Goal: Task Accomplishment & Management: Manage account settings

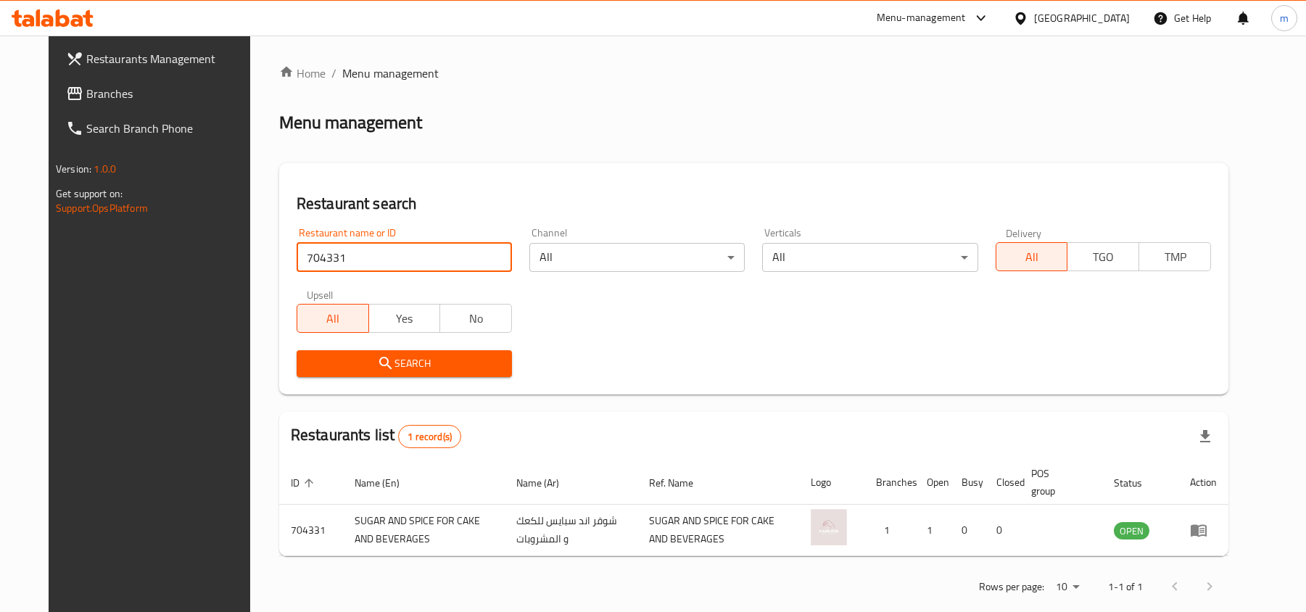
scroll to position [23, 0]
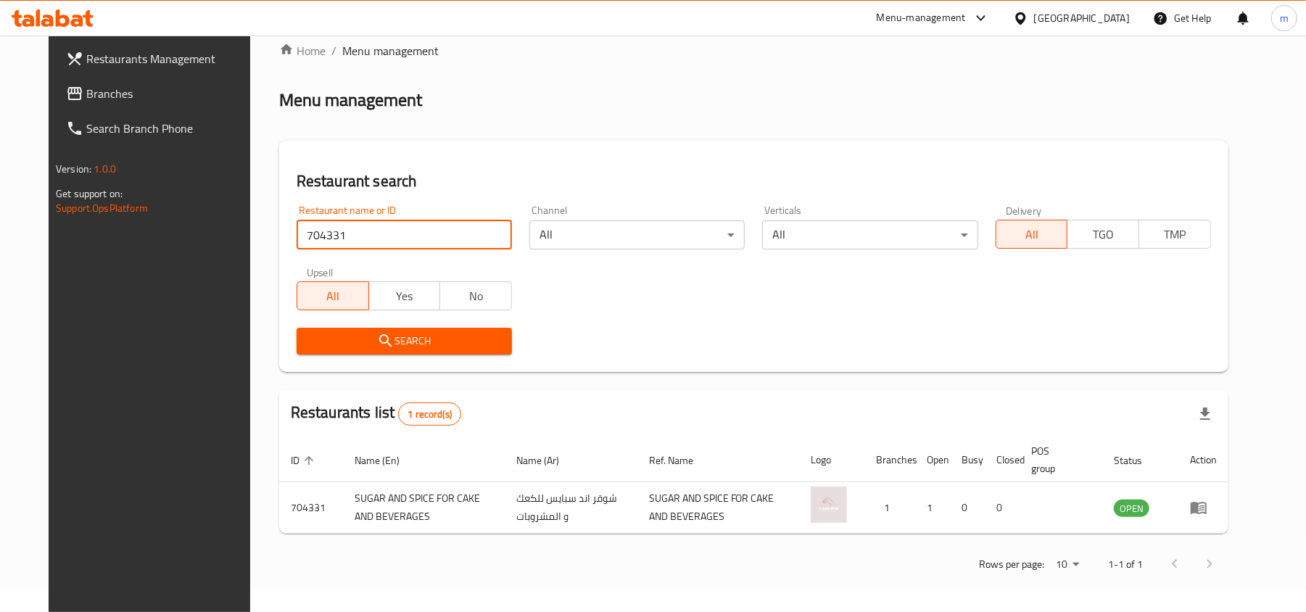
click at [90, 77] on link "Branches" at bounding box center [160, 93] width 212 height 35
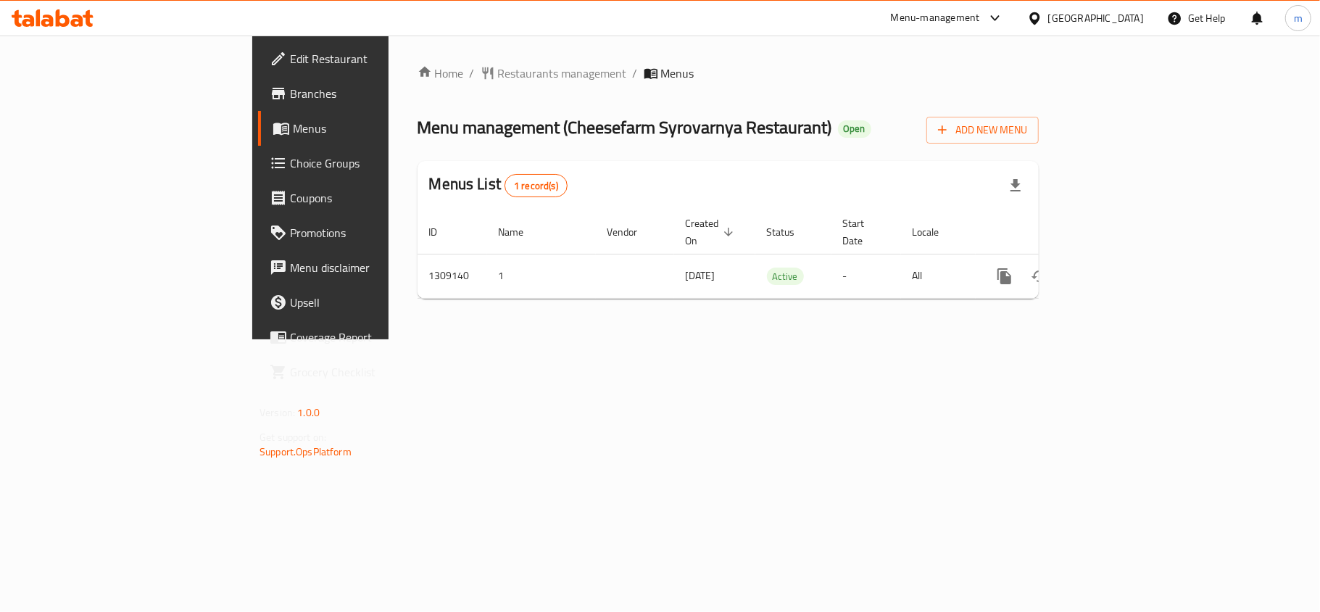
click at [1106, 16] on div "[GEOGRAPHIC_DATA]" at bounding box center [1096, 18] width 96 height 16
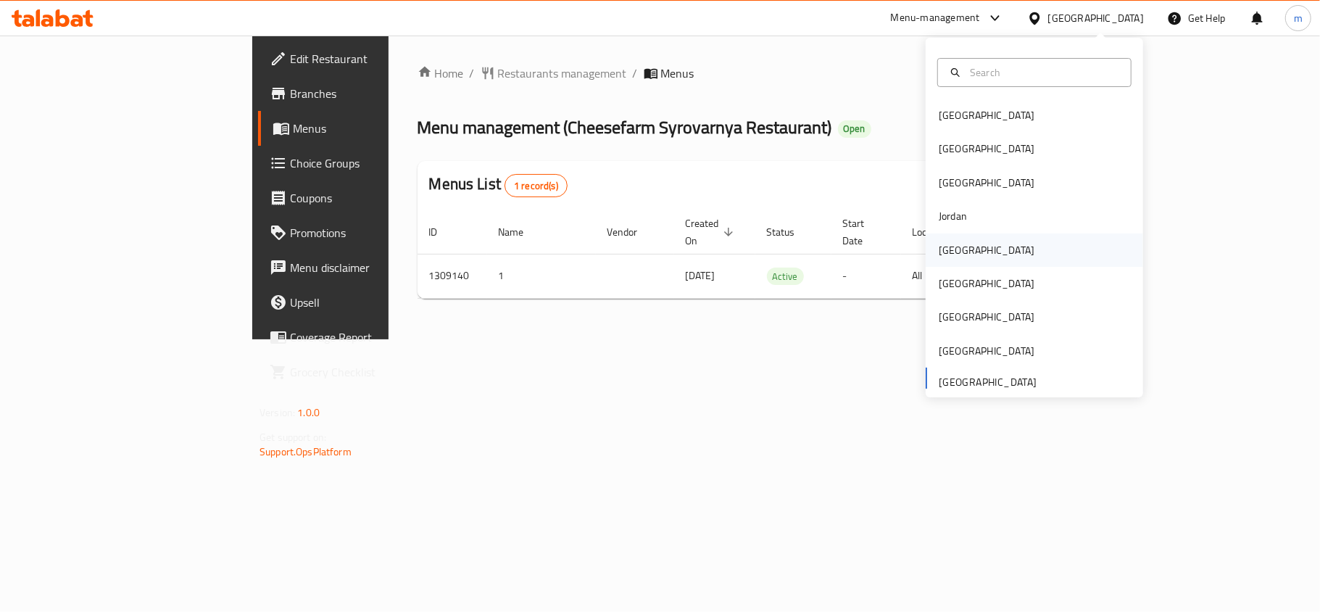
click at [944, 250] on div "[GEOGRAPHIC_DATA]" at bounding box center [987, 250] width 96 height 16
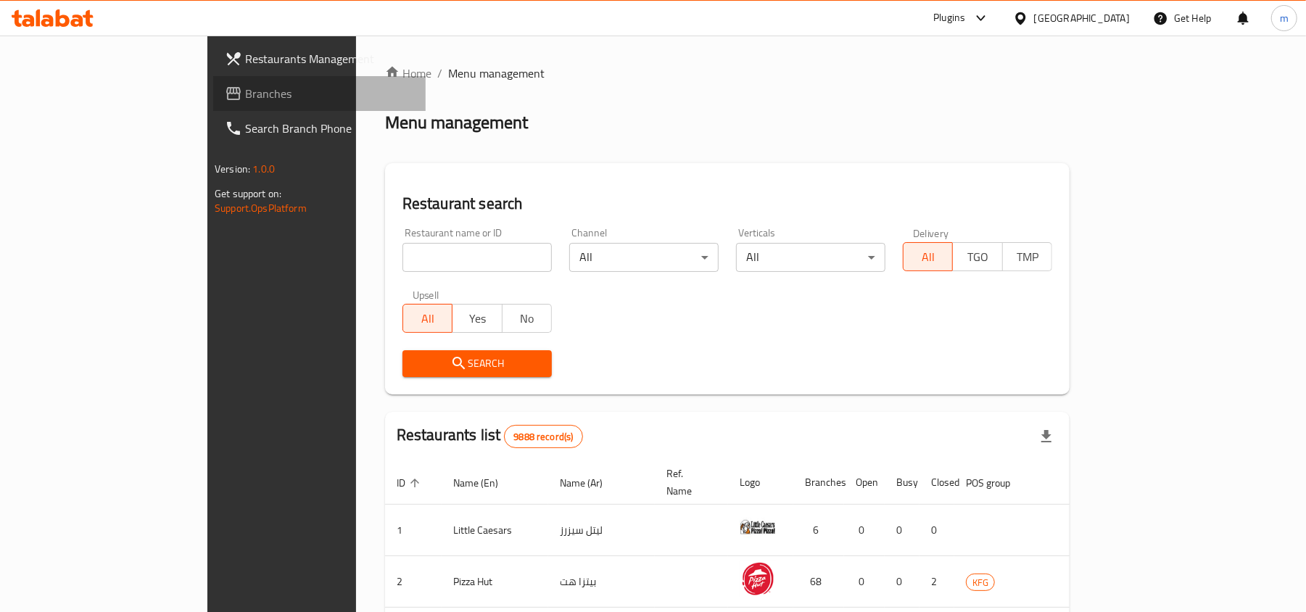
click at [245, 94] on span "Branches" at bounding box center [329, 93] width 169 height 17
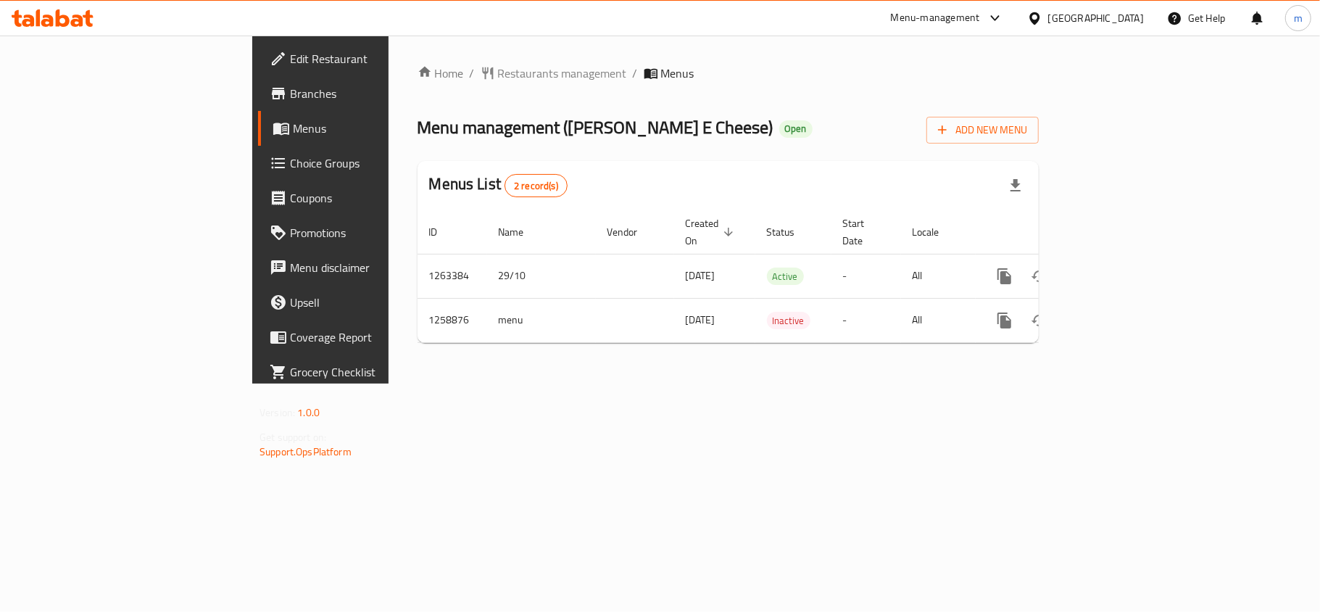
click at [1048, 12] on div at bounding box center [1037, 18] width 21 height 16
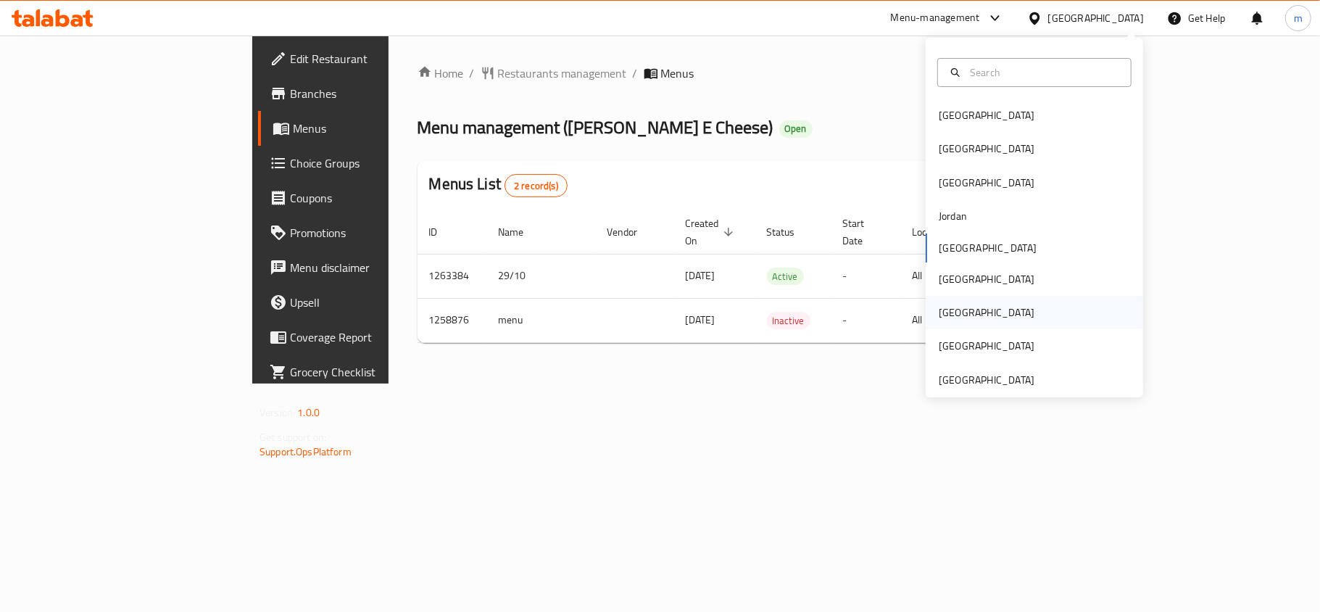
click at [984, 312] on div "[GEOGRAPHIC_DATA]" at bounding box center [1034, 312] width 217 height 33
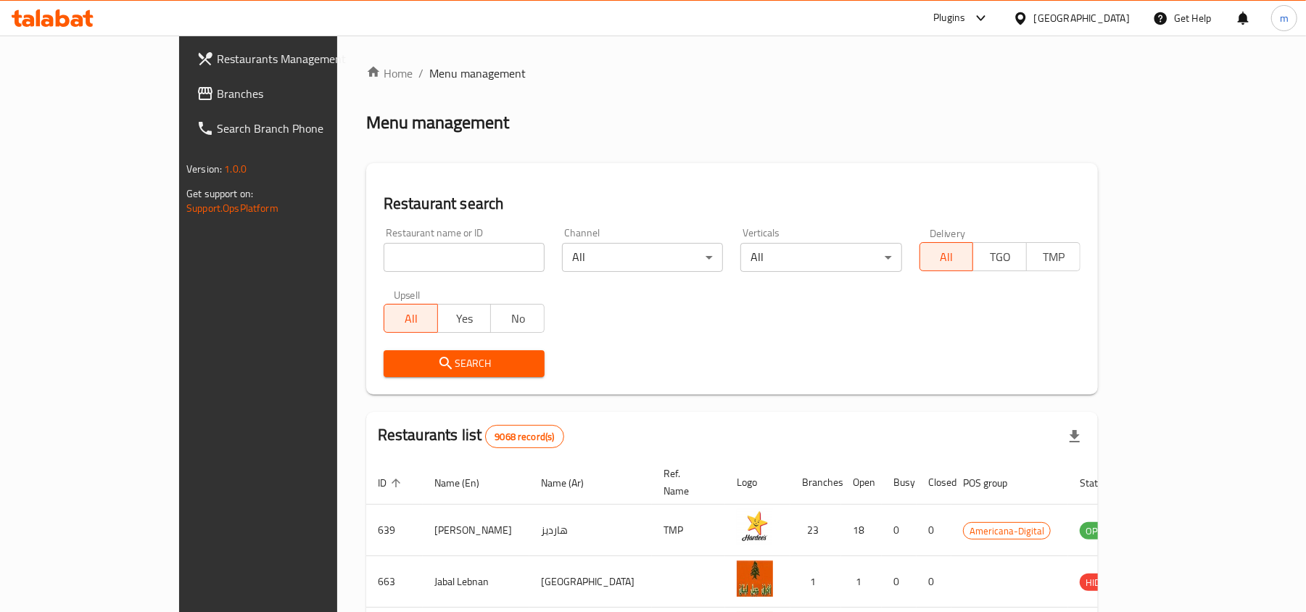
click at [185, 102] on link "Branches" at bounding box center [291, 93] width 212 height 35
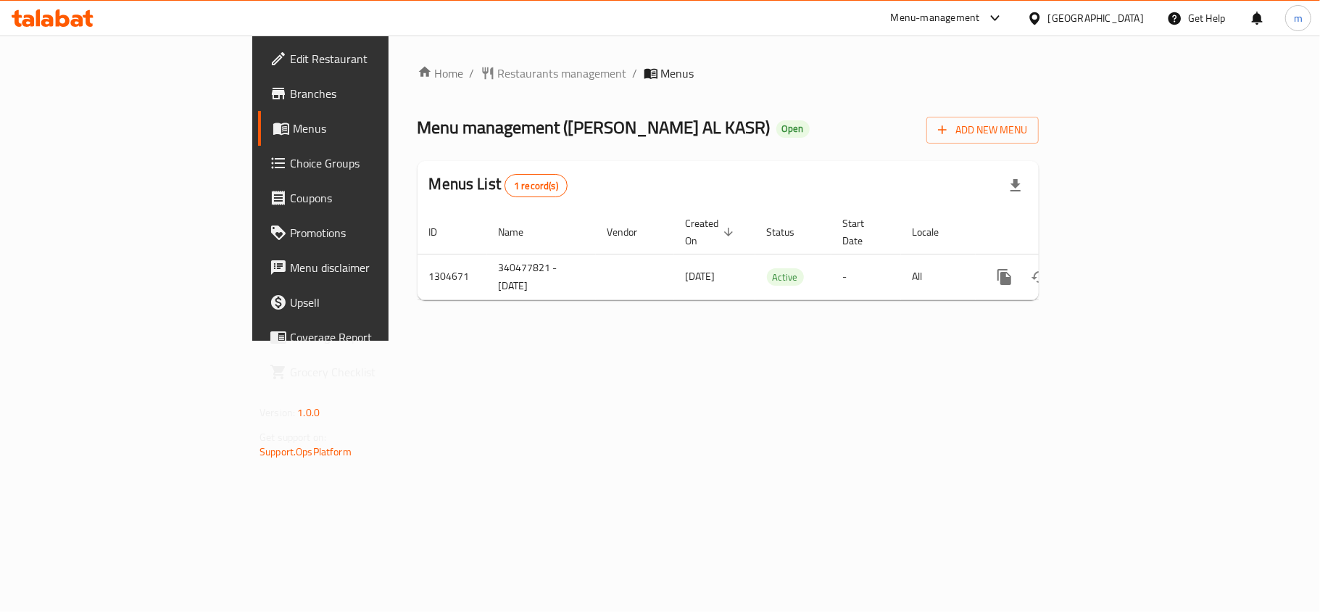
click at [1042, 16] on icon at bounding box center [1034, 18] width 15 height 15
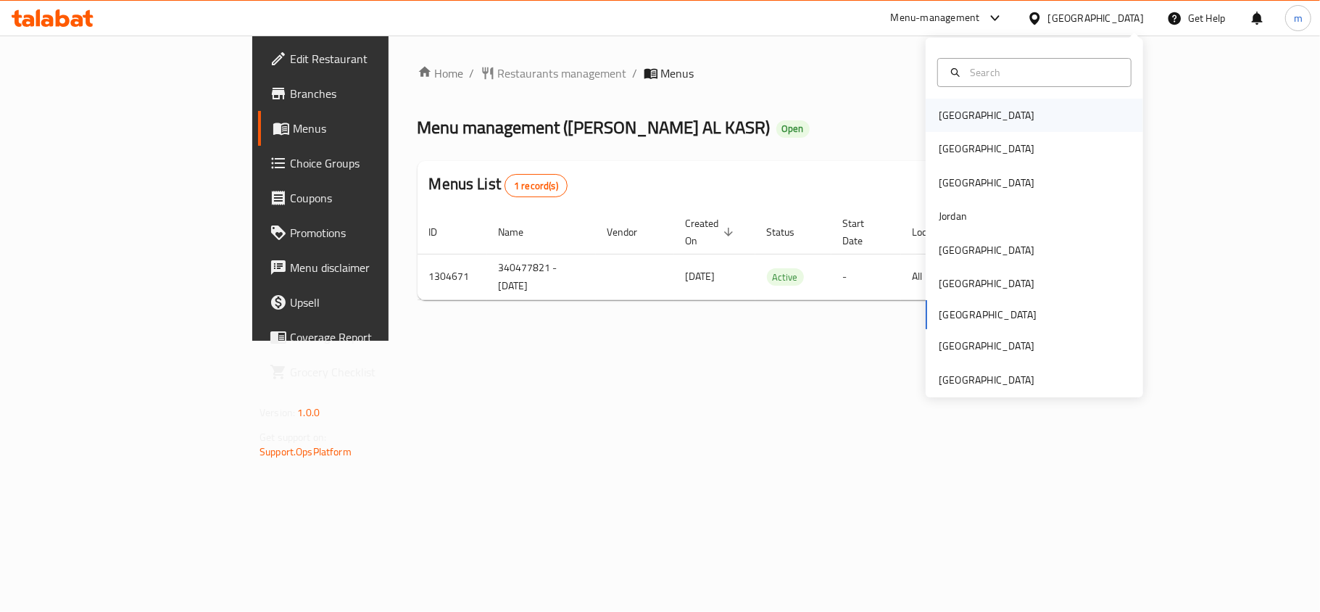
click at [1028, 117] on div "[GEOGRAPHIC_DATA]" at bounding box center [1034, 115] width 217 height 33
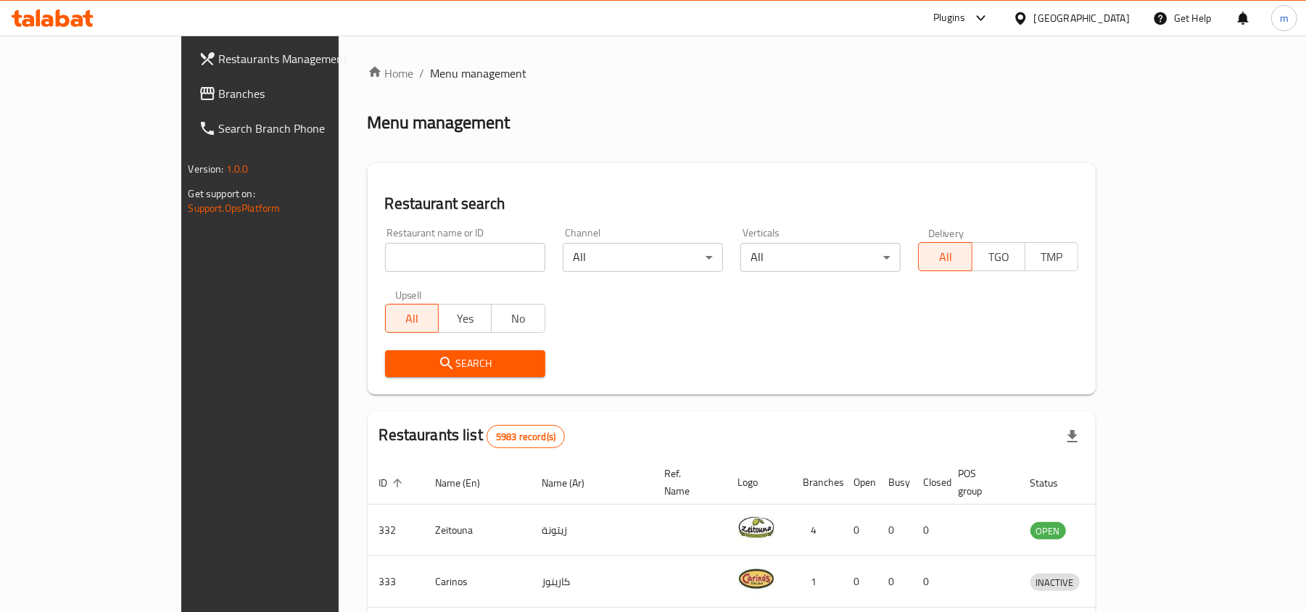
click at [187, 109] on link "Branches" at bounding box center [293, 93] width 212 height 35
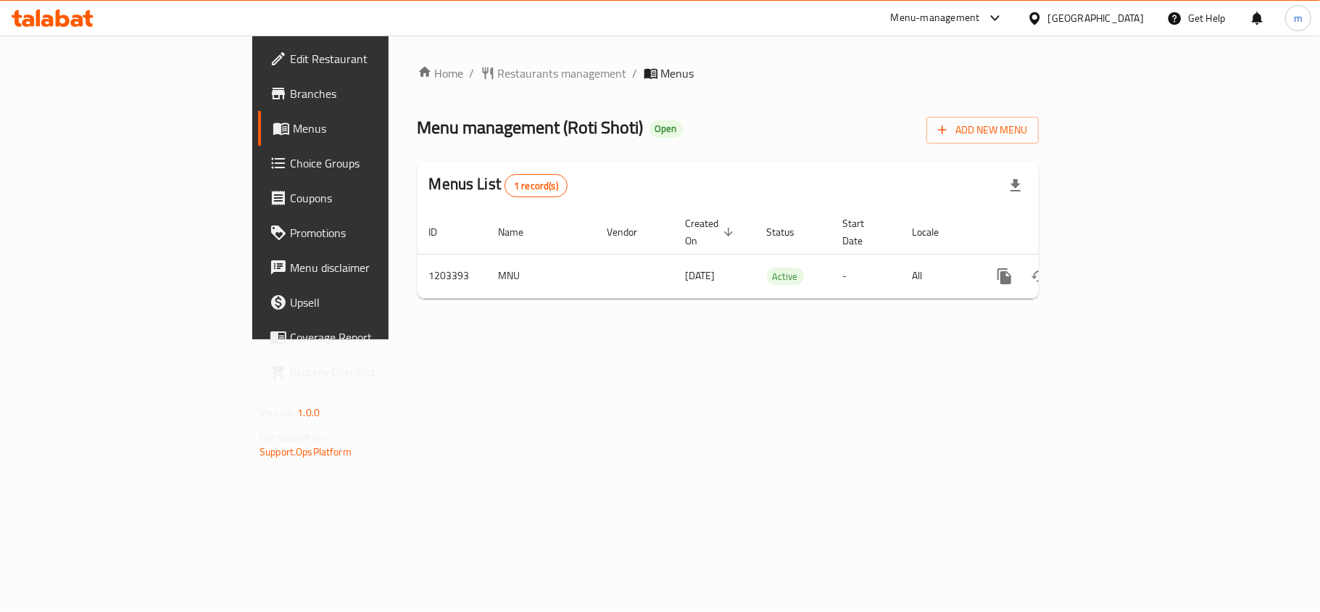
click at [1140, 22] on div "[GEOGRAPHIC_DATA]" at bounding box center [1096, 18] width 96 height 16
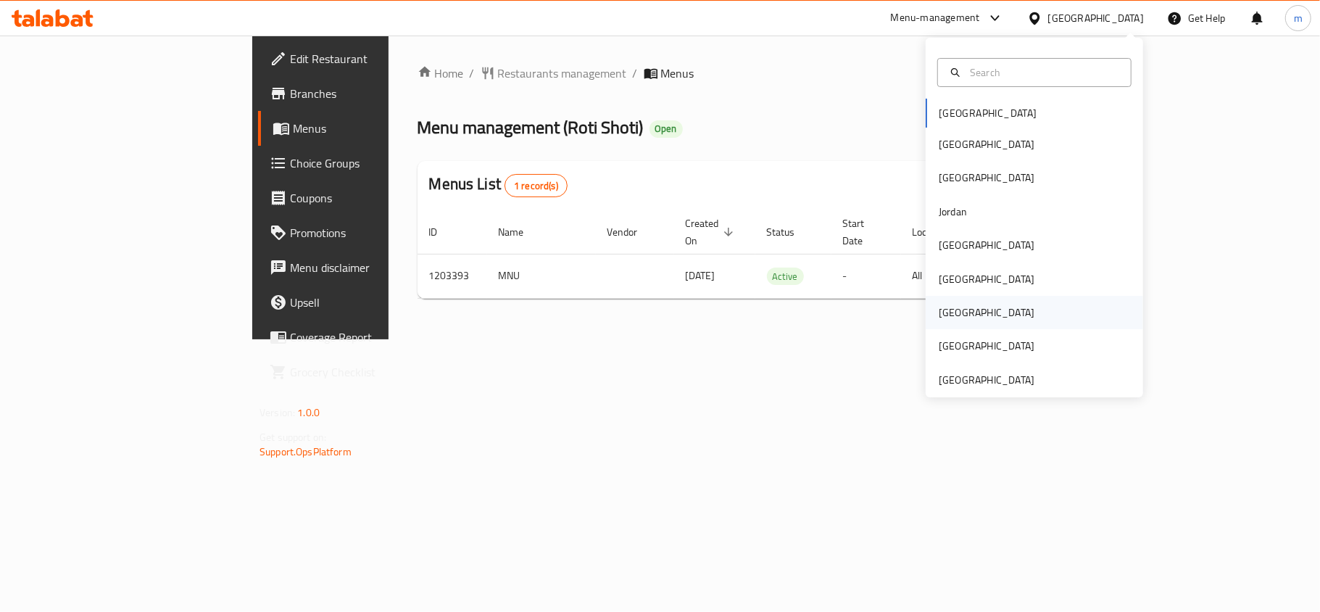
click at [939, 306] on div "[GEOGRAPHIC_DATA]" at bounding box center [987, 312] width 96 height 16
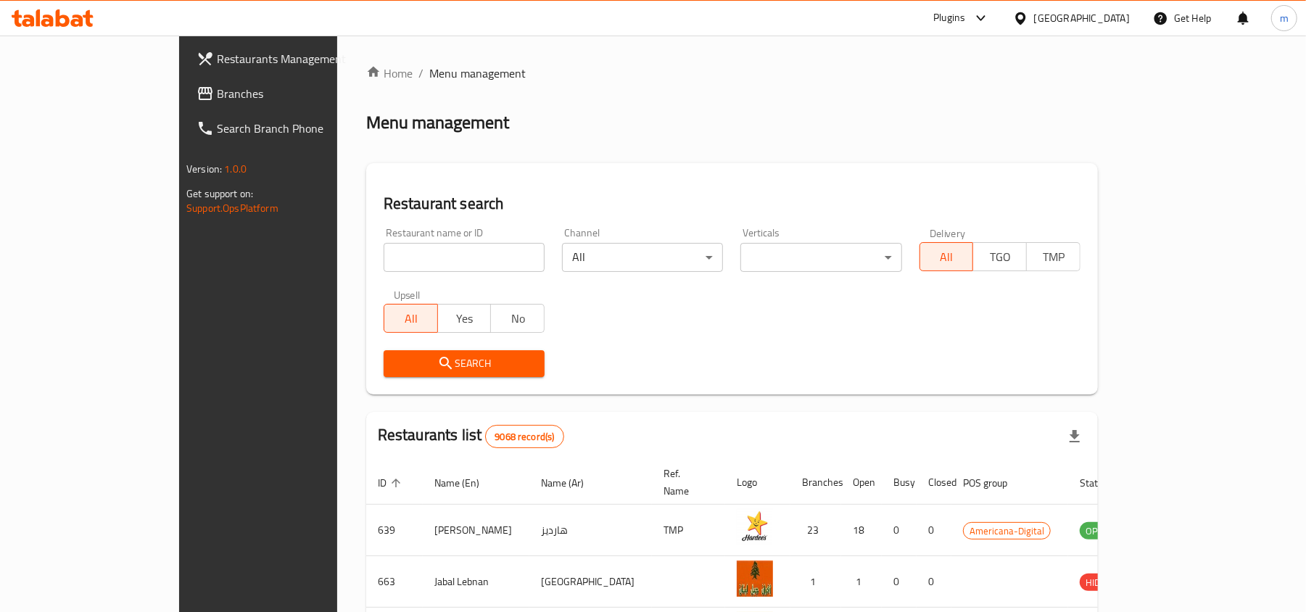
click at [217, 88] on span "Branches" at bounding box center [301, 93] width 169 height 17
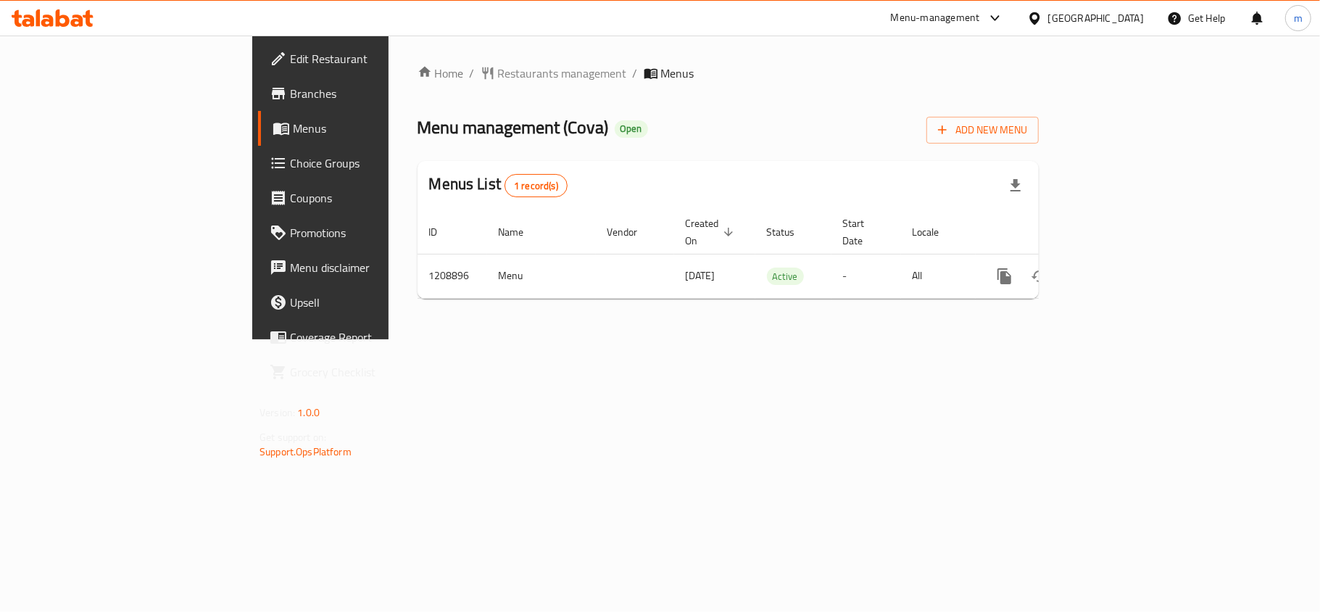
click at [1040, 13] on icon at bounding box center [1034, 18] width 10 height 12
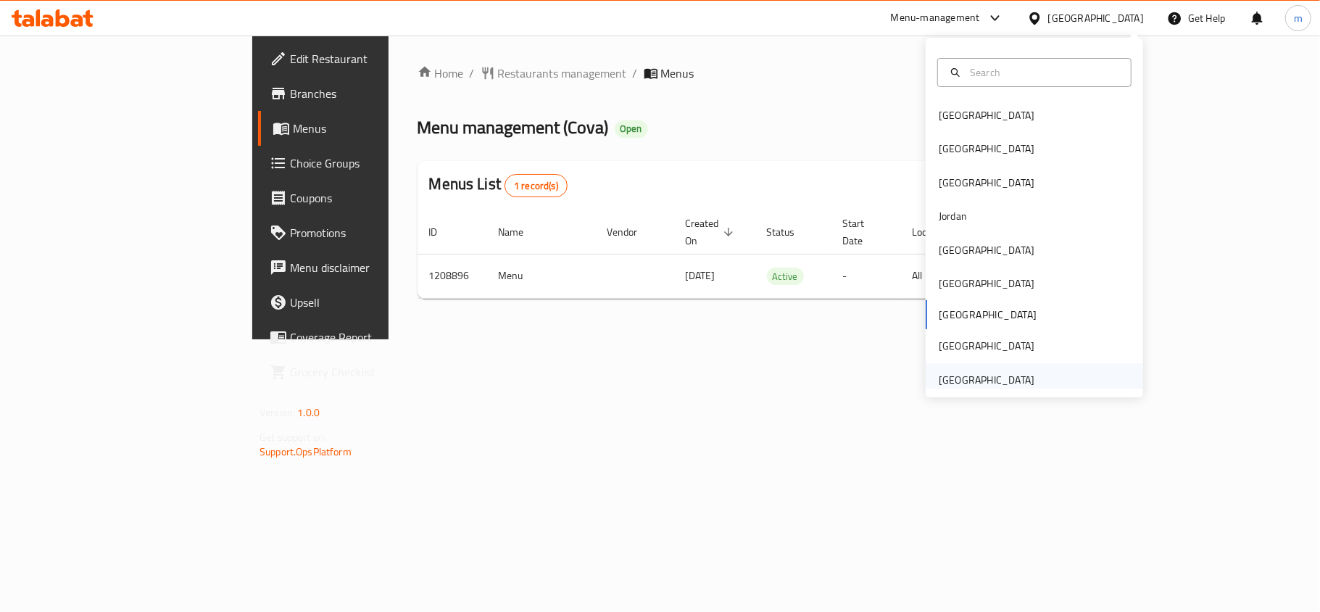
click at [982, 383] on div "[GEOGRAPHIC_DATA]" at bounding box center [987, 380] width 96 height 16
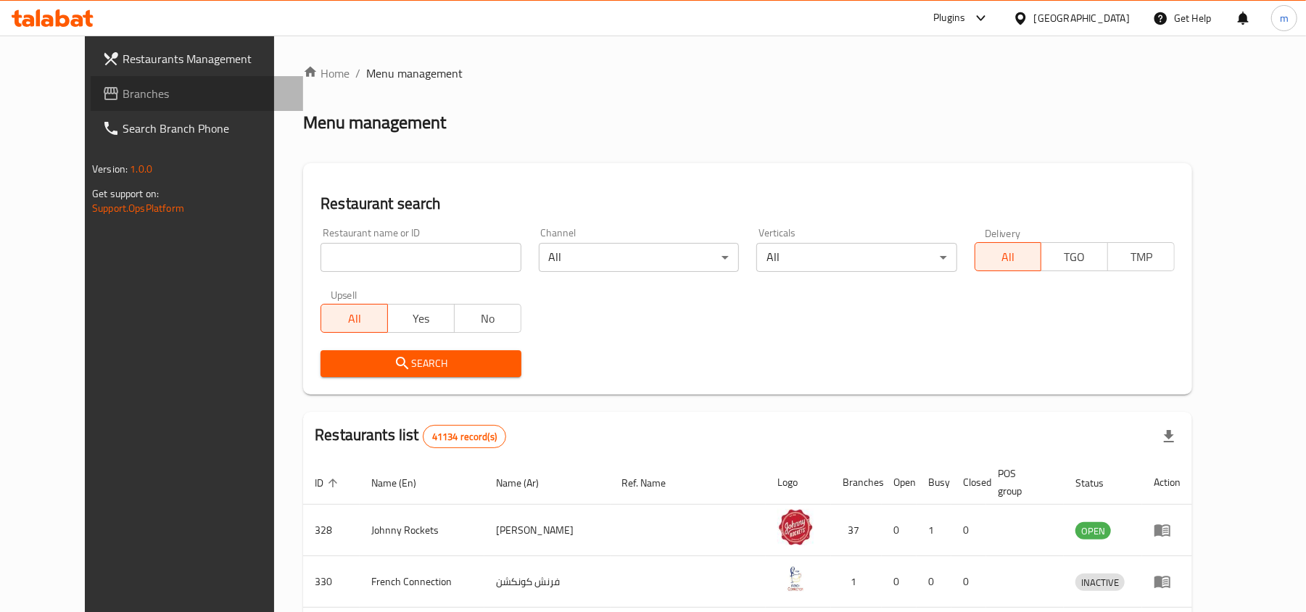
click at [123, 88] on span "Branches" at bounding box center [207, 93] width 169 height 17
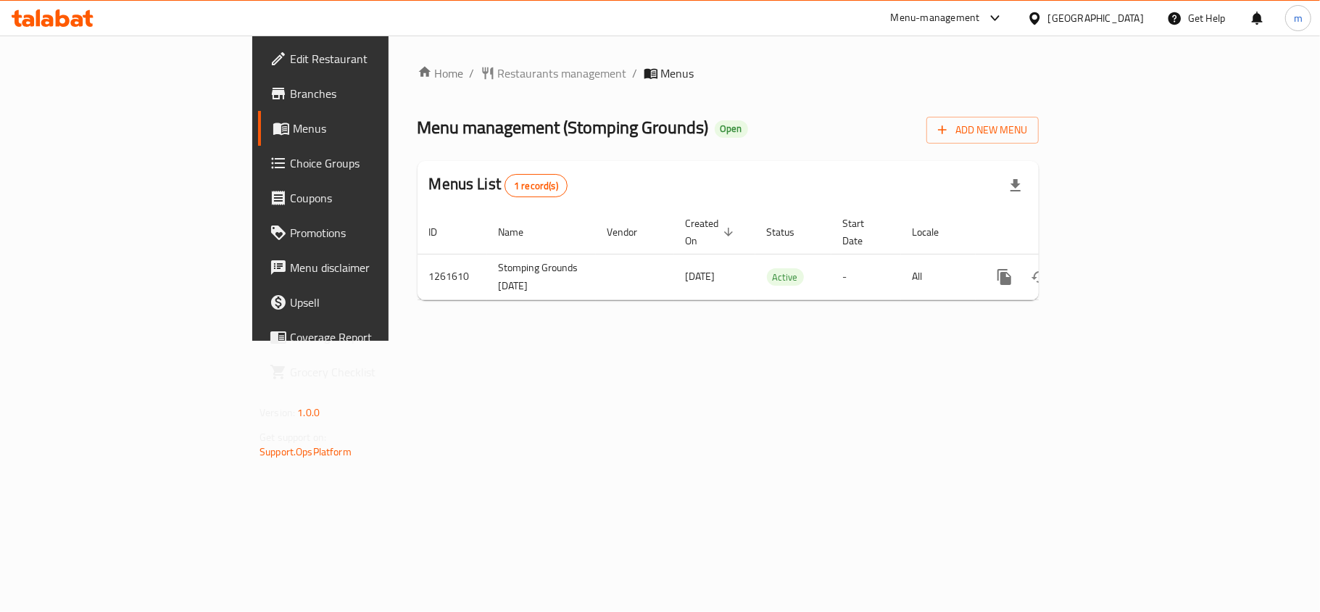
click at [1126, 13] on div "[GEOGRAPHIC_DATA]" at bounding box center [1096, 18] width 96 height 16
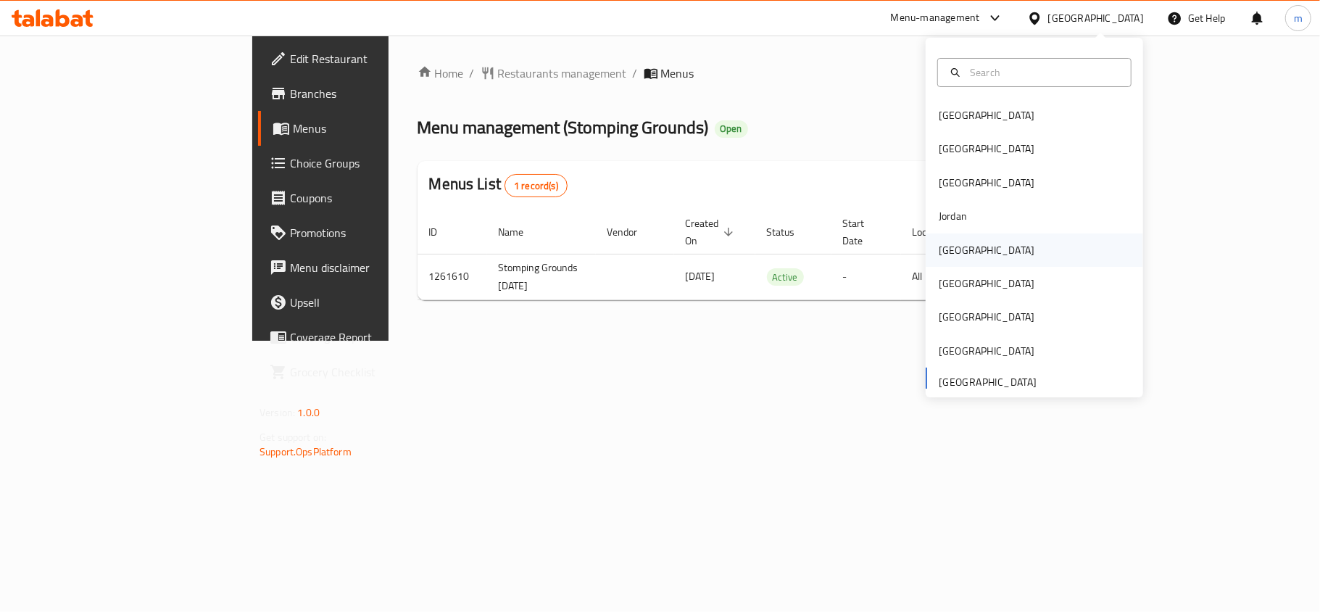
click at [927, 259] on div "[GEOGRAPHIC_DATA]" at bounding box center [986, 249] width 119 height 33
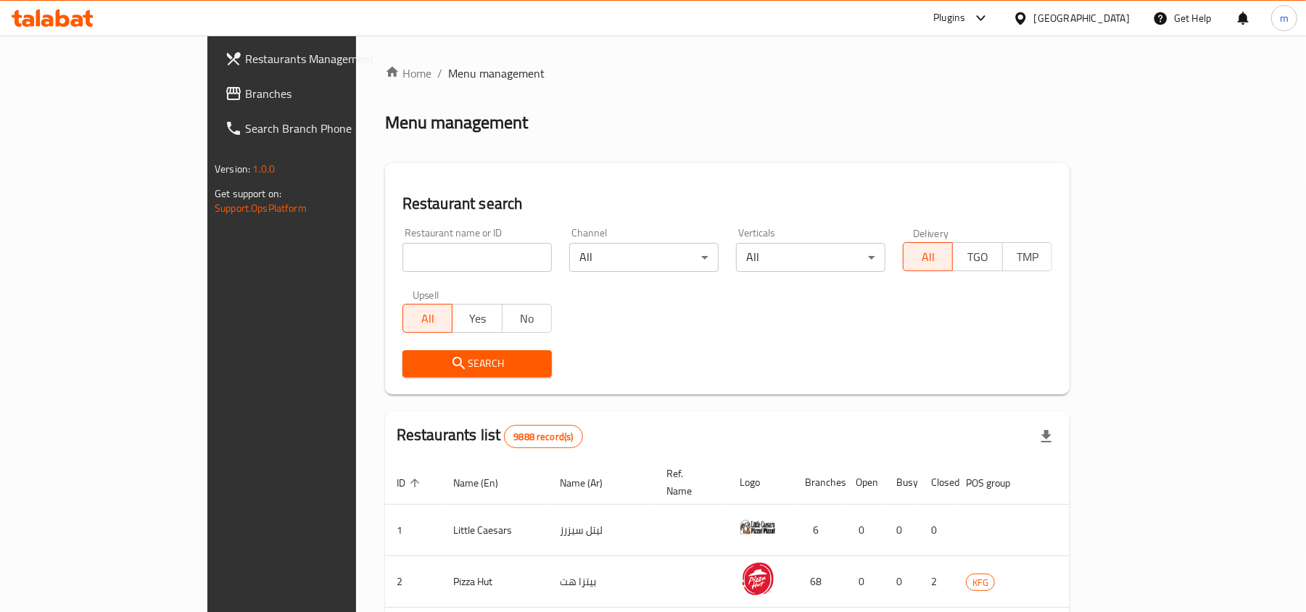
click at [245, 99] on span "Branches" at bounding box center [329, 93] width 169 height 17
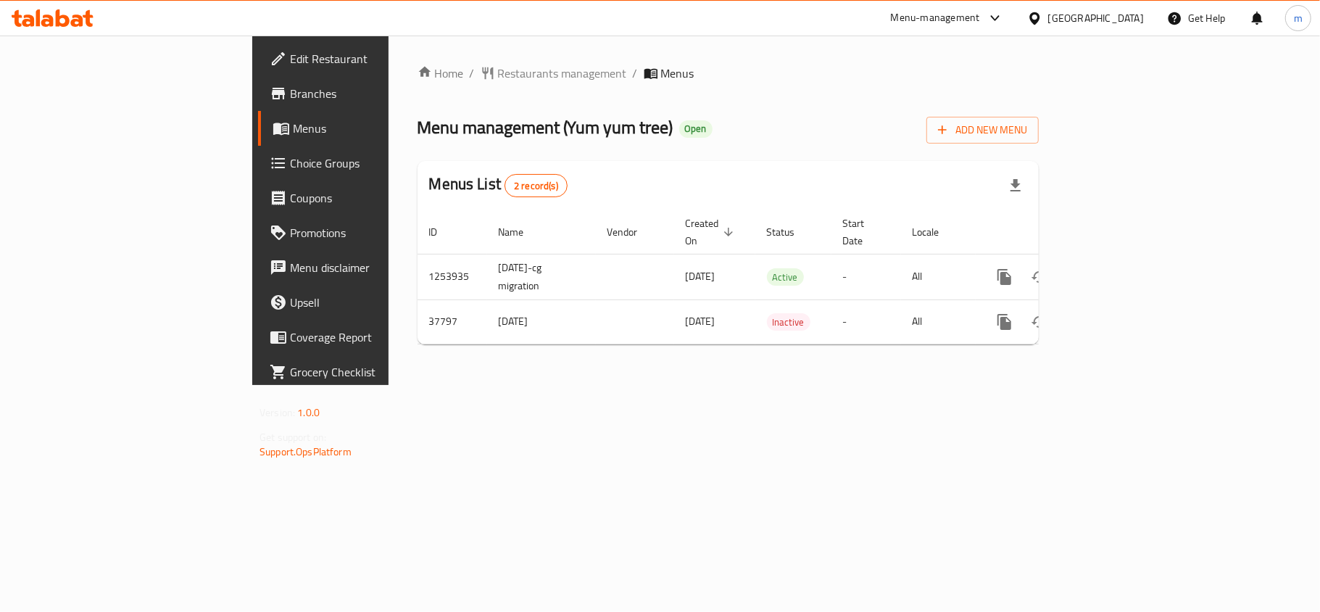
click at [1042, 22] on icon at bounding box center [1034, 18] width 15 height 15
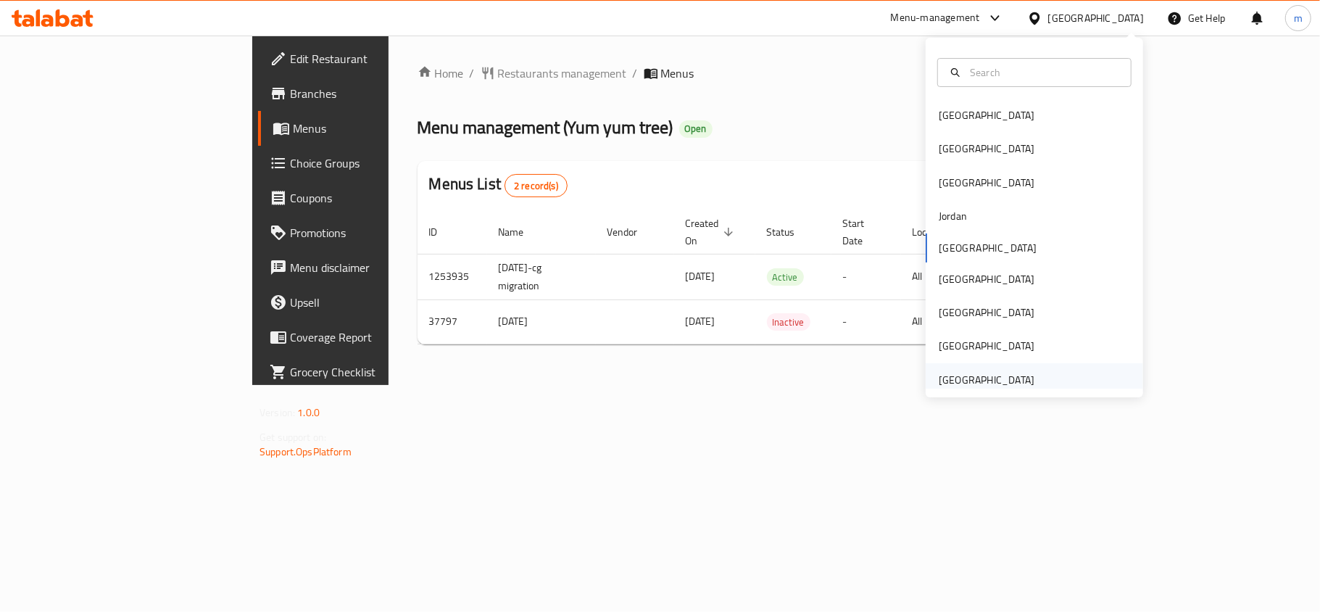
click at [1016, 381] on div "[GEOGRAPHIC_DATA]" at bounding box center [987, 380] width 96 height 16
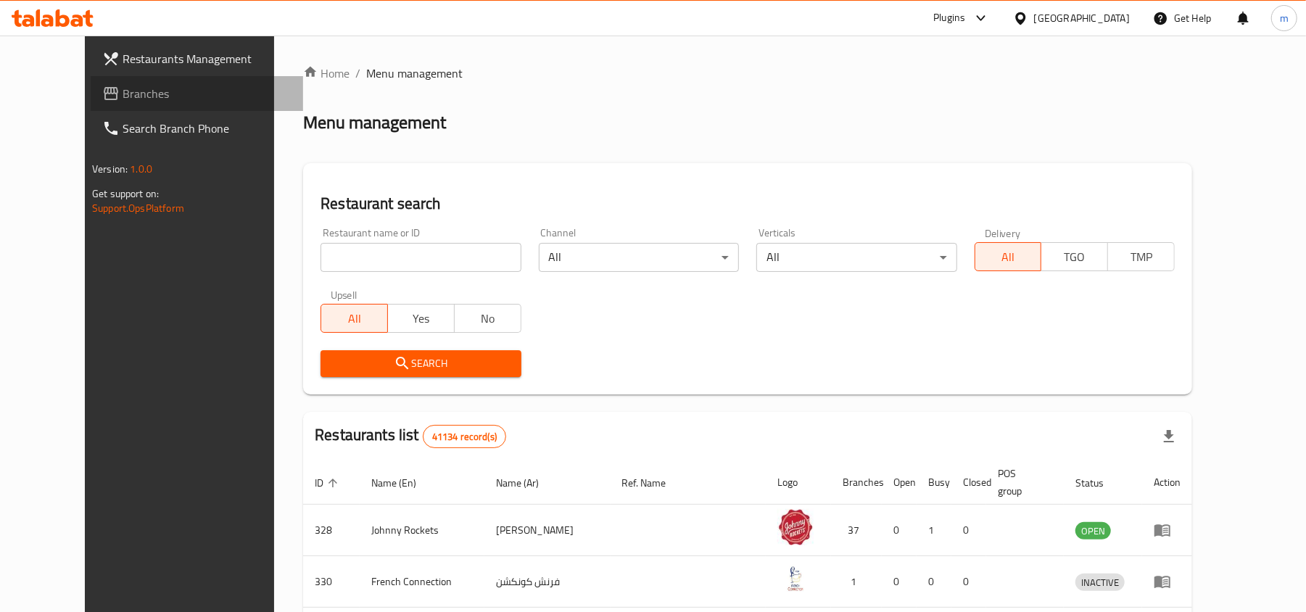
click at [123, 87] on span "Branches" at bounding box center [207, 93] width 169 height 17
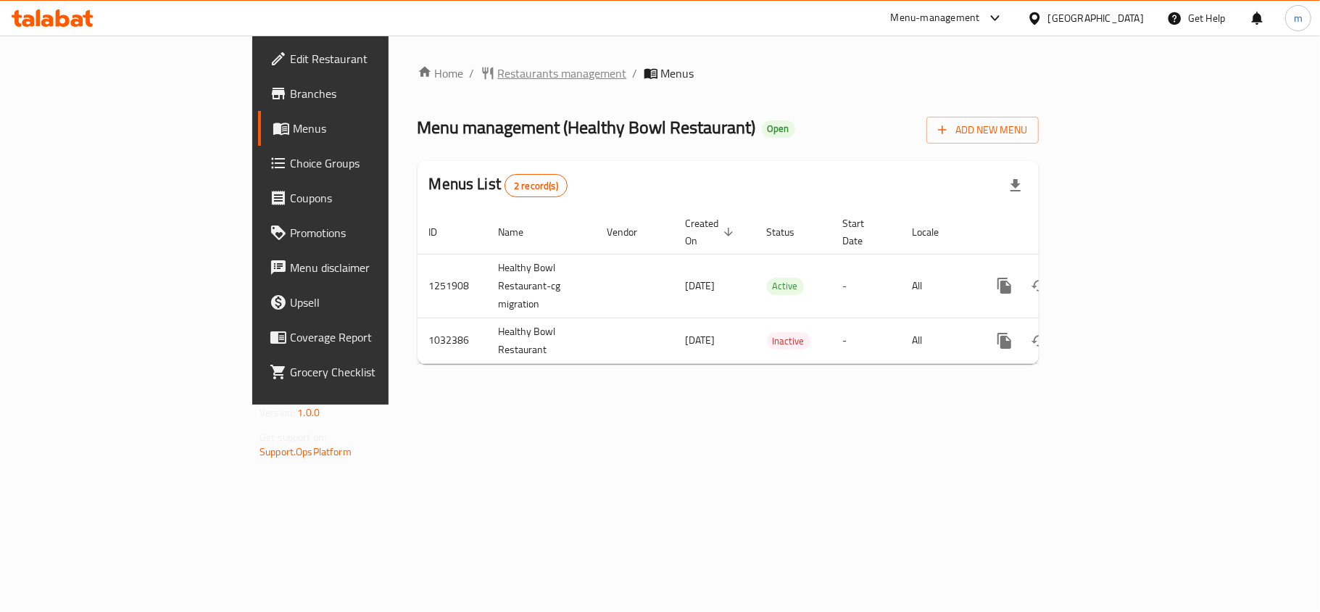
click at [498, 70] on span "Restaurants management" at bounding box center [562, 73] width 129 height 17
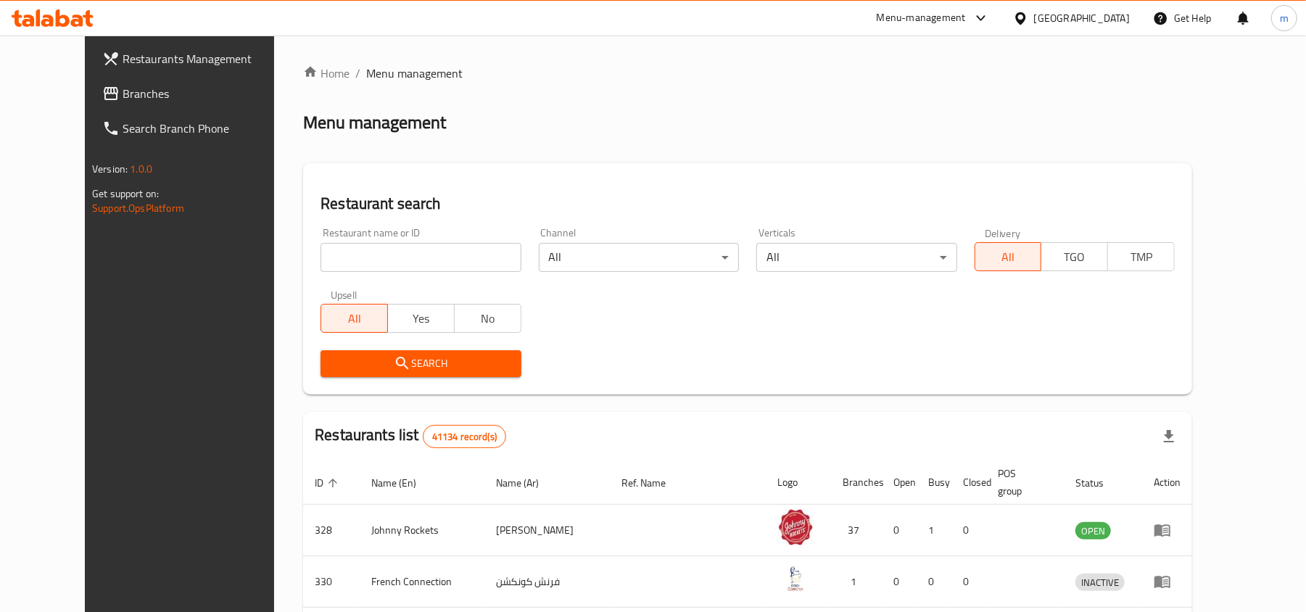
click at [320, 260] on input "search" at bounding box center [420, 257] width 200 height 29
click button "Search" at bounding box center [420, 363] width 200 height 27
click at [320, 261] on input "search" at bounding box center [420, 257] width 200 height 29
paste input "661433"
type input "661433"
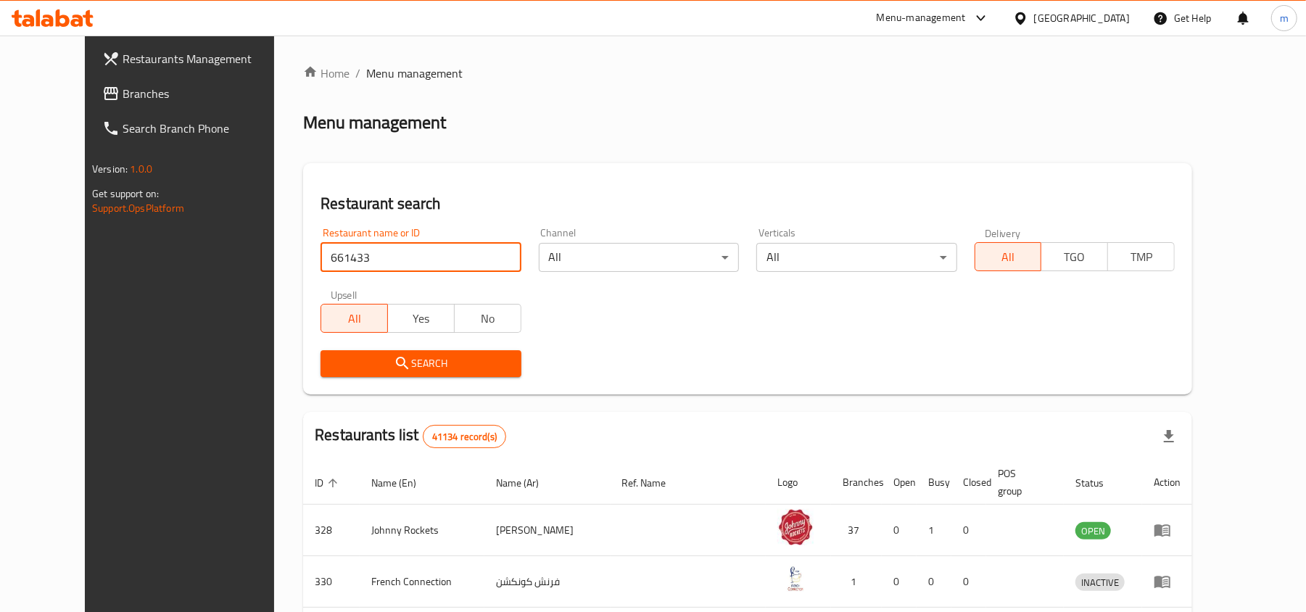
click button "Search" at bounding box center [420, 363] width 200 height 27
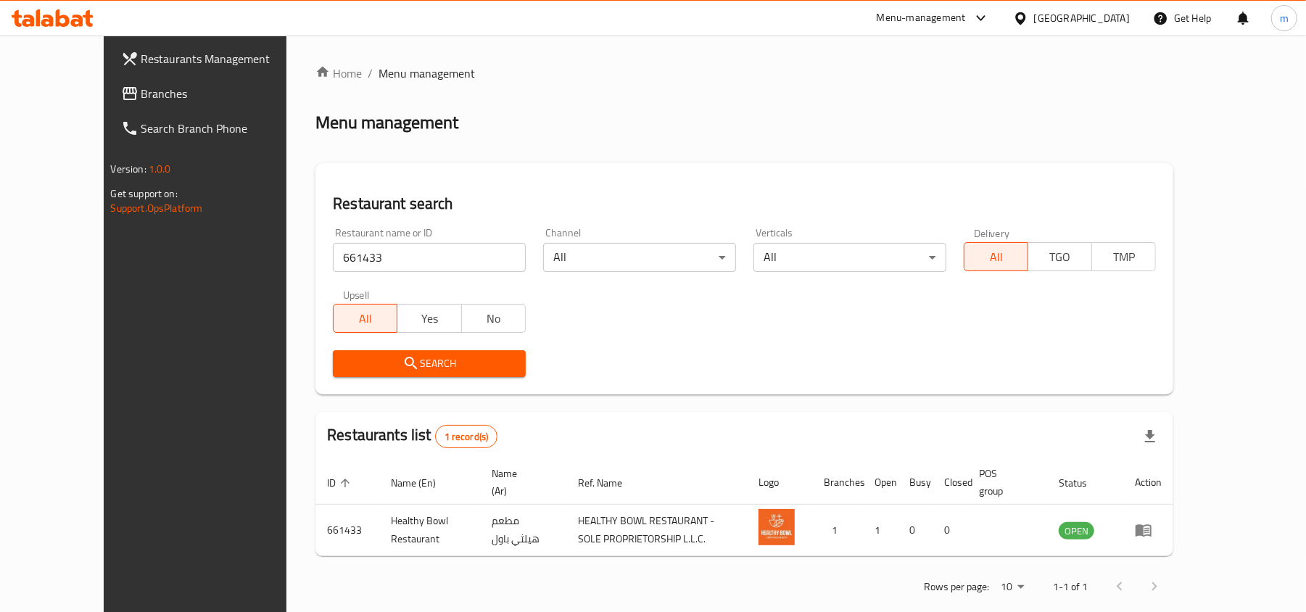
click at [146, 101] on span "Branches" at bounding box center [225, 93] width 169 height 17
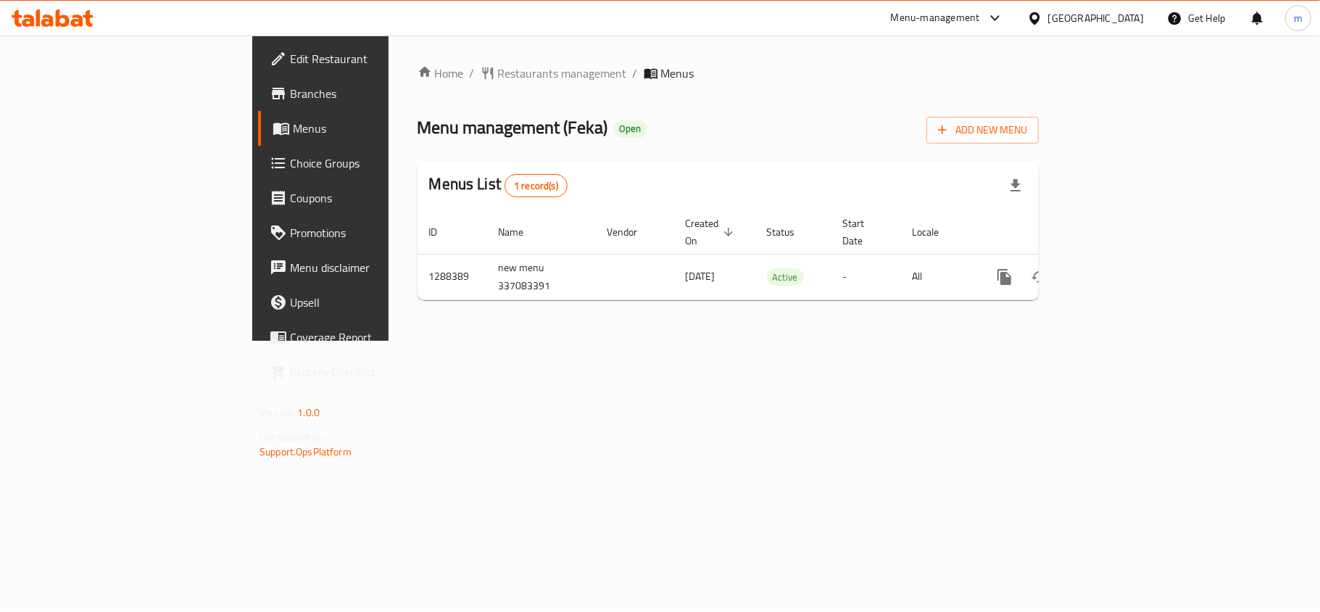
click at [418, 86] on div "Home / Restaurants management / Menus Menu management ( Feka ) Open Add New Men…" at bounding box center [728, 188] width 621 height 247
click at [498, 77] on span "Restaurants management" at bounding box center [562, 73] width 129 height 17
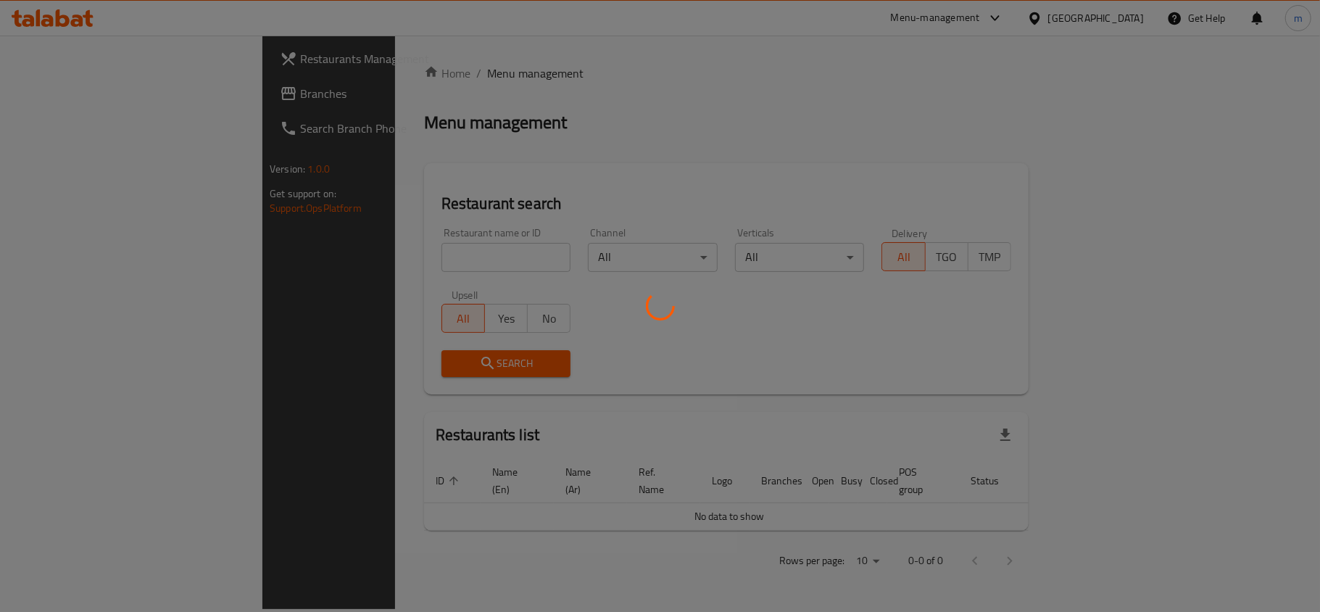
click at [312, 262] on div at bounding box center [660, 306] width 1320 height 612
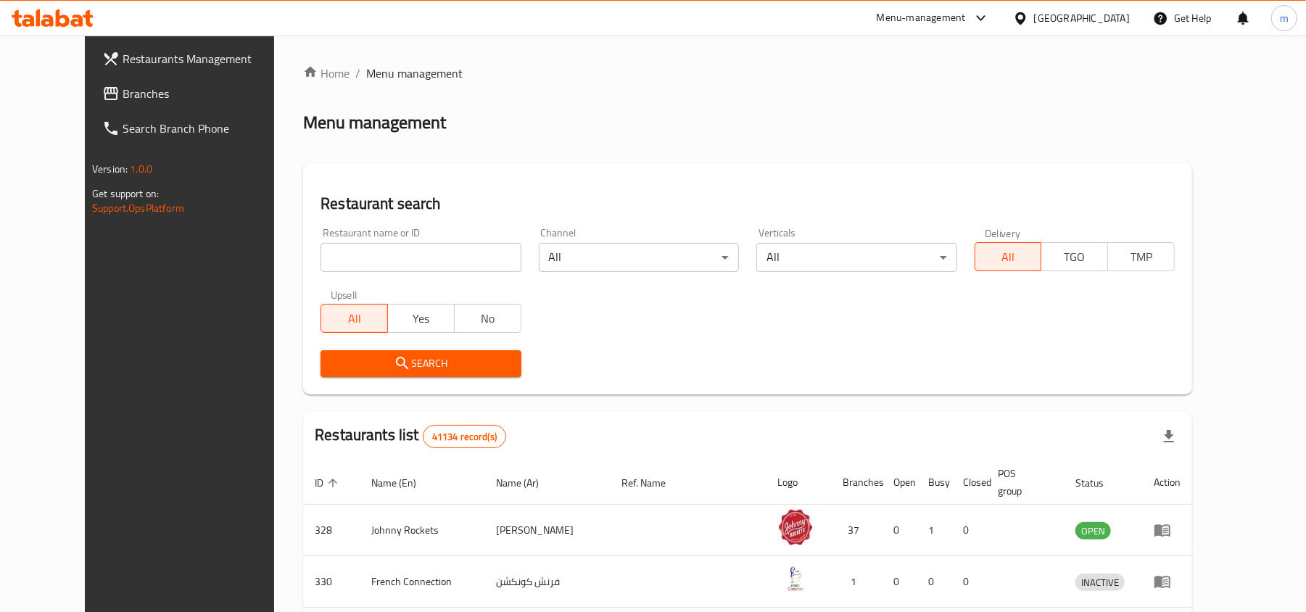
click at [320, 246] on input "search" at bounding box center [420, 257] width 200 height 29
paste input "697172"
type input "697172"
click button "Search" at bounding box center [420, 363] width 200 height 27
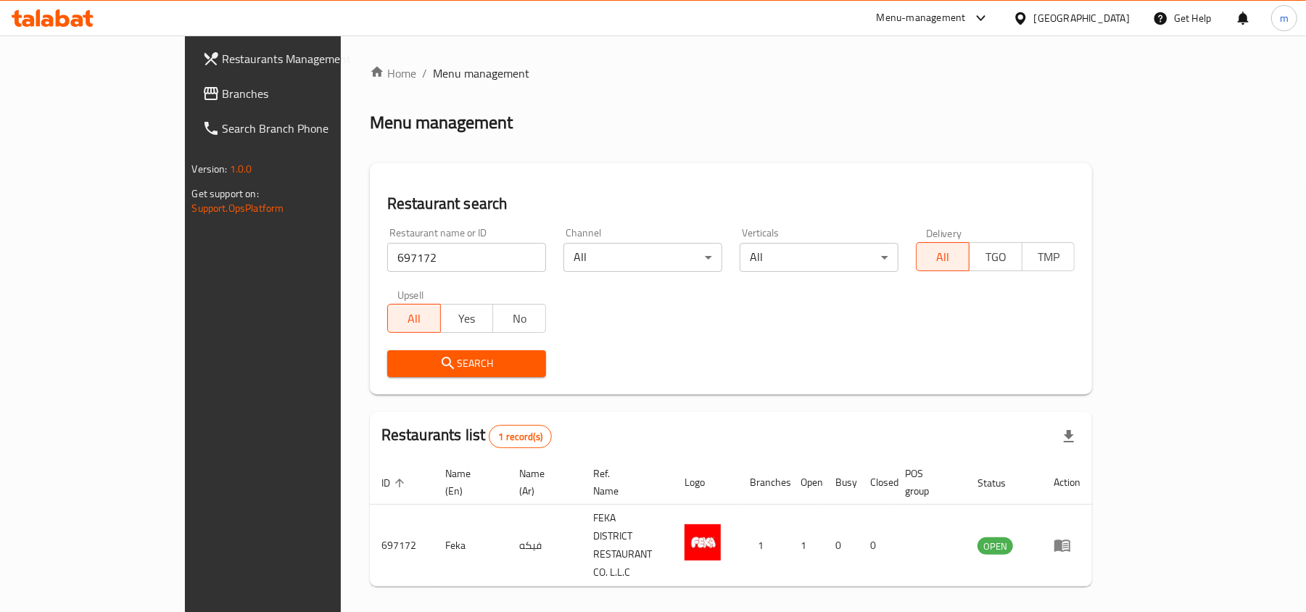
click at [223, 96] on span "Branches" at bounding box center [307, 93] width 169 height 17
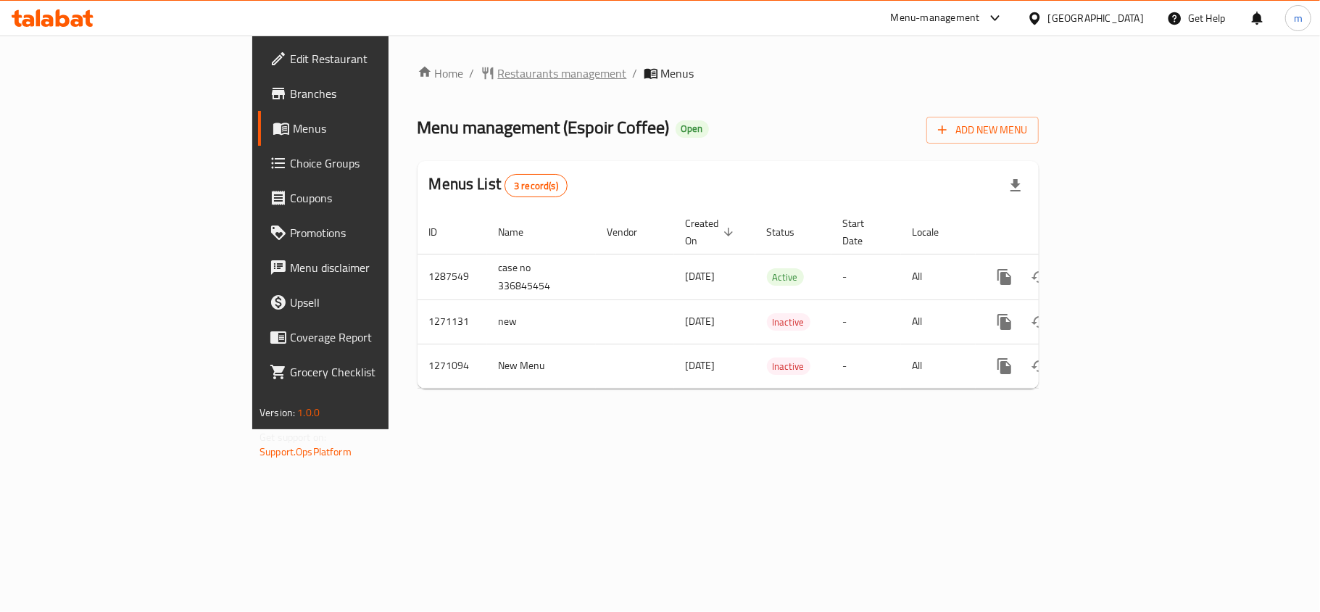
click at [498, 70] on span "Restaurants management" at bounding box center [562, 73] width 129 height 17
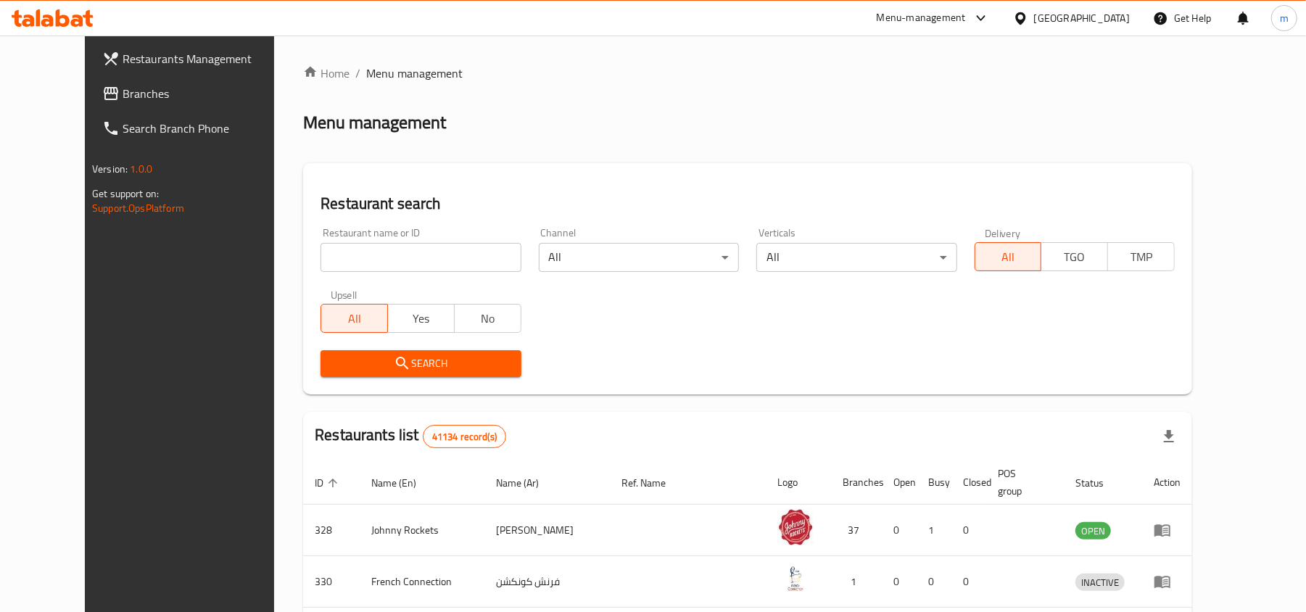
click at [320, 252] on input "search" at bounding box center [420, 257] width 200 height 29
paste input "689539"
type input "689539"
click button "Search" at bounding box center [420, 363] width 200 height 27
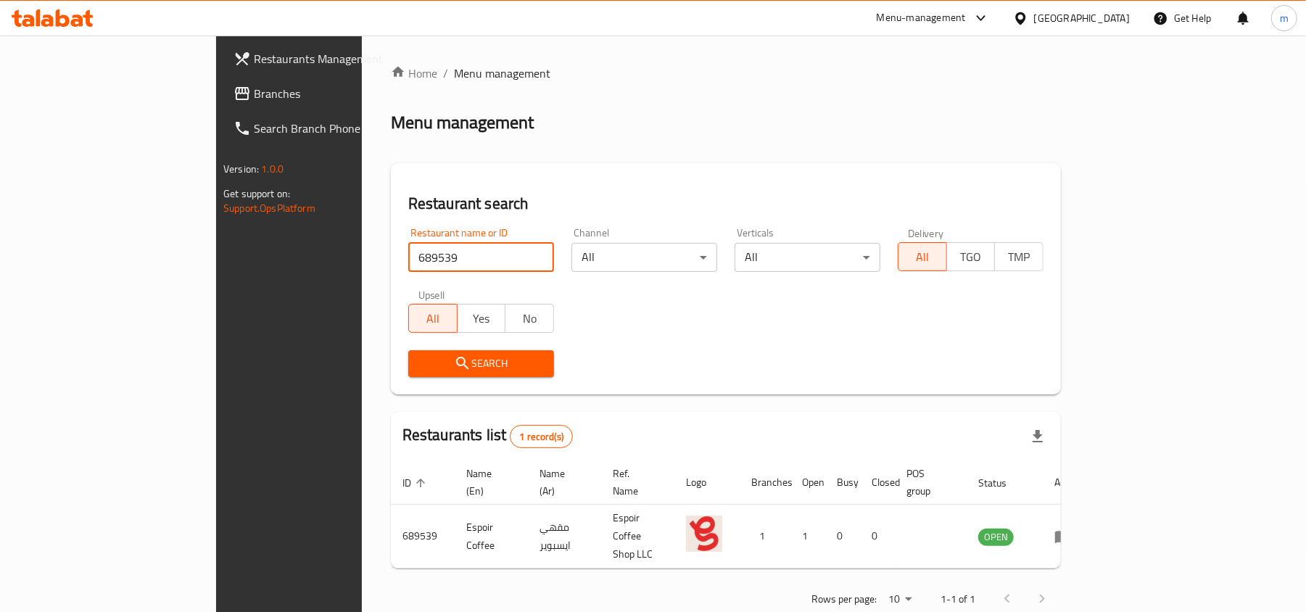
click at [1038, 18] on div "[GEOGRAPHIC_DATA]" at bounding box center [1082, 18] width 96 height 16
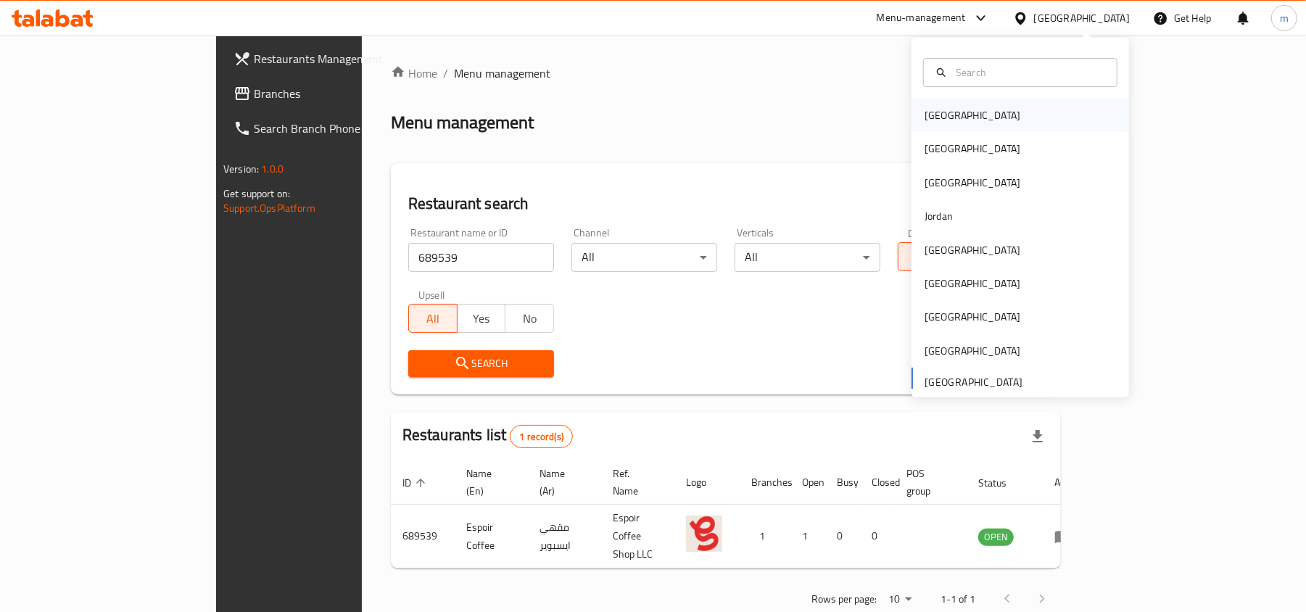
click at [963, 123] on div "[GEOGRAPHIC_DATA]" at bounding box center [1019, 115] width 217 height 33
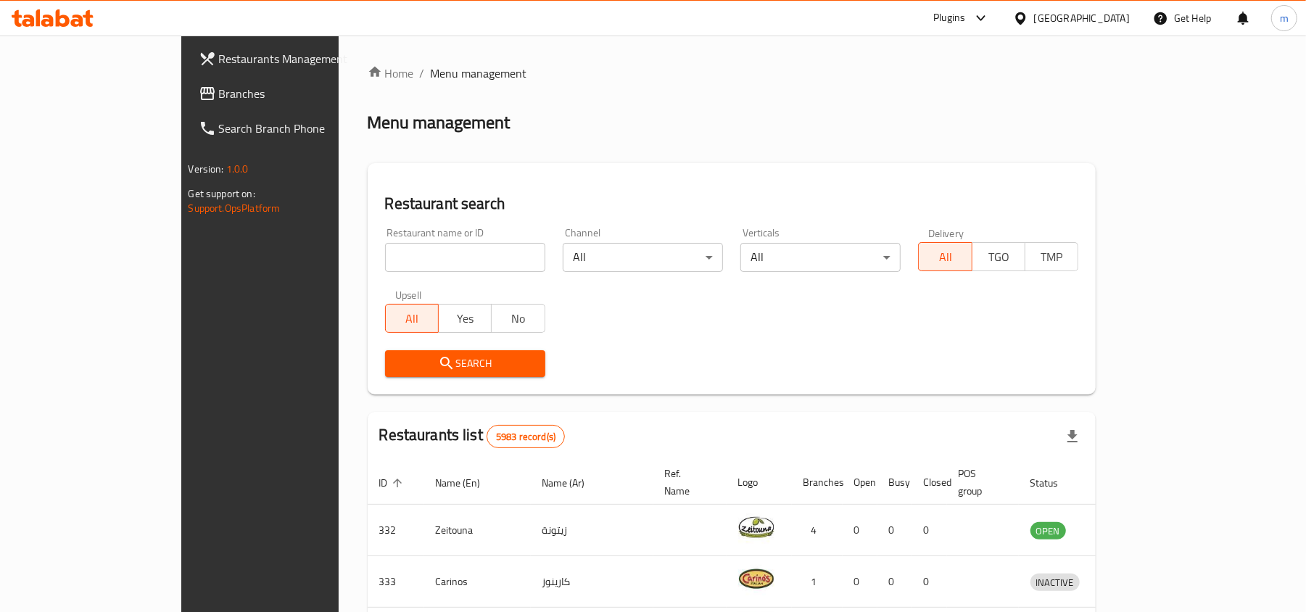
click at [219, 91] on span "Branches" at bounding box center [303, 93] width 169 height 17
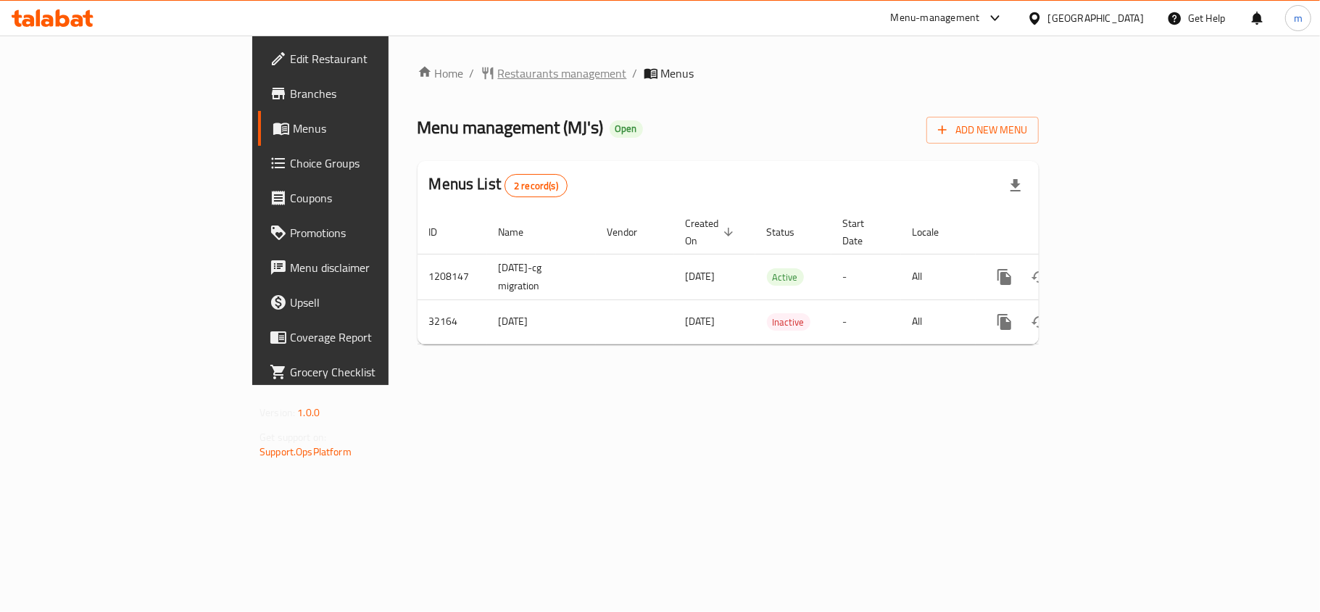
click at [498, 77] on span "Restaurants management" at bounding box center [562, 73] width 129 height 17
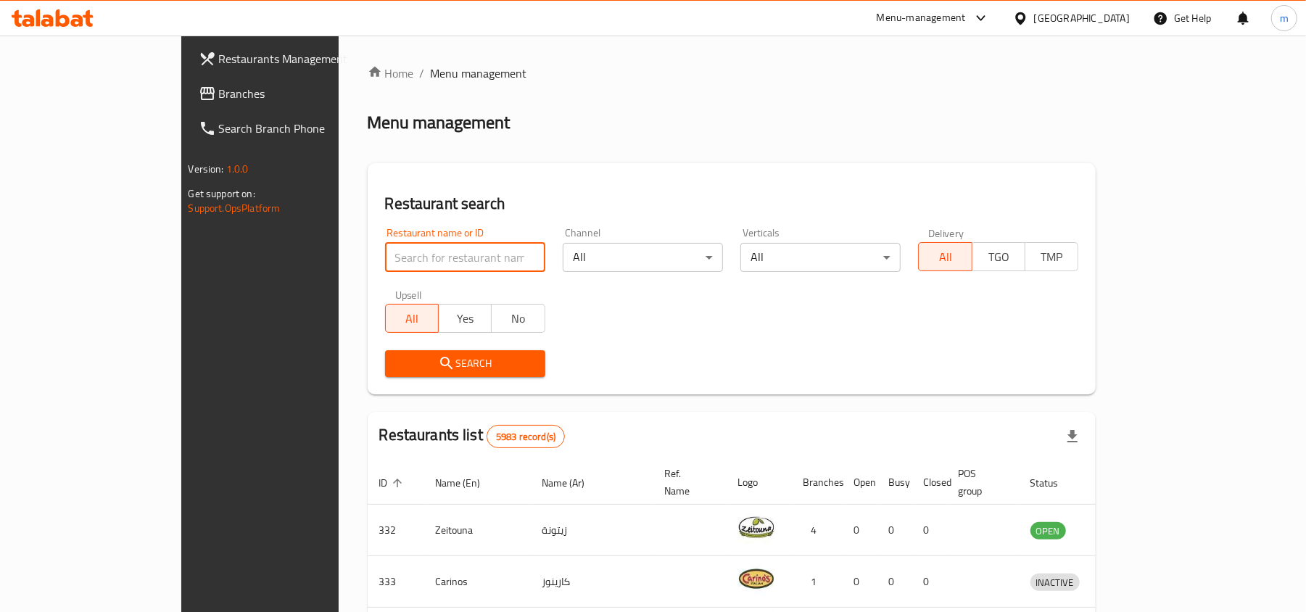
click at [385, 250] on input "search" at bounding box center [465, 257] width 160 height 29
paste input "16460"
type input "16460"
click button "Search" at bounding box center [465, 363] width 160 height 27
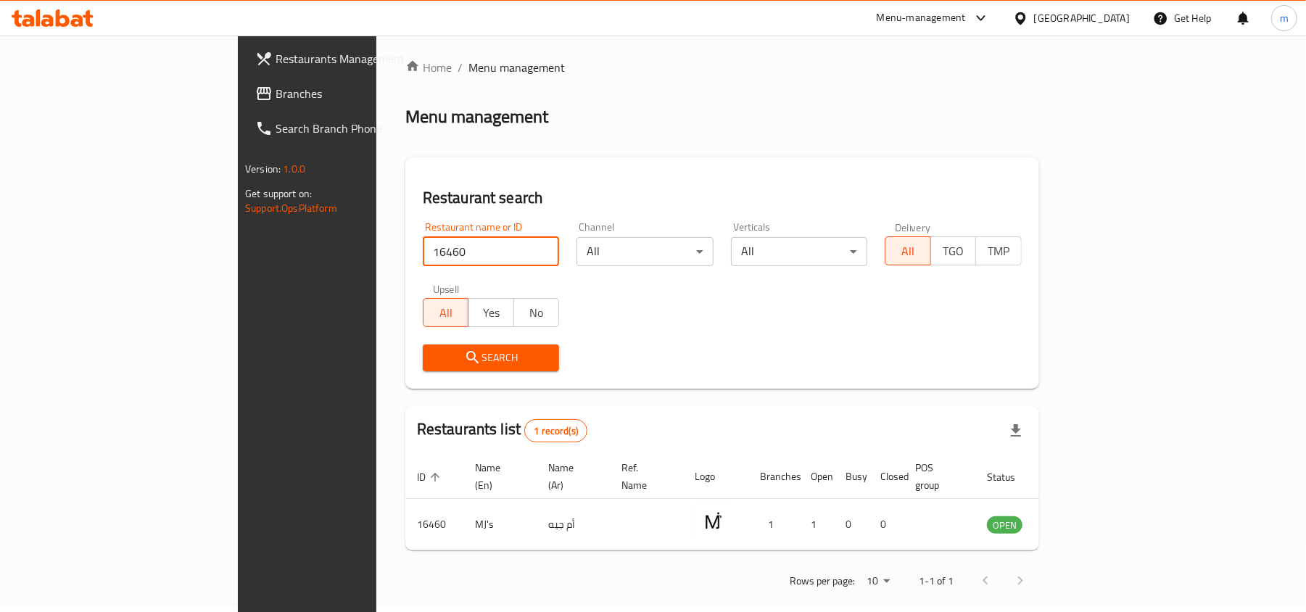
scroll to position [7, 0]
click at [255, 88] on icon at bounding box center [263, 93] width 17 height 17
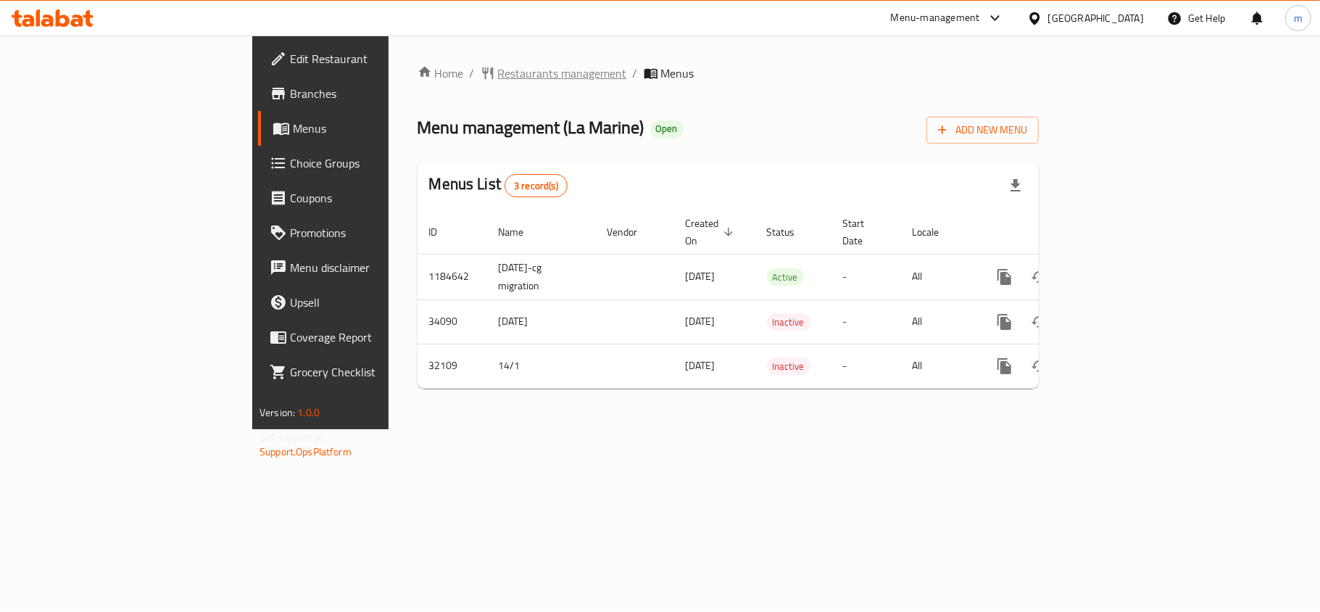
click at [498, 78] on span "Restaurants management" at bounding box center [562, 73] width 129 height 17
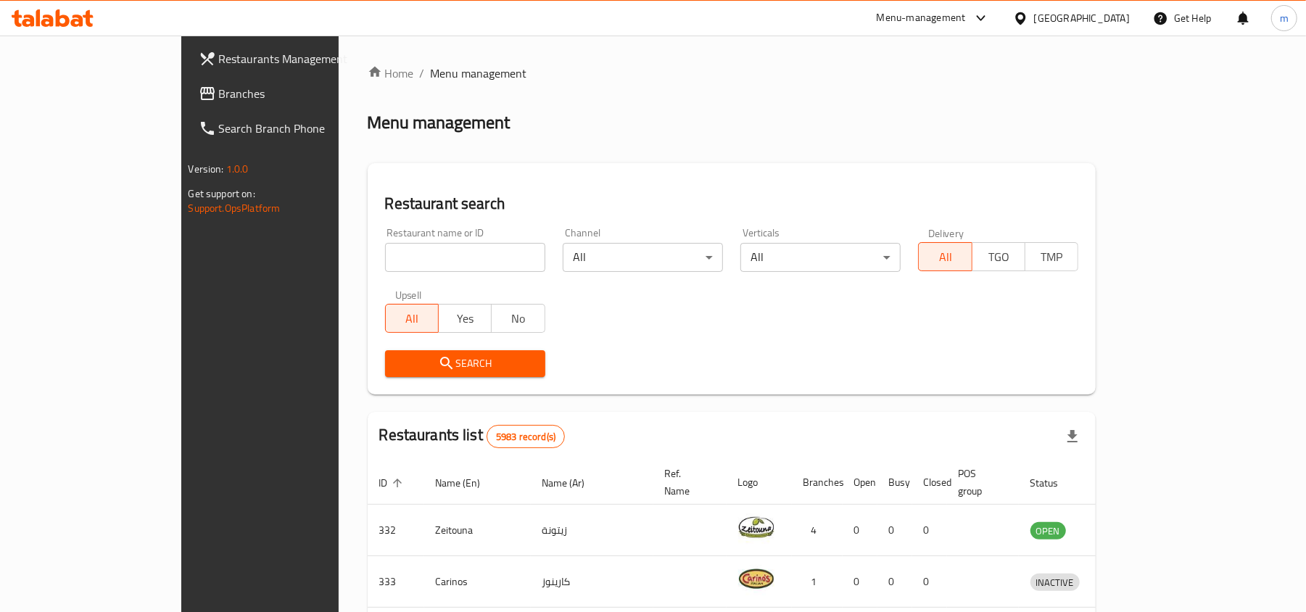
click at [1098, 10] on div "[GEOGRAPHIC_DATA]" at bounding box center [1082, 18] width 96 height 16
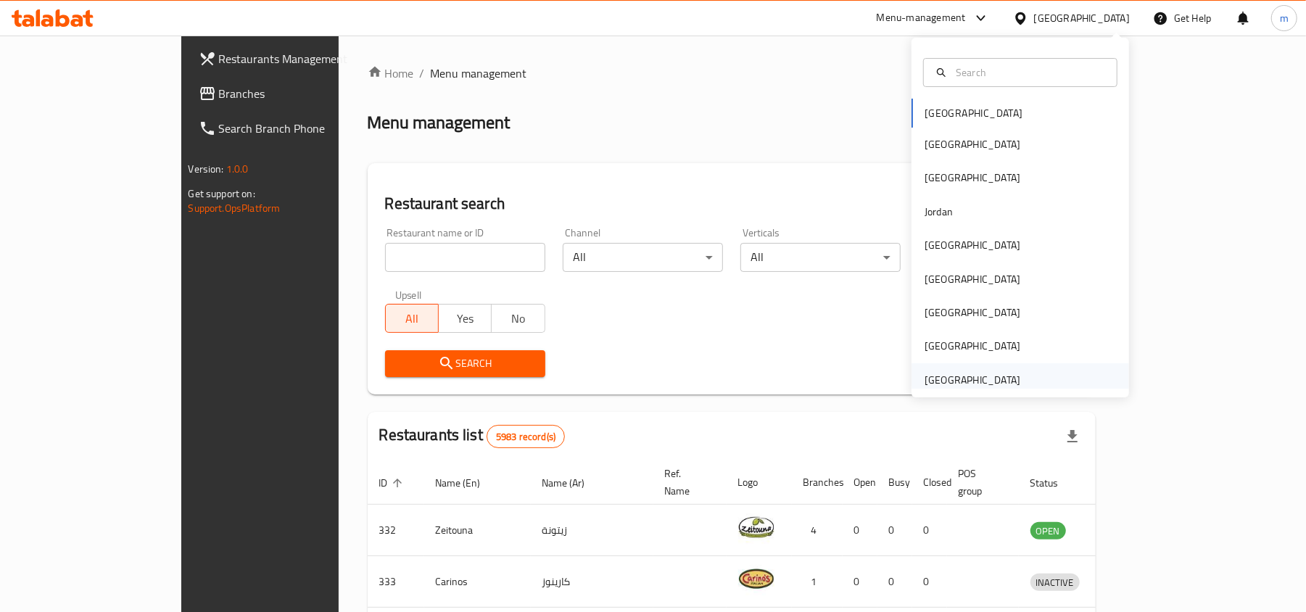
click at [974, 386] on div "[GEOGRAPHIC_DATA]" at bounding box center [972, 380] width 96 height 16
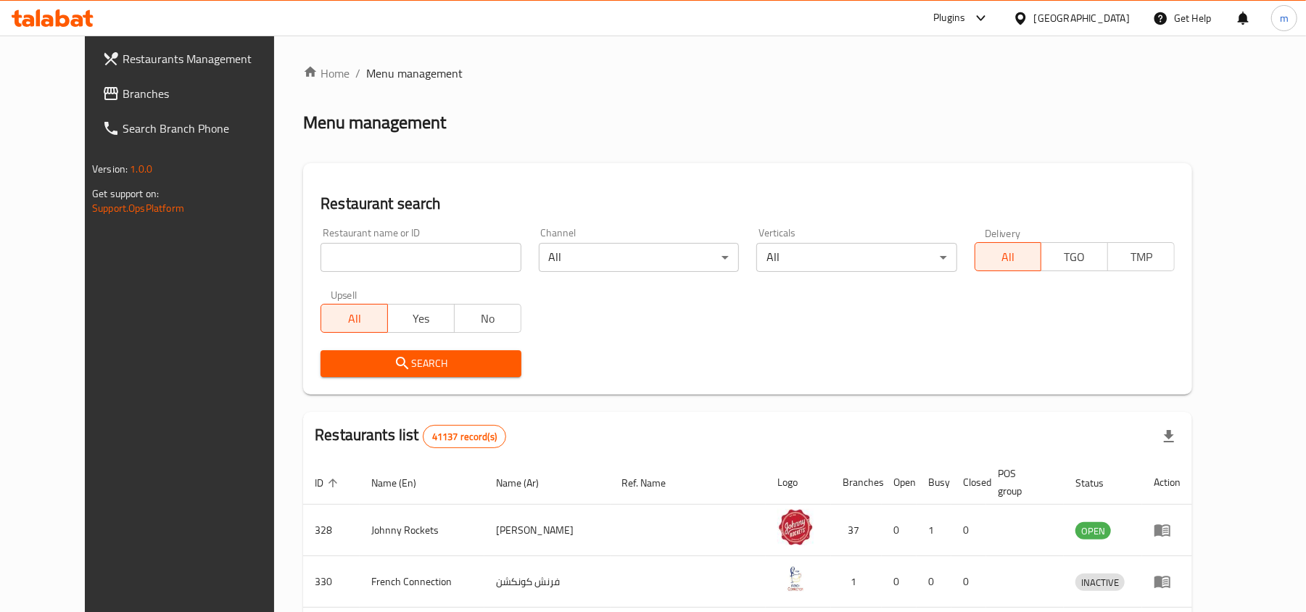
click at [123, 94] on span "Branches" at bounding box center [207, 93] width 169 height 17
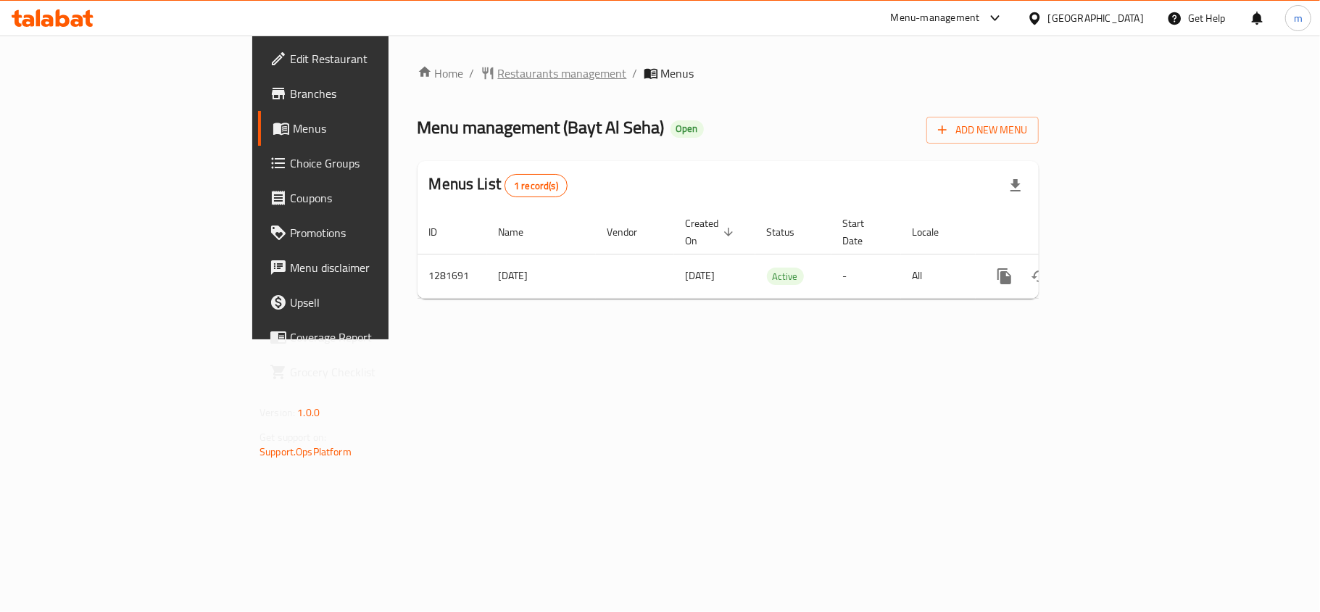
click at [498, 65] on span "Restaurants management" at bounding box center [562, 73] width 129 height 17
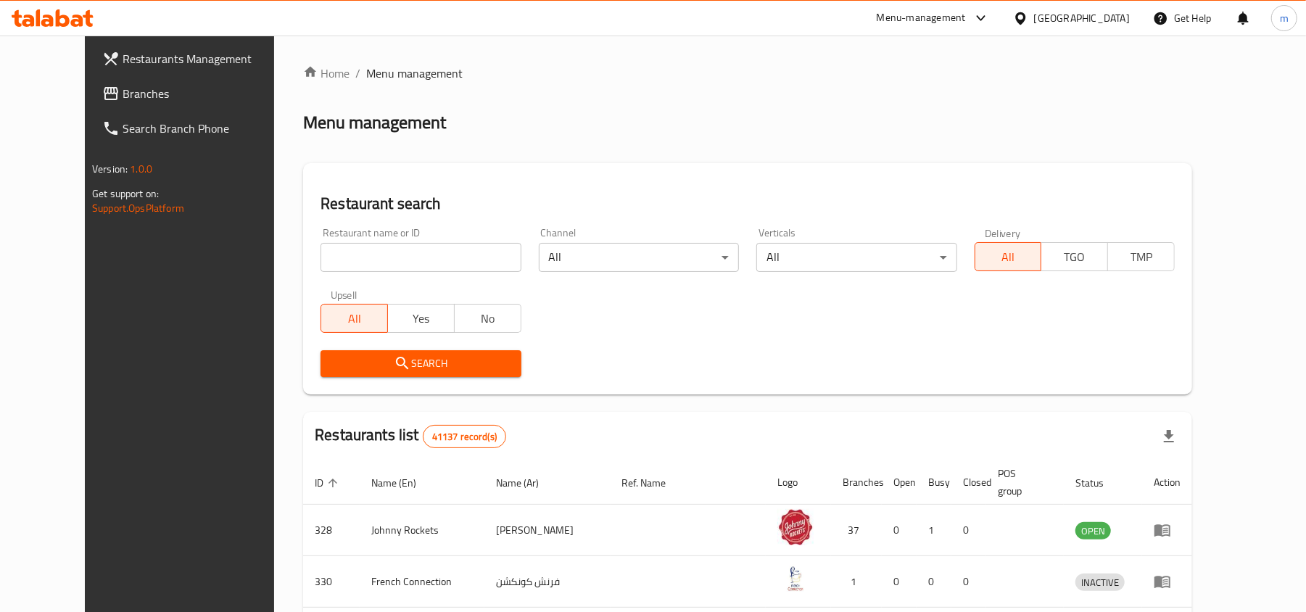
click at [123, 93] on span "Branches" at bounding box center [207, 93] width 169 height 17
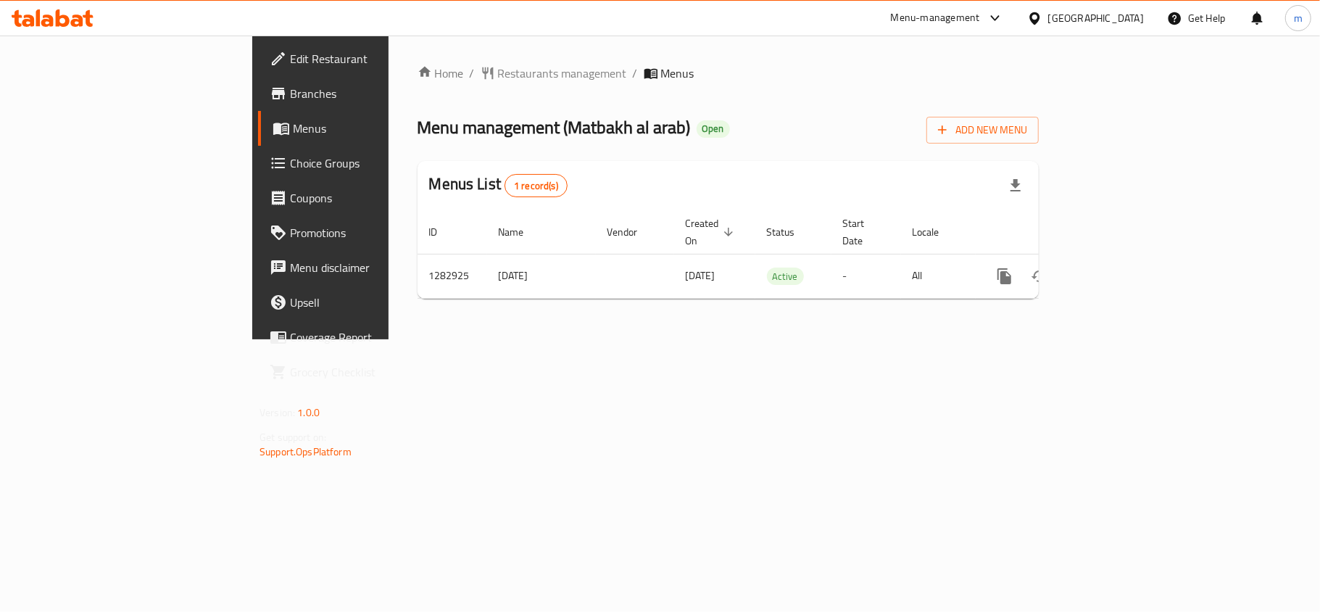
click at [1077, 21] on div "[GEOGRAPHIC_DATA]" at bounding box center [1096, 18] width 96 height 16
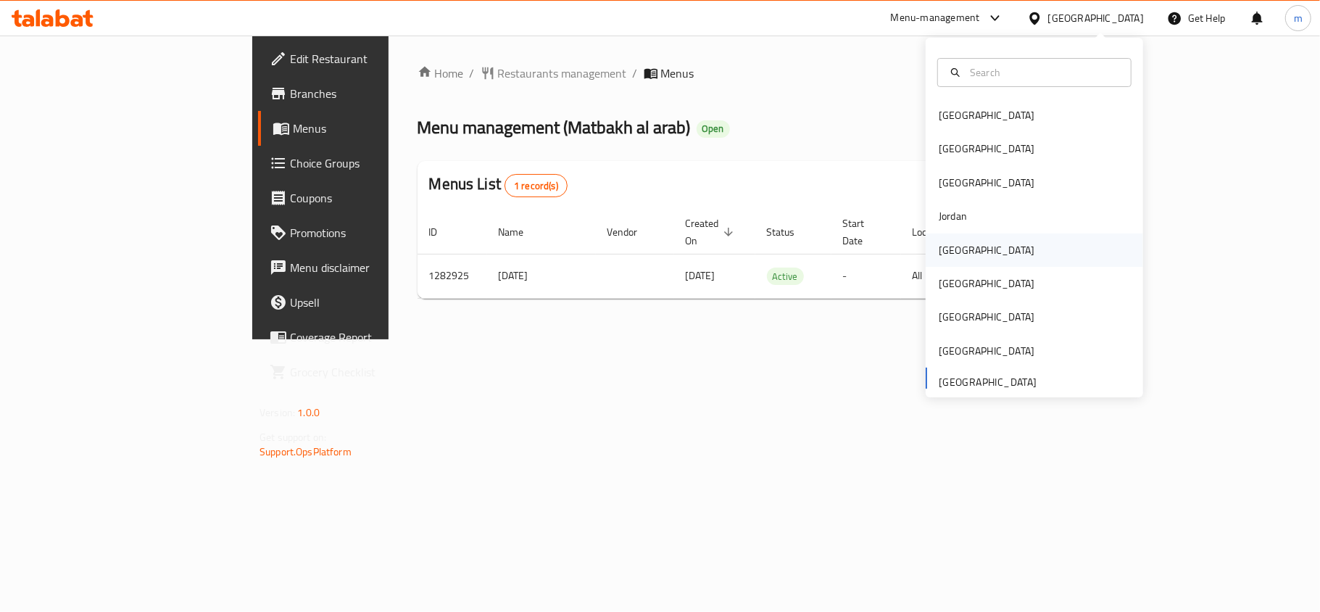
click at [940, 242] on div "Kuwait" at bounding box center [987, 250] width 96 height 16
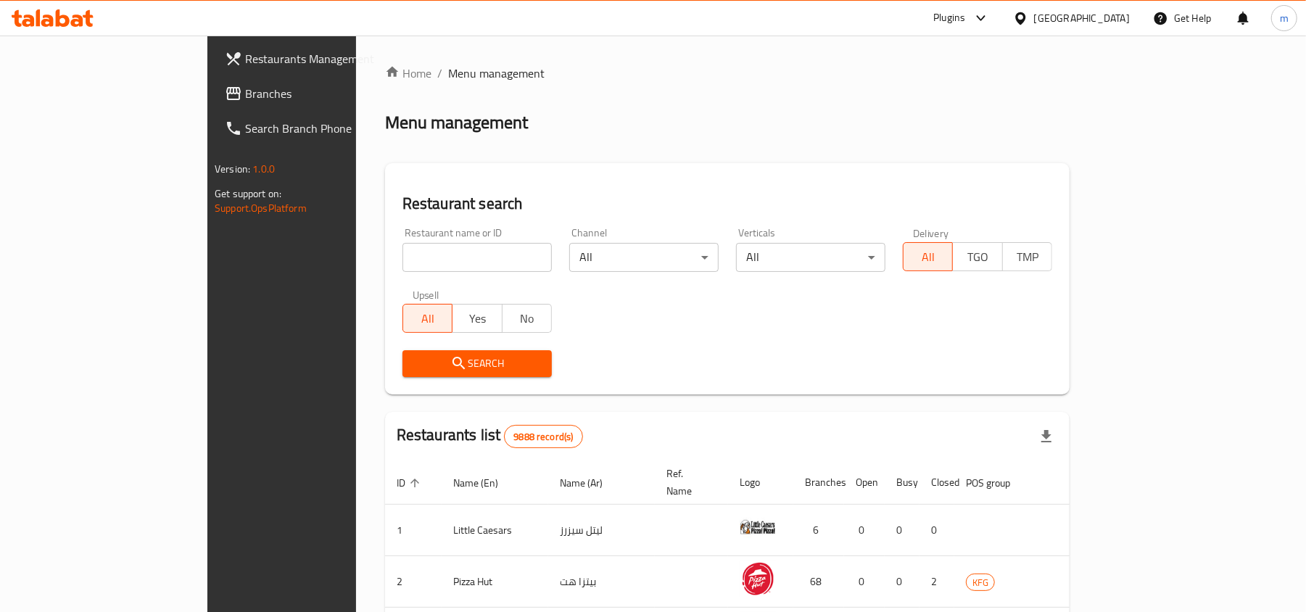
click at [245, 85] on span "Branches" at bounding box center [329, 93] width 169 height 17
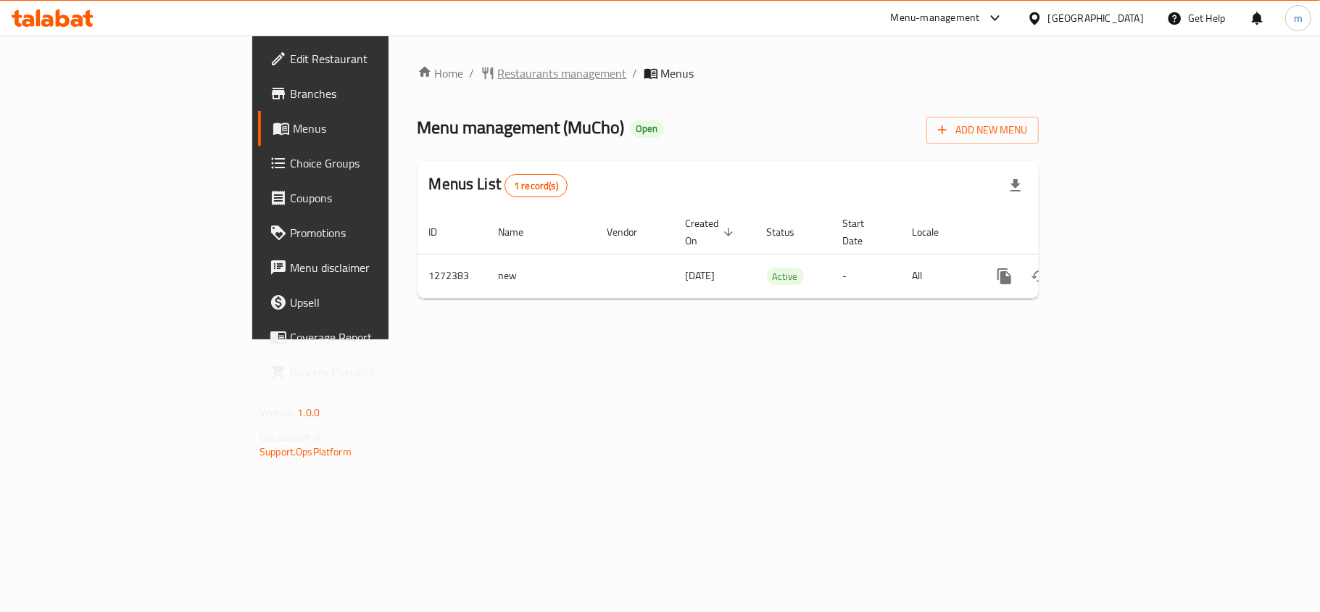
click at [498, 68] on span "Restaurants management" at bounding box center [562, 73] width 129 height 17
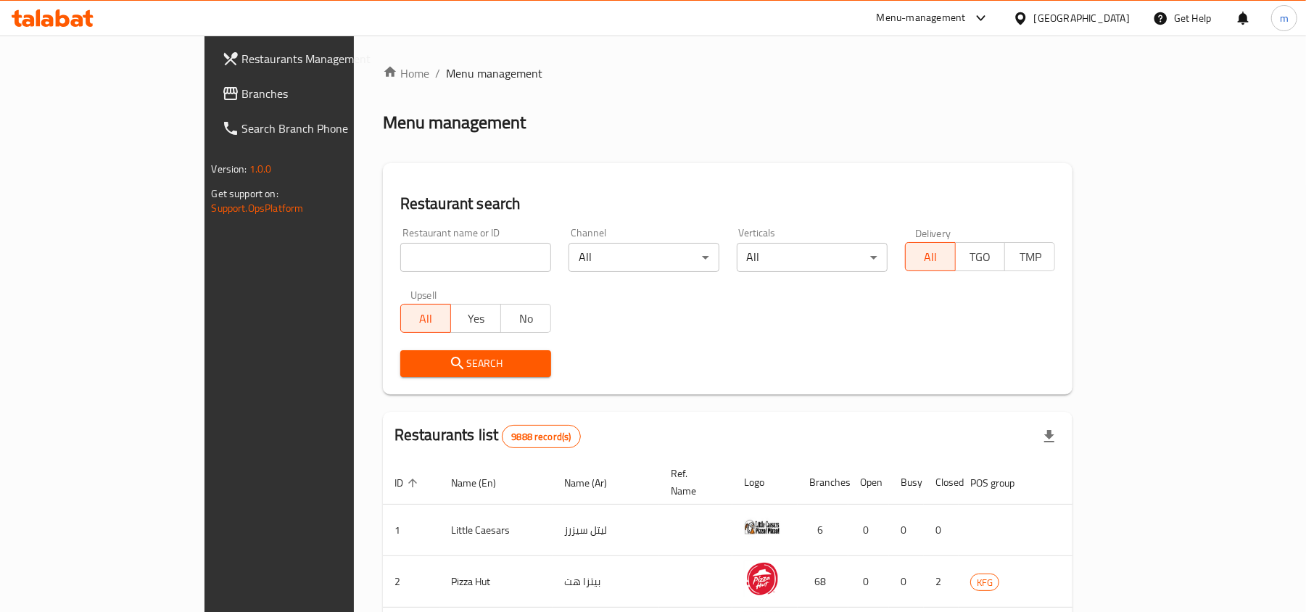
click at [400, 250] on input "search" at bounding box center [475, 257] width 151 height 29
paste input "690239"
type input "690239"
click button "Search" at bounding box center [475, 363] width 151 height 27
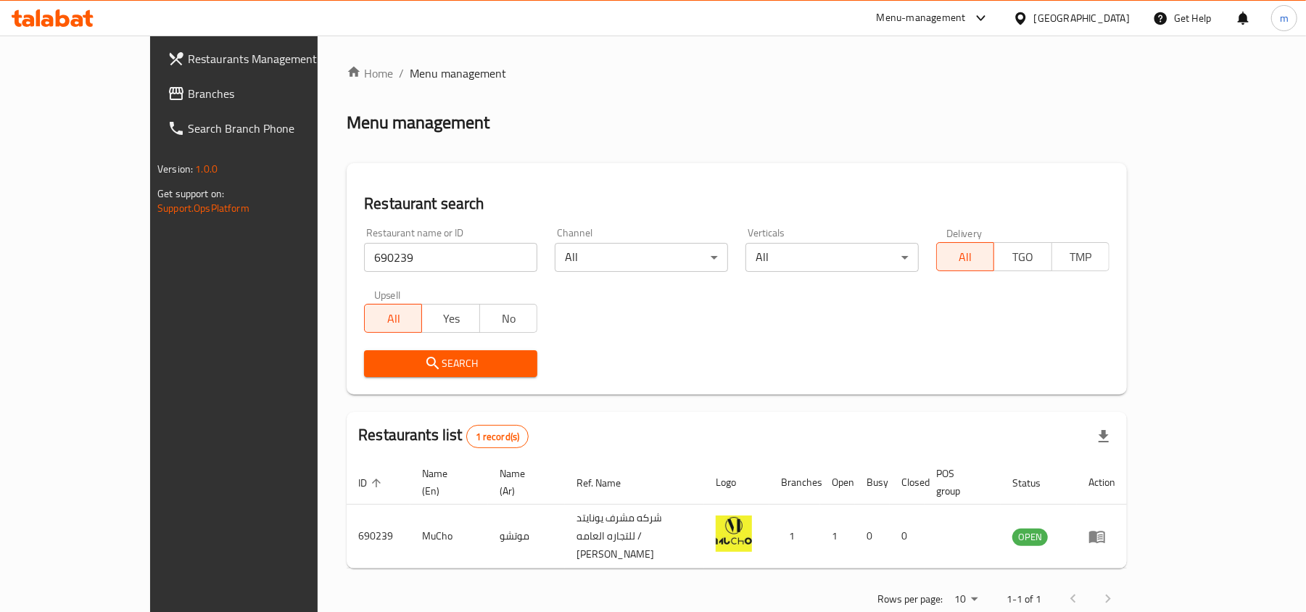
click at [1028, 24] on icon at bounding box center [1020, 18] width 15 height 15
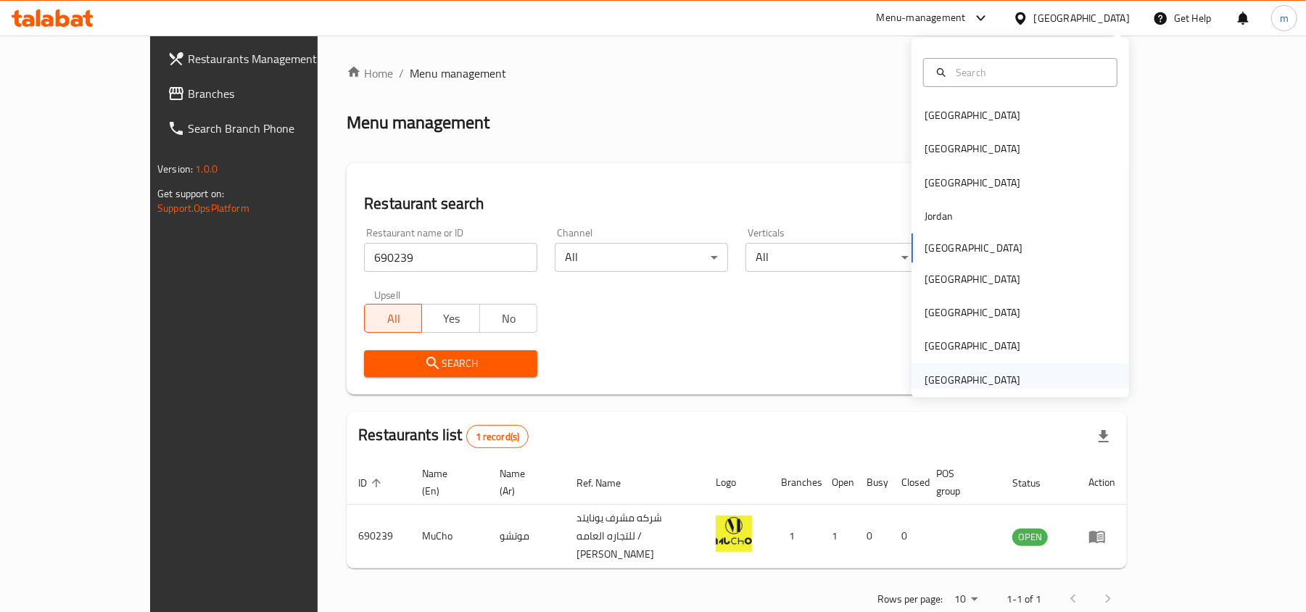
click at [1004, 374] on div "[GEOGRAPHIC_DATA]" at bounding box center [972, 379] width 119 height 33
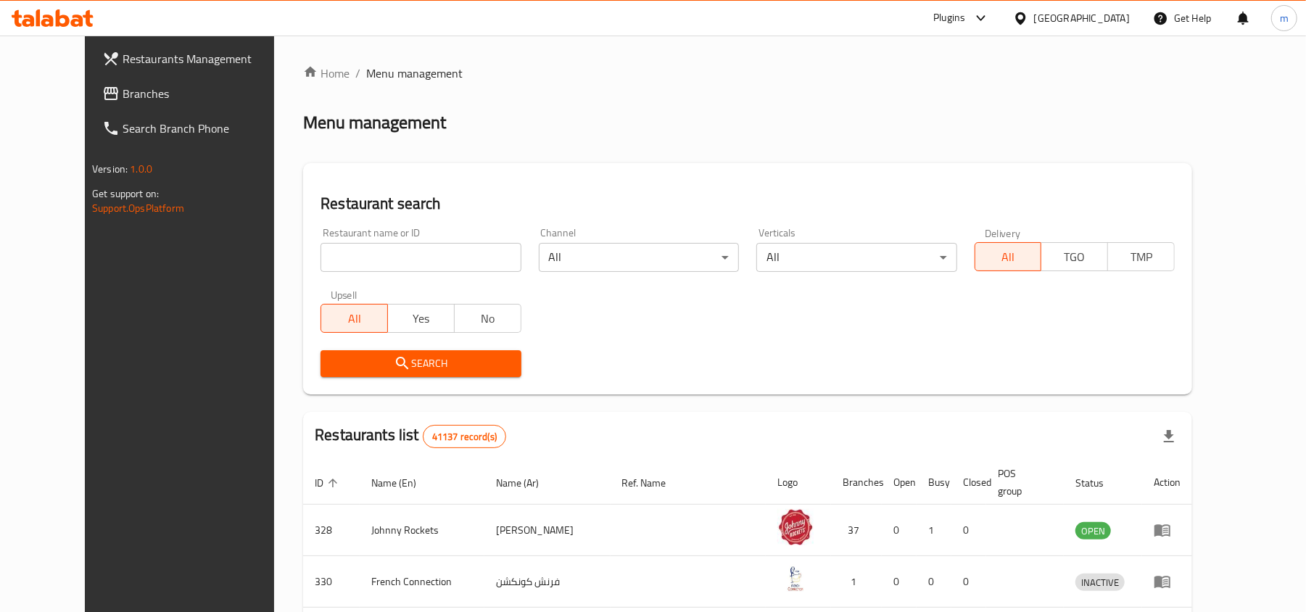
click at [343, 268] on input "search" at bounding box center [420, 257] width 200 height 29
click at [123, 96] on span "Branches" at bounding box center [207, 93] width 169 height 17
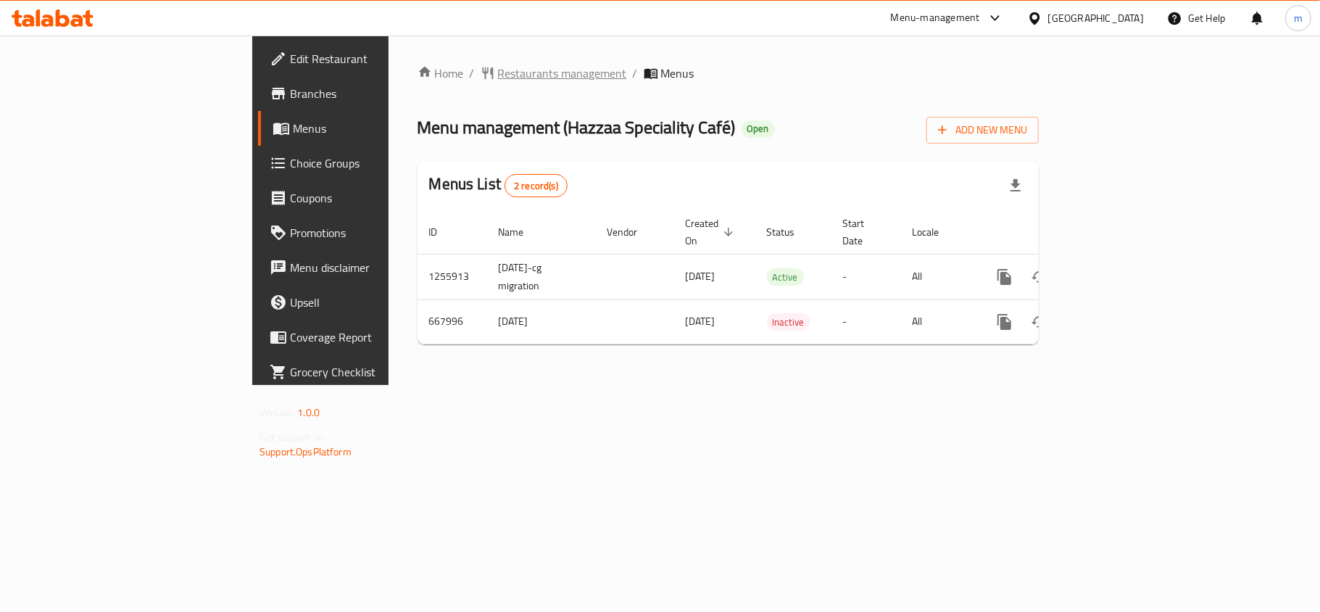
drag, startPoint x: 413, startPoint y: 58, endPoint x: 407, endPoint y: 75, distance: 18.6
click at [410, 64] on div "Home / Restaurants management / Menus Menu management ( Hazzaa Speciality Café …" at bounding box center [728, 210] width 679 height 349
click at [498, 75] on span "Restaurants management" at bounding box center [562, 73] width 129 height 17
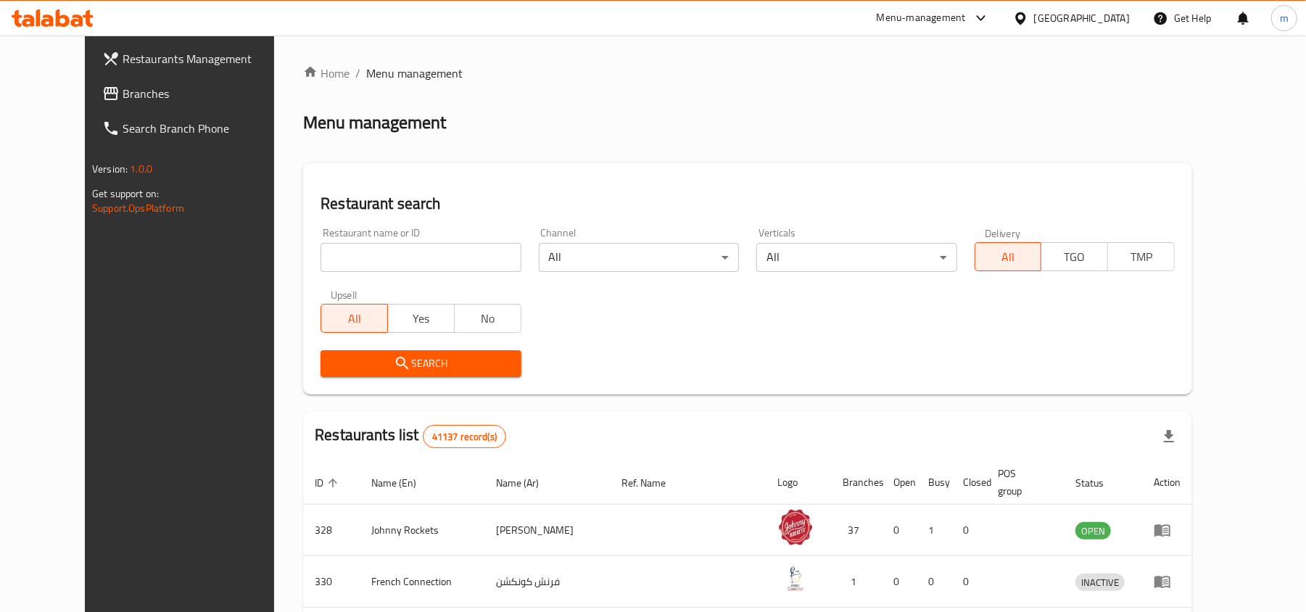
click at [123, 91] on span "Branches" at bounding box center [207, 93] width 169 height 17
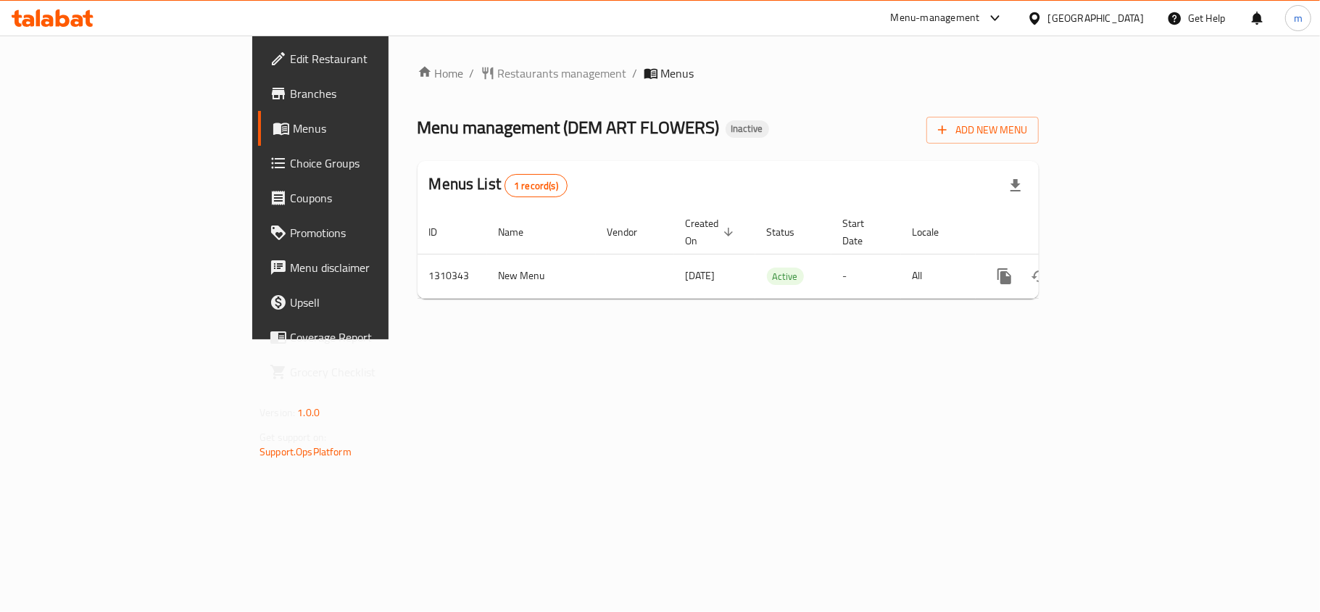
click at [1097, 17] on div "[GEOGRAPHIC_DATA]" at bounding box center [1096, 18] width 96 height 16
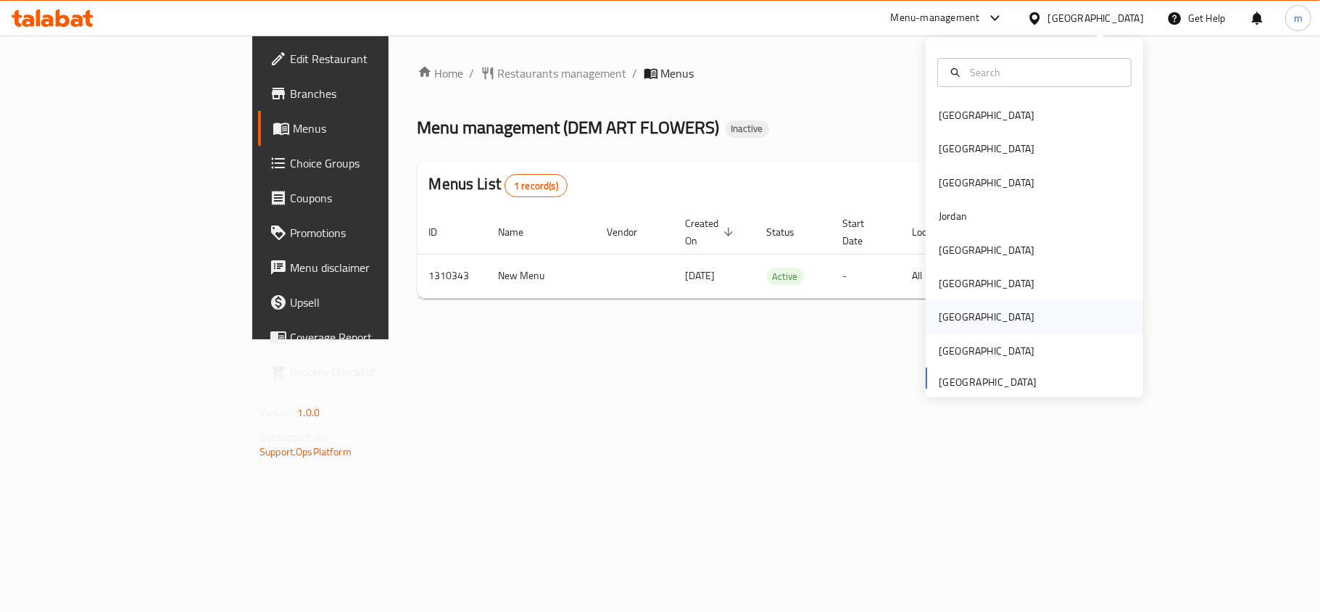
click at [939, 319] on div "[GEOGRAPHIC_DATA]" at bounding box center [987, 317] width 96 height 16
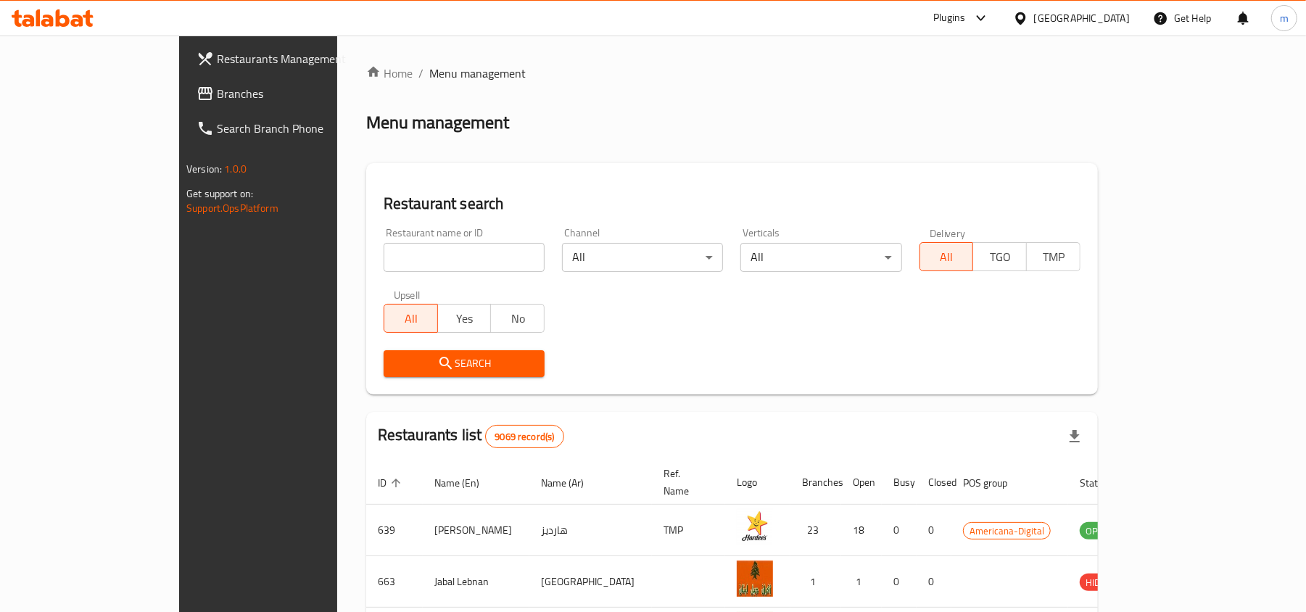
click at [217, 88] on span "Branches" at bounding box center [301, 93] width 169 height 17
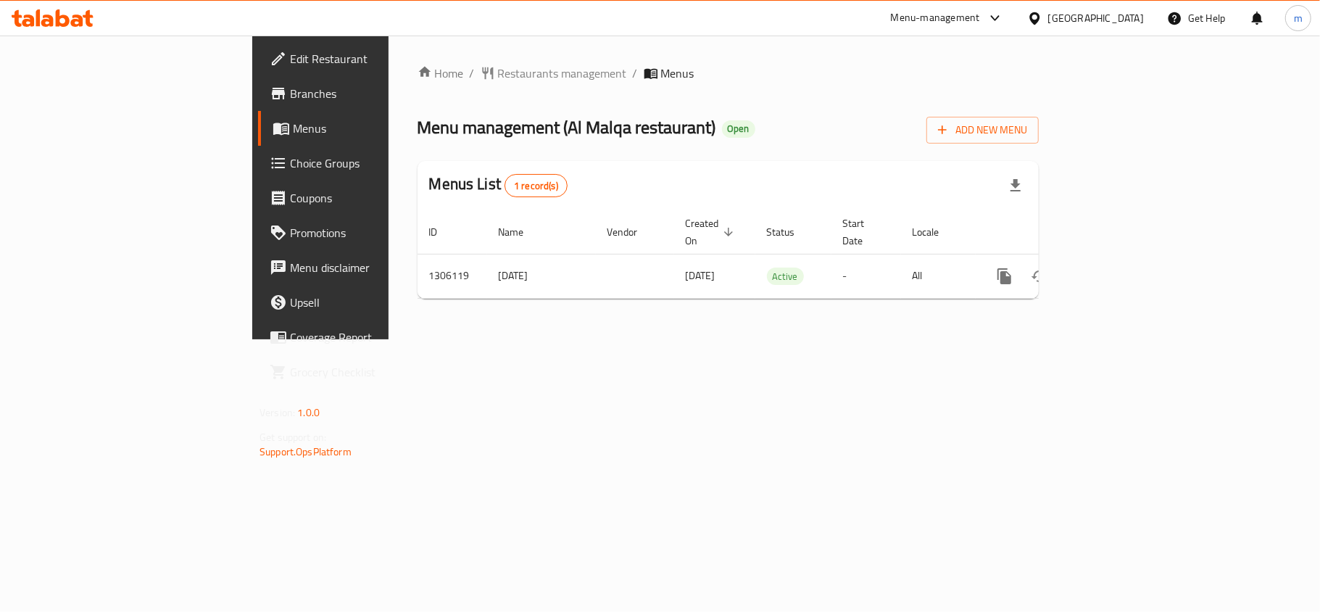
click at [1048, 17] on div at bounding box center [1037, 18] width 21 height 16
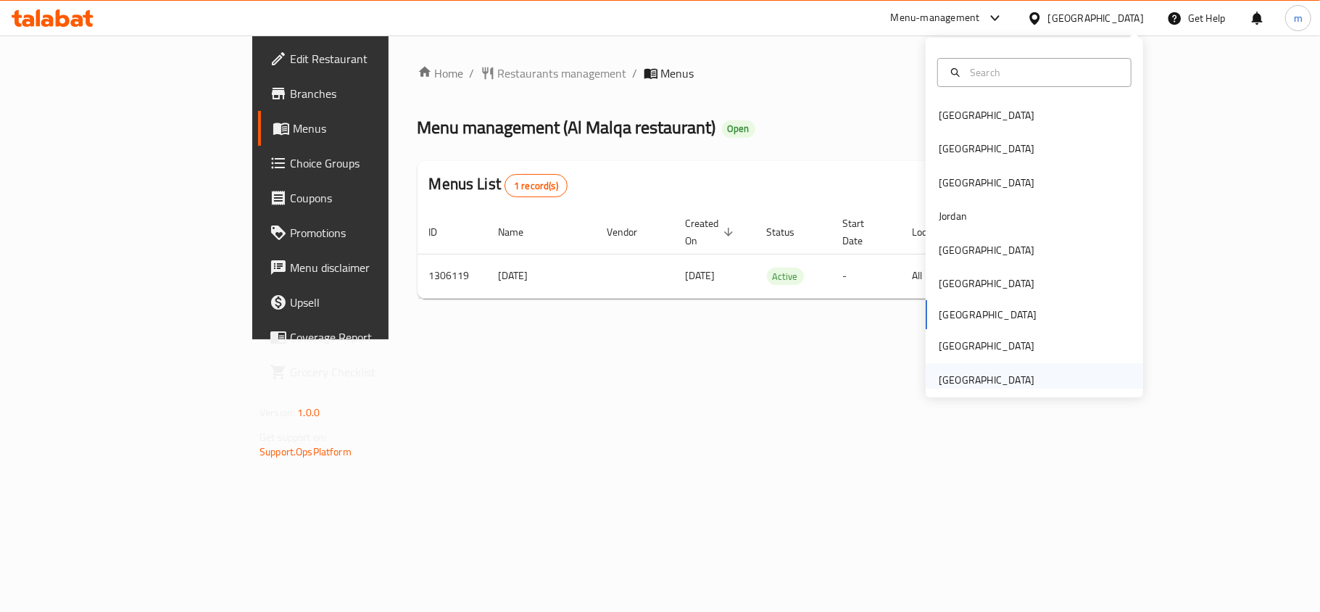
click at [972, 378] on div "[GEOGRAPHIC_DATA]" at bounding box center [987, 380] width 96 height 16
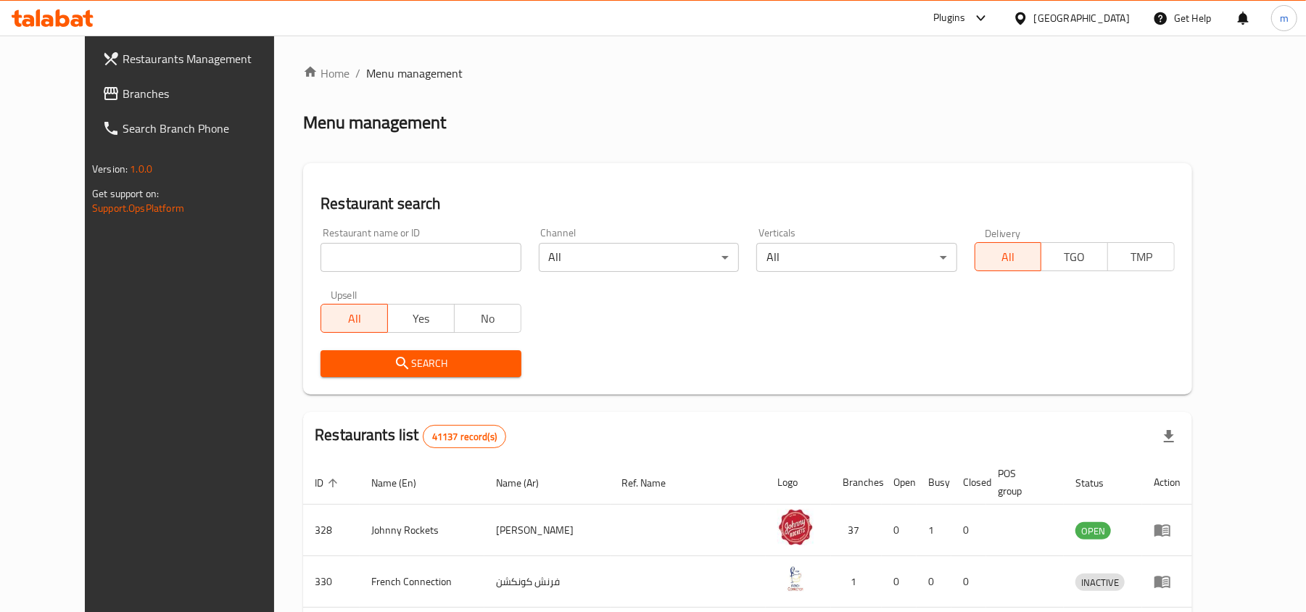
click at [123, 97] on span "Branches" at bounding box center [207, 93] width 169 height 17
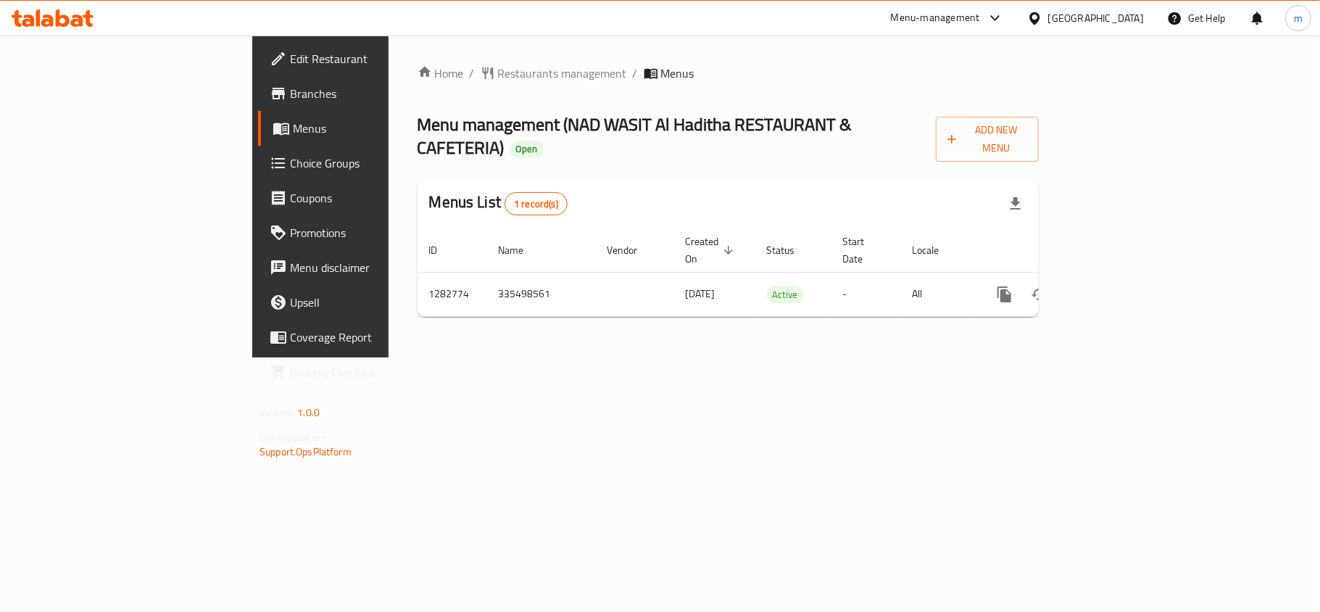
click at [1042, 16] on icon at bounding box center [1034, 18] width 15 height 15
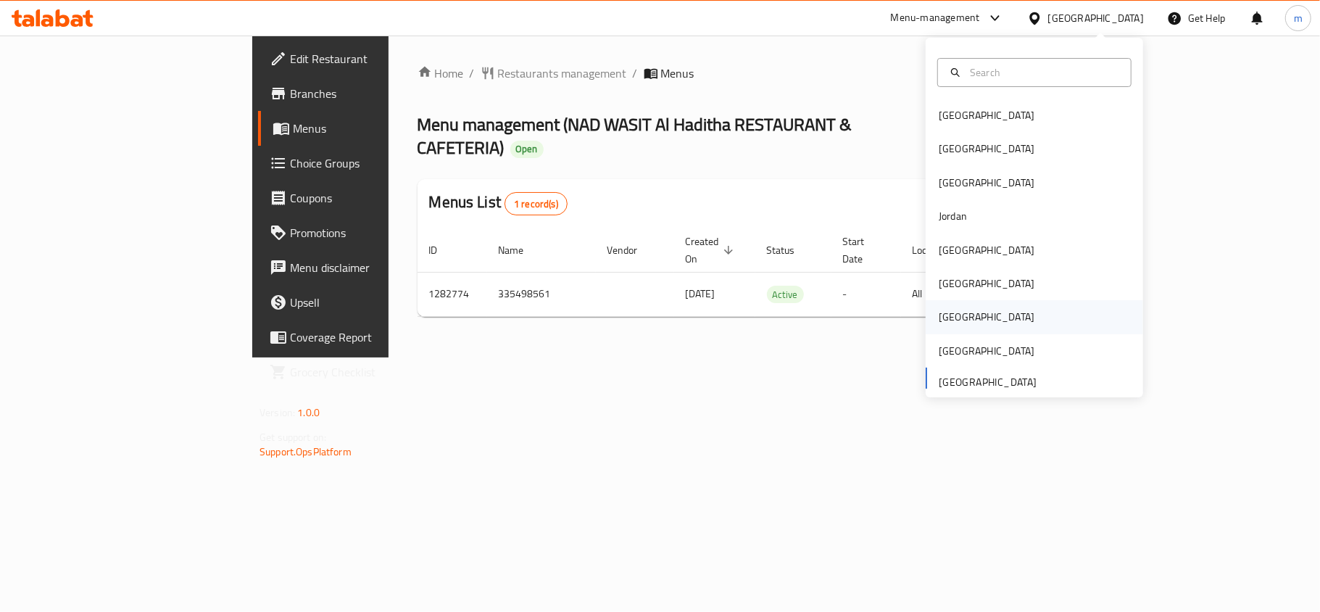
click at [942, 315] on div "[GEOGRAPHIC_DATA]" at bounding box center [987, 317] width 96 height 16
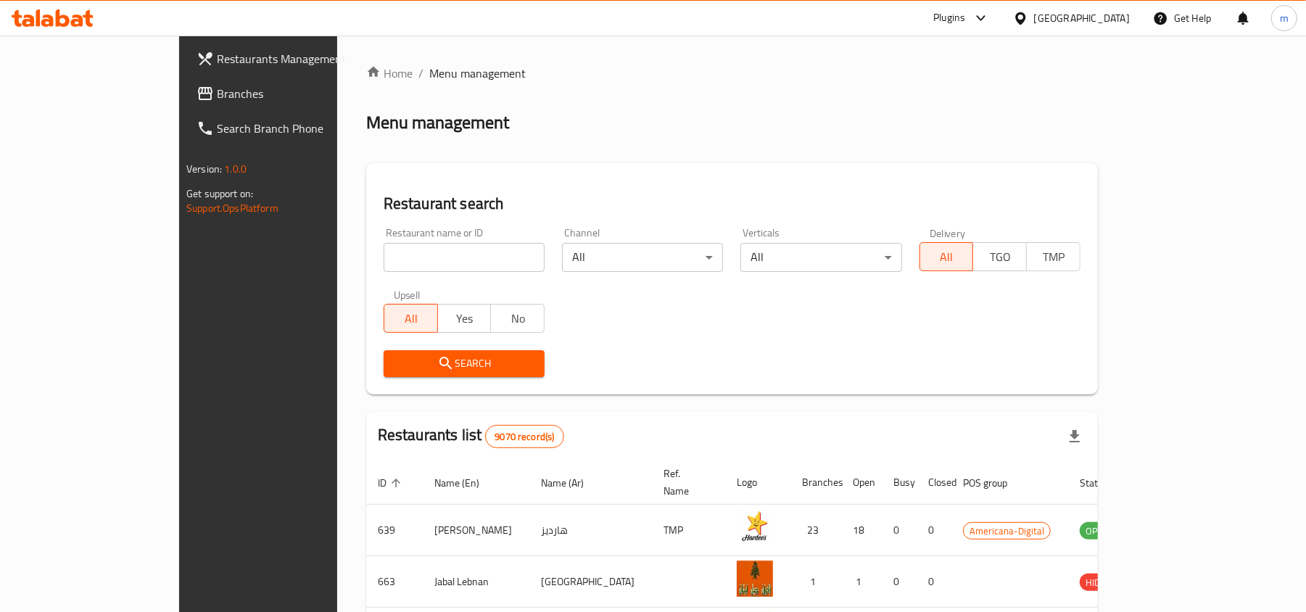
click at [217, 101] on span "Branches" at bounding box center [301, 93] width 169 height 17
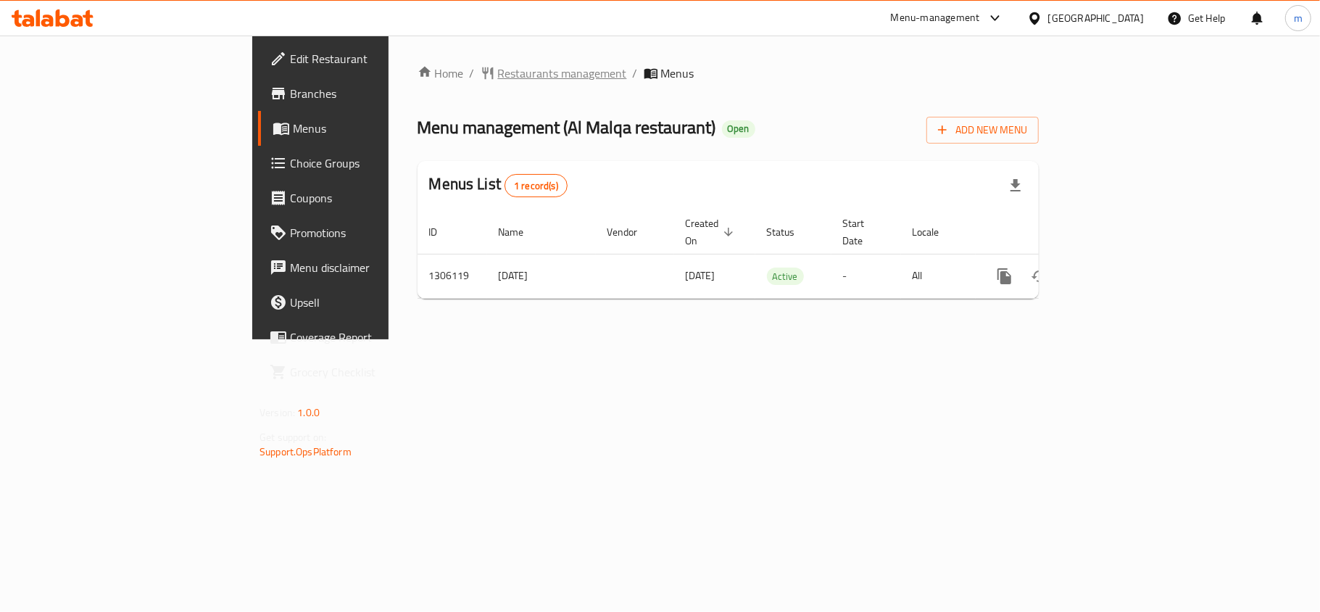
click at [498, 70] on span "Restaurants management" at bounding box center [562, 73] width 129 height 17
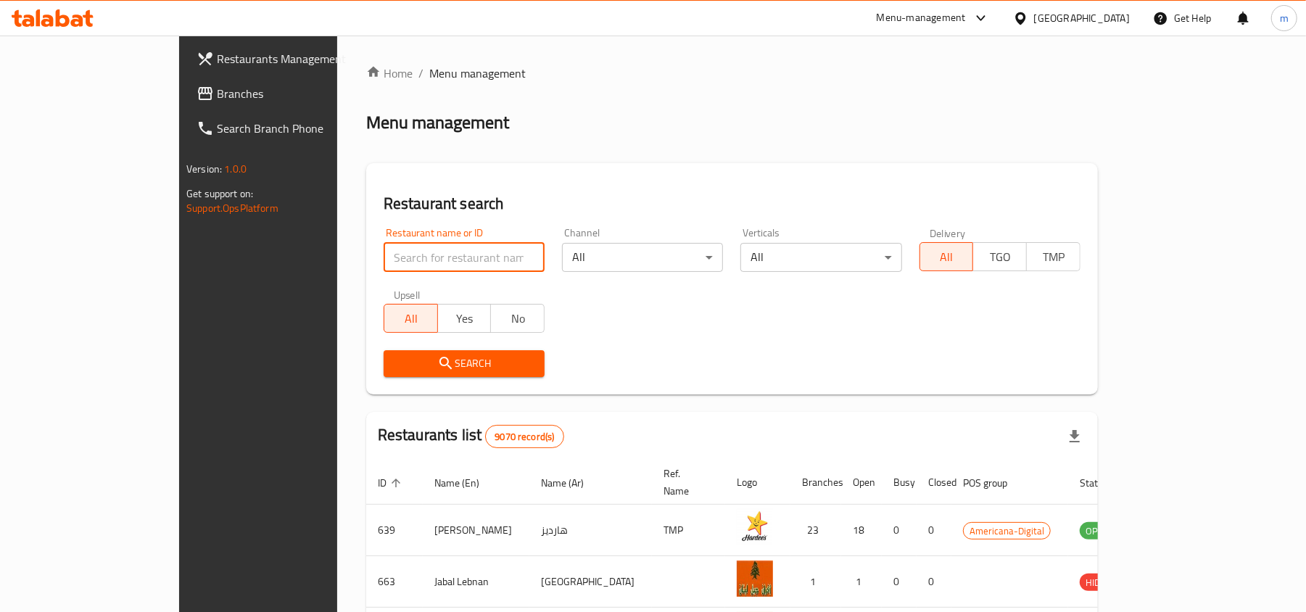
click at [383, 246] on input "search" at bounding box center [463, 257] width 161 height 29
paste input "703982"
type input "703982"
click button "Search" at bounding box center [463, 363] width 161 height 27
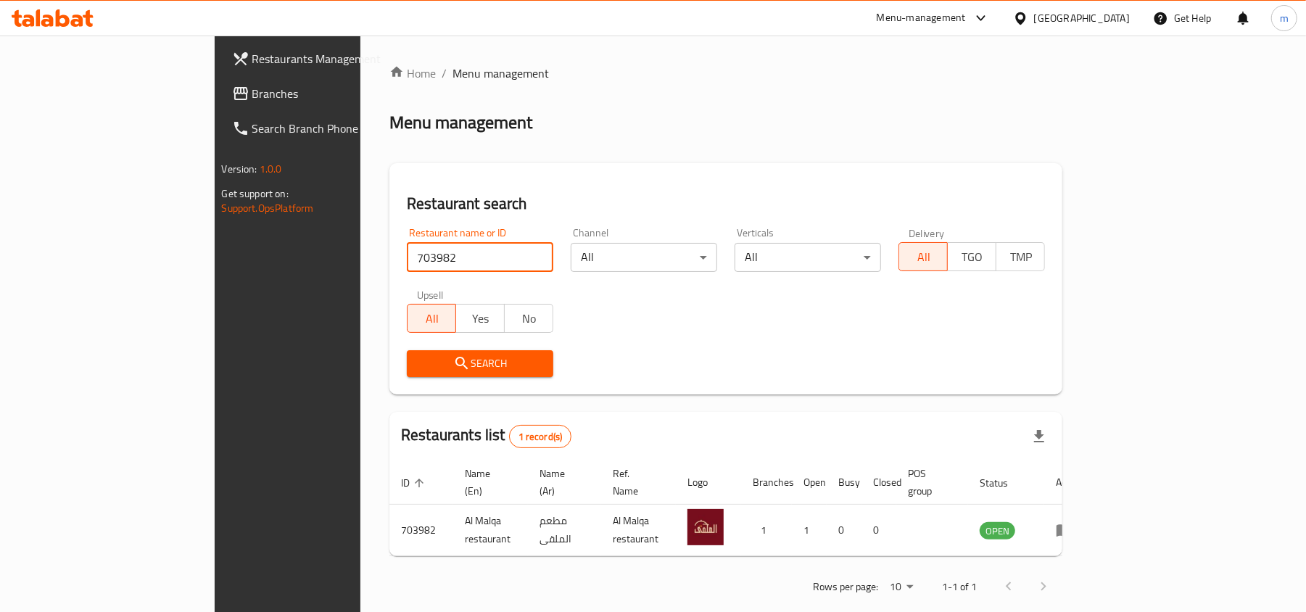
click at [1028, 25] on icon at bounding box center [1020, 18] width 15 height 15
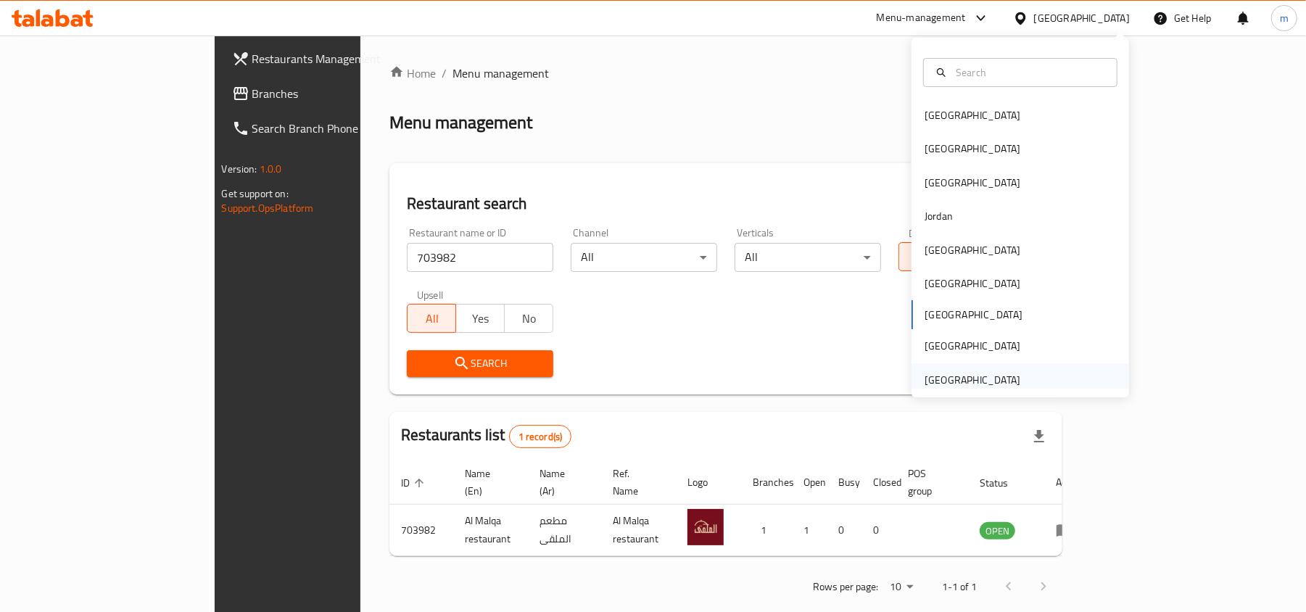
click at [998, 381] on div "[GEOGRAPHIC_DATA]" at bounding box center [972, 380] width 96 height 16
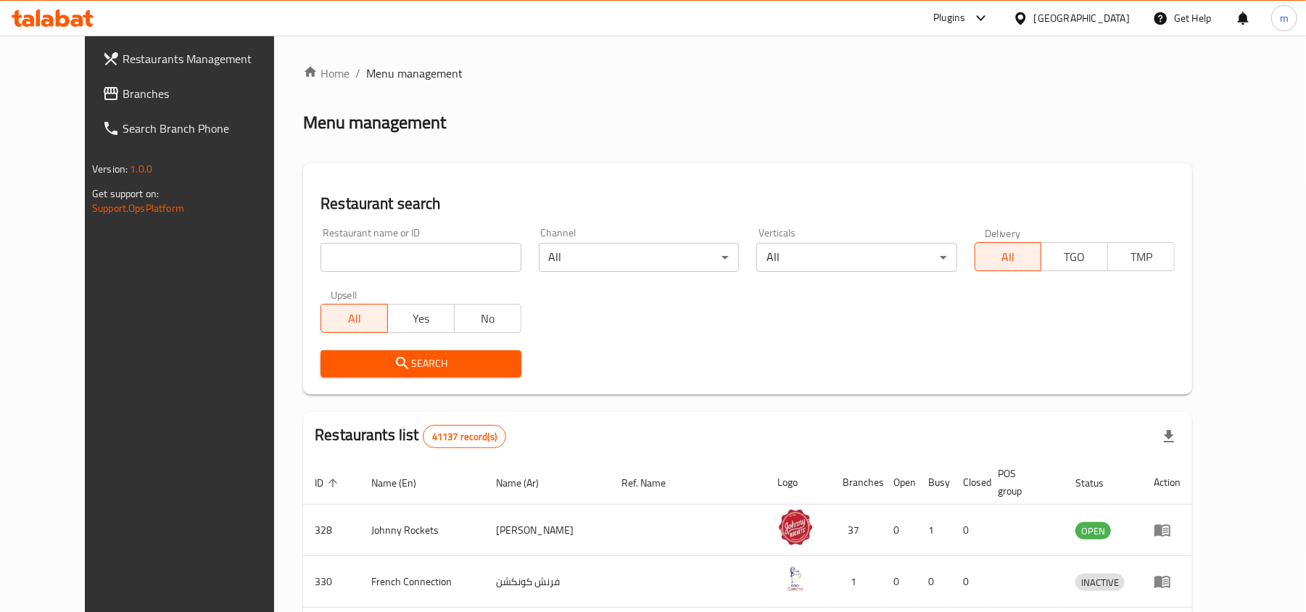
click at [123, 100] on span "Branches" at bounding box center [207, 93] width 169 height 17
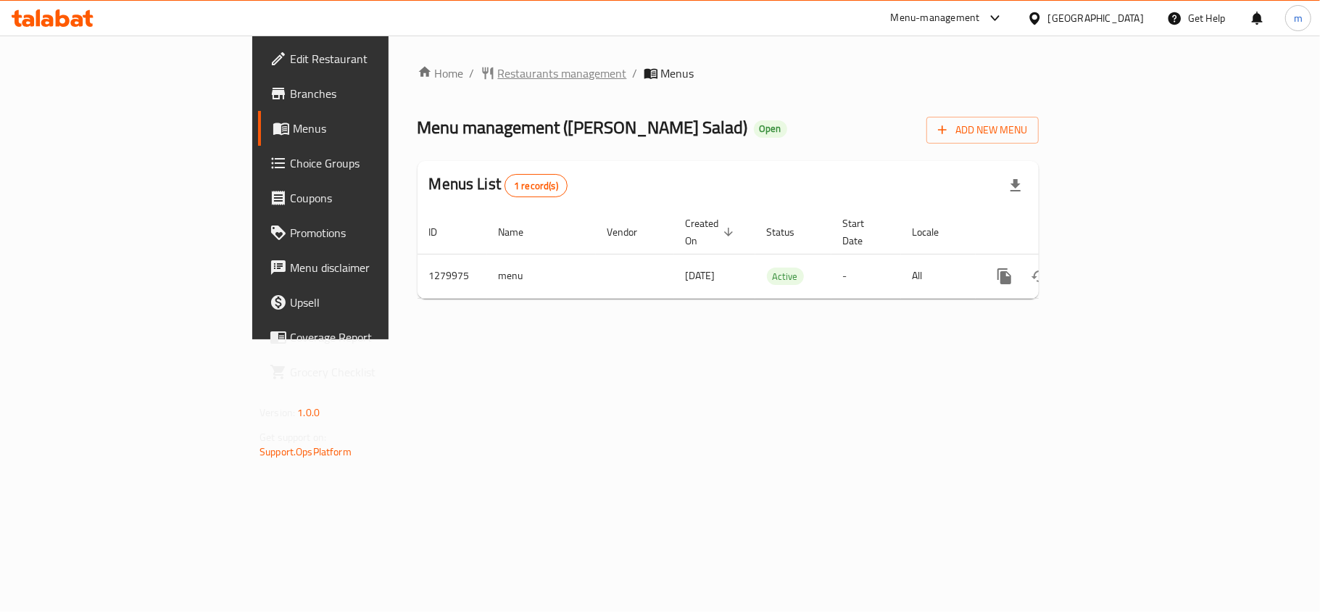
click at [498, 65] on span "Restaurants management" at bounding box center [562, 73] width 129 height 17
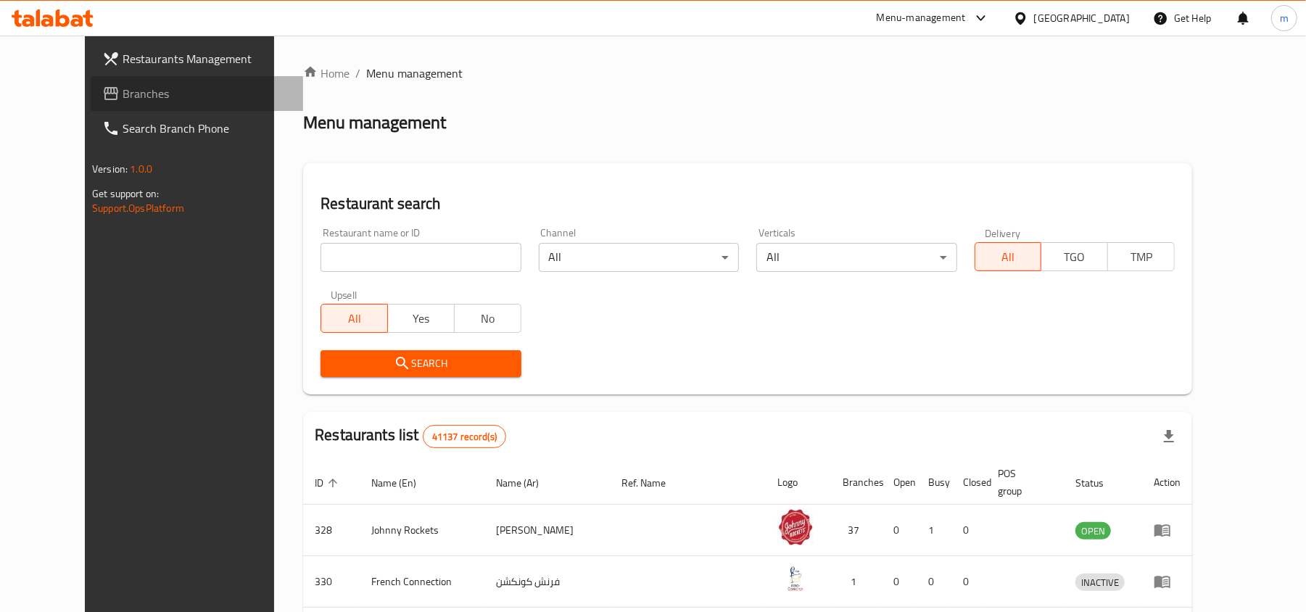
click at [123, 85] on span "Branches" at bounding box center [207, 93] width 169 height 17
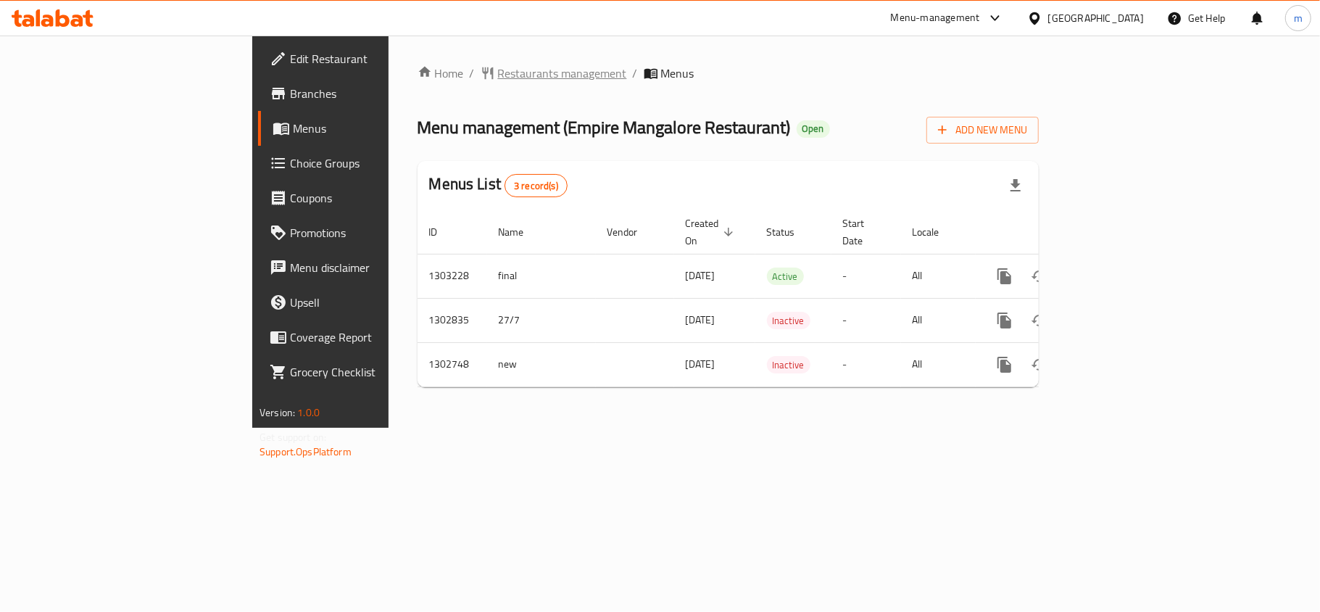
click at [498, 78] on span "Restaurants management" at bounding box center [562, 73] width 129 height 17
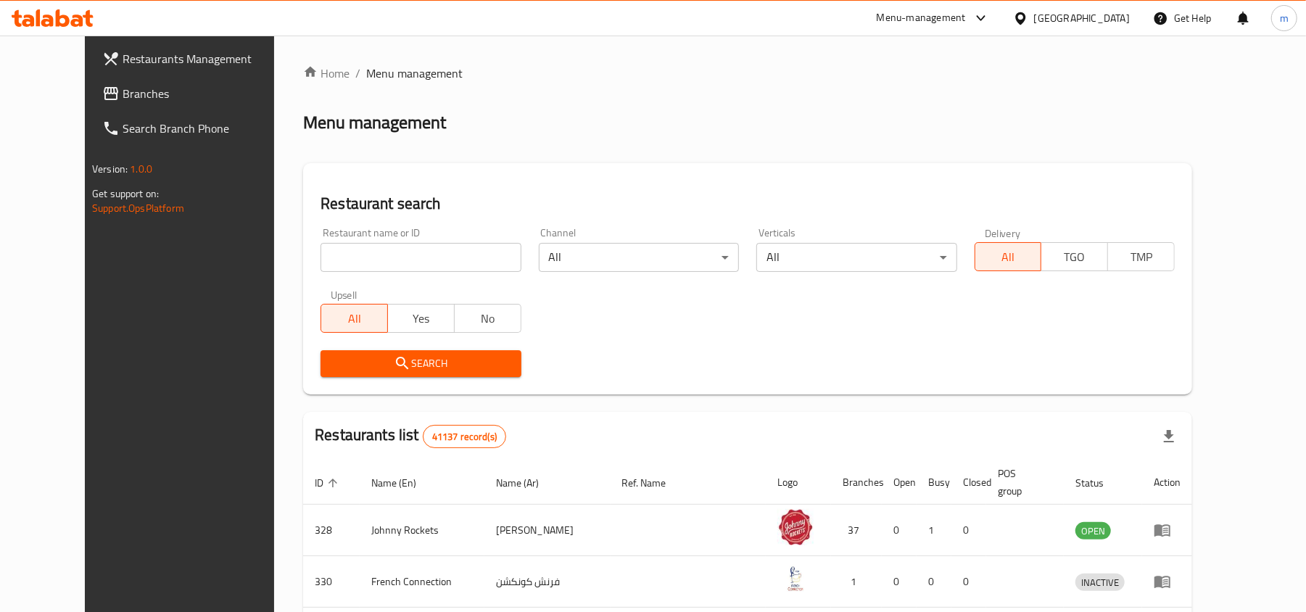
drag, startPoint x: 78, startPoint y: 84, endPoint x: 20, endPoint y: 94, distance: 58.8
click at [123, 85] on span "Branches" at bounding box center [207, 93] width 169 height 17
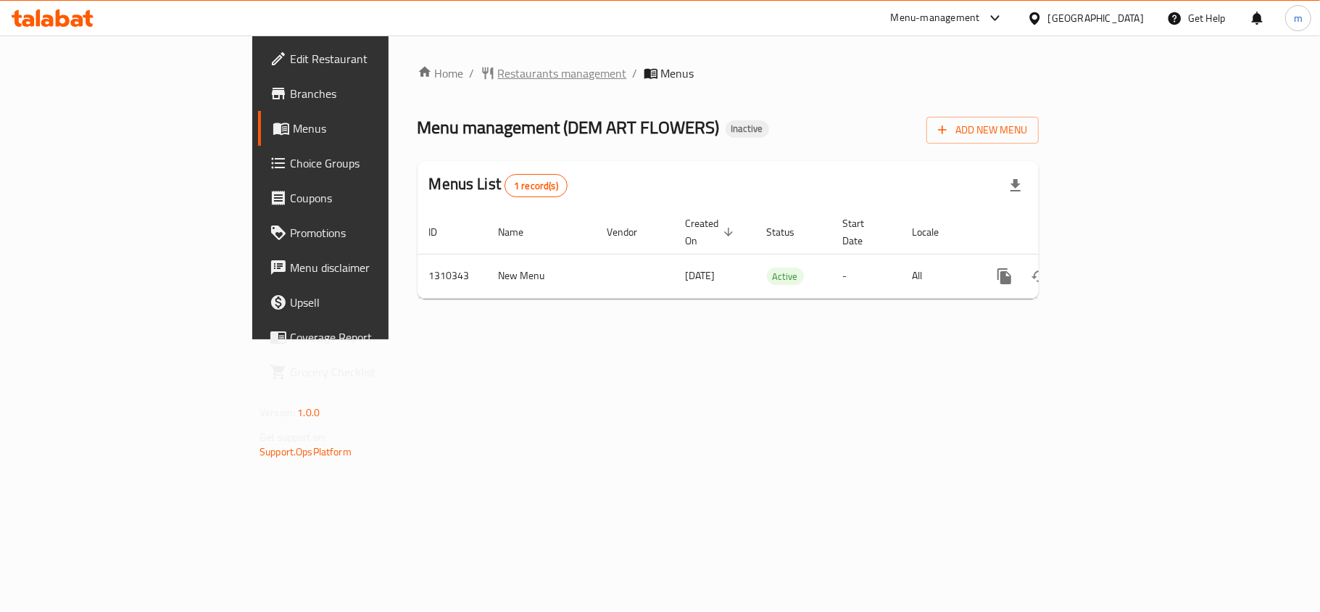
click at [498, 77] on span "Restaurants management" at bounding box center [562, 73] width 129 height 17
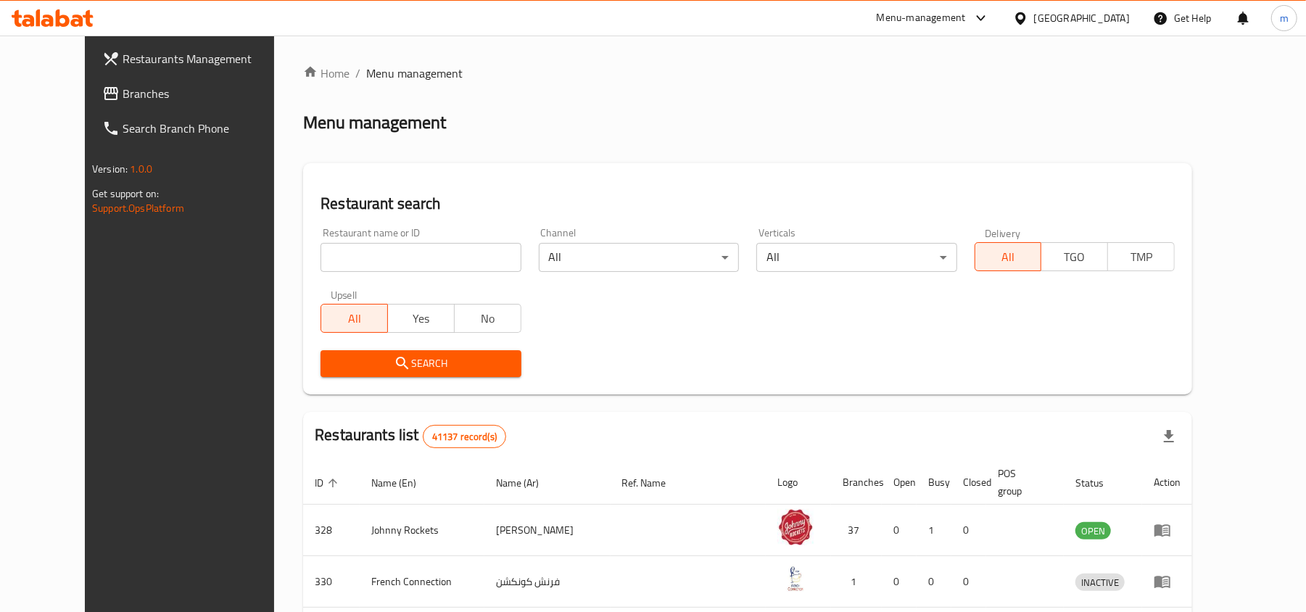
click at [345, 273] on div "Restaurant name or ID Restaurant name or ID" at bounding box center [420, 250] width 217 height 62
click at [354, 250] on input "search" at bounding box center [420, 257] width 200 height 29
paste input "705398"
type input "705398"
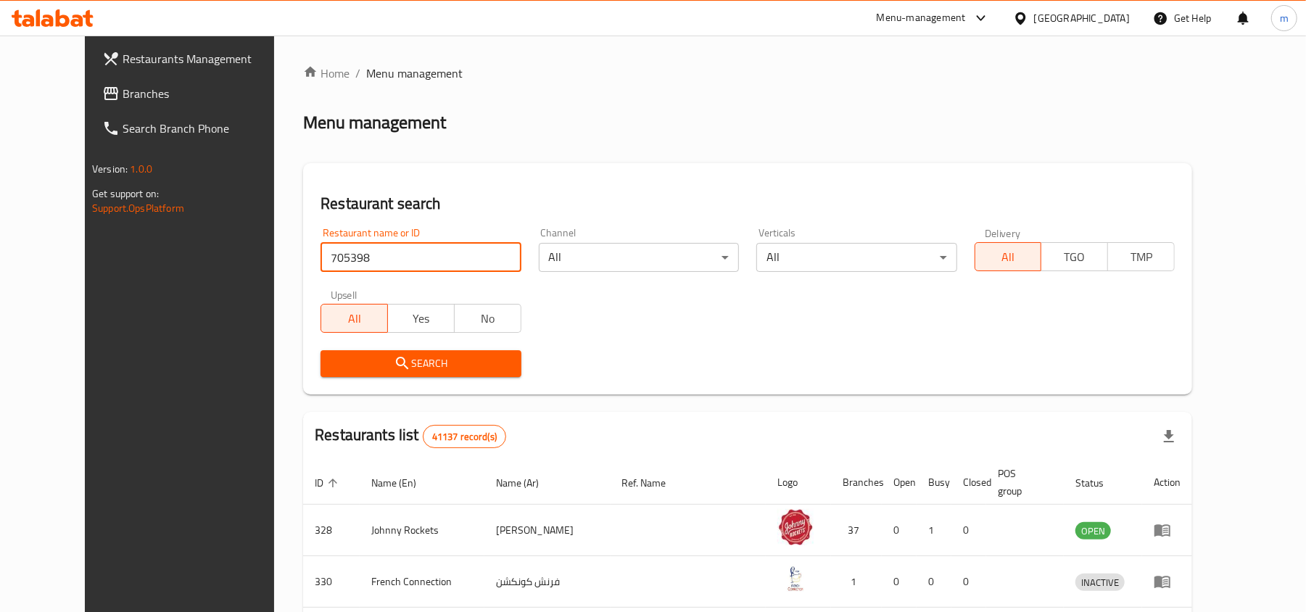
click button "Search" at bounding box center [420, 363] width 200 height 27
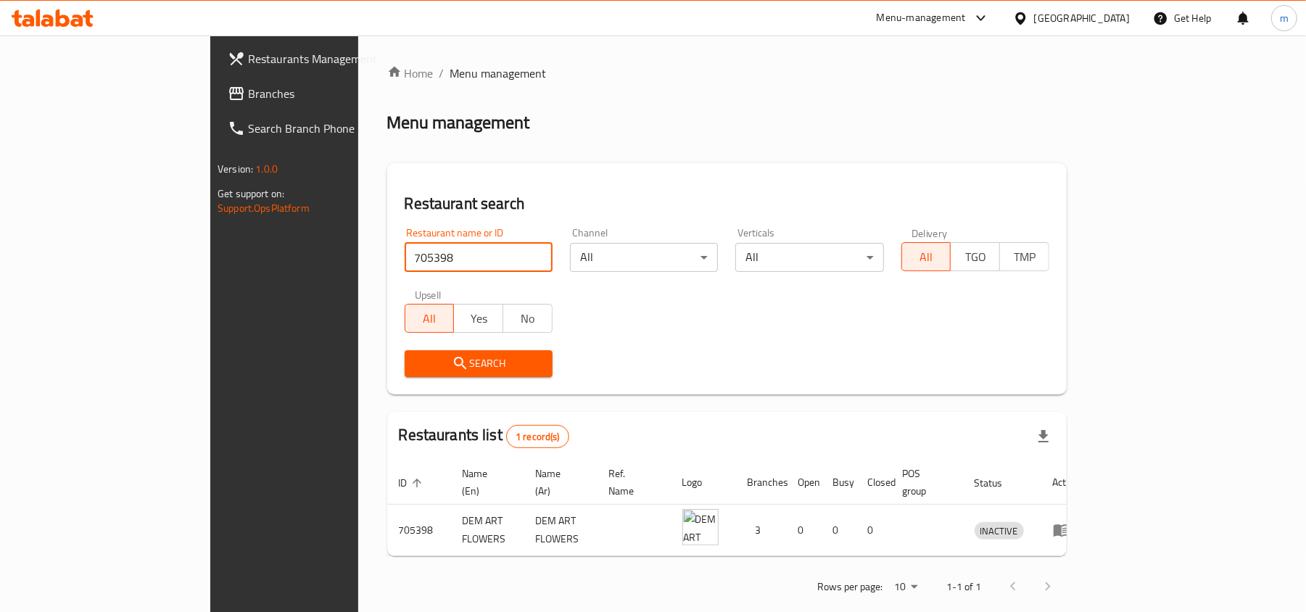
drag, startPoint x: 1038, startPoint y: 12, endPoint x: 1021, endPoint y: 36, distance: 29.6
click at [1039, 12] on div "[GEOGRAPHIC_DATA]" at bounding box center [1082, 18] width 96 height 16
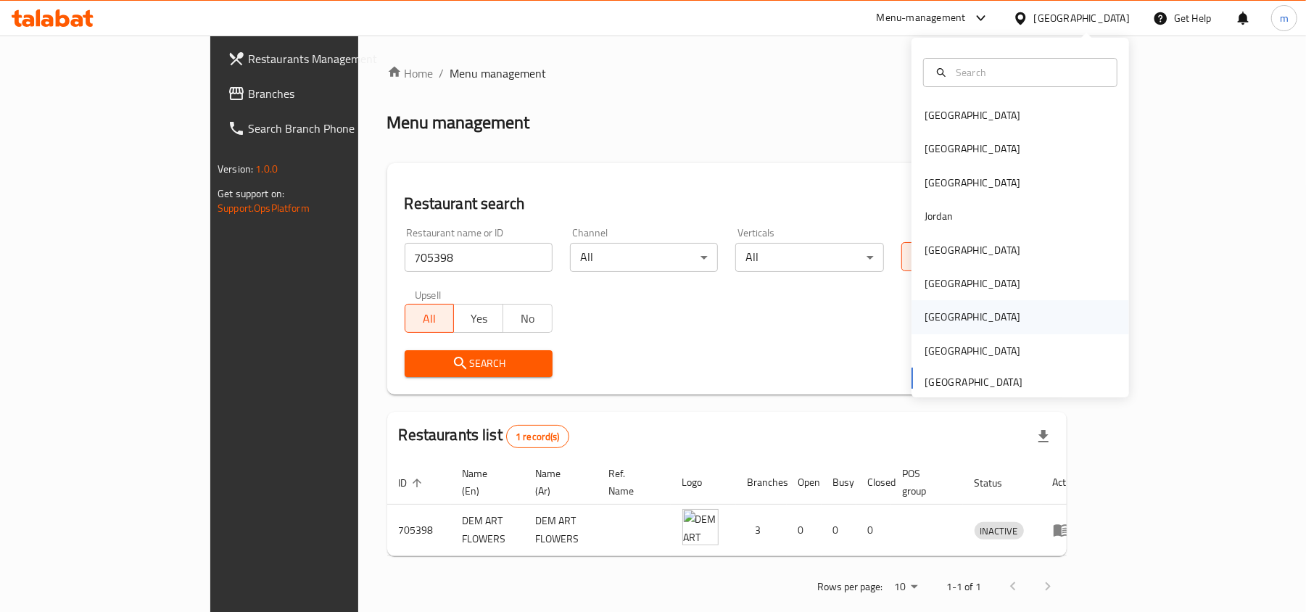
click at [935, 325] on div "[GEOGRAPHIC_DATA]" at bounding box center [972, 316] width 119 height 33
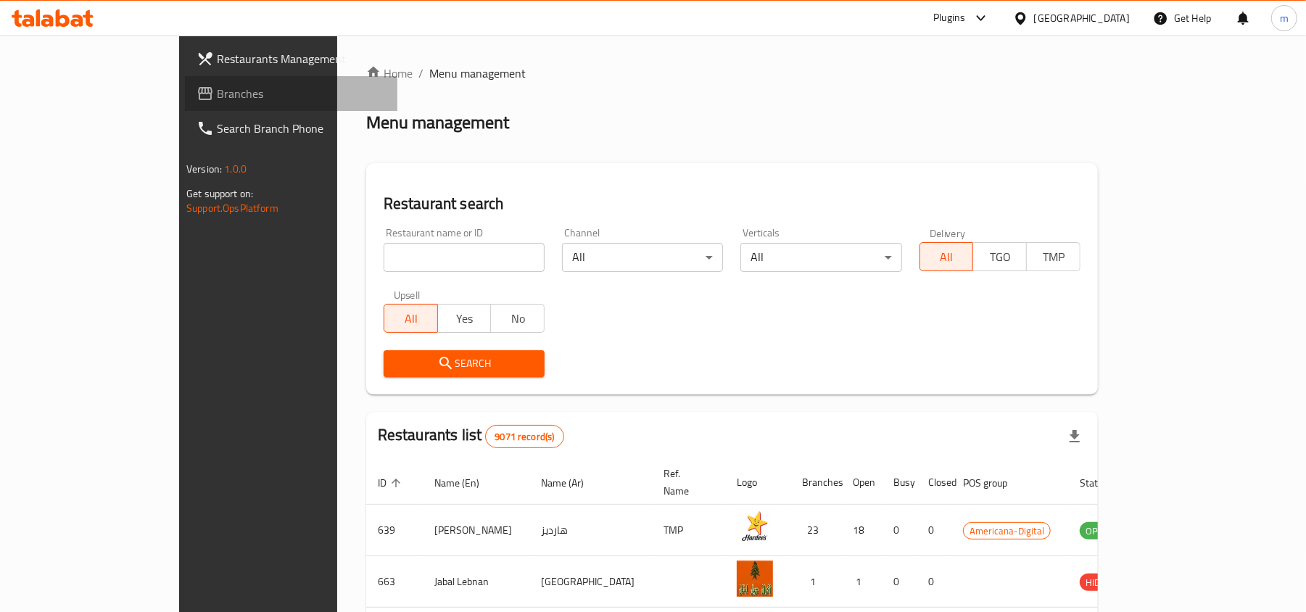
click at [217, 97] on span "Branches" at bounding box center [301, 93] width 169 height 17
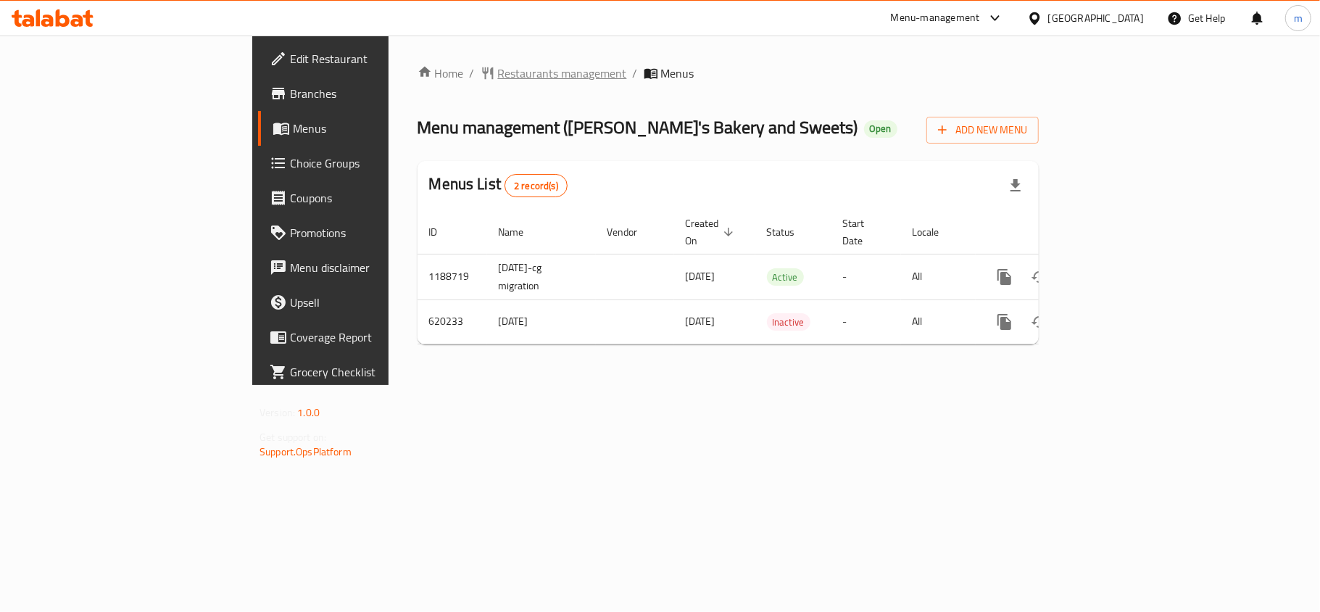
click at [498, 65] on span "Restaurants management" at bounding box center [562, 73] width 129 height 17
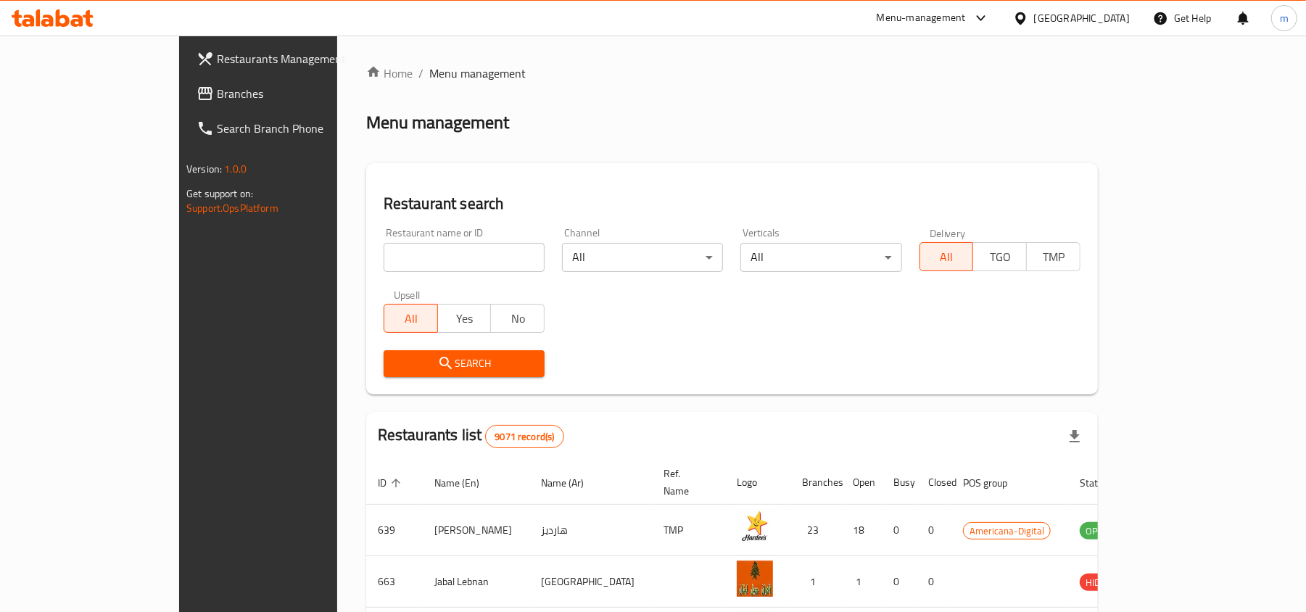
click at [383, 255] on input "search" at bounding box center [463, 257] width 161 height 29
paste input "639079"
type input "639079"
click button "Search" at bounding box center [463, 363] width 161 height 27
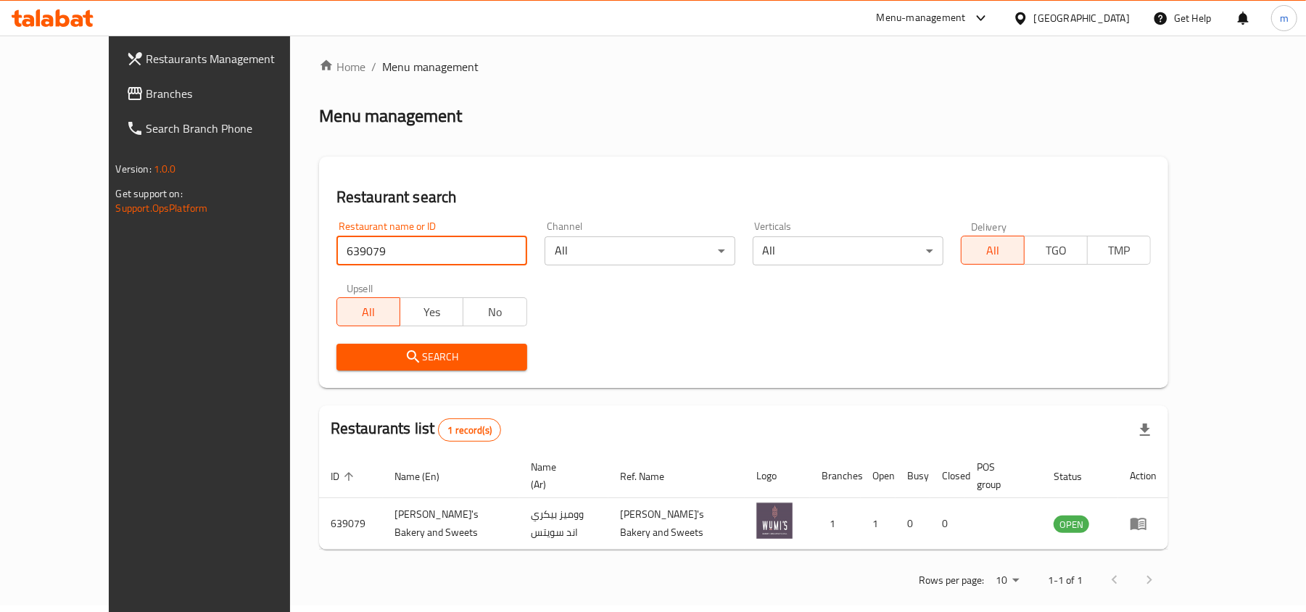
scroll to position [7, 0]
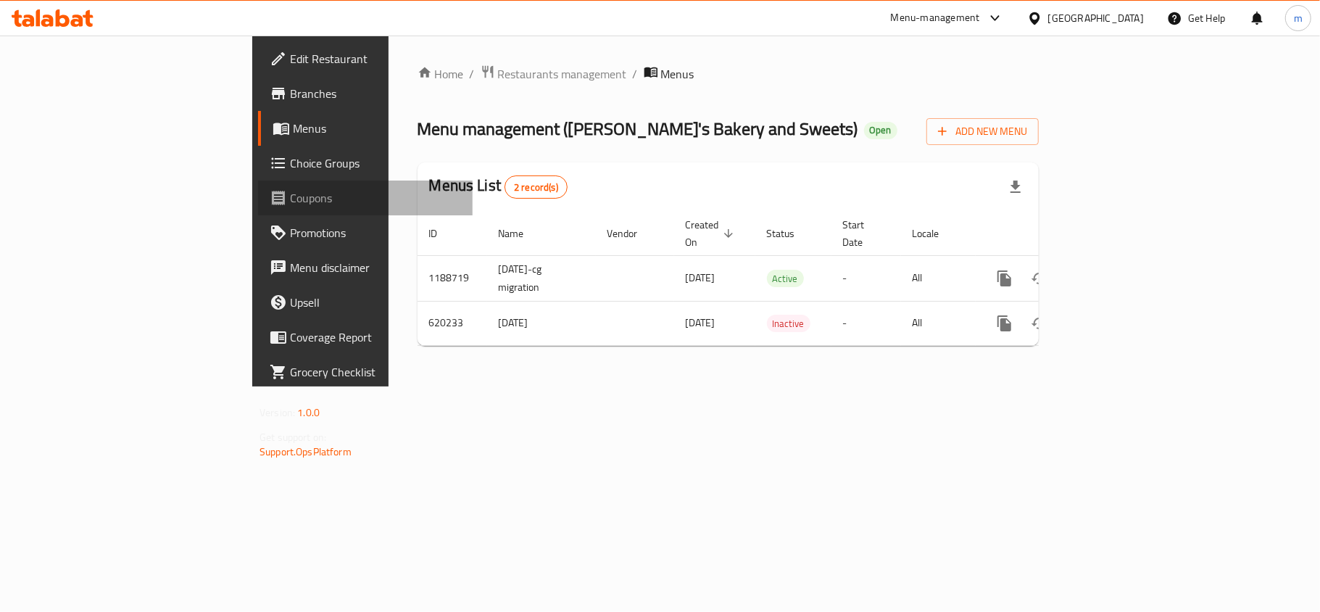
click at [290, 193] on span "Coupons" at bounding box center [375, 197] width 171 height 17
click at [290, 160] on span "Choice Groups" at bounding box center [375, 162] width 171 height 17
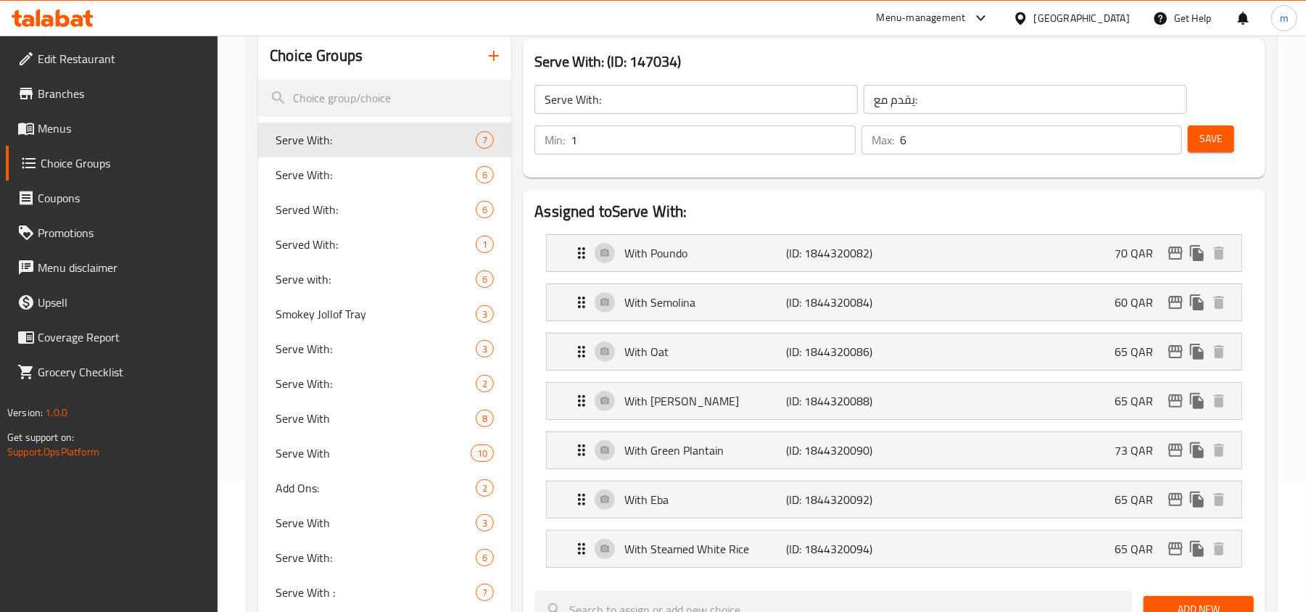
scroll to position [96, 0]
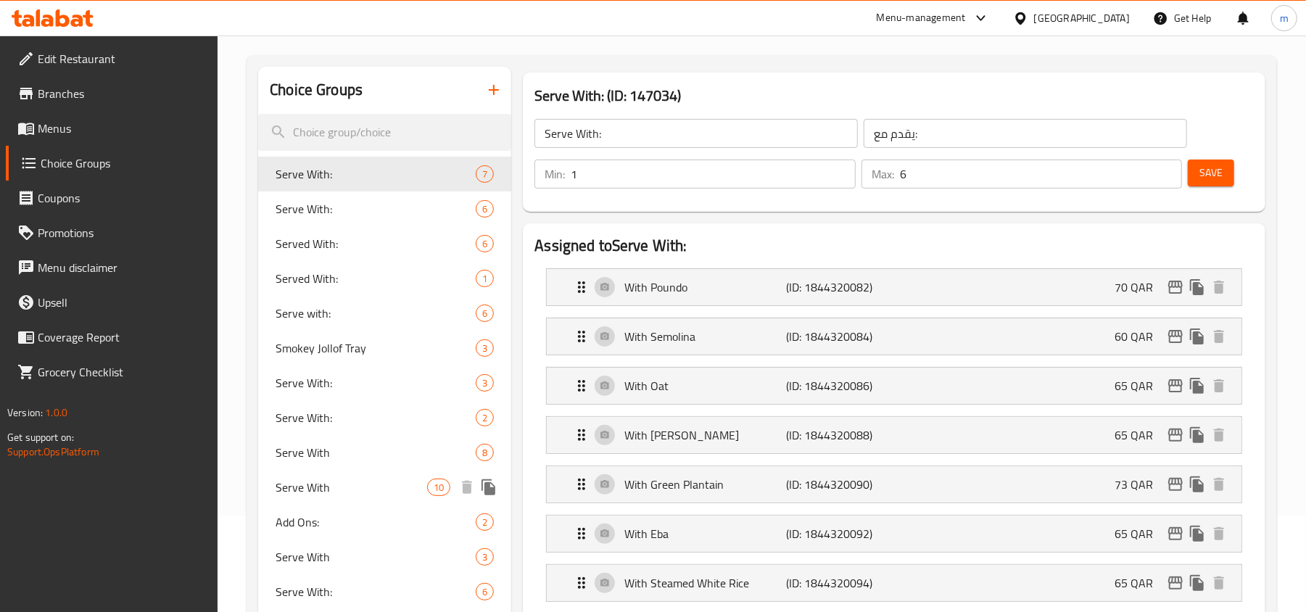
click at [291, 500] on div "Serve With 10" at bounding box center [384, 487] width 253 height 35
type input "Serve With"
type input "يقدم مع"
type input "10"
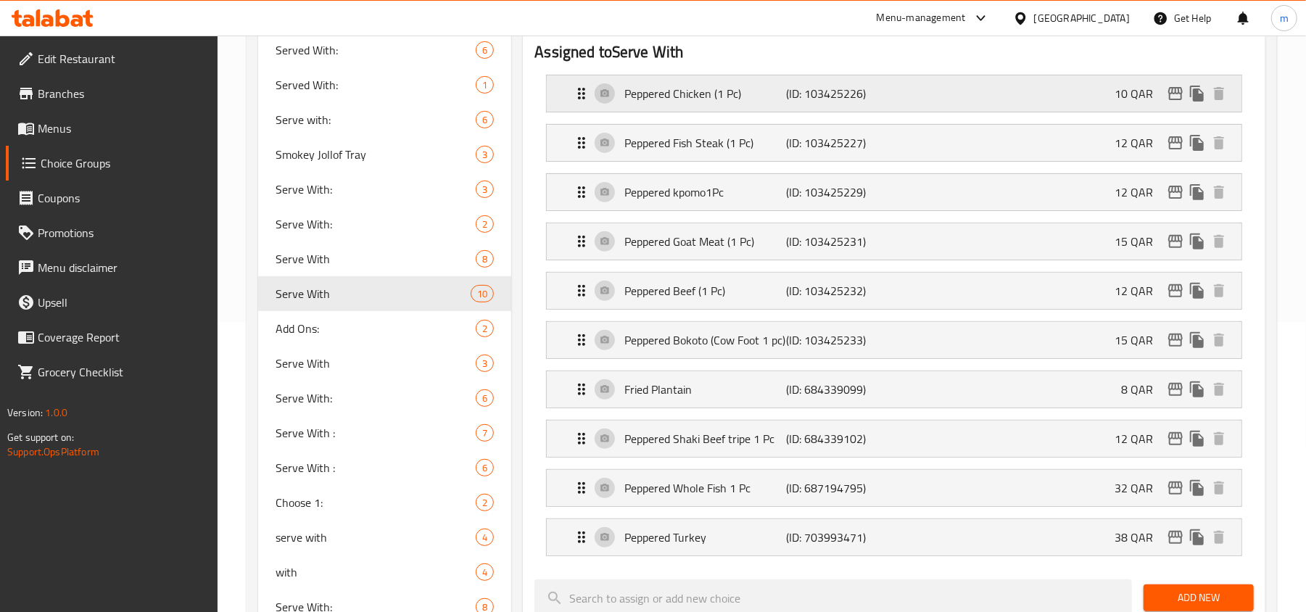
scroll to position [193, 0]
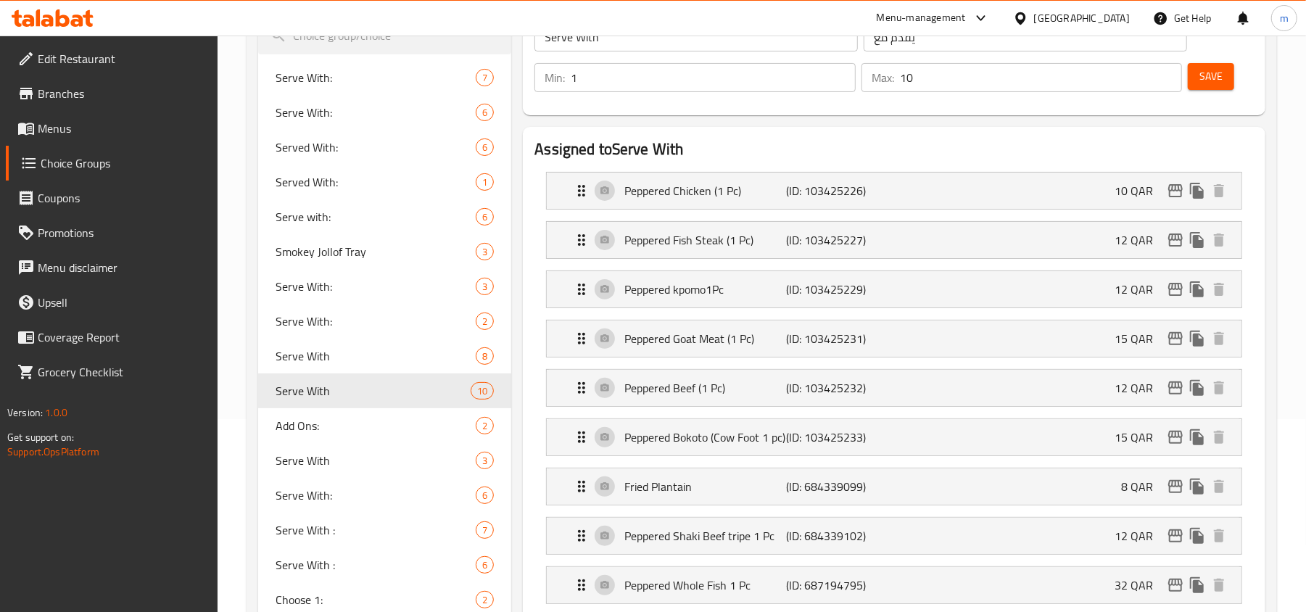
click at [813, 152] on h2 "Assigned to Serve With" at bounding box center [893, 149] width 719 height 22
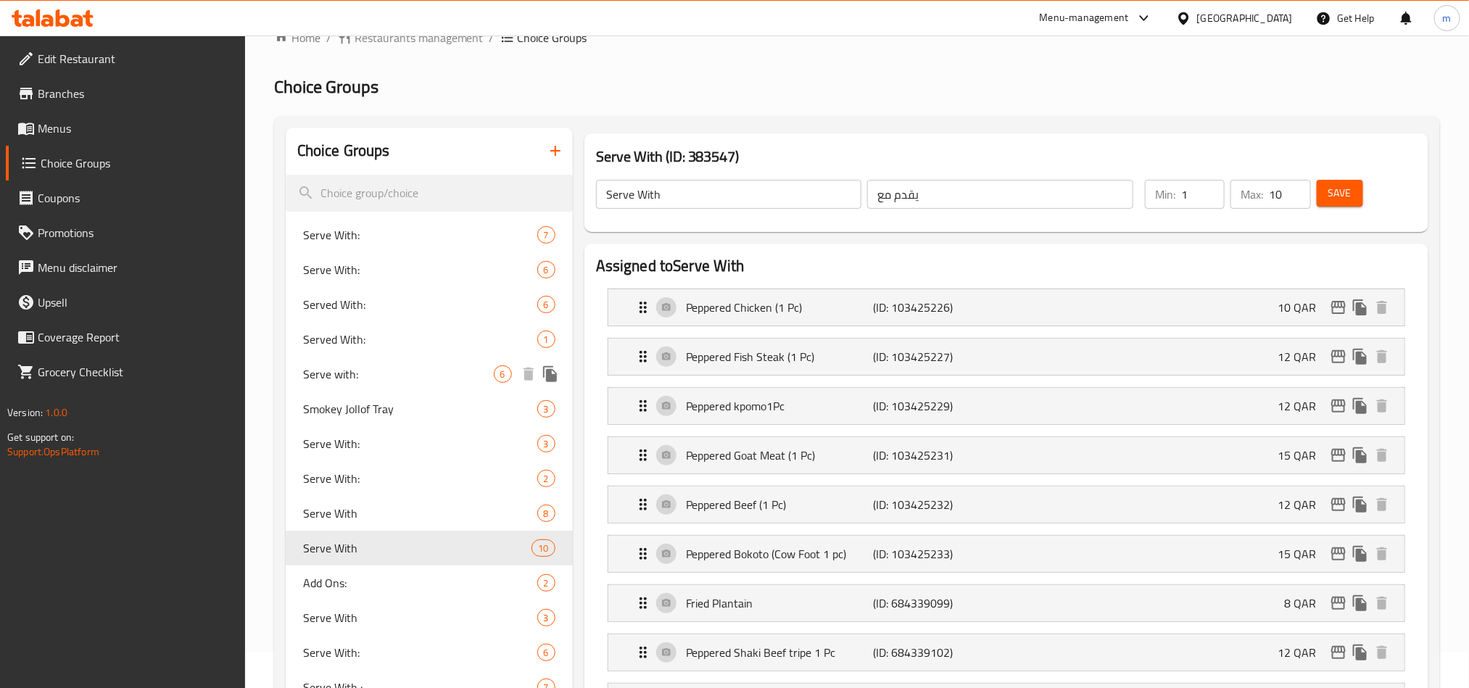
scroll to position [144, 0]
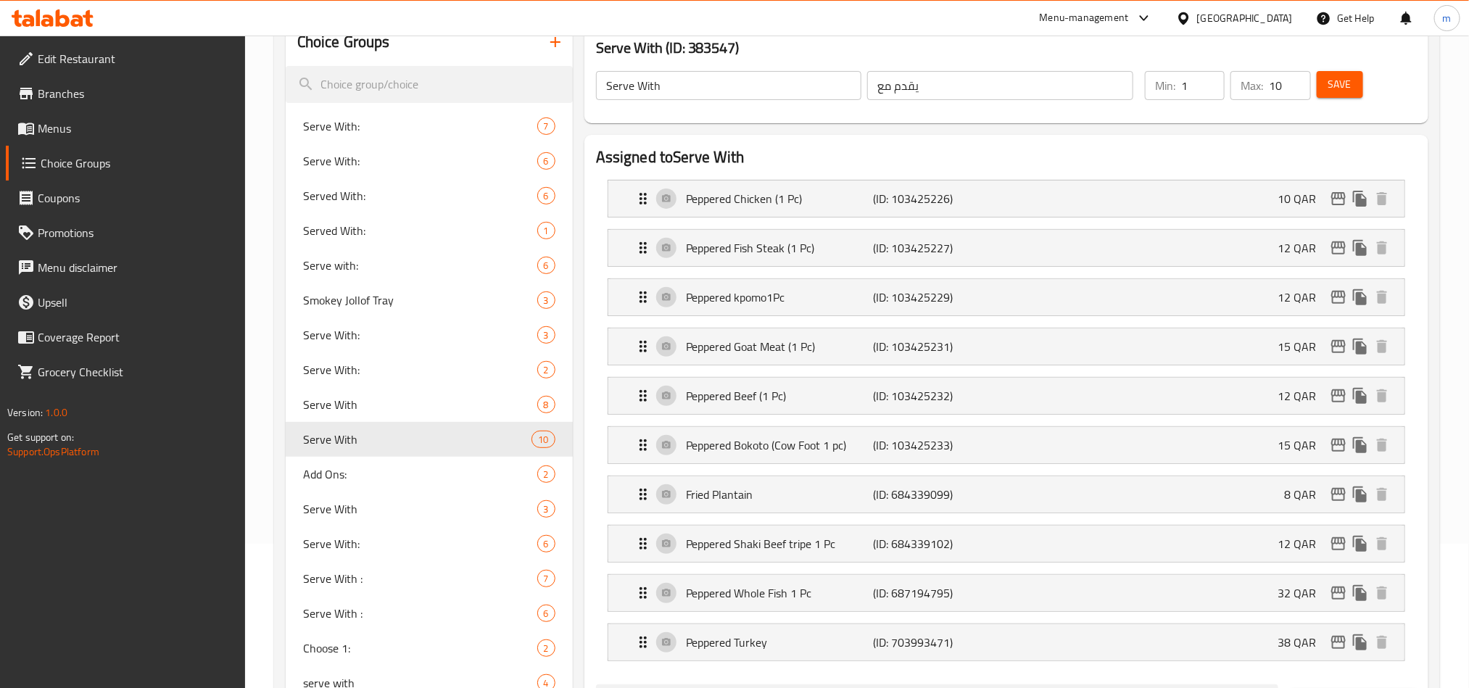
click at [1191, 12] on icon at bounding box center [1183, 18] width 15 height 15
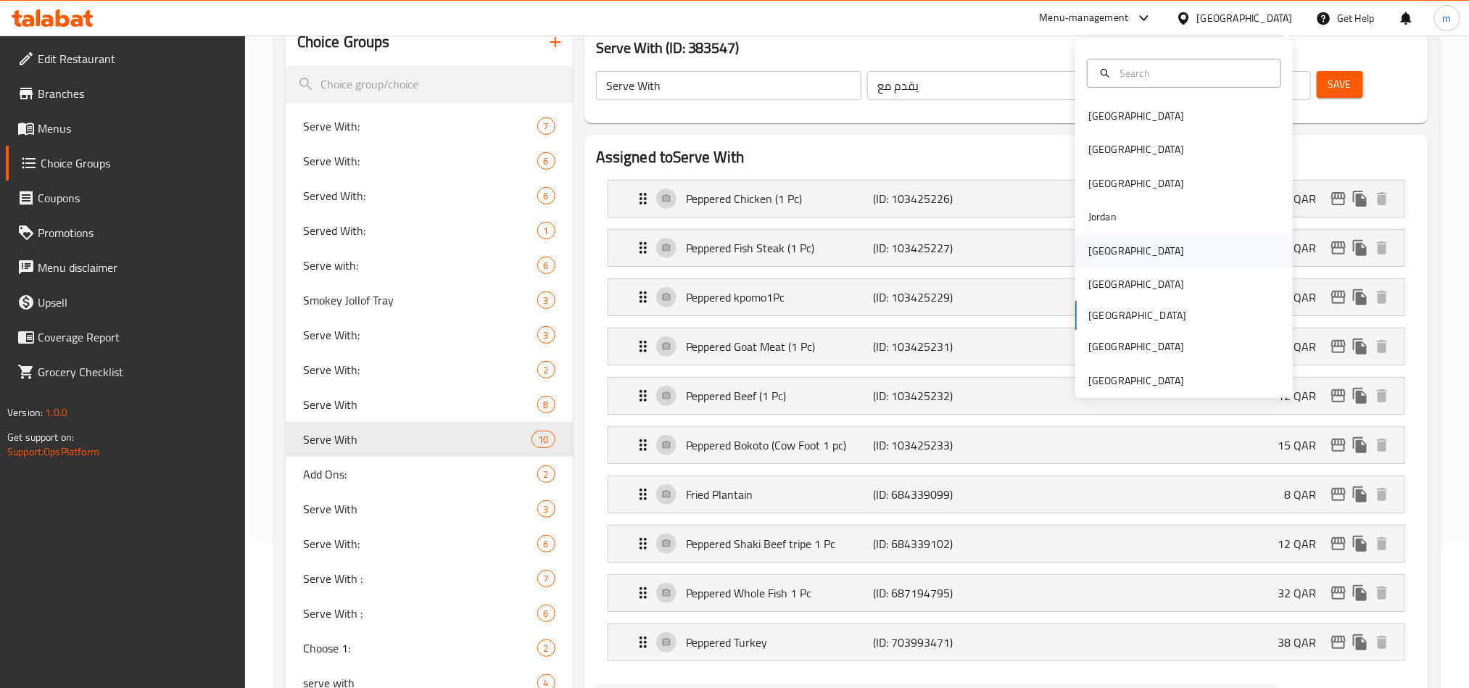
click at [1101, 248] on div "[GEOGRAPHIC_DATA]" at bounding box center [1136, 251] width 96 height 16
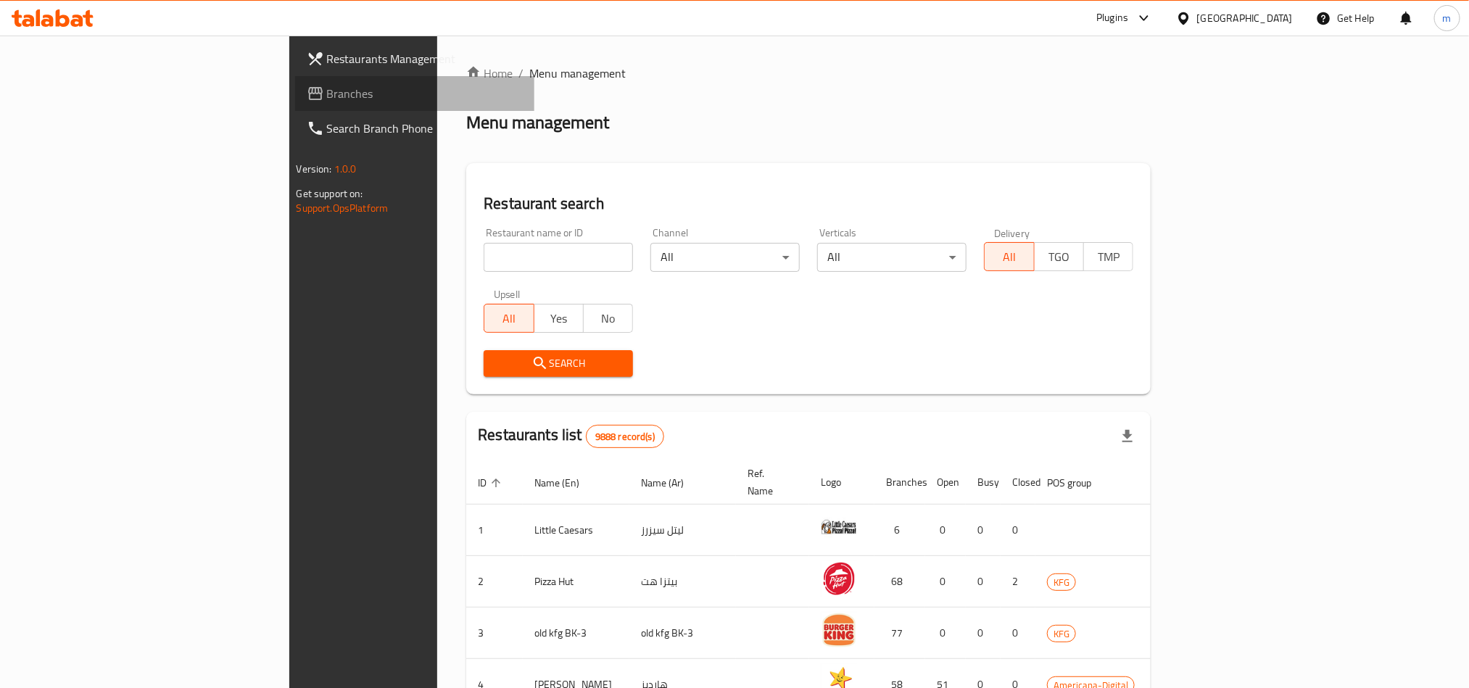
click at [327, 94] on span "Branches" at bounding box center [425, 93] width 196 height 17
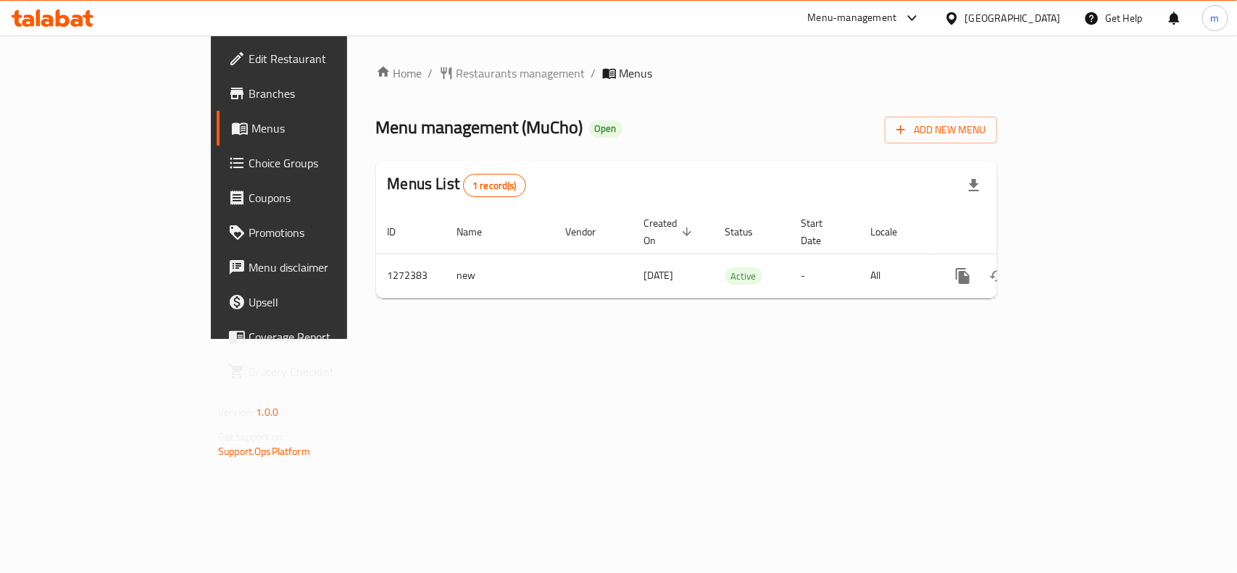
click at [960, 14] on icon at bounding box center [952, 18] width 15 height 15
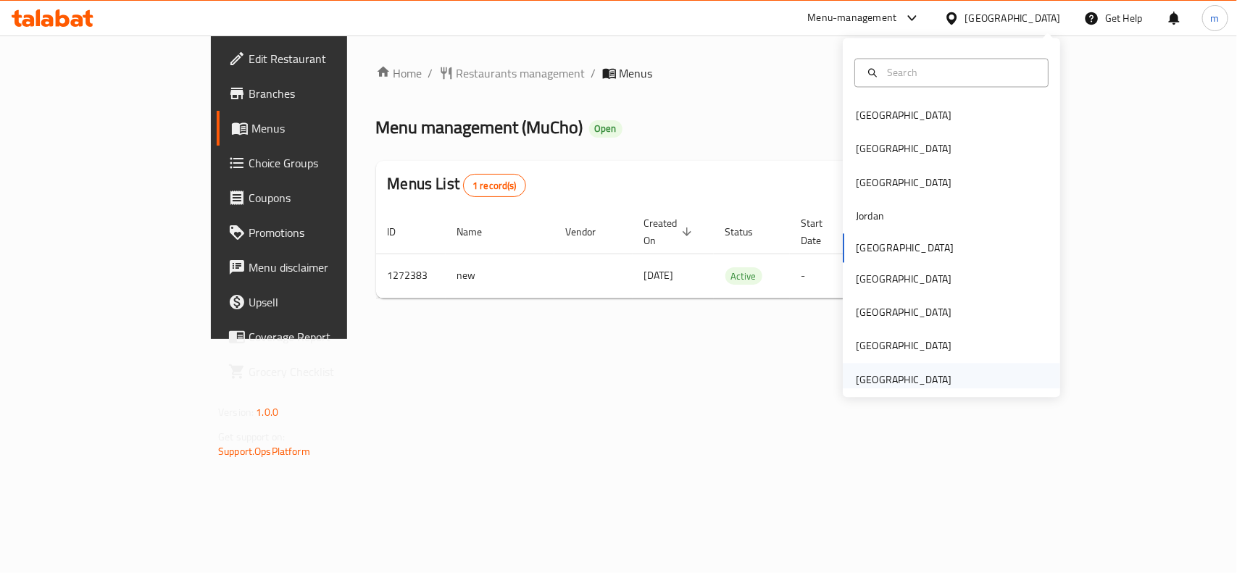
click at [868, 373] on div "[GEOGRAPHIC_DATA]" at bounding box center [904, 380] width 96 height 16
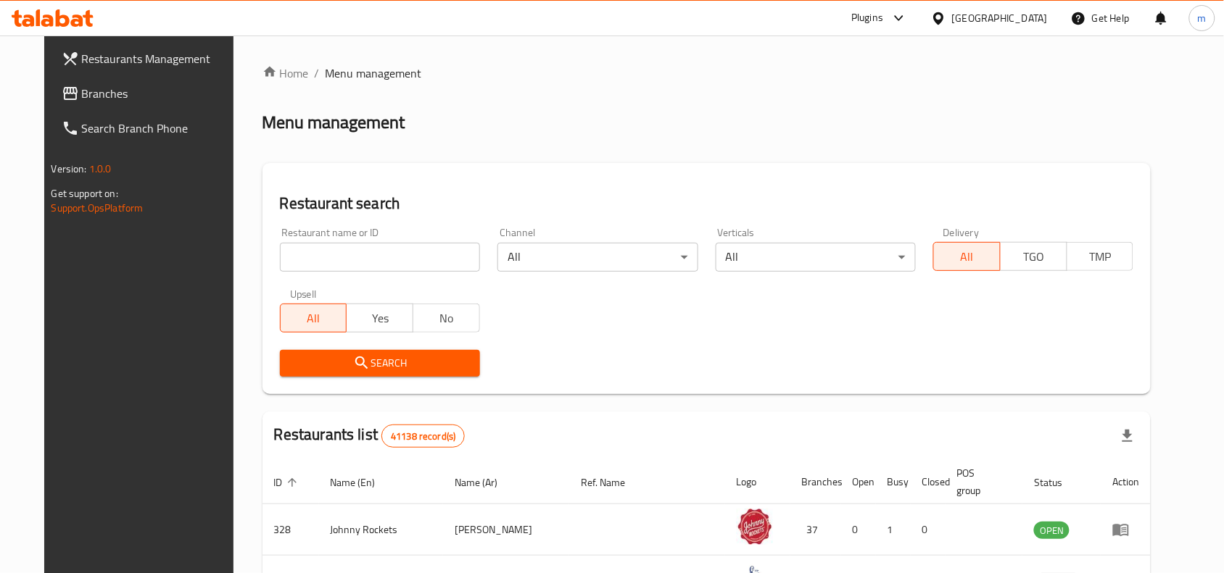
click at [63, 95] on icon at bounding box center [70, 93] width 14 height 13
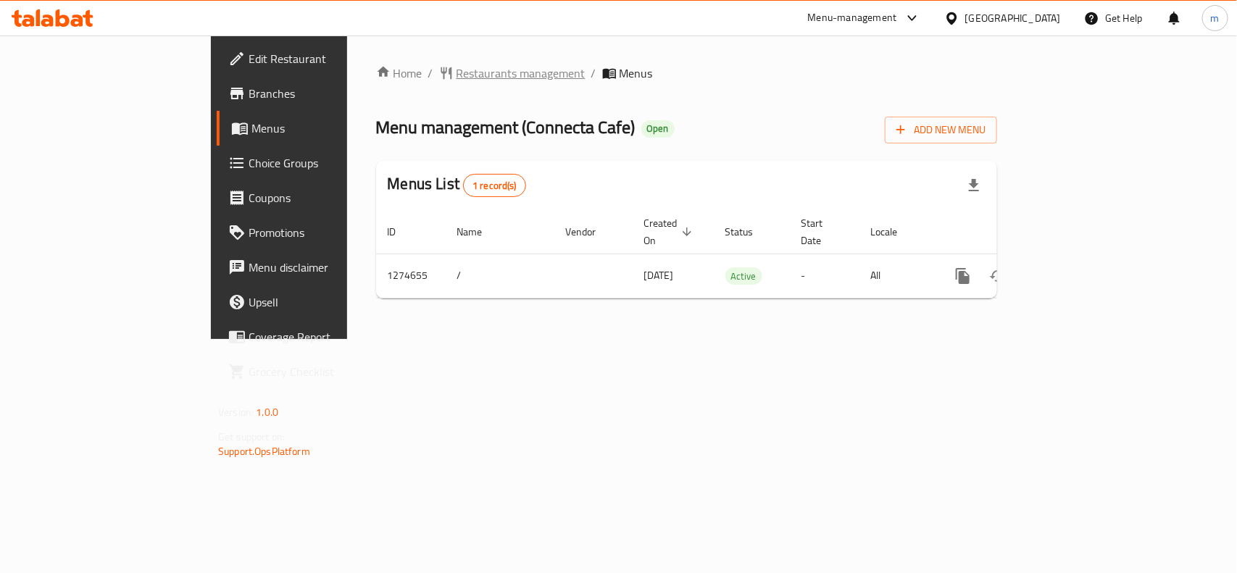
click at [457, 74] on span "Restaurants management" at bounding box center [521, 73] width 129 height 17
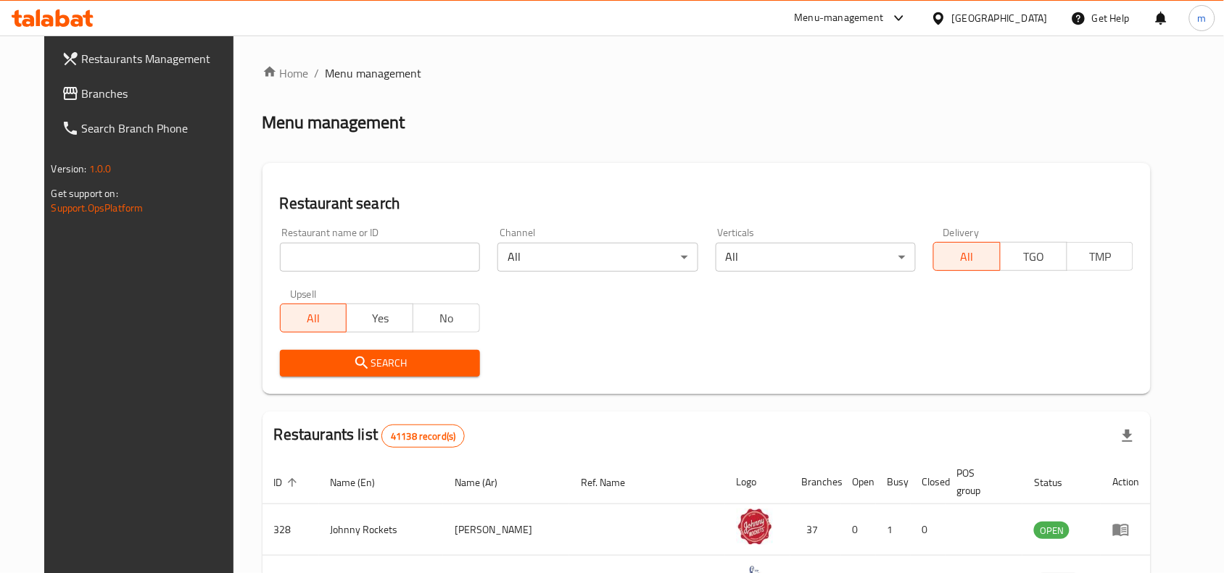
drag, startPoint x: 40, startPoint y: 85, endPoint x: 22, endPoint y: 103, distance: 25.6
click at [82, 85] on span "Branches" at bounding box center [159, 93] width 155 height 17
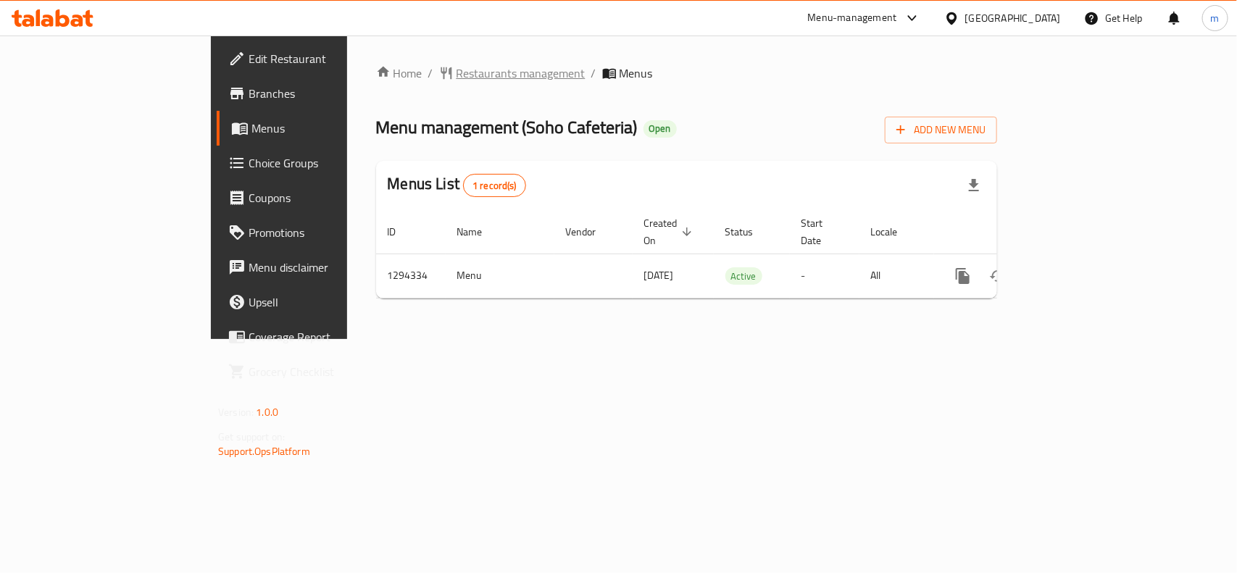
click at [457, 78] on span "Restaurants management" at bounding box center [521, 73] width 129 height 17
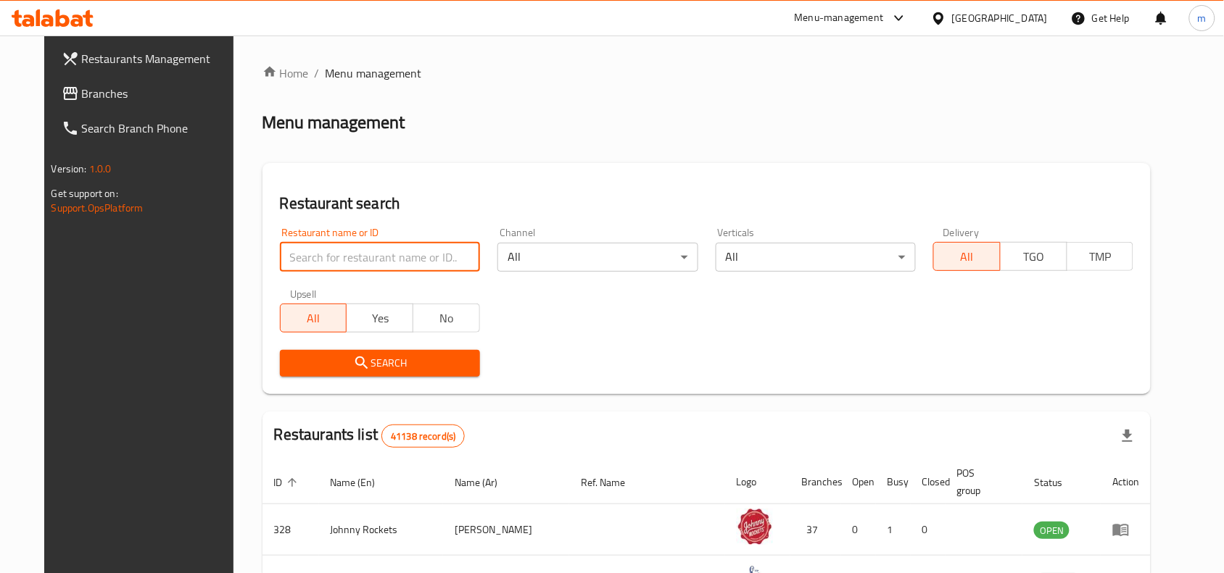
click at [292, 254] on input "search" at bounding box center [380, 257] width 200 height 29
paste input "699741"
type input "699741"
click button "Search" at bounding box center [380, 363] width 200 height 27
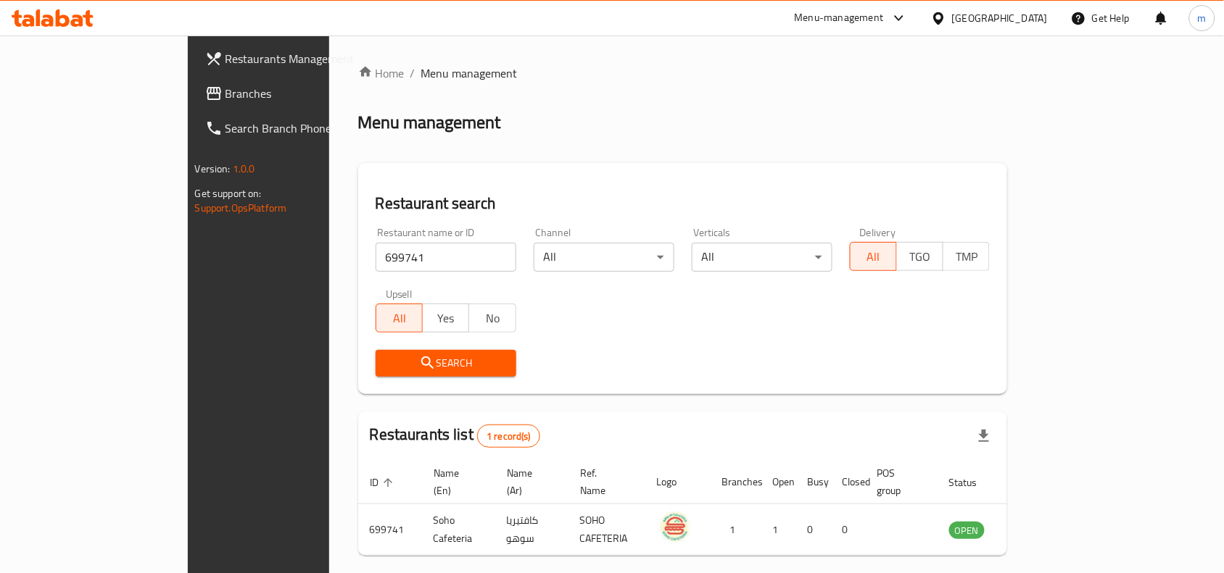
scroll to position [45, 0]
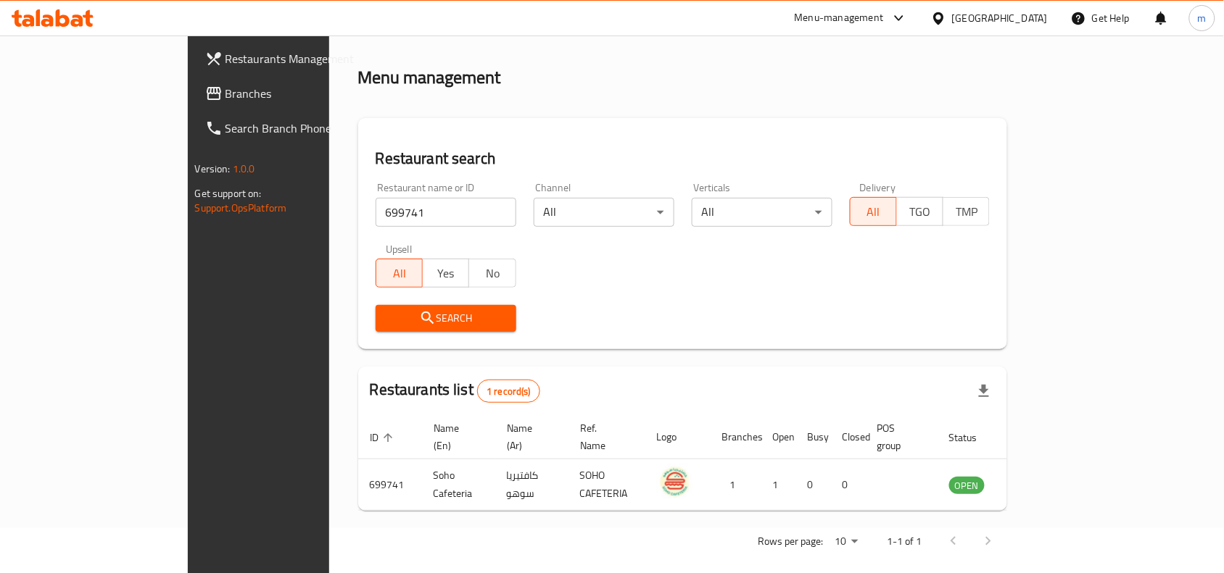
click at [995, 17] on div "[GEOGRAPHIC_DATA]" at bounding box center [1000, 18] width 96 height 16
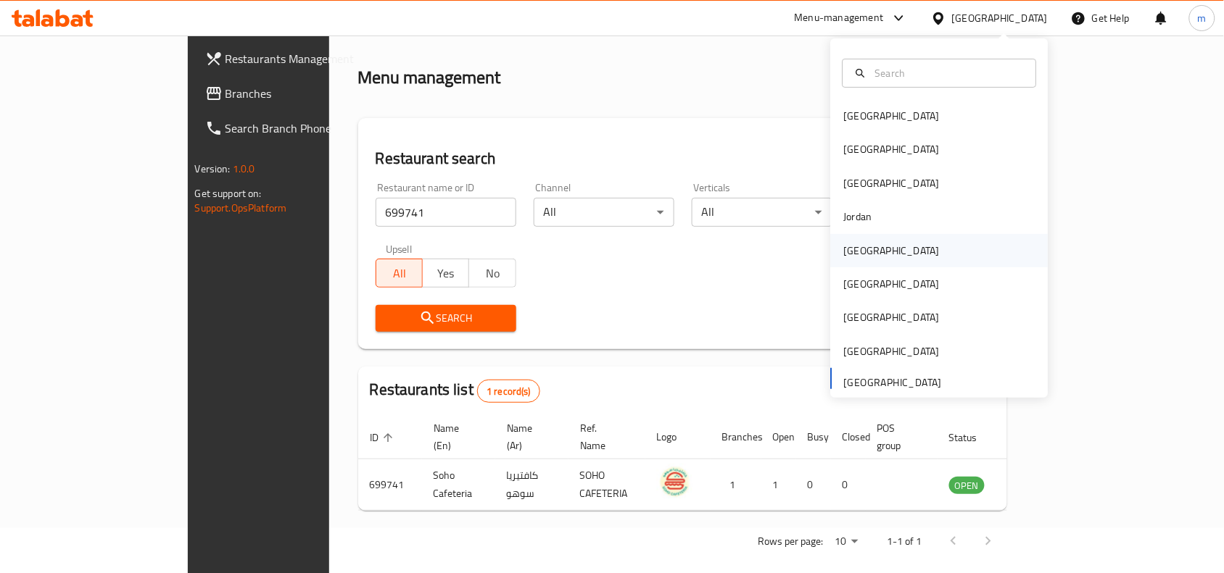
click at [845, 244] on div "[GEOGRAPHIC_DATA]" at bounding box center [892, 251] width 96 height 16
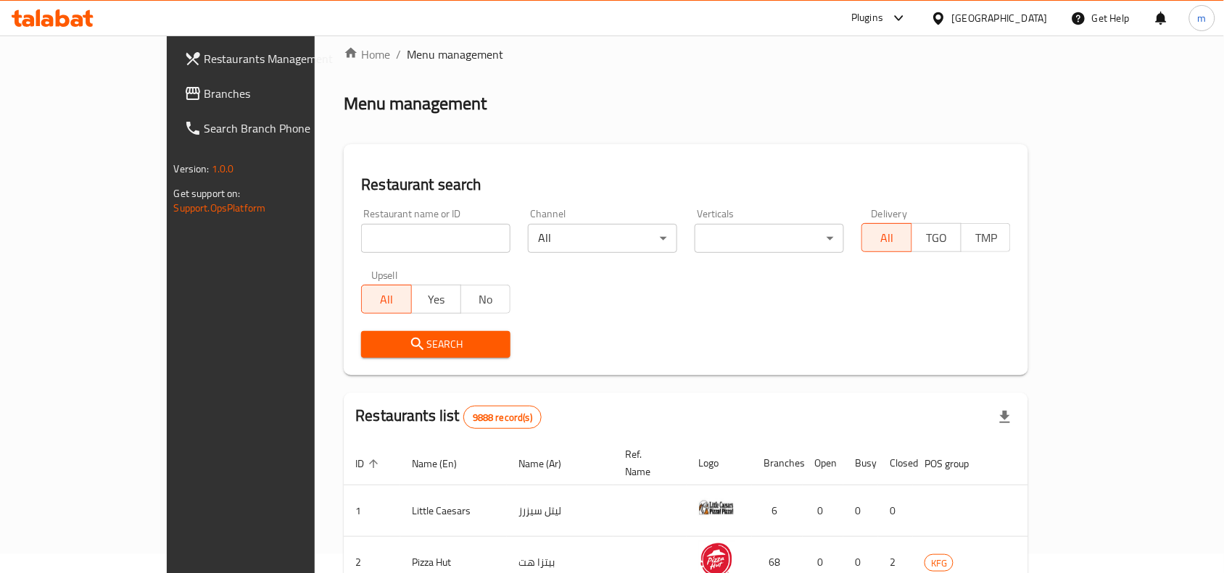
scroll to position [45, 0]
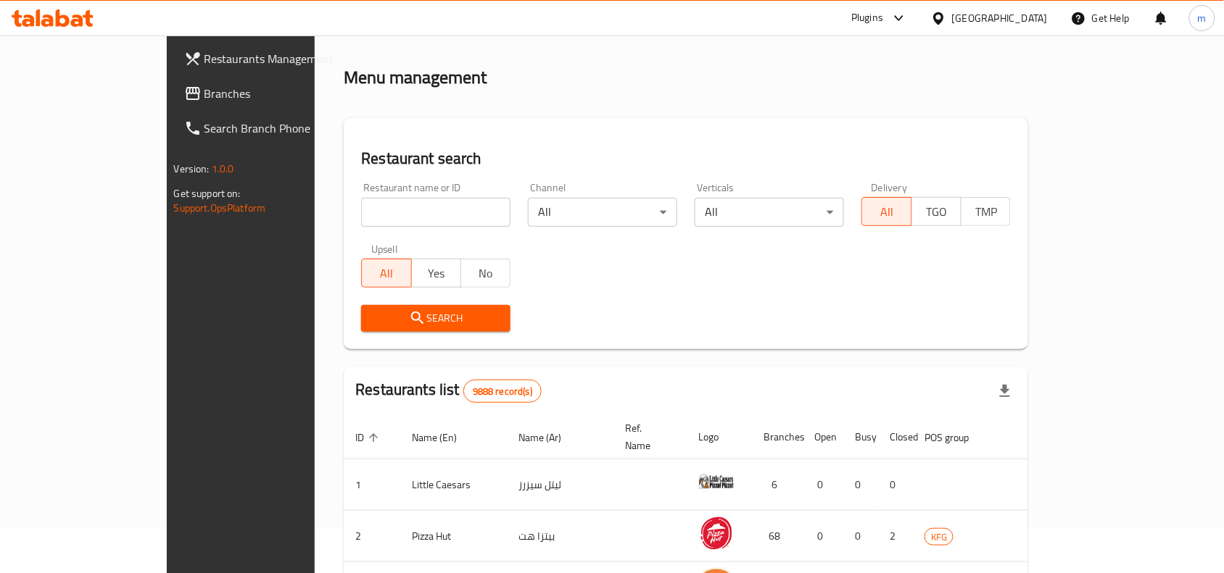
drag, startPoint x: 72, startPoint y: 85, endPoint x: 132, endPoint y: 86, distance: 59.4
click at [204, 85] on span "Branches" at bounding box center [281, 93] width 155 height 17
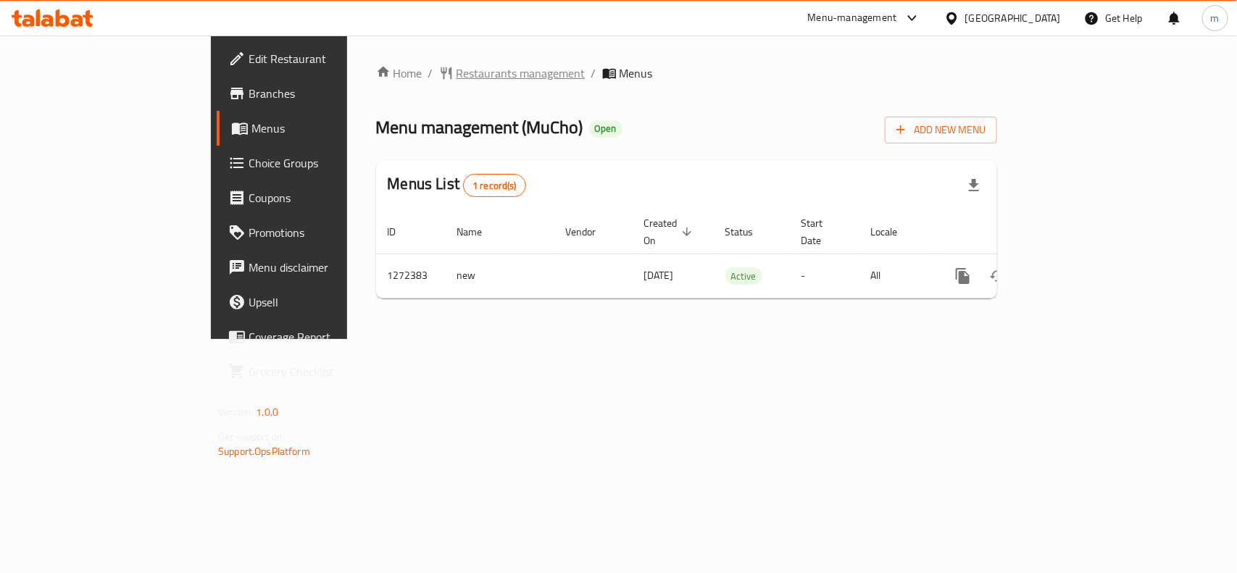
click at [457, 73] on span "Restaurants management" at bounding box center [521, 73] width 129 height 17
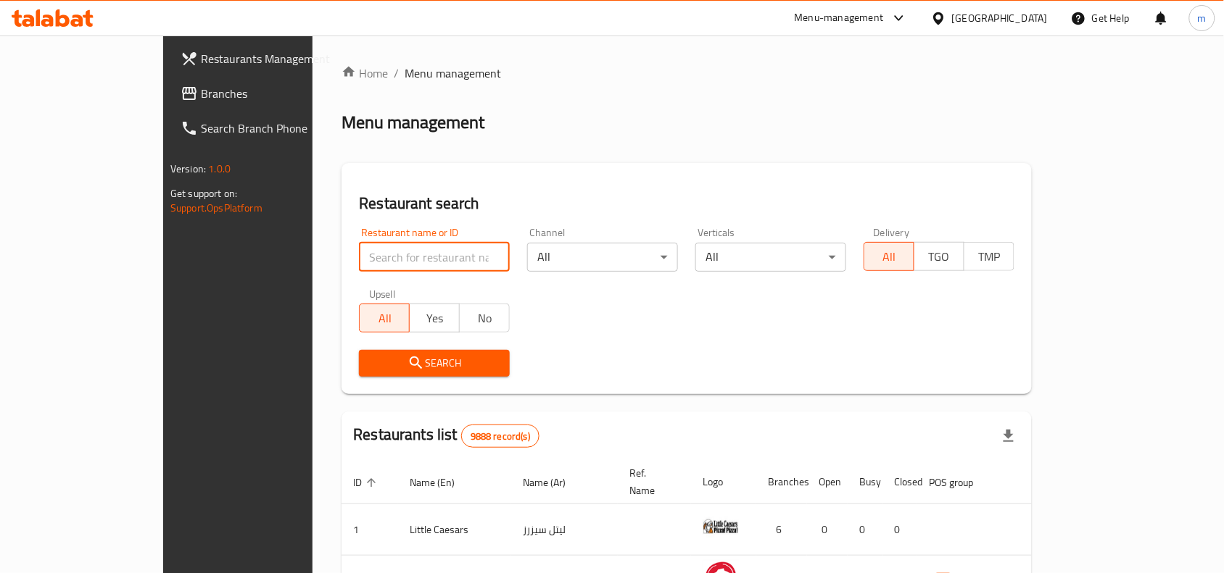
click at [359, 247] on input "search" at bounding box center [434, 257] width 151 height 29
paste input "690239"
type input "690239"
click button "Search" at bounding box center [434, 363] width 151 height 27
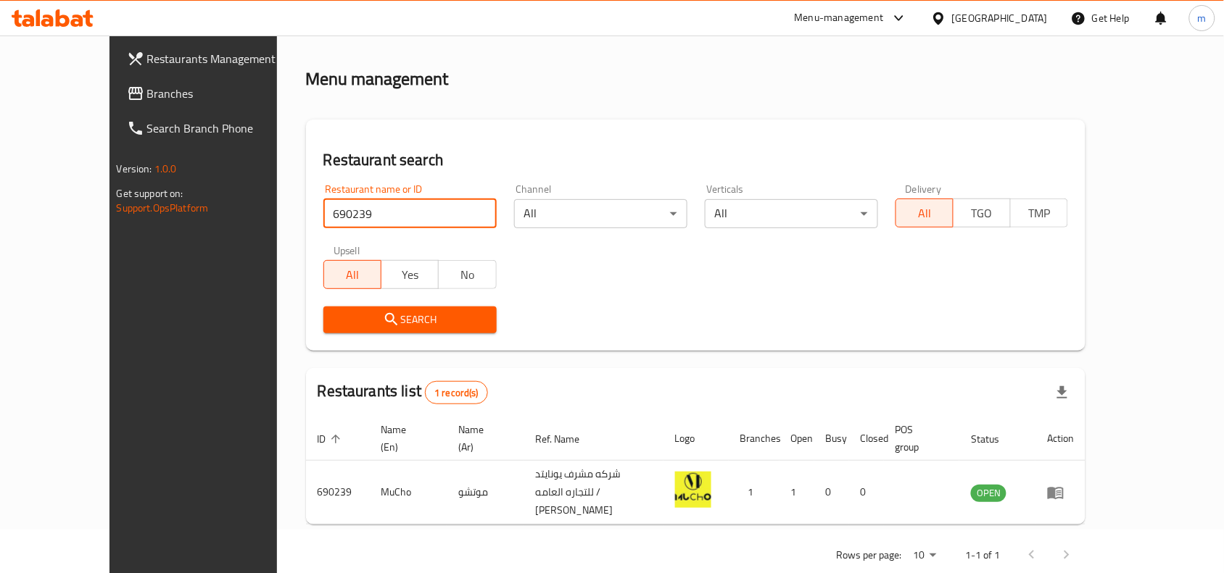
scroll to position [62, 0]
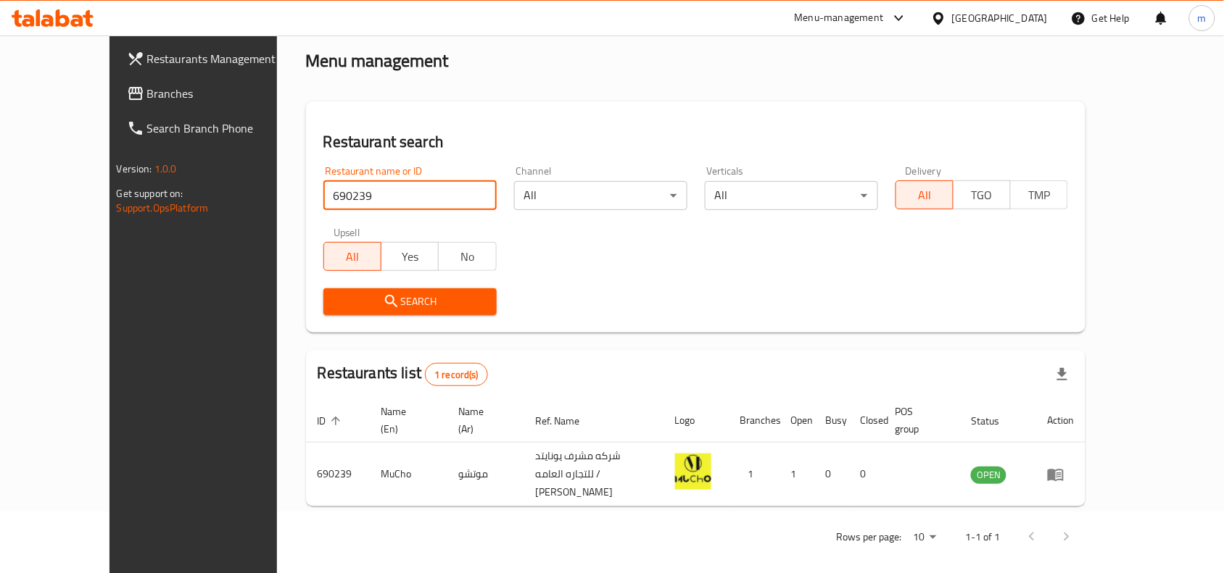
drag, startPoint x: 1016, startPoint y: 12, endPoint x: 1013, endPoint y: 20, distance: 8.5
click at [952, 12] on div at bounding box center [941, 18] width 21 height 16
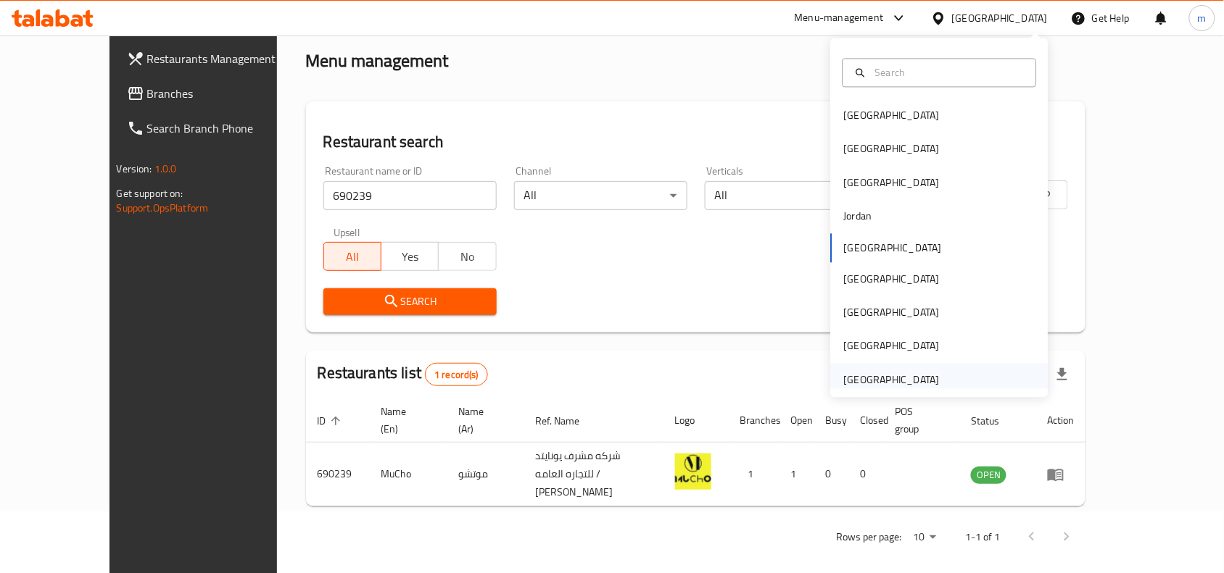
click at [886, 372] on div "[GEOGRAPHIC_DATA]" at bounding box center [892, 380] width 96 height 16
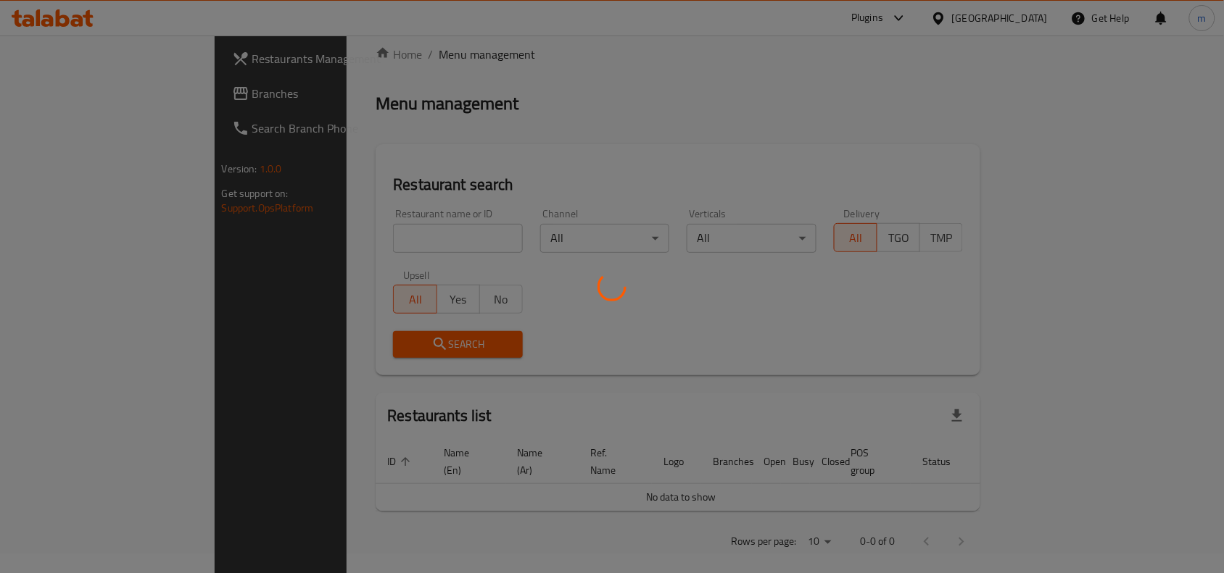
scroll to position [62, 0]
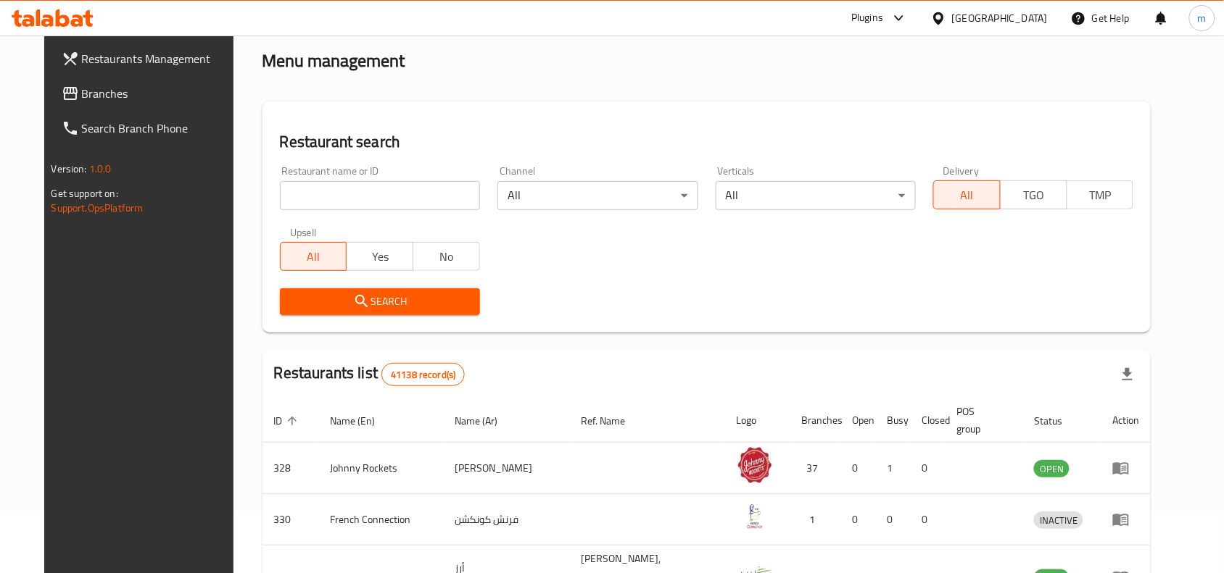
click at [312, 194] on input "search" at bounding box center [380, 195] width 200 height 29
paste input "770581"
type input "770581"
click at [82, 85] on span "Branches" at bounding box center [159, 93] width 155 height 17
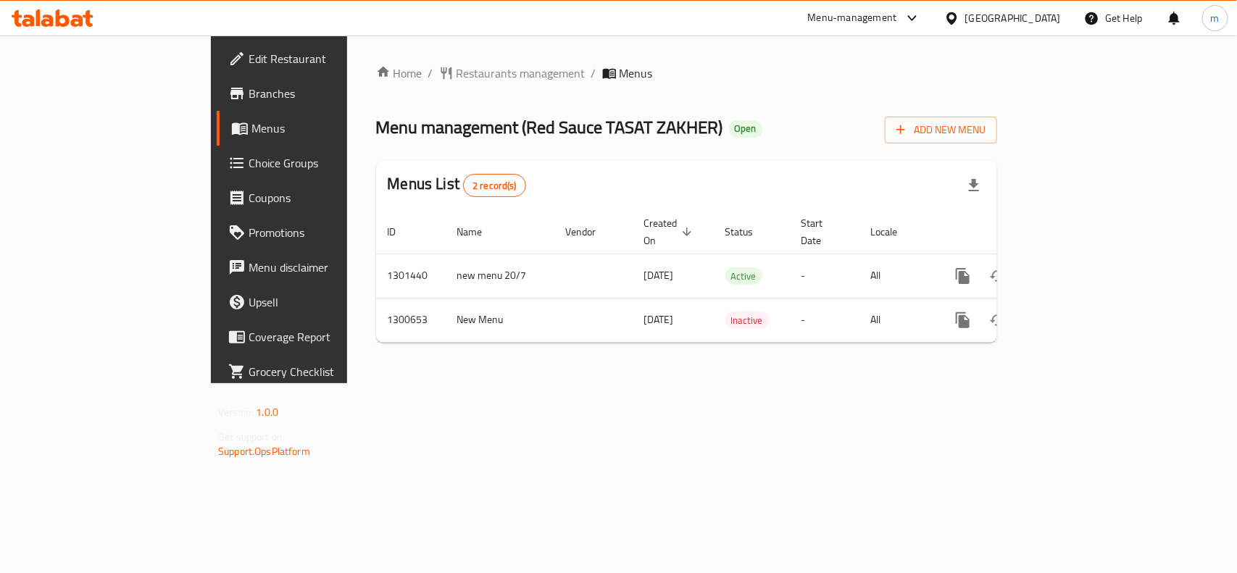
click at [1009, 19] on div "[GEOGRAPHIC_DATA]" at bounding box center [1014, 18] width 96 height 16
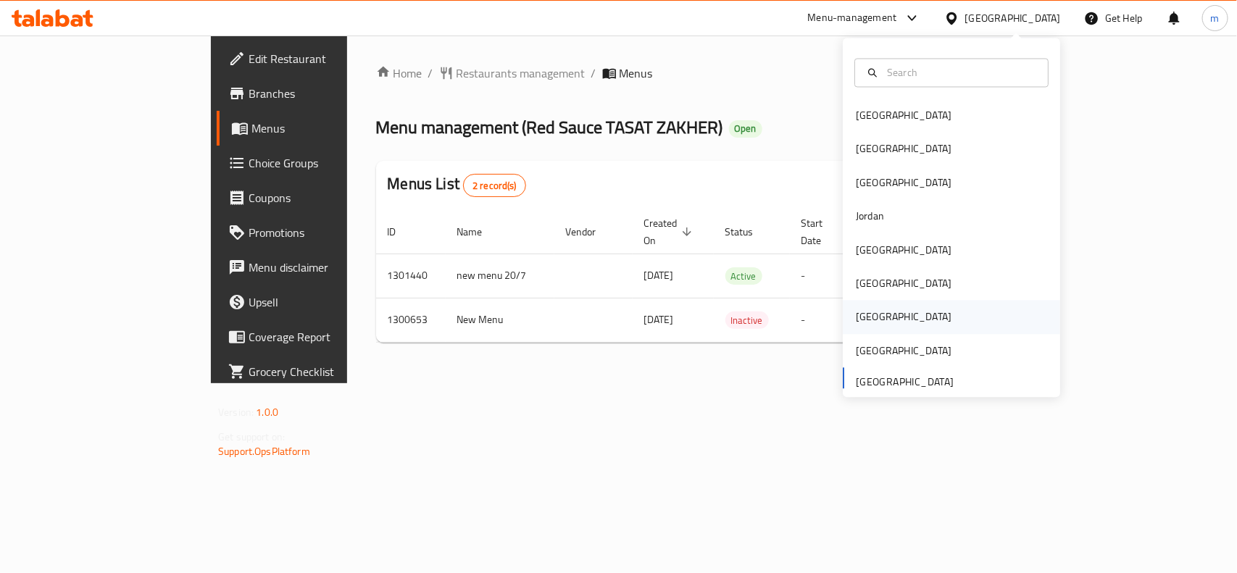
click at [871, 309] on div "[GEOGRAPHIC_DATA]" at bounding box center [904, 317] width 119 height 33
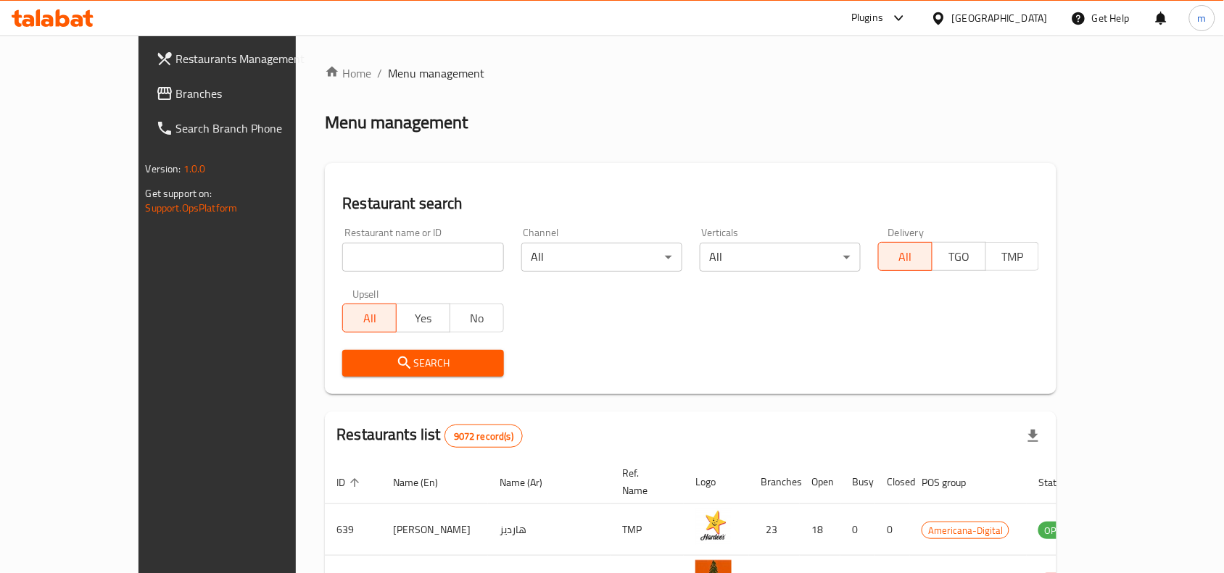
click at [144, 83] on link "Branches" at bounding box center [243, 93] width 199 height 35
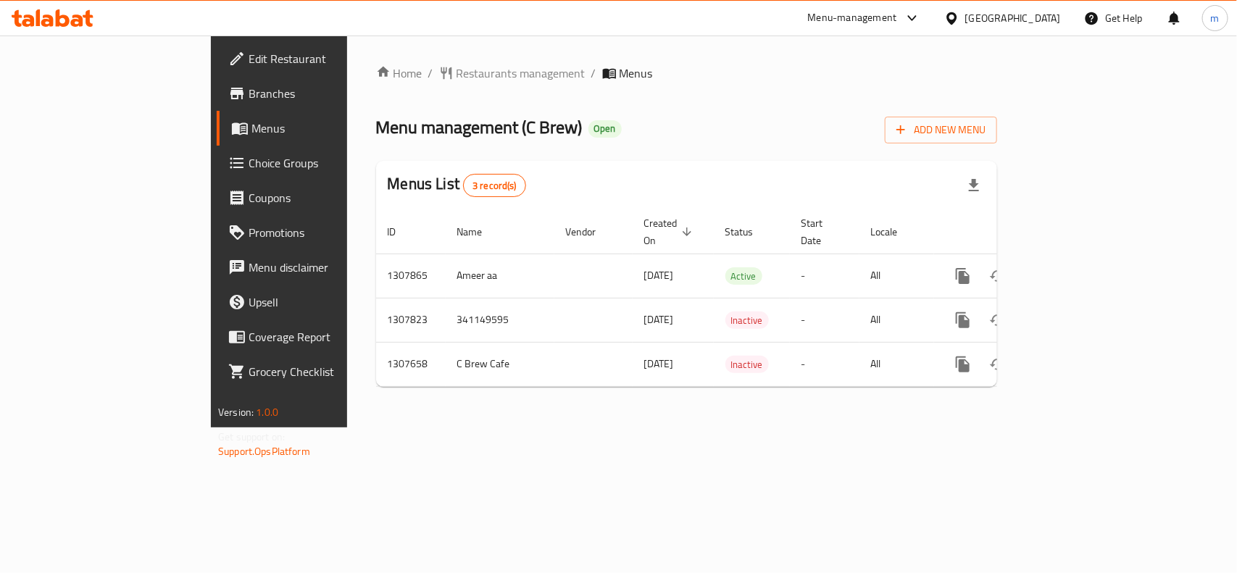
click at [957, 20] on icon at bounding box center [952, 18] width 10 height 12
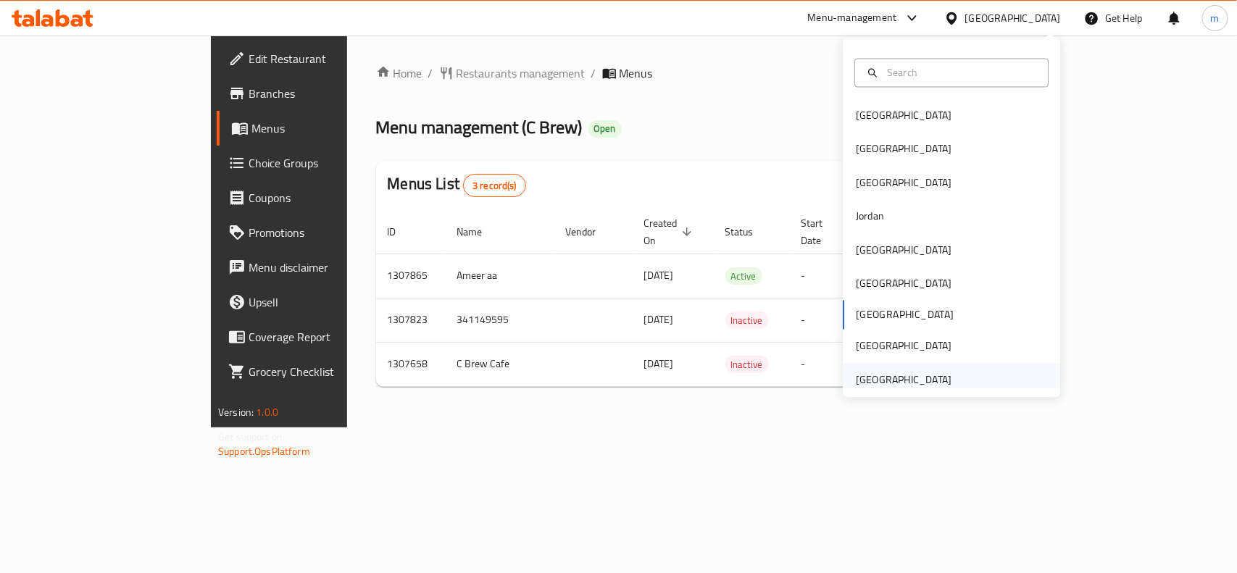
click at [930, 368] on div "[GEOGRAPHIC_DATA]" at bounding box center [904, 379] width 119 height 33
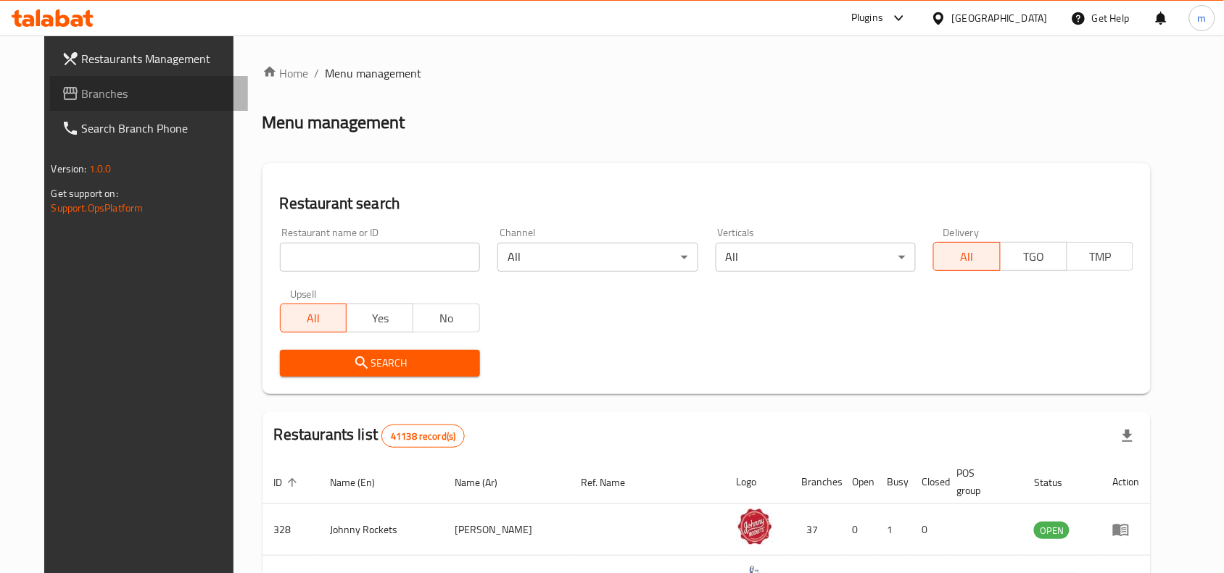
click at [82, 102] on span "Branches" at bounding box center [159, 93] width 155 height 17
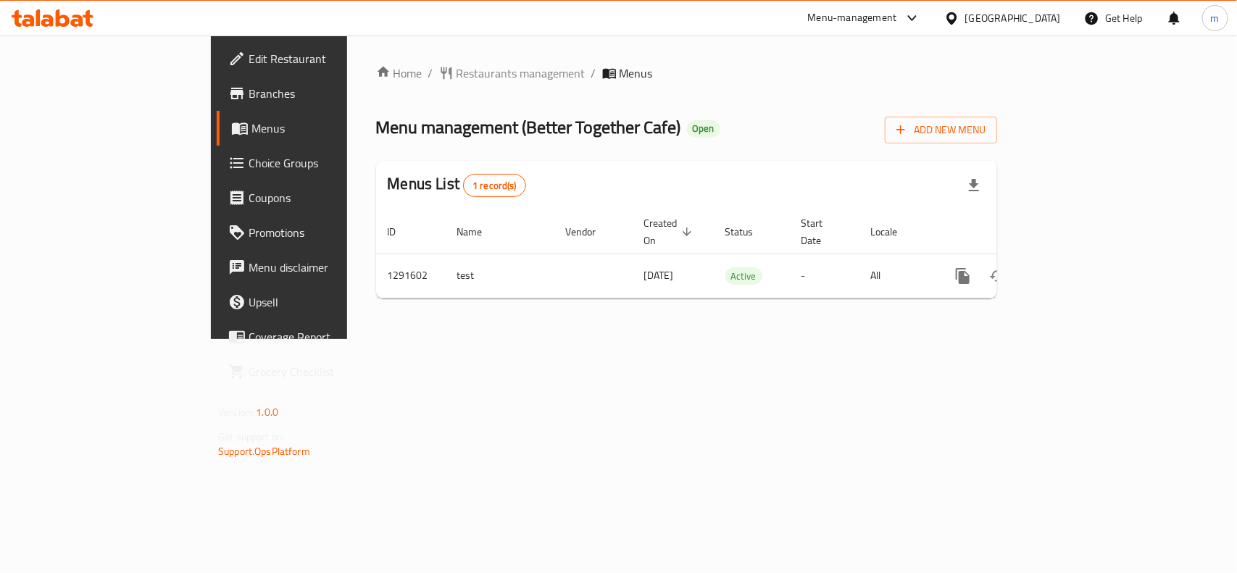
click at [965, 18] on div at bounding box center [955, 18] width 21 height 16
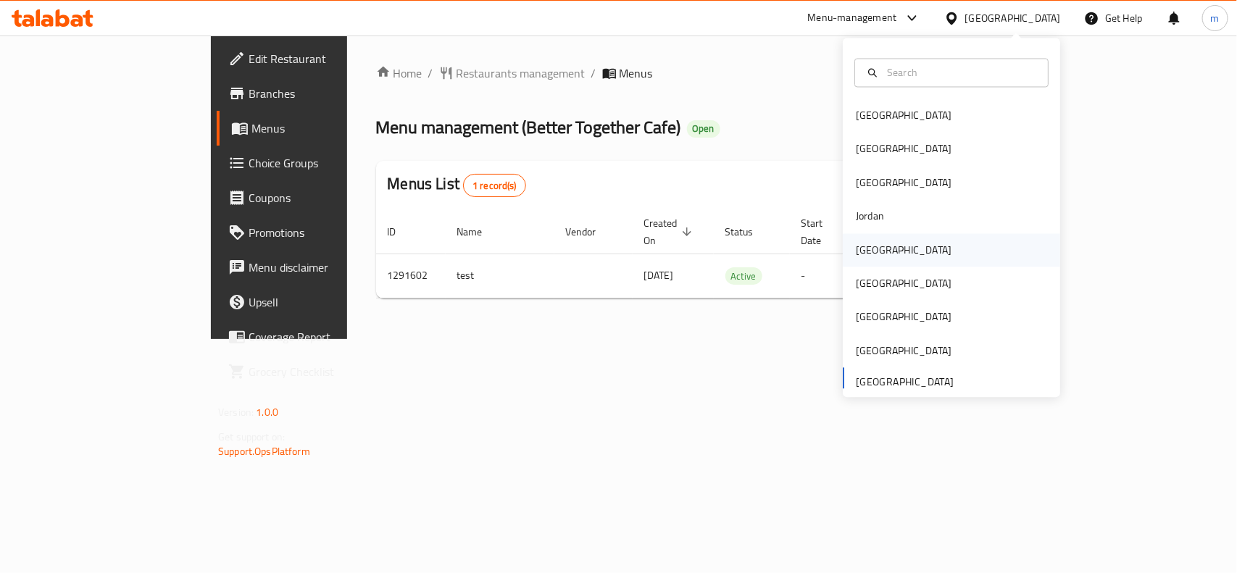
click at [882, 244] on div "[GEOGRAPHIC_DATA]" at bounding box center [904, 249] width 119 height 33
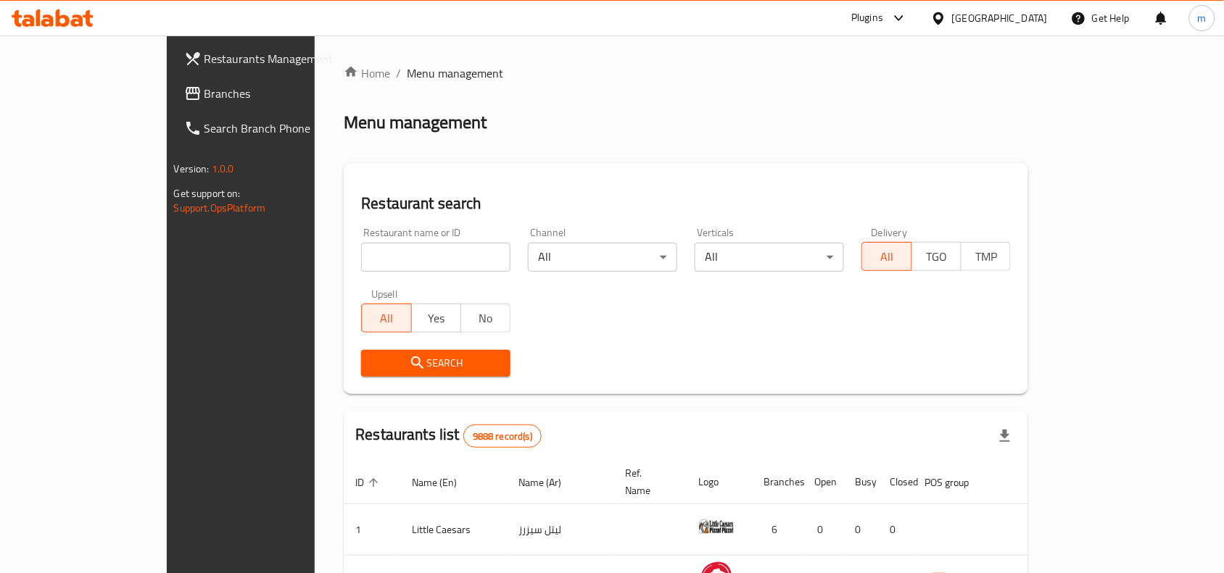
click at [204, 89] on span "Branches" at bounding box center [281, 93] width 155 height 17
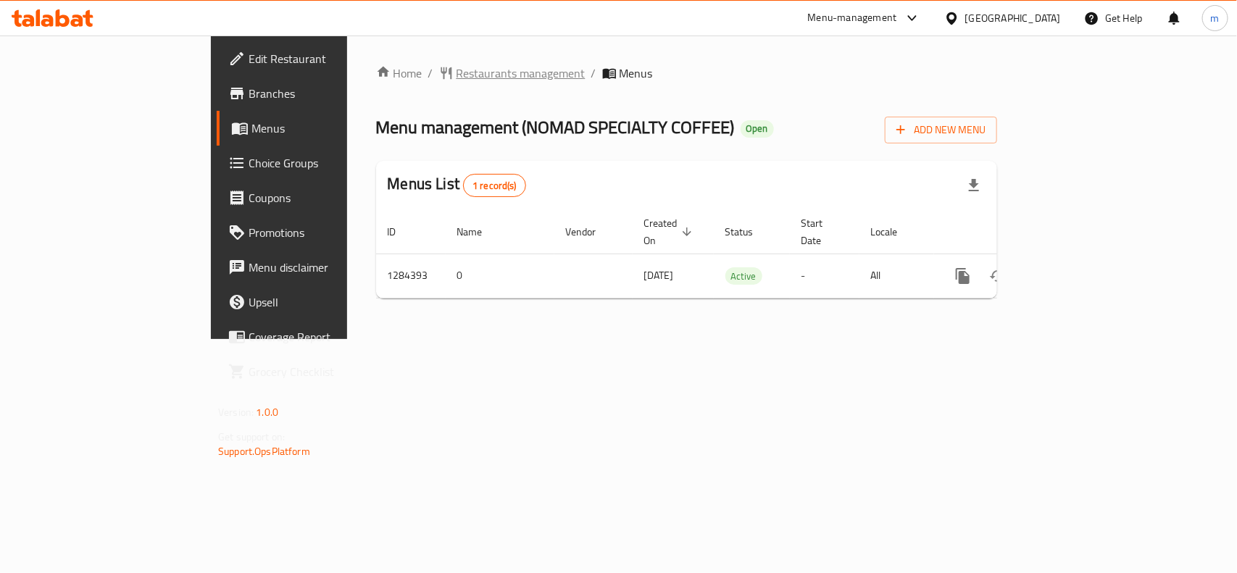
click at [457, 71] on span "Restaurants management" at bounding box center [521, 73] width 129 height 17
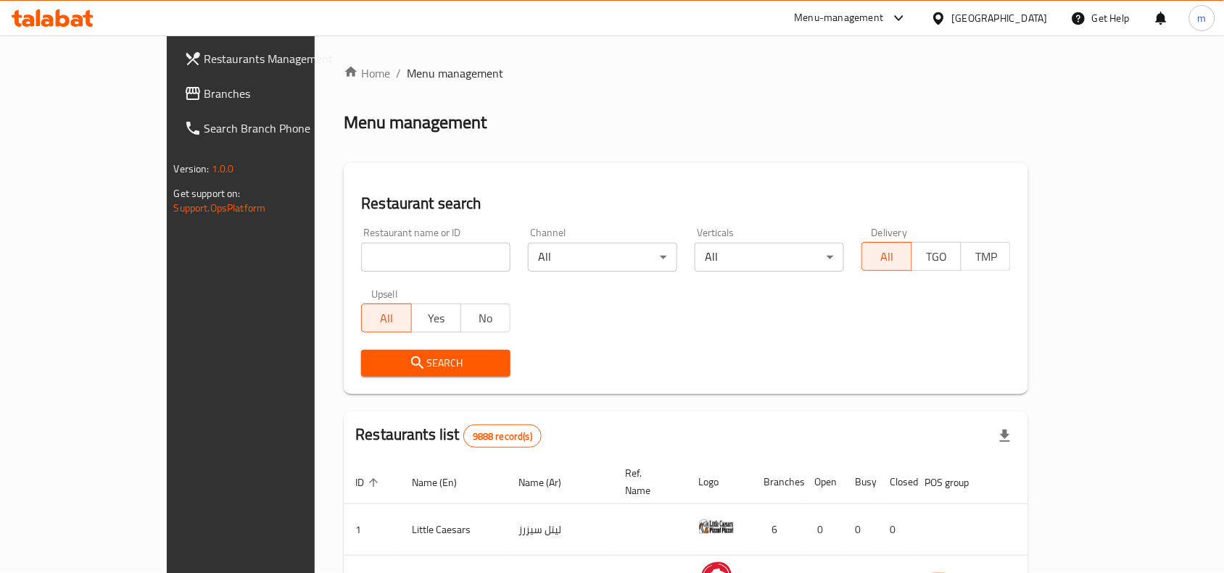
click at [361, 256] on input "search" at bounding box center [435, 257] width 149 height 29
paste input "695641"
type input "695641"
click button "Search" at bounding box center [435, 363] width 149 height 27
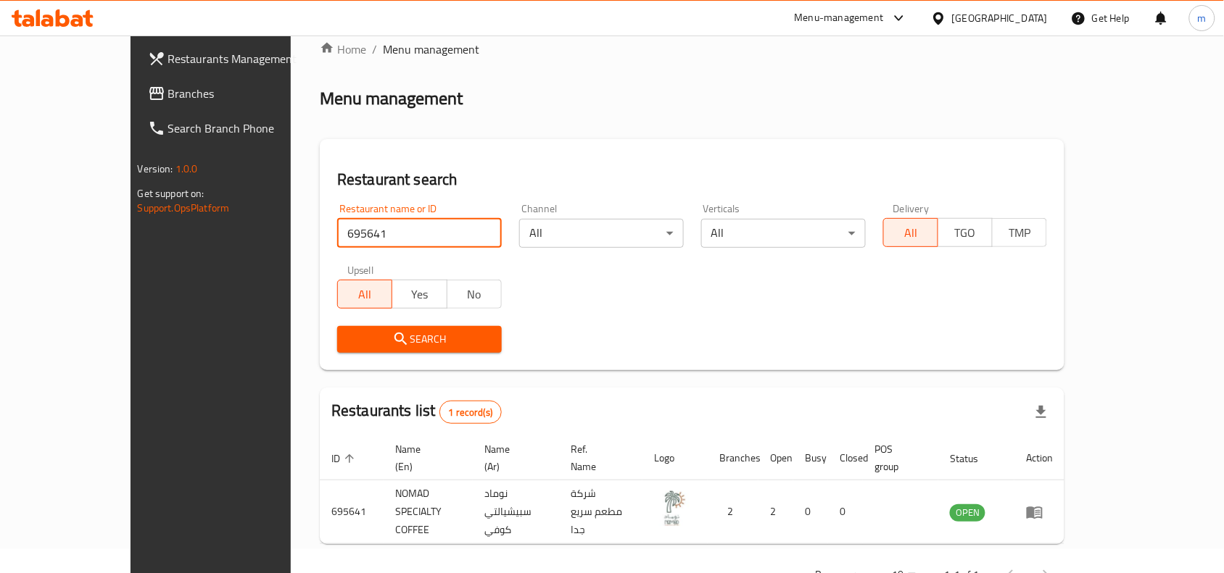
scroll to position [45, 0]
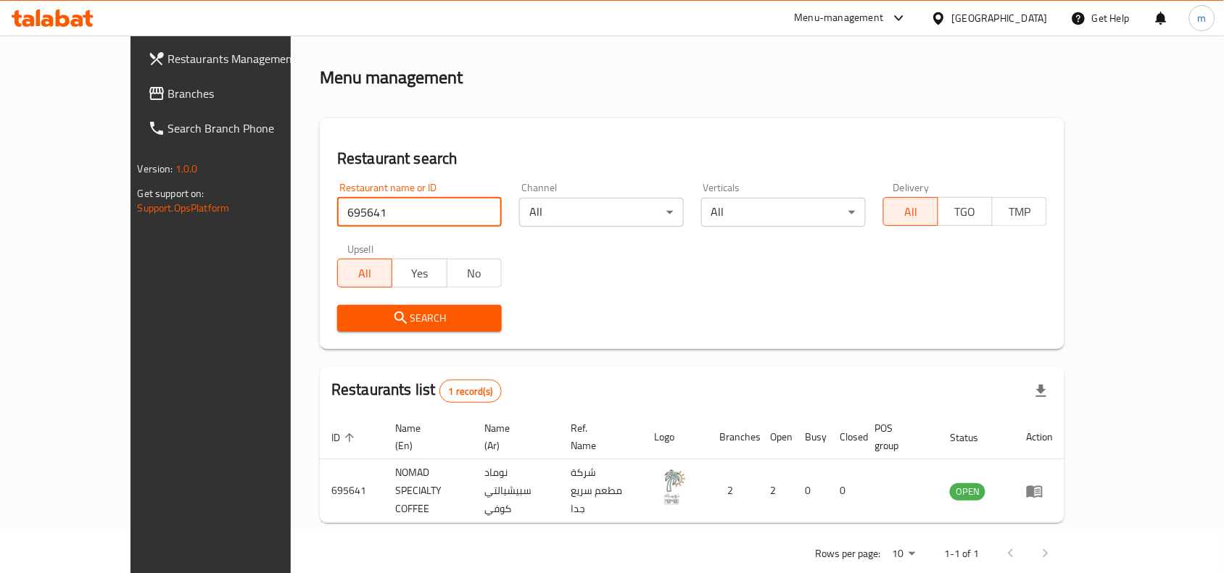
drag, startPoint x: 1008, startPoint y: 20, endPoint x: 1003, endPoint y: 30, distance: 12.3
click at [946, 20] on icon at bounding box center [938, 18] width 15 height 15
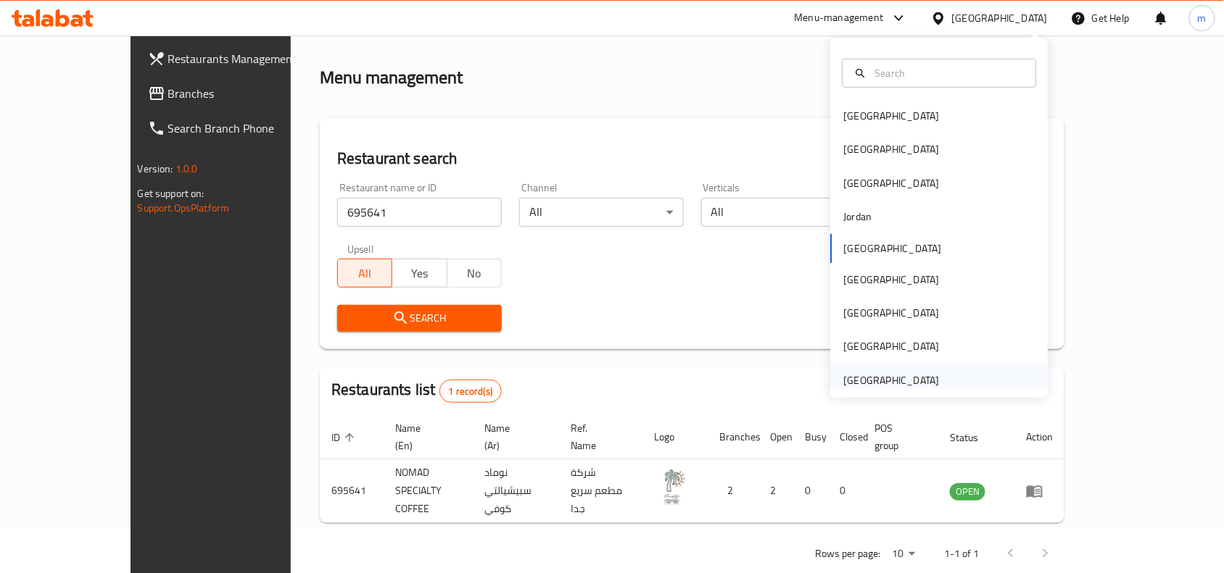
click at [910, 367] on div "[GEOGRAPHIC_DATA]" at bounding box center [891, 380] width 119 height 33
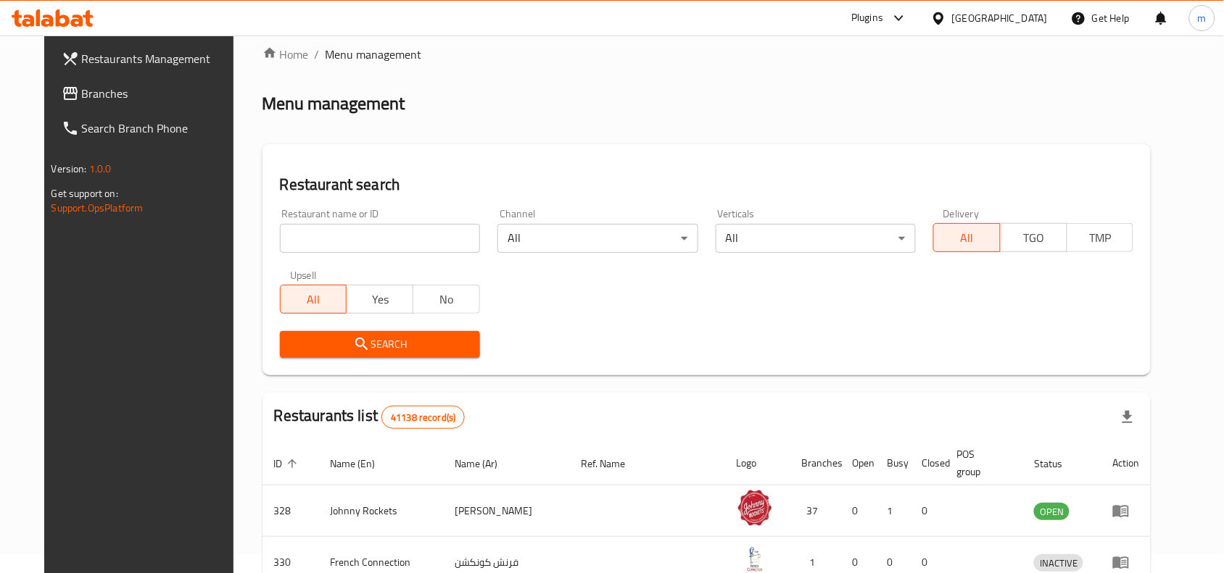
scroll to position [45, 0]
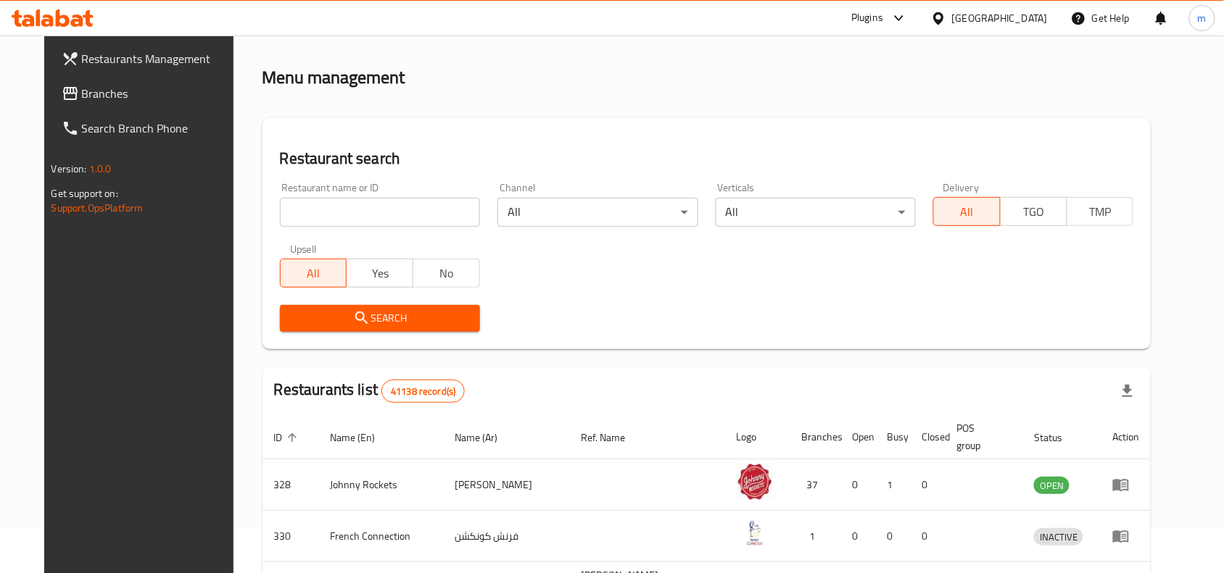
click at [83, 96] on span "Branches" at bounding box center [159, 93] width 155 height 17
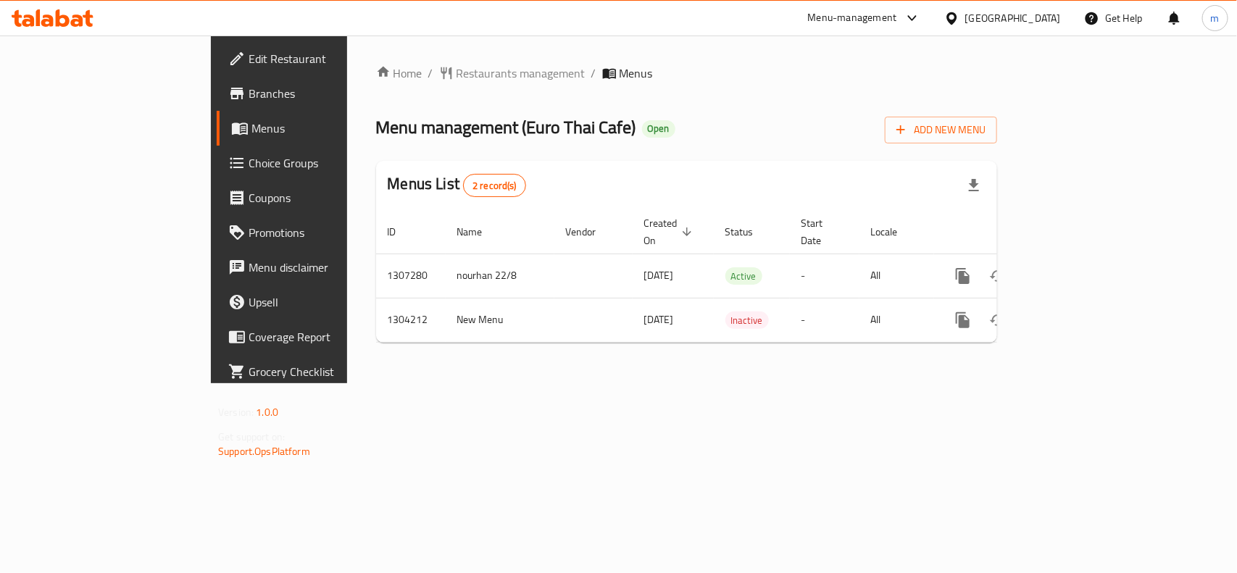
drag, startPoint x: 970, startPoint y: 14, endPoint x: 966, endPoint y: 28, distance: 13.5
click at [971, 14] on div "[GEOGRAPHIC_DATA]" at bounding box center [1014, 18] width 96 height 16
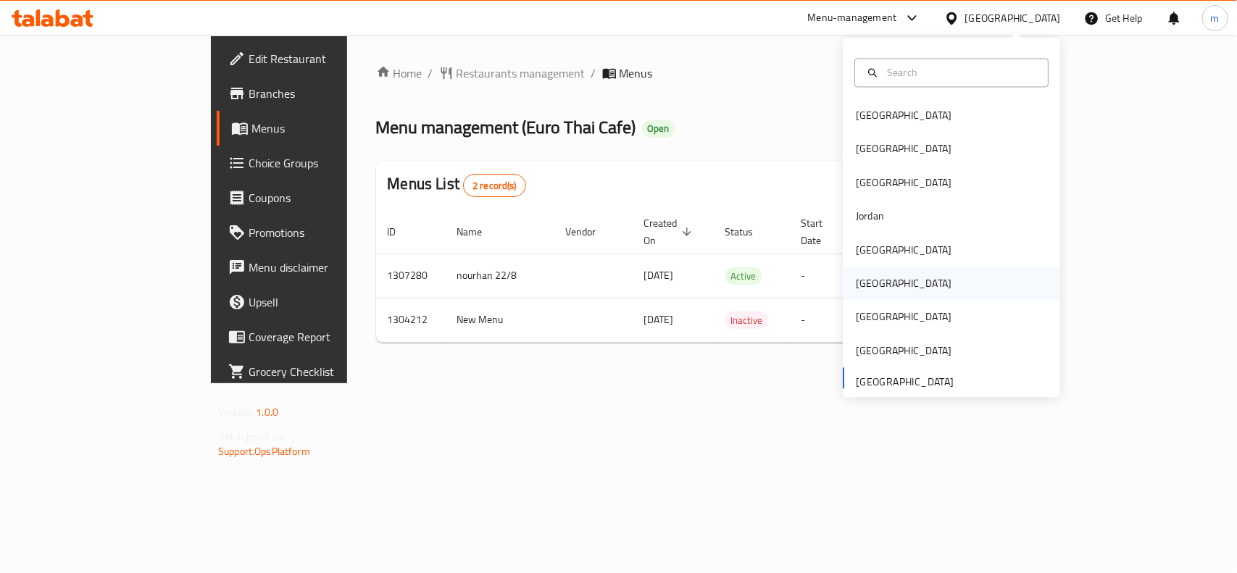
click at [874, 291] on div "[GEOGRAPHIC_DATA]" at bounding box center [904, 284] width 119 height 33
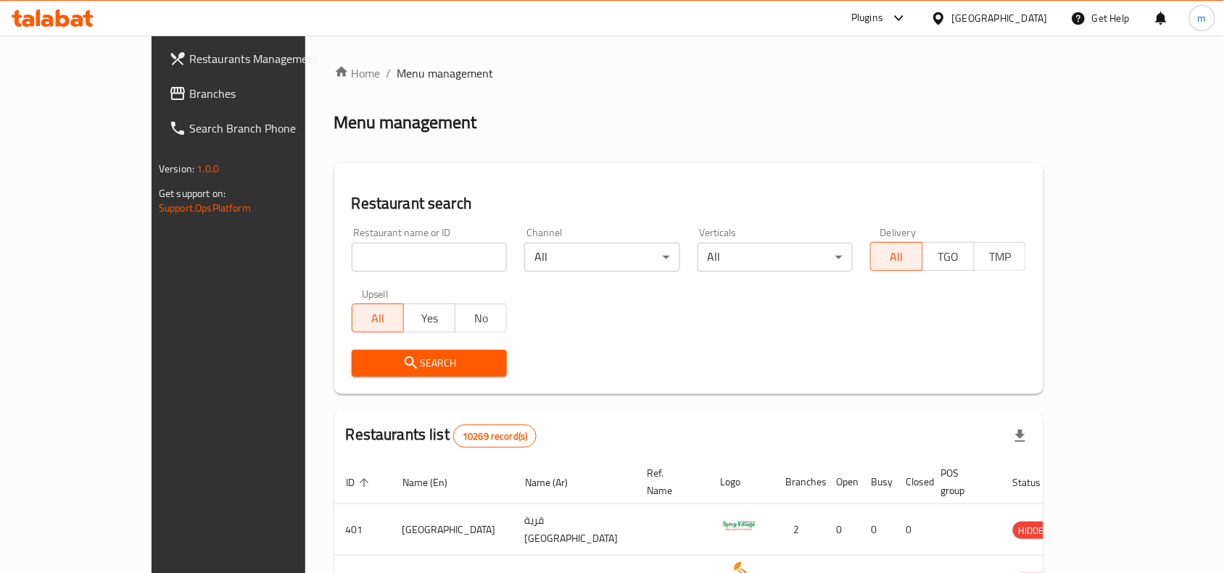
click at [189, 88] on span "Branches" at bounding box center [266, 93] width 155 height 17
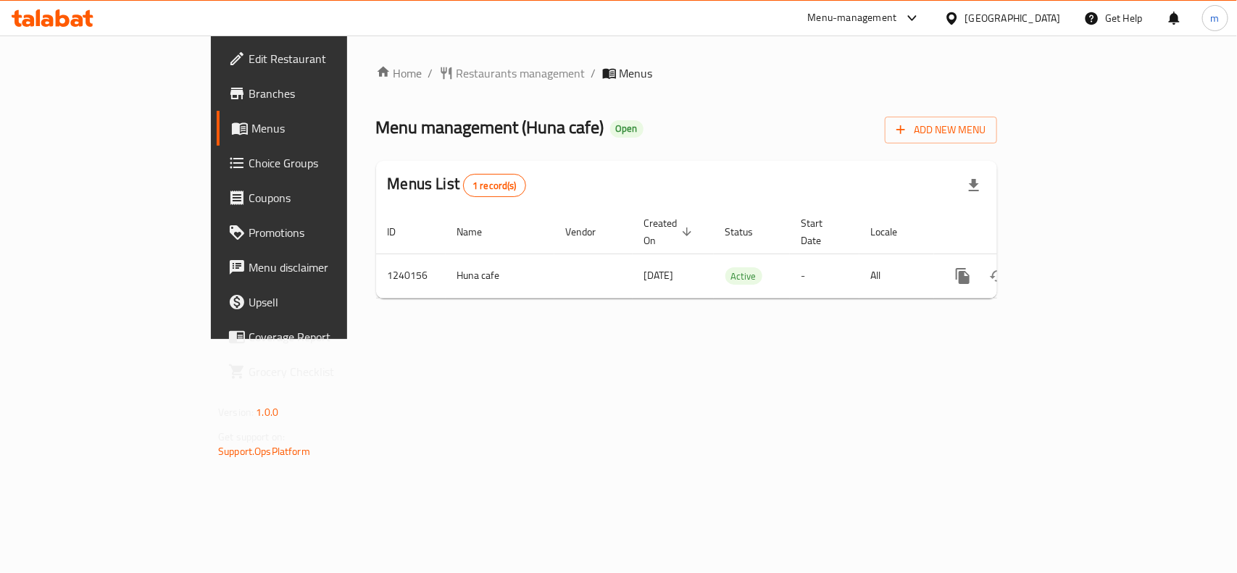
click at [1039, 17] on div "Oman" at bounding box center [1014, 18] width 96 height 16
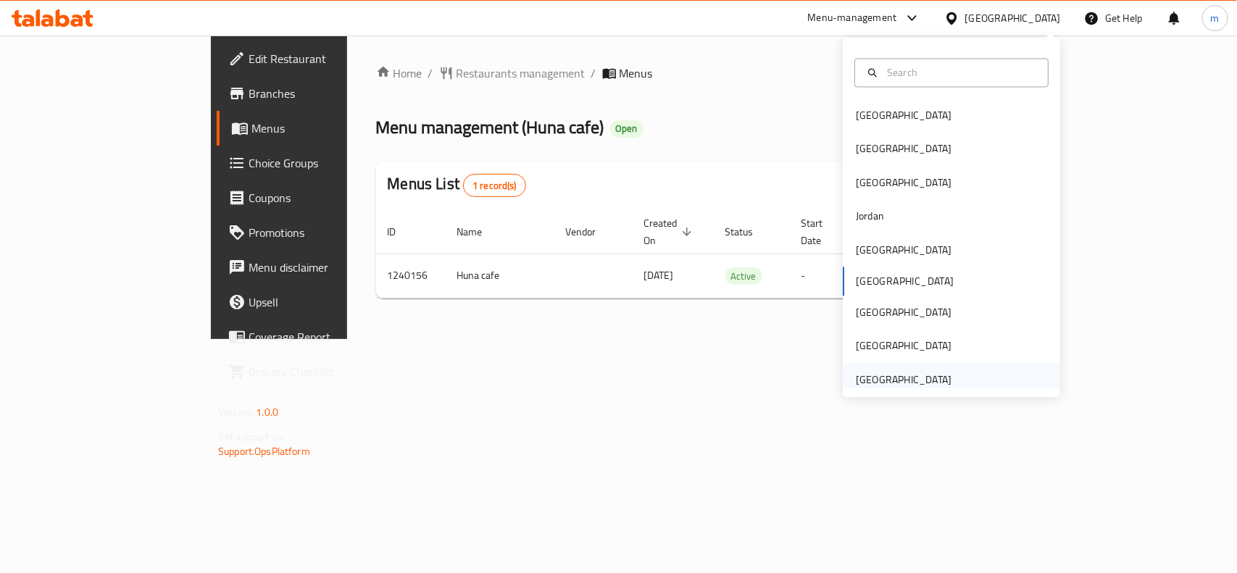
click at [911, 375] on div "[GEOGRAPHIC_DATA]" at bounding box center [904, 380] width 96 height 16
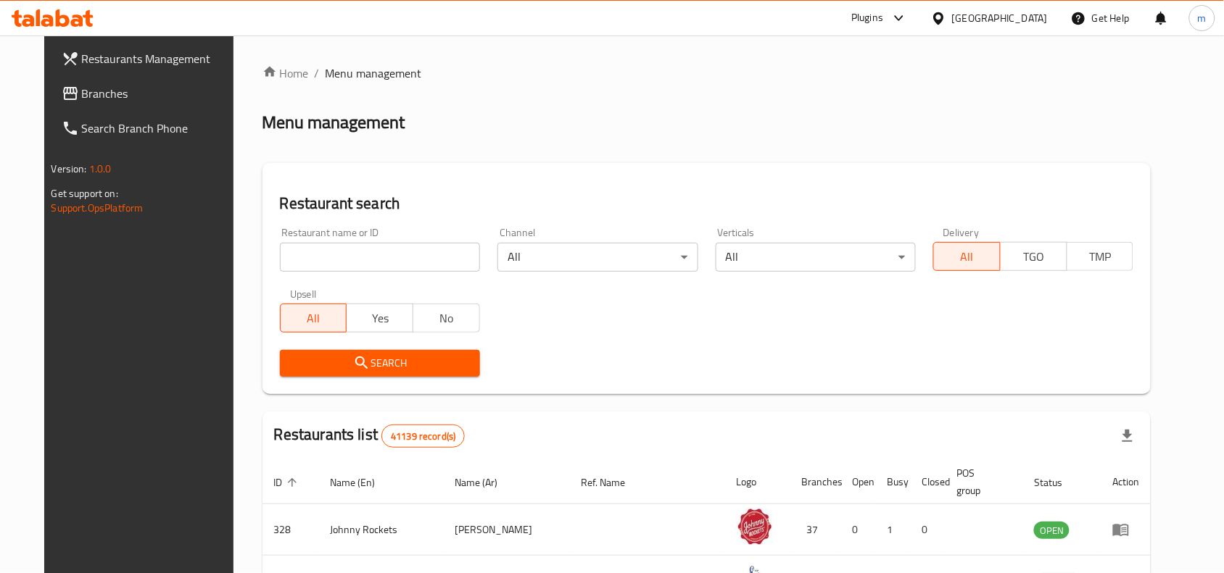
click at [62, 98] on icon at bounding box center [70, 93] width 17 height 17
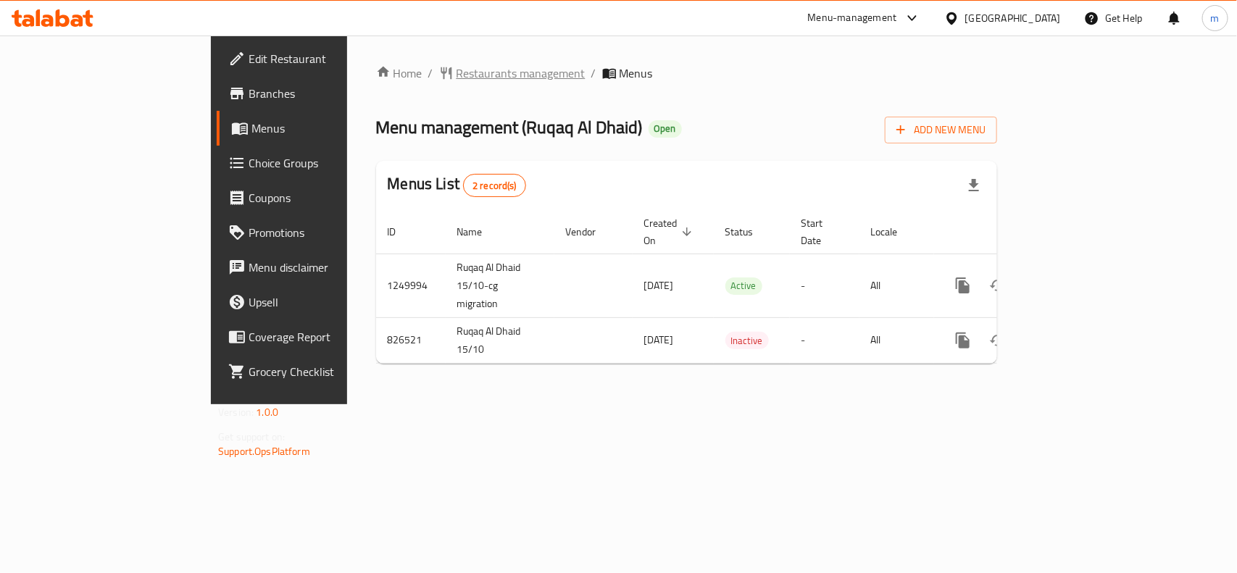
click at [457, 77] on span "Restaurants management" at bounding box center [521, 73] width 129 height 17
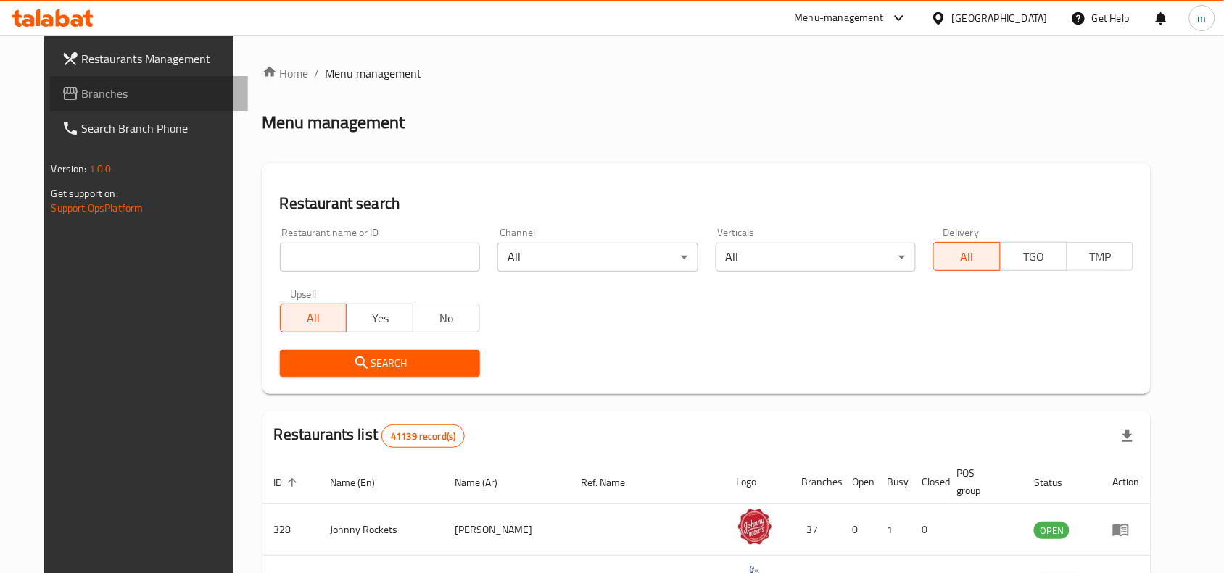
click at [62, 87] on span at bounding box center [72, 93] width 20 height 17
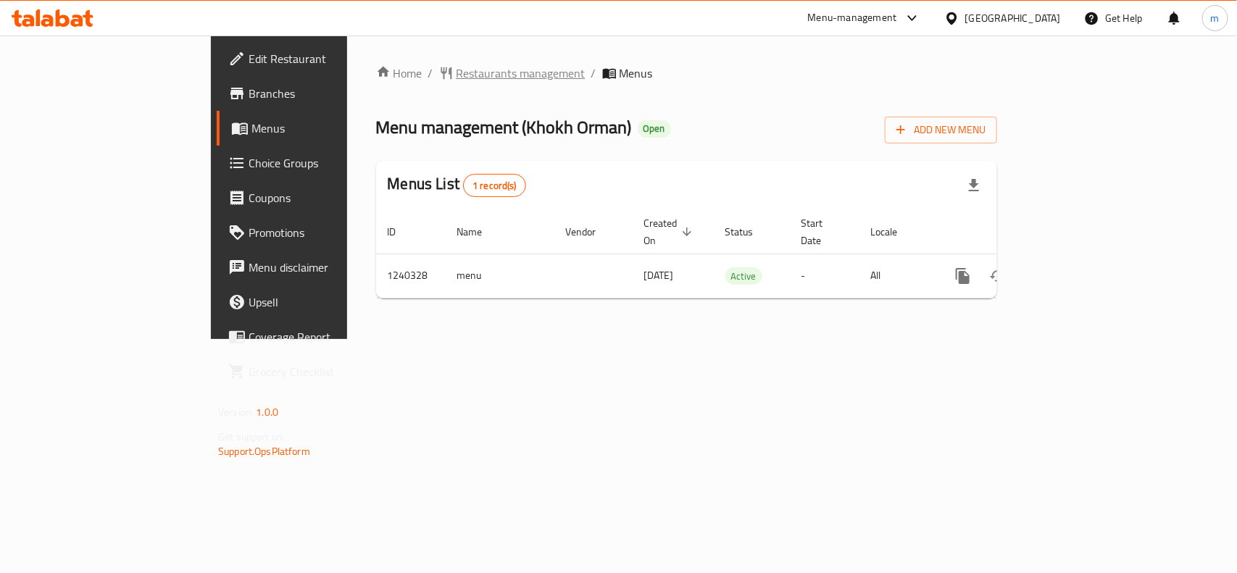
click at [457, 67] on span "Restaurants management" at bounding box center [521, 73] width 129 height 17
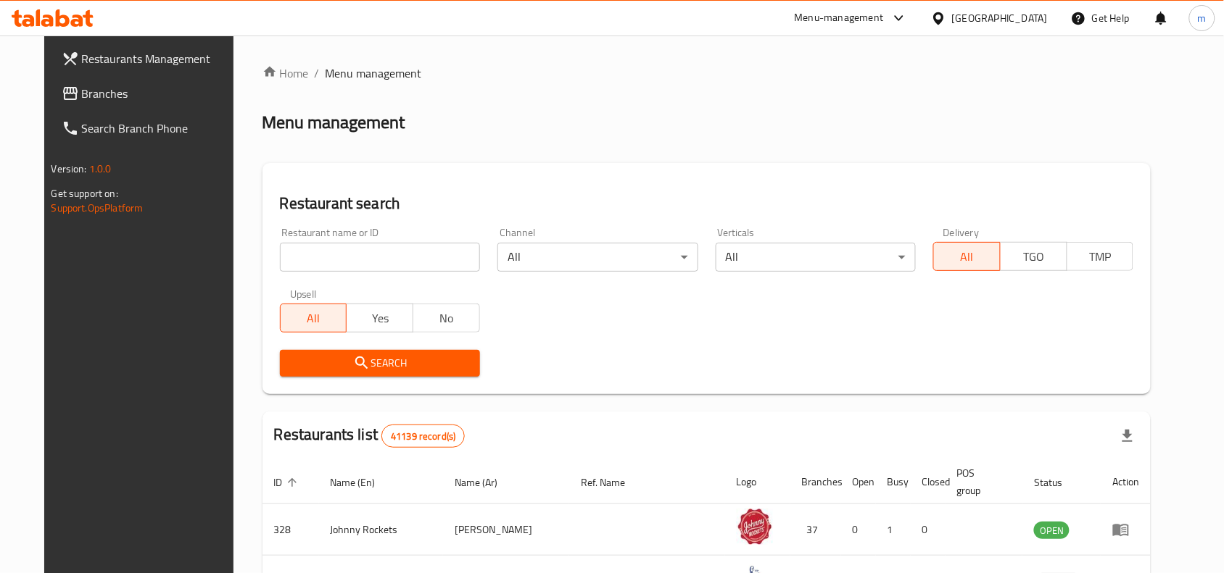
click at [280, 262] on input "search" at bounding box center [380, 257] width 200 height 29
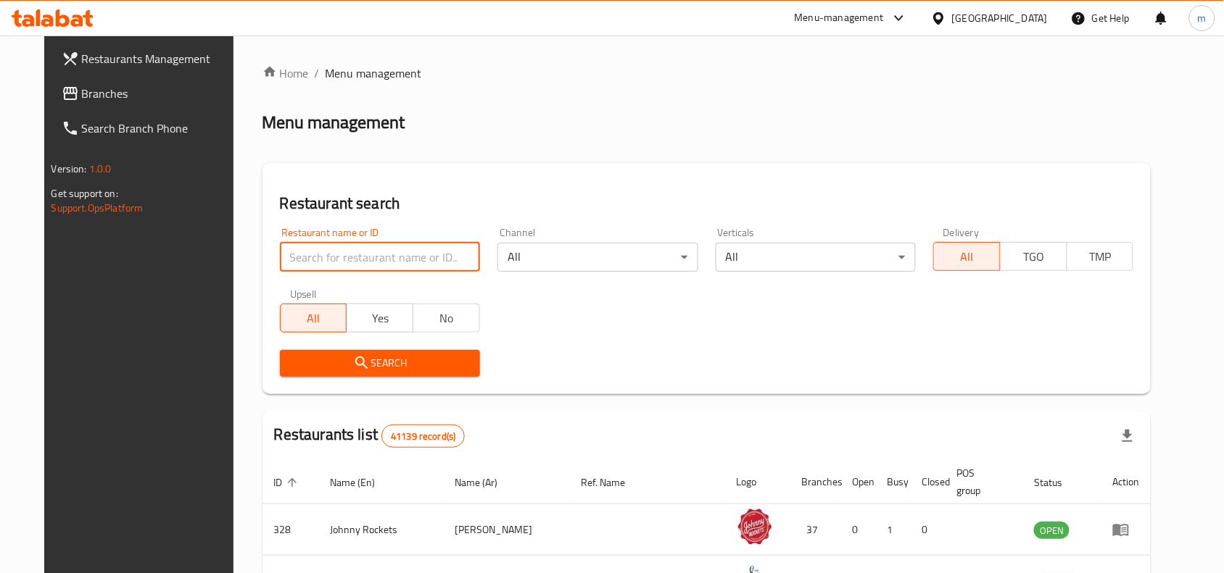
paste input "680308"
type input "680308"
click button "Search" at bounding box center [380, 363] width 200 height 27
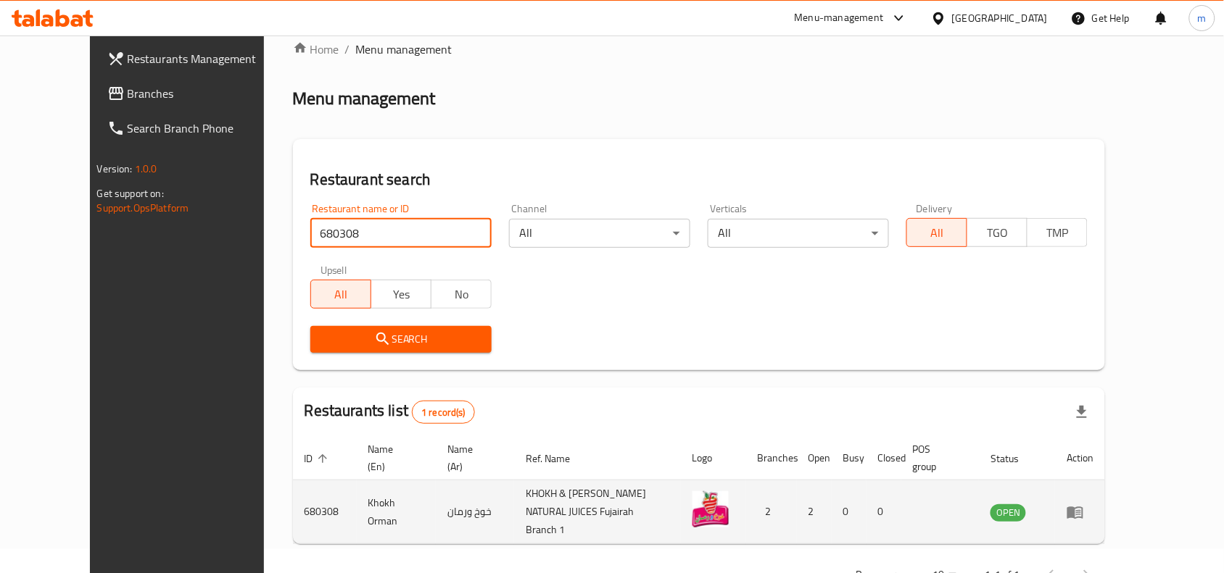
scroll to position [45, 0]
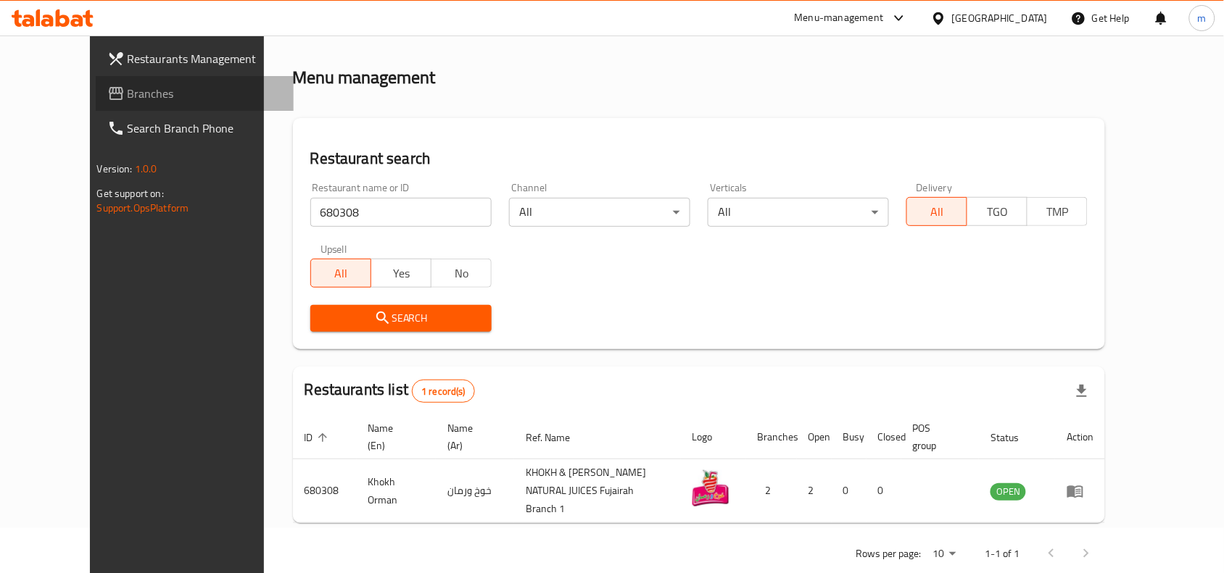
click at [128, 85] on span "Branches" at bounding box center [205, 93] width 155 height 17
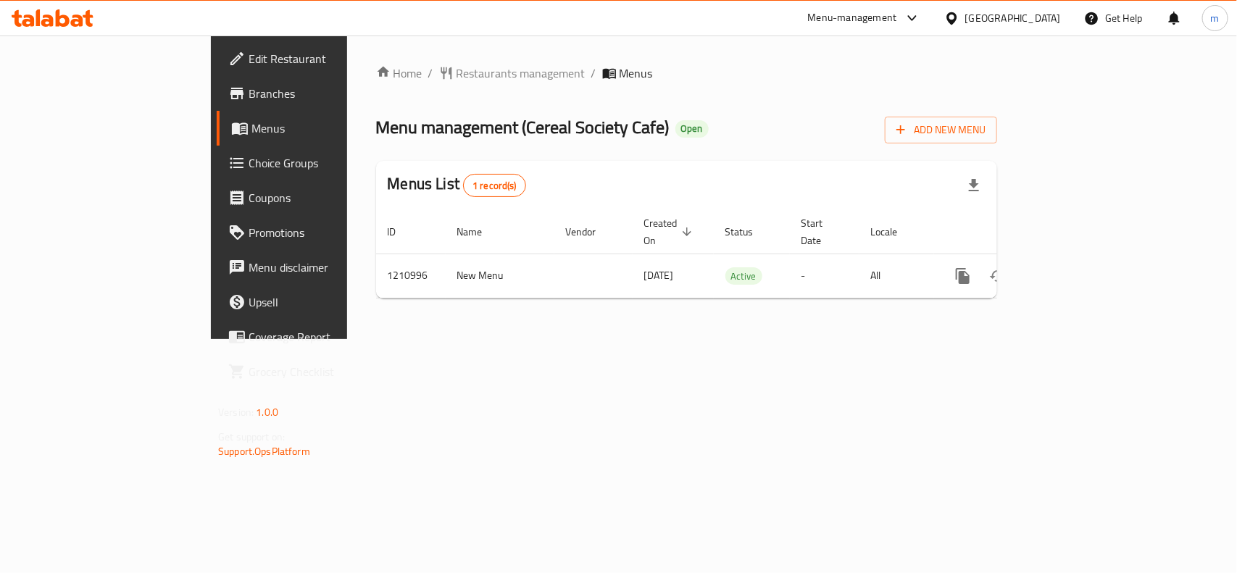
drag, startPoint x: 984, startPoint y: 17, endPoint x: 984, endPoint y: 27, distance: 10.2
click at [984, 17] on div "[GEOGRAPHIC_DATA]" at bounding box center [1014, 18] width 96 height 16
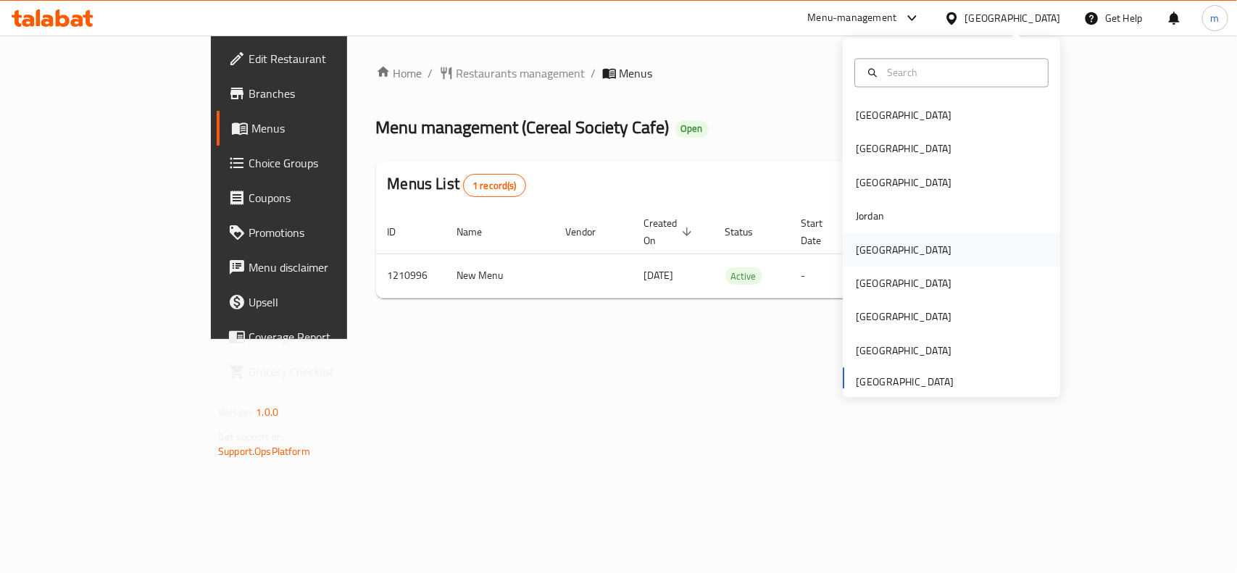
click at [871, 258] on div "[GEOGRAPHIC_DATA]" at bounding box center [904, 250] width 96 height 16
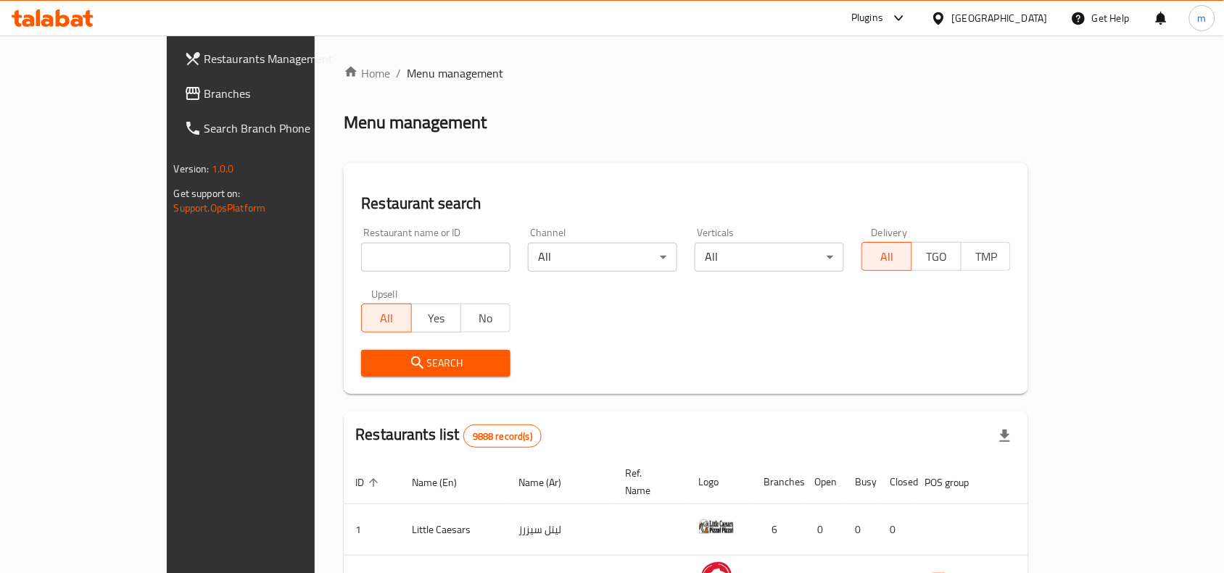
click at [204, 93] on span "Branches" at bounding box center [281, 93] width 155 height 17
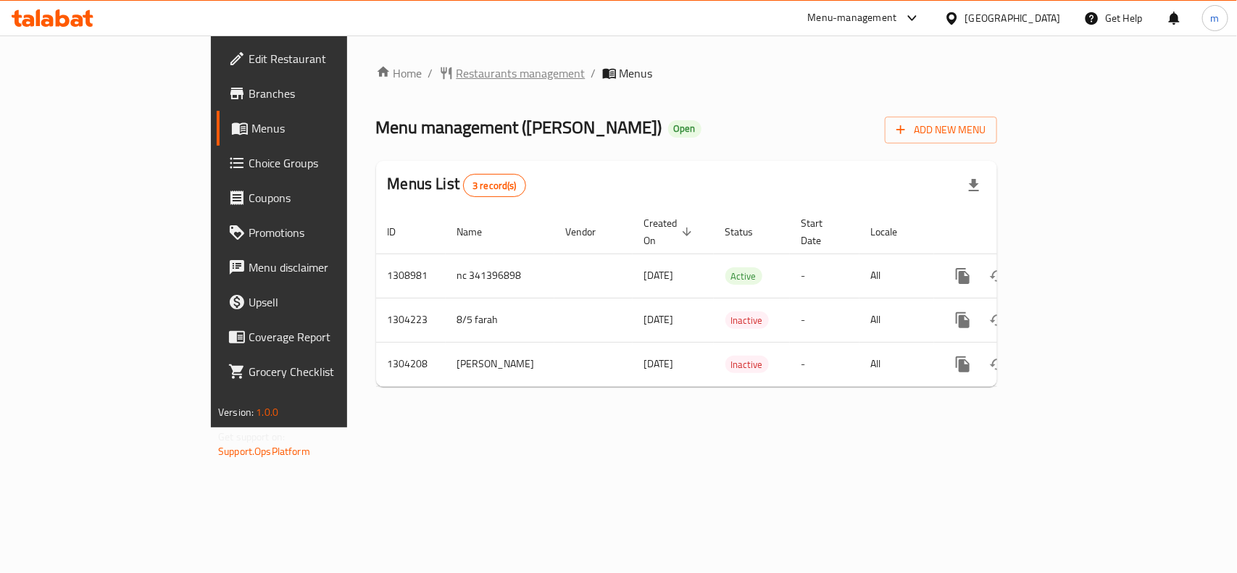
click at [457, 73] on span "Restaurants management" at bounding box center [521, 73] width 129 height 17
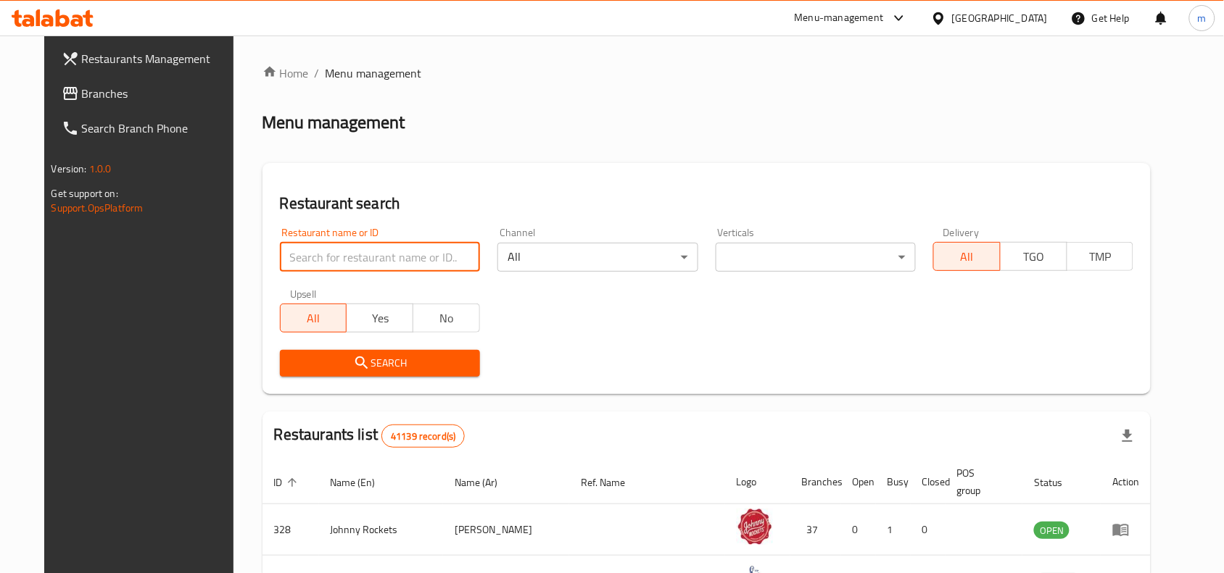
click at [283, 266] on input "search" at bounding box center [380, 257] width 200 height 29
paste input "703088"
type input "703088"
click button "Search" at bounding box center [380, 363] width 200 height 27
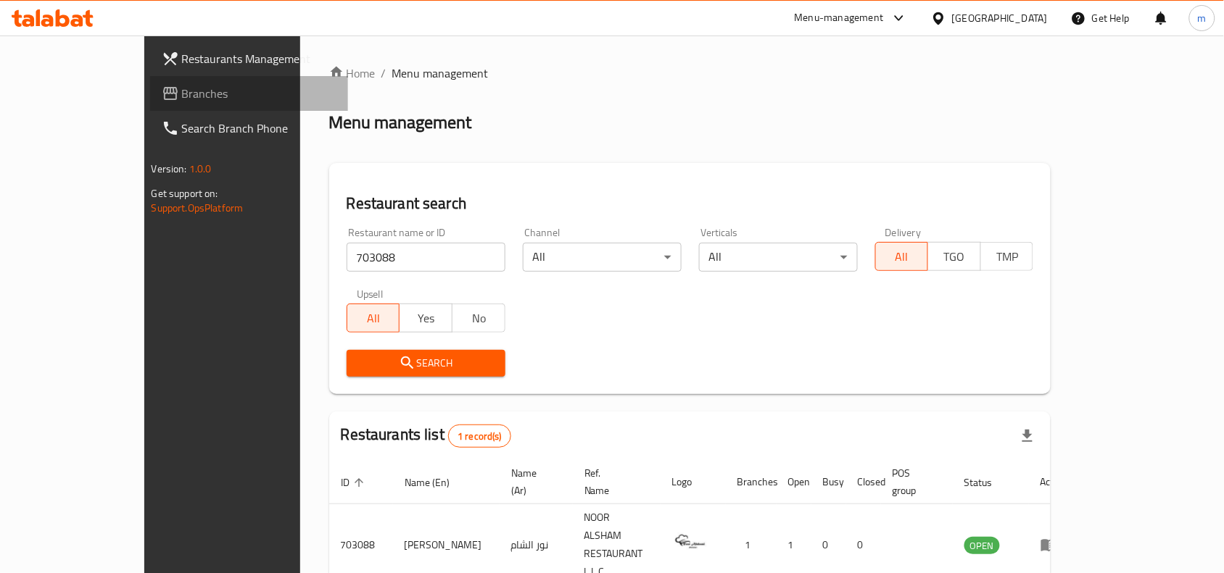
click at [182, 99] on span "Branches" at bounding box center [259, 93] width 155 height 17
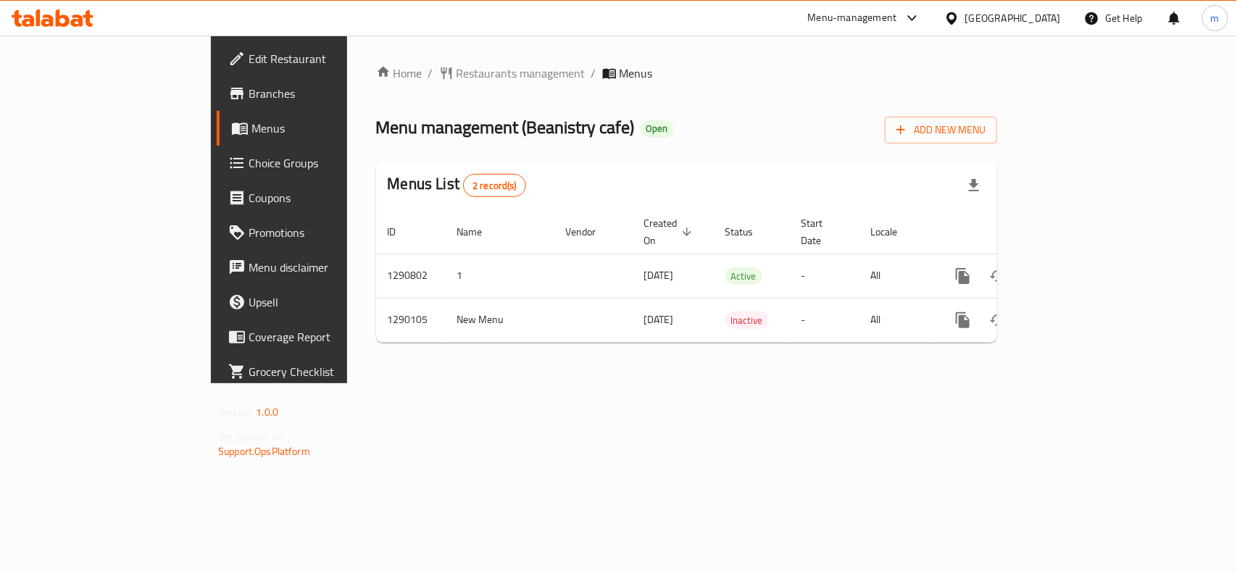
click at [988, 12] on div "[GEOGRAPHIC_DATA]" at bounding box center [1014, 18] width 96 height 16
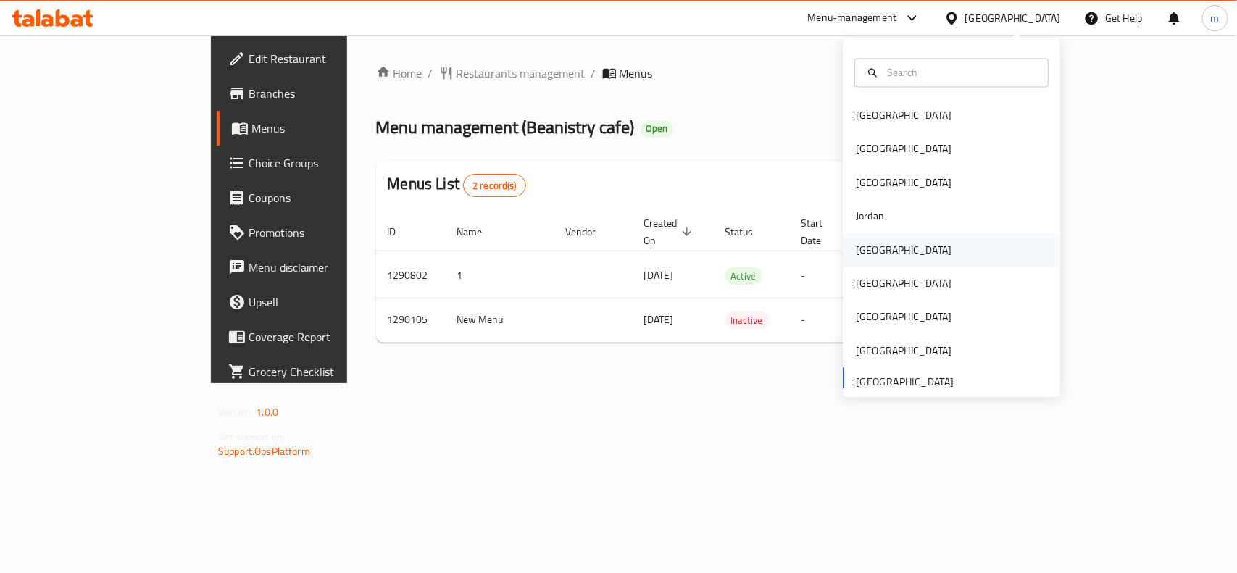
click at [866, 242] on div "[GEOGRAPHIC_DATA]" at bounding box center [904, 250] width 96 height 16
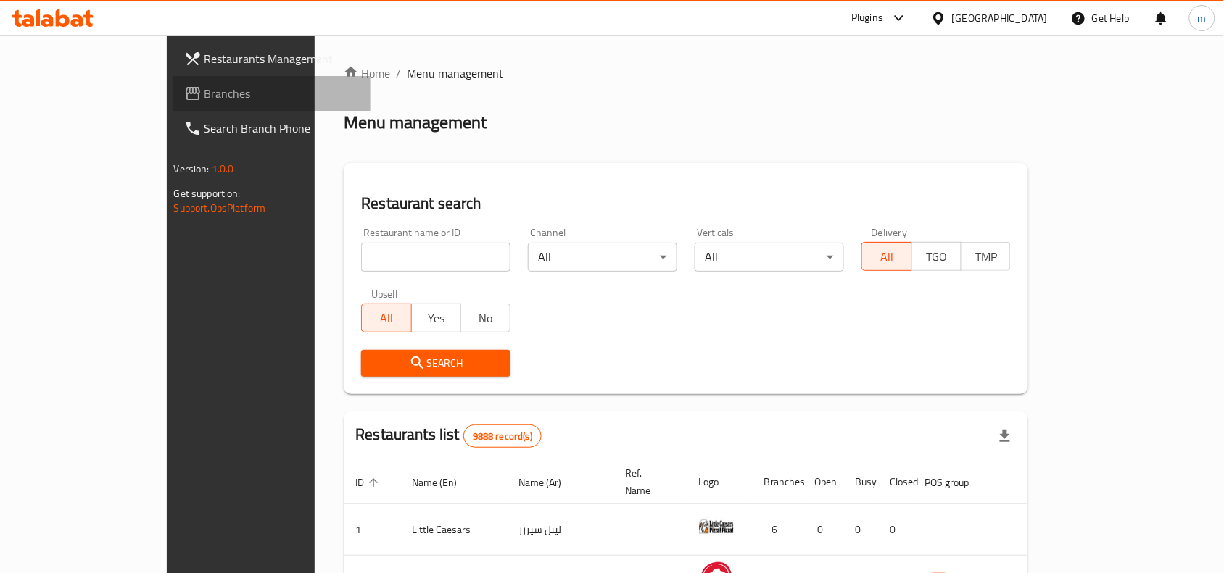
drag, startPoint x: 58, startPoint y: 87, endPoint x: 63, endPoint y: 94, distance: 8.8
click at [204, 87] on span "Branches" at bounding box center [281, 93] width 155 height 17
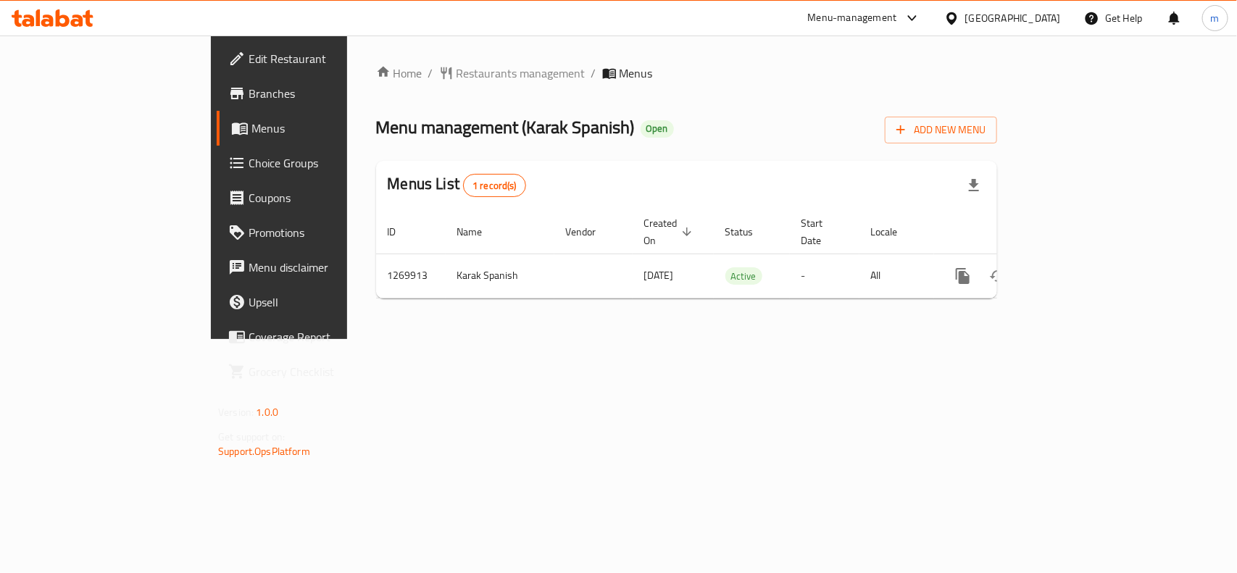
click at [957, 19] on icon at bounding box center [952, 18] width 10 height 12
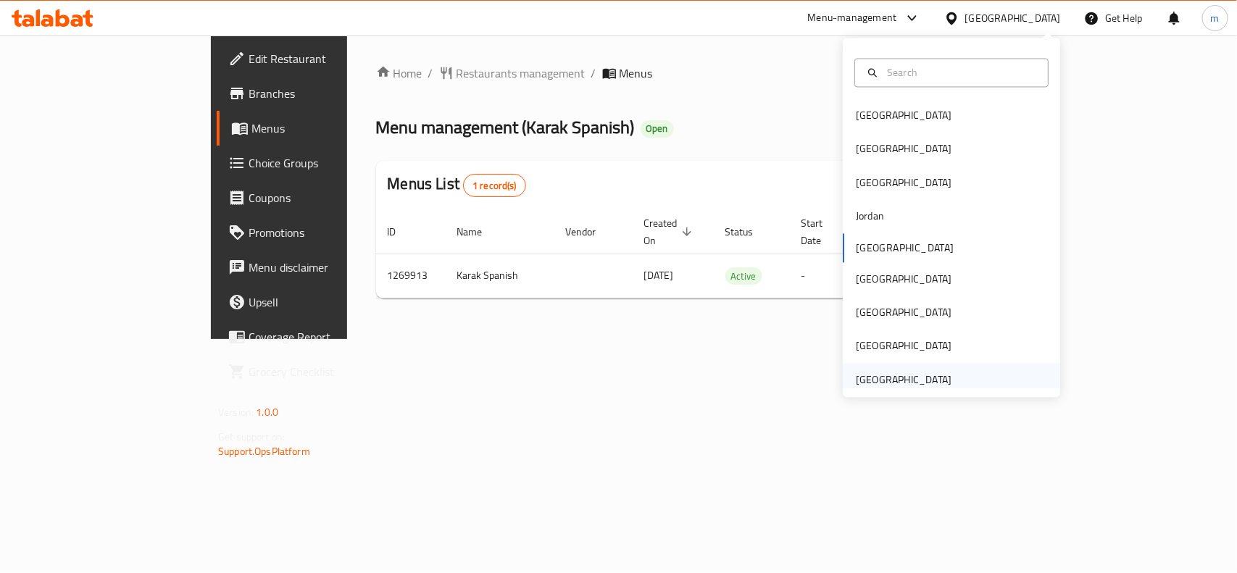
click at [886, 382] on div "[GEOGRAPHIC_DATA]" at bounding box center [904, 380] width 96 height 16
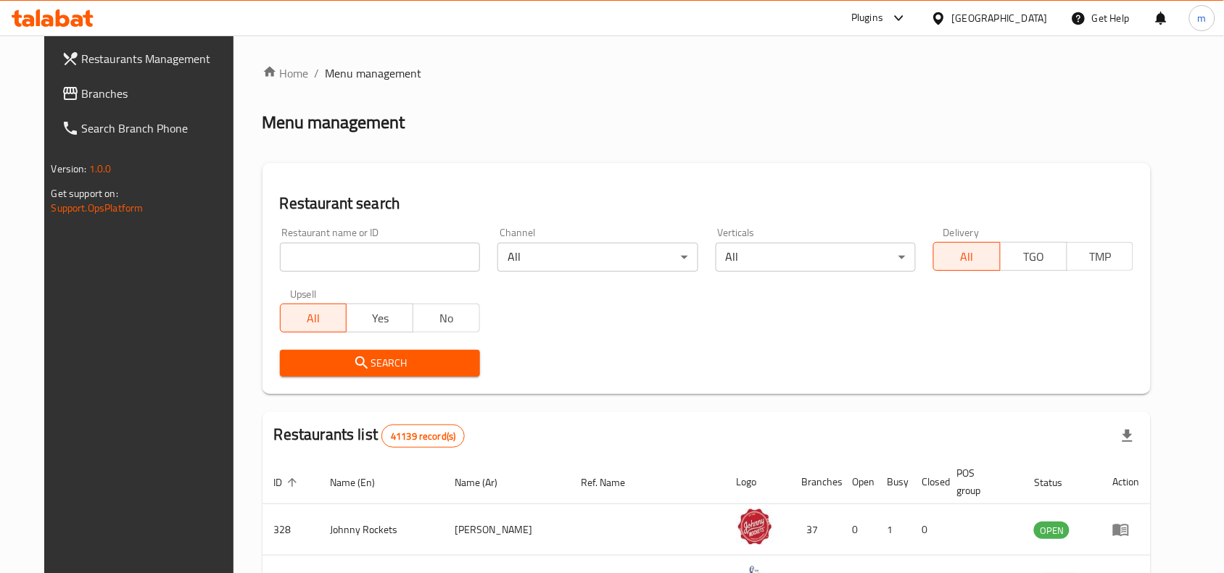
click at [106, 95] on span "Branches" at bounding box center [159, 93] width 155 height 17
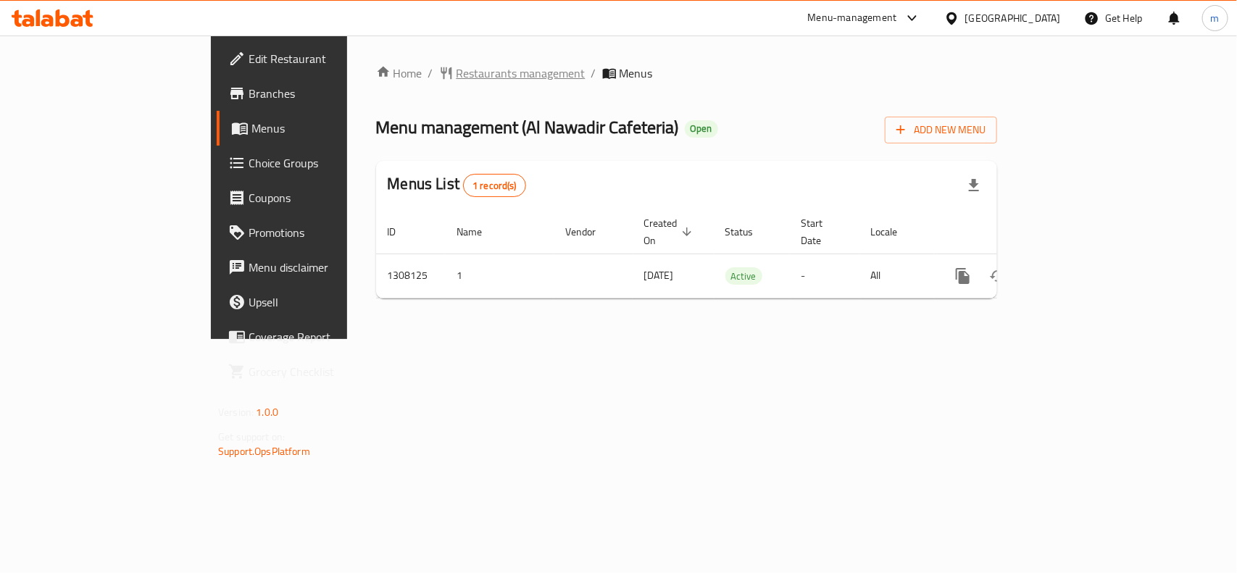
click at [457, 77] on span "Restaurants management" at bounding box center [521, 73] width 129 height 17
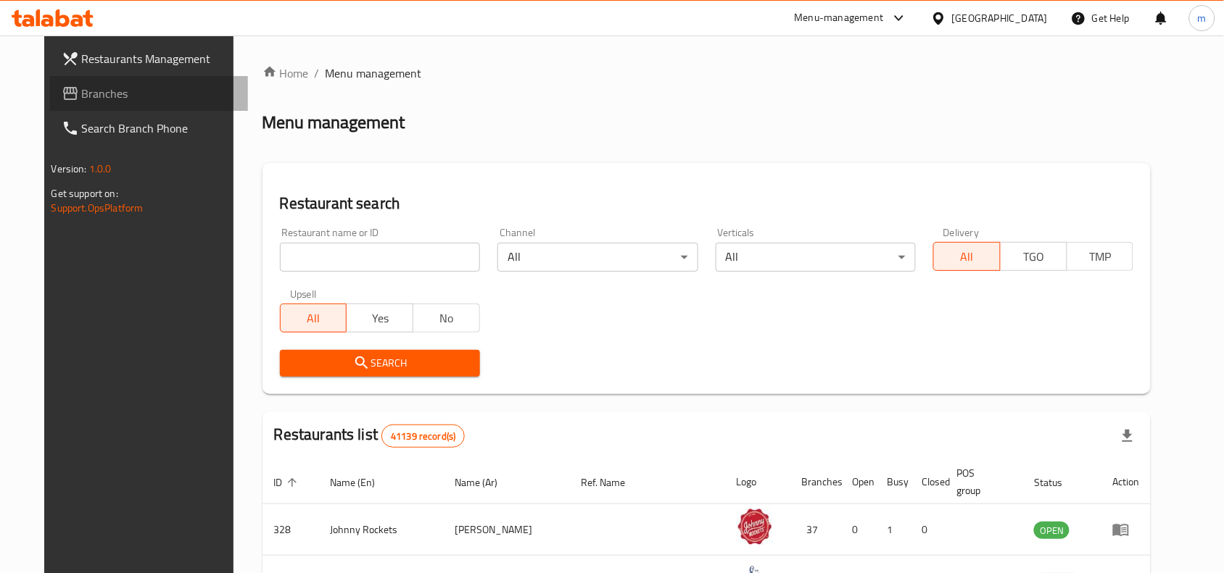
click at [82, 96] on span "Branches" at bounding box center [159, 93] width 155 height 17
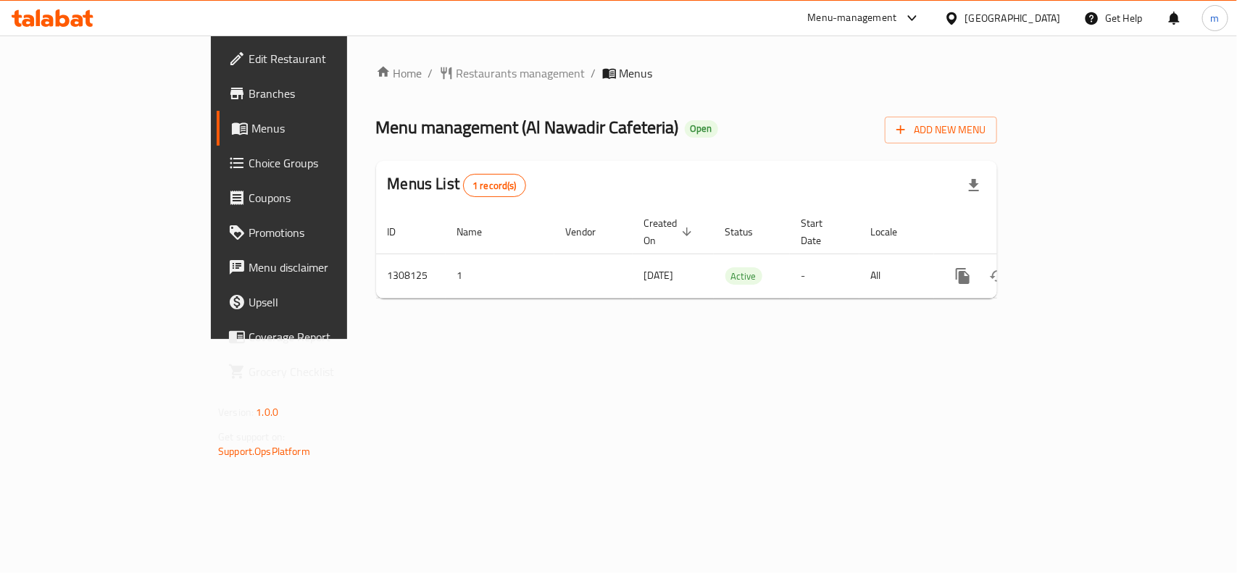
drag, startPoint x: 979, startPoint y: 20, endPoint x: 972, endPoint y: 27, distance: 9.8
click at [979, 20] on div "[GEOGRAPHIC_DATA]" at bounding box center [1014, 18] width 96 height 16
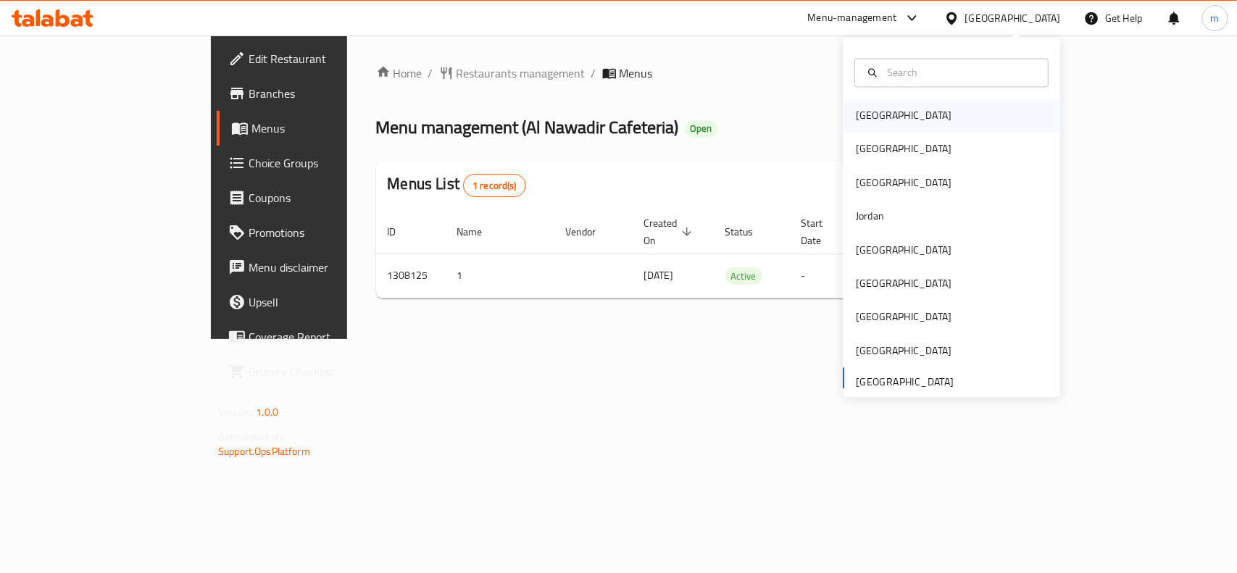
click at [874, 120] on div "[GEOGRAPHIC_DATA]" at bounding box center [904, 116] width 96 height 16
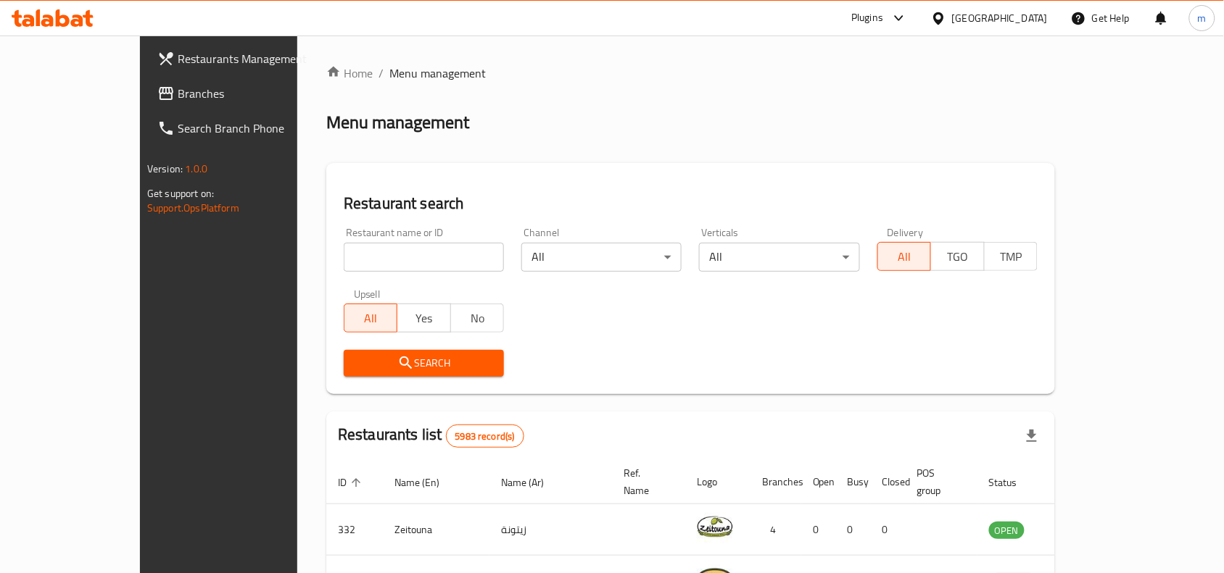
click at [178, 91] on span "Branches" at bounding box center [255, 93] width 155 height 17
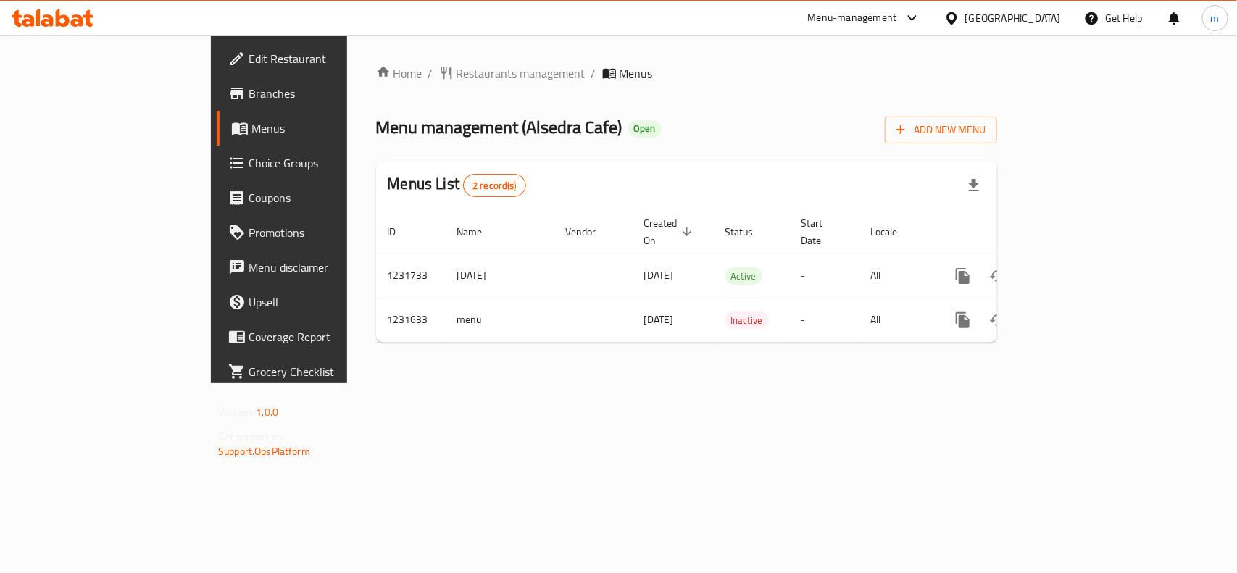
click at [1029, 12] on div "[GEOGRAPHIC_DATA]" at bounding box center [1014, 18] width 96 height 16
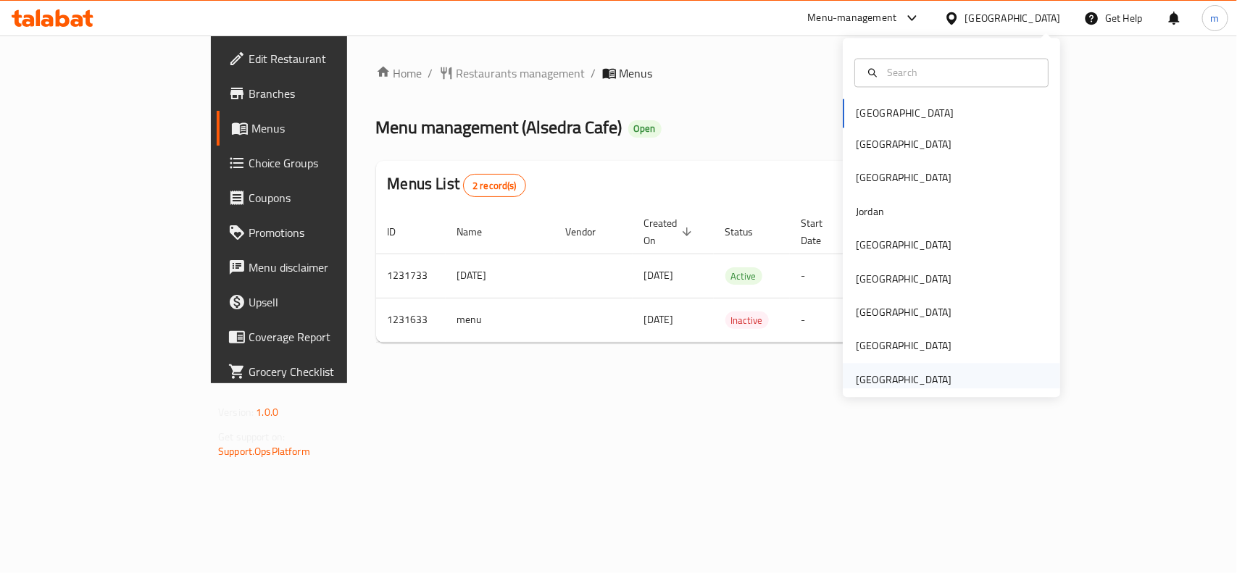
click at [914, 375] on div "[GEOGRAPHIC_DATA]" at bounding box center [904, 380] width 96 height 16
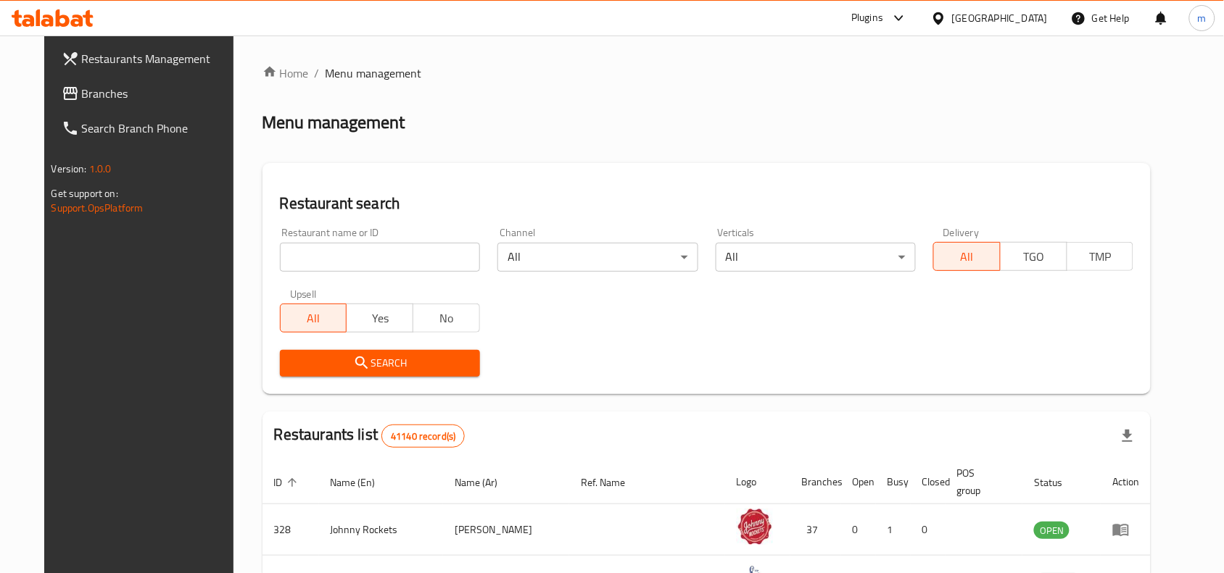
click at [82, 94] on span "Branches" at bounding box center [159, 93] width 155 height 17
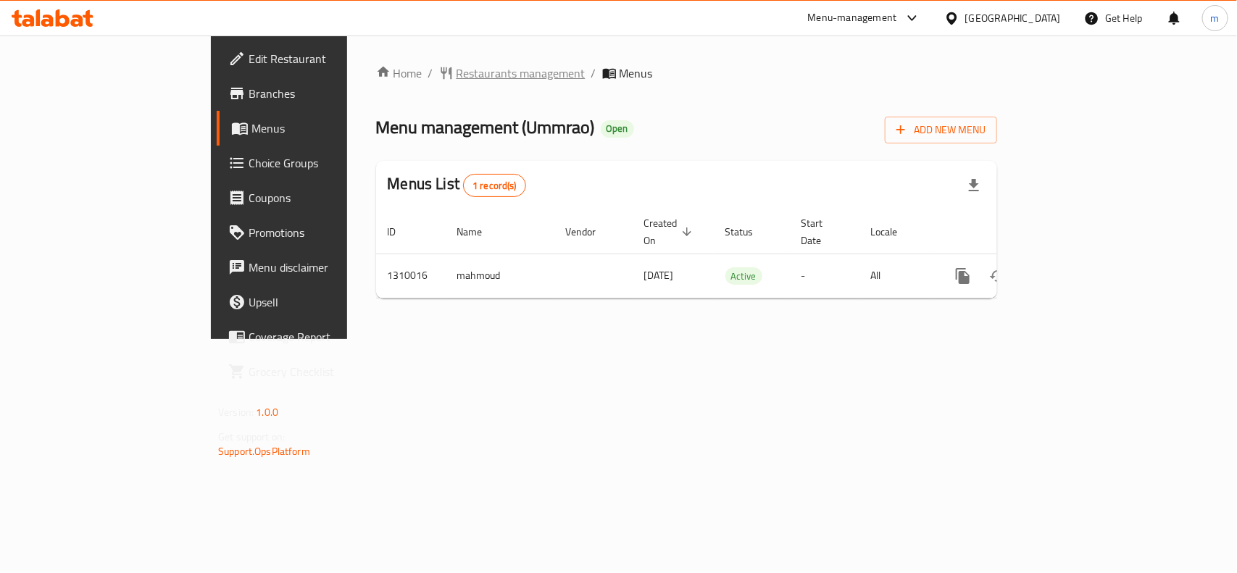
click at [457, 78] on span "Restaurants management" at bounding box center [521, 73] width 129 height 17
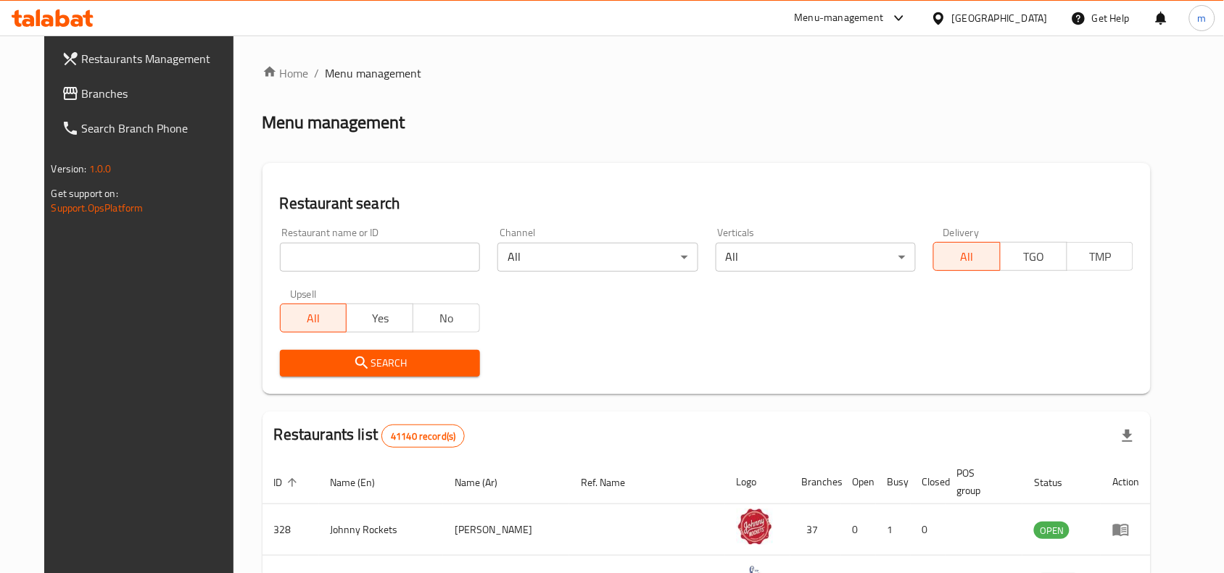
click at [82, 96] on span "Branches" at bounding box center [159, 93] width 155 height 17
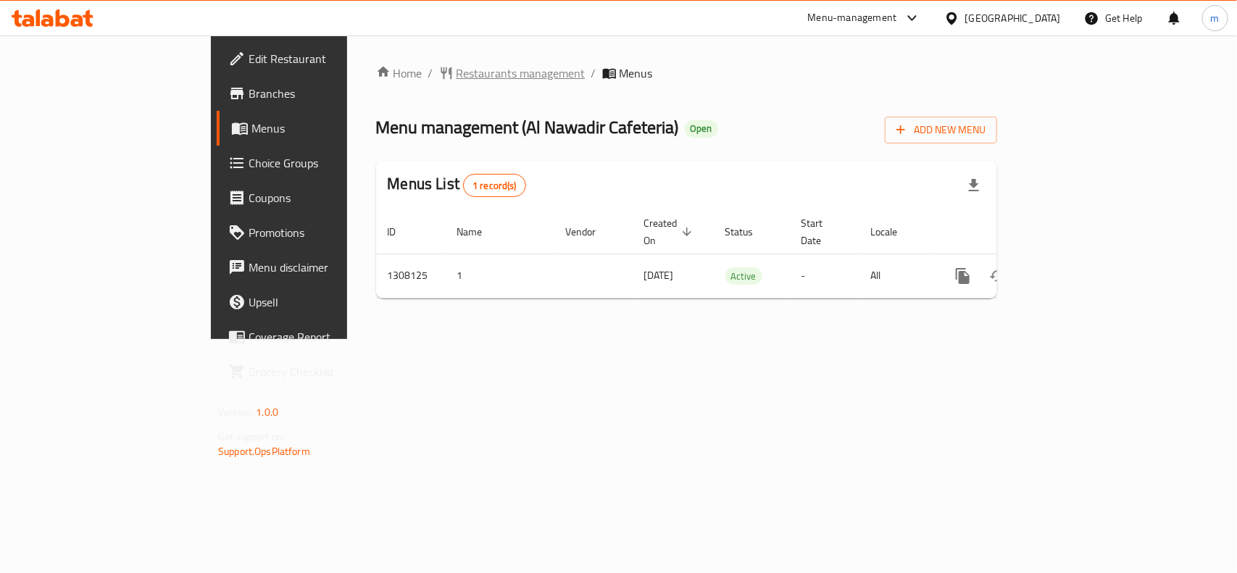
click at [457, 65] on span "Restaurants management" at bounding box center [521, 73] width 129 height 17
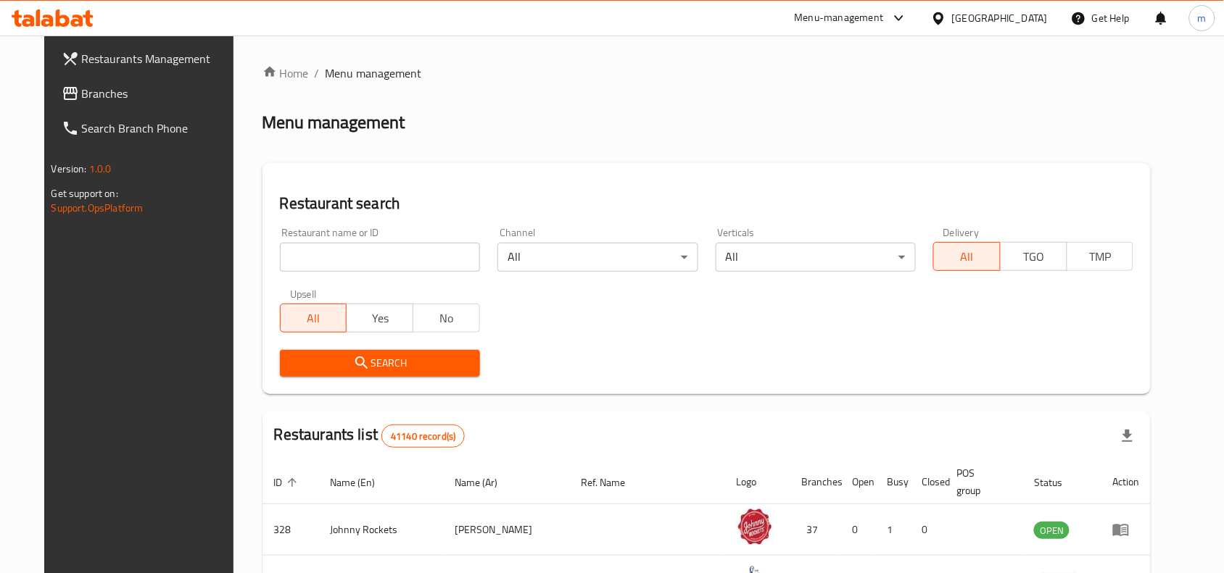
click at [129, 94] on span "Branches" at bounding box center [159, 93] width 155 height 17
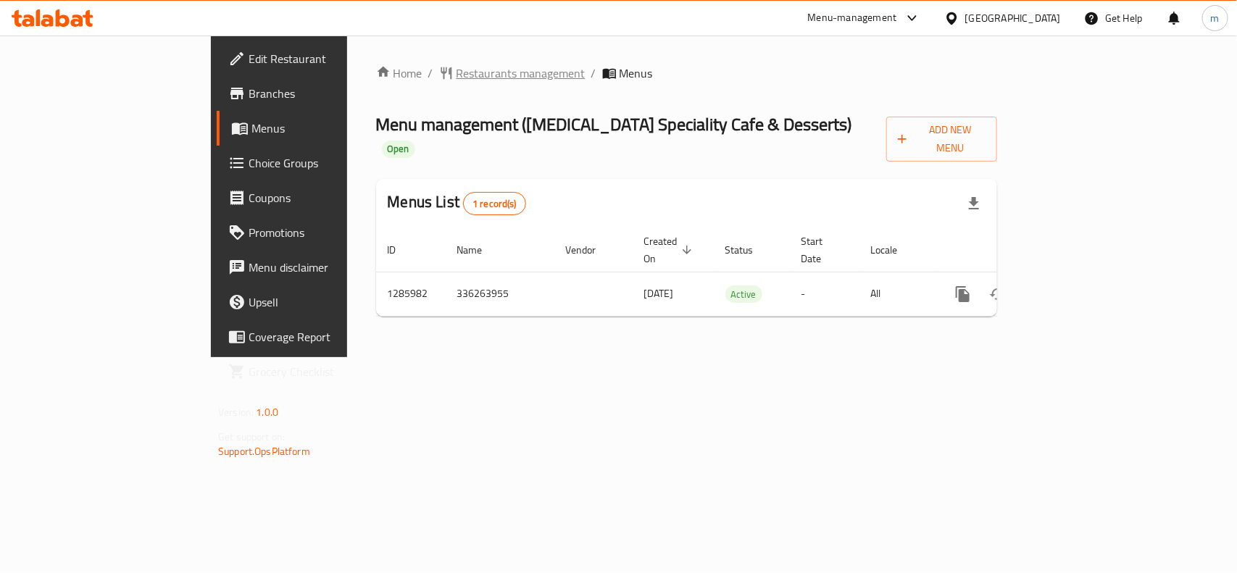
click at [457, 70] on span "Restaurants management" at bounding box center [521, 73] width 129 height 17
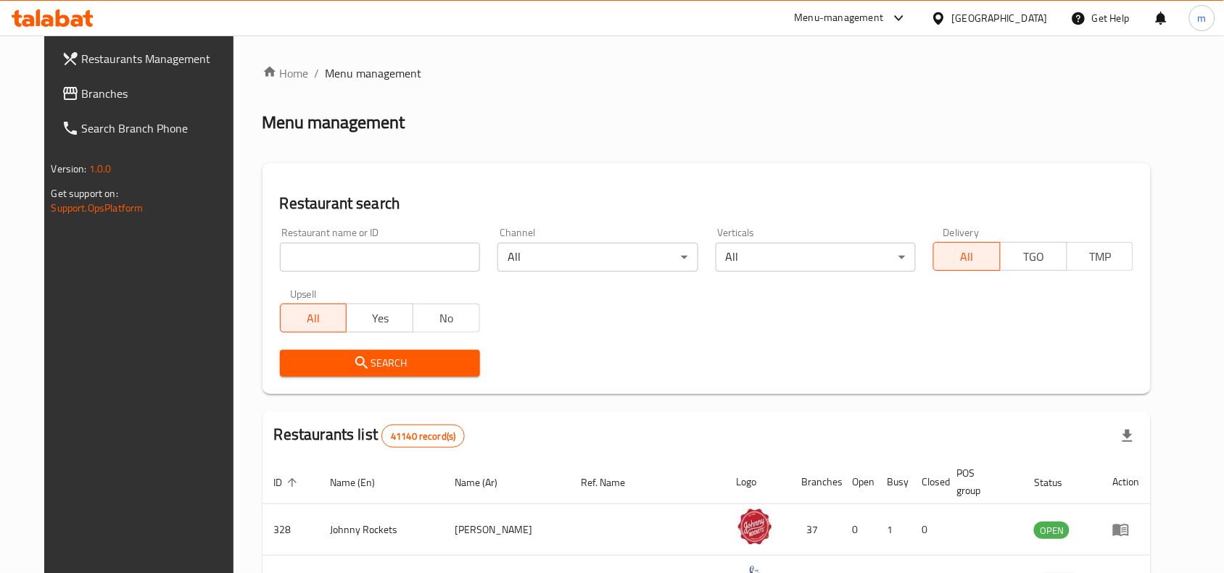
click at [286, 254] on input "search" at bounding box center [380, 257] width 200 height 29
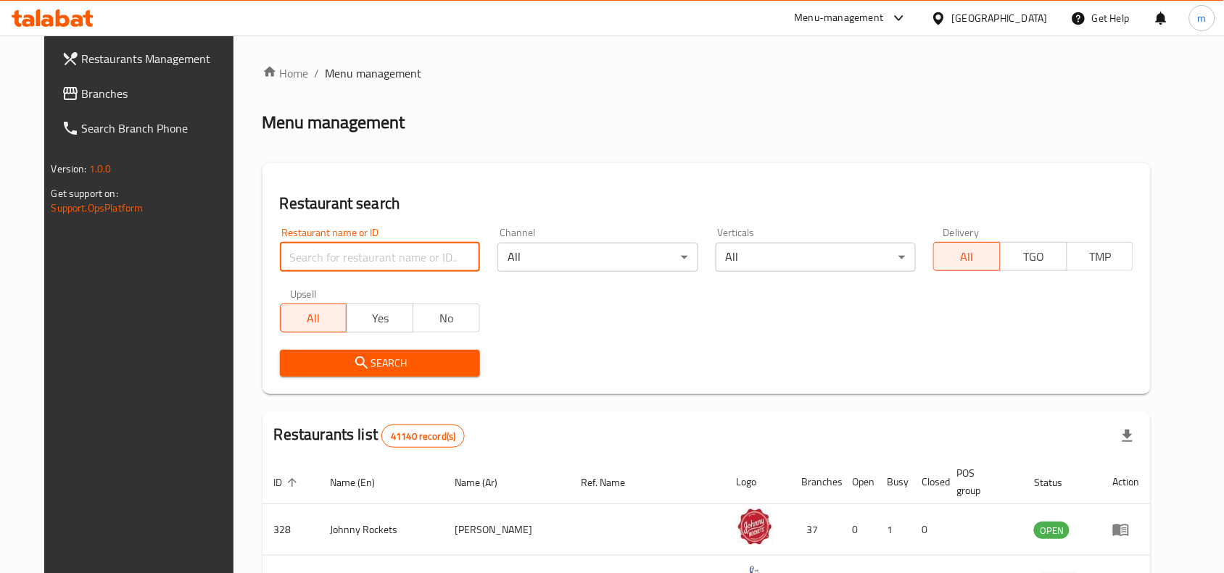
paste input "695765"
type input "695765"
click button "Search" at bounding box center [380, 363] width 200 height 27
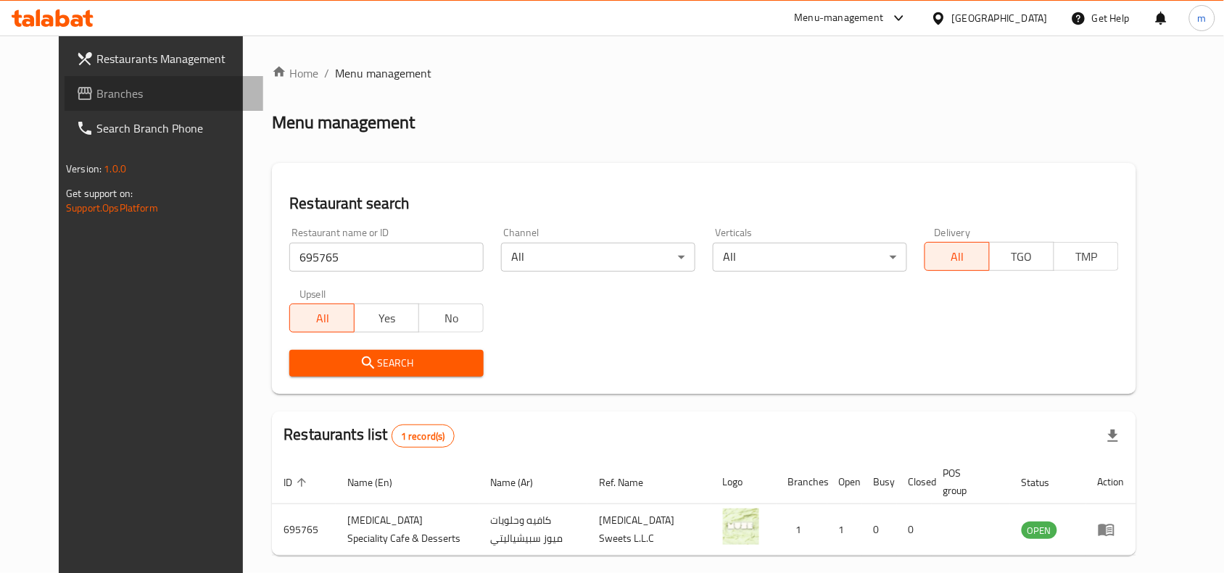
click at [96, 96] on span "Branches" at bounding box center [173, 93] width 155 height 17
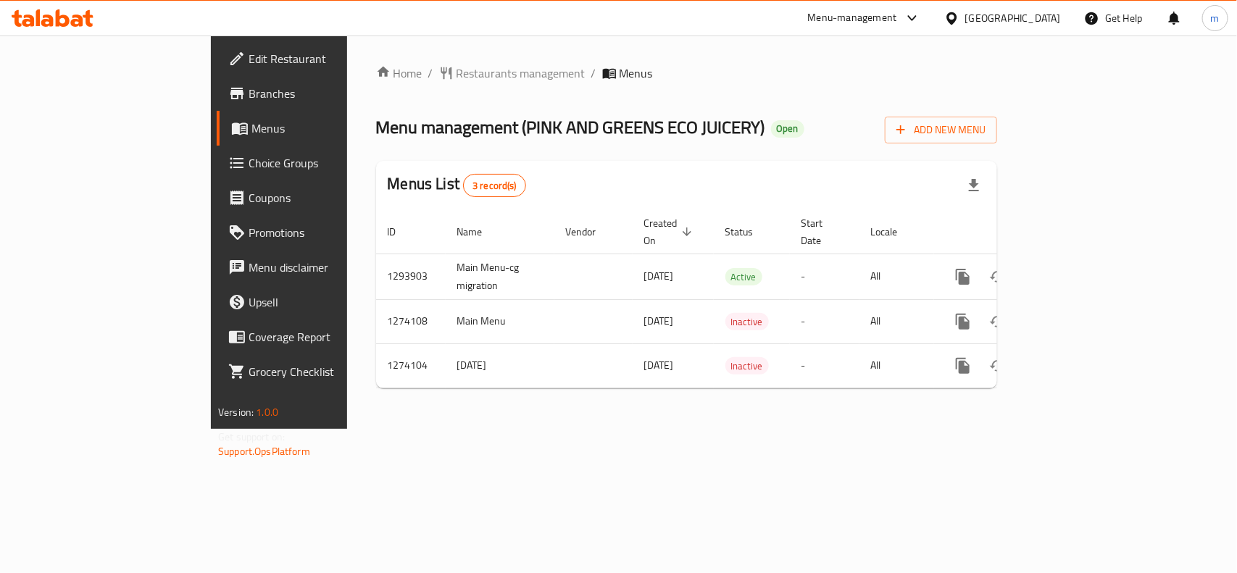
drag, startPoint x: 977, startPoint y: 15, endPoint x: 954, endPoint y: 36, distance: 31.3
click at [977, 16] on div "[GEOGRAPHIC_DATA]" at bounding box center [1014, 18] width 96 height 16
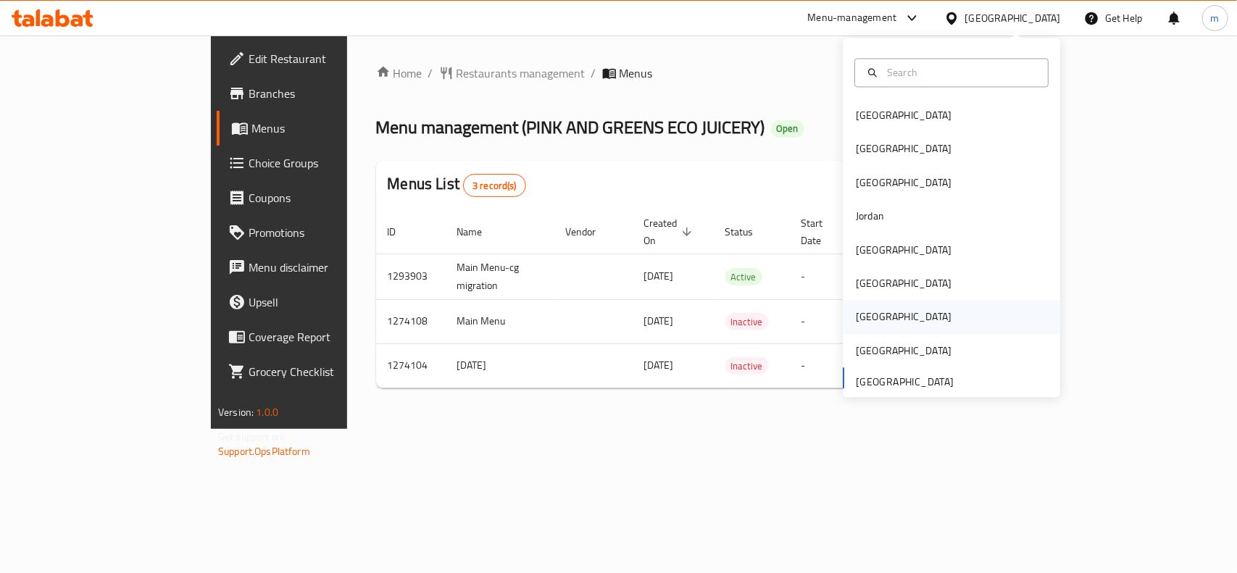
click at [856, 312] on div "[GEOGRAPHIC_DATA]" at bounding box center [904, 318] width 96 height 16
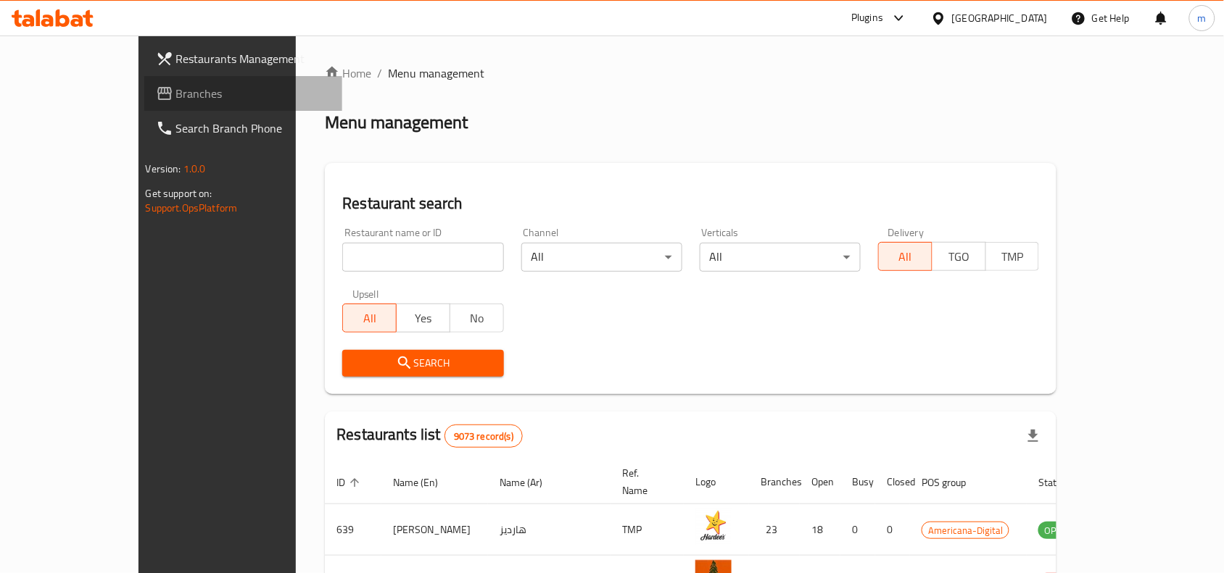
drag, startPoint x: 70, startPoint y: 96, endPoint x: 78, endPoint y: 99, distance: 9.2
click at [176, 96] on span "Branches" at bounding box center [253, 93] width 155 height 17
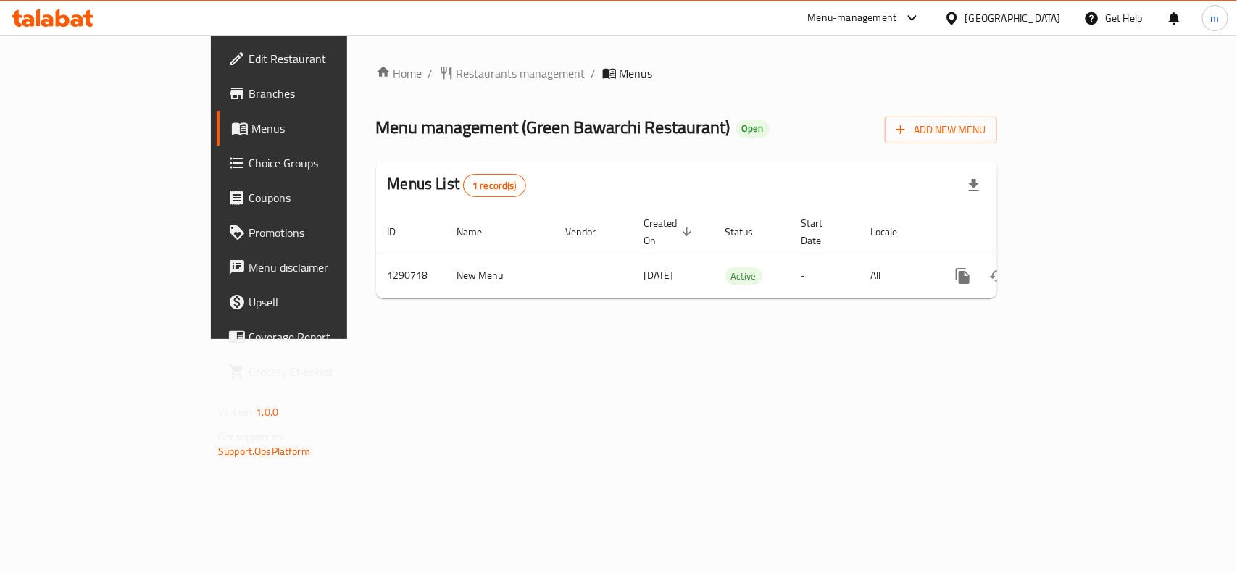
drag, startPoint x: 1021, startPoint y: 15, endPoint x: 1022, endPoint y: 22, distance: 7.4
click at [960, 22] on icon at bounding box center [952, 18] width 15 height 15
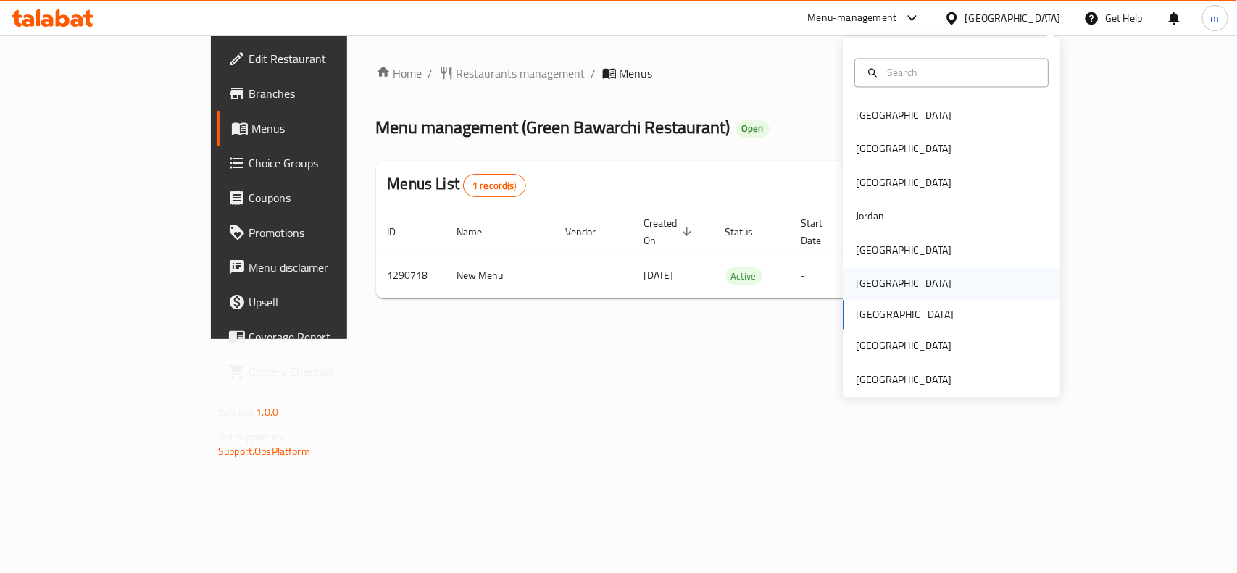
click at [888, 276] on div "[GEOGRAPHIC_DATA]" at bounding box center [951, 284] width 217 height 33
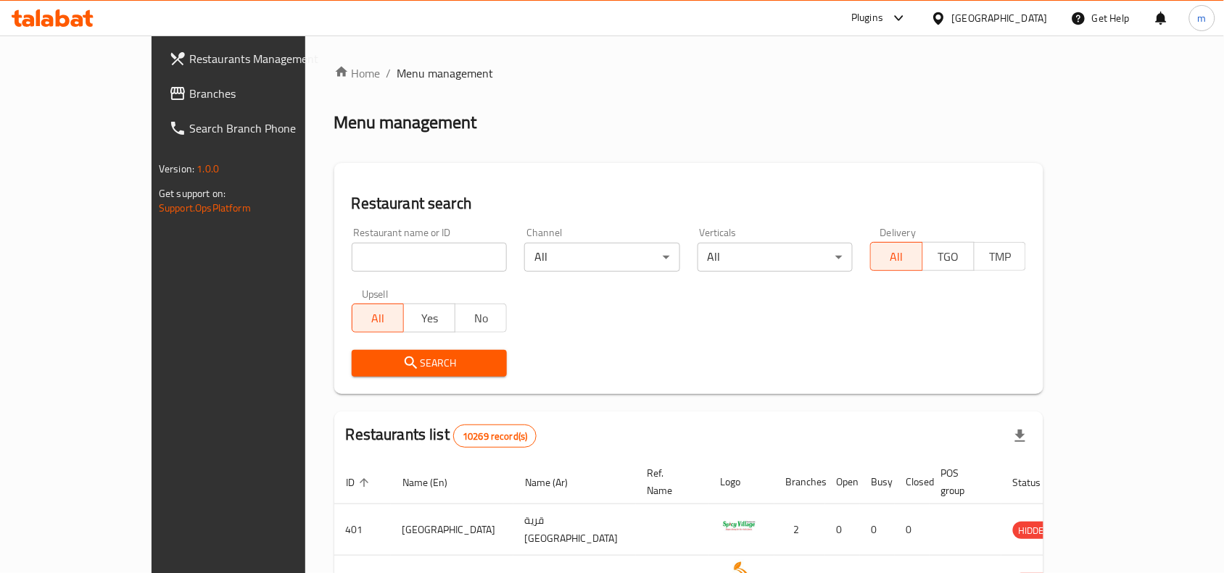
click at [169, 89] on icon at bounding box center [177, 93] width 17 height 17
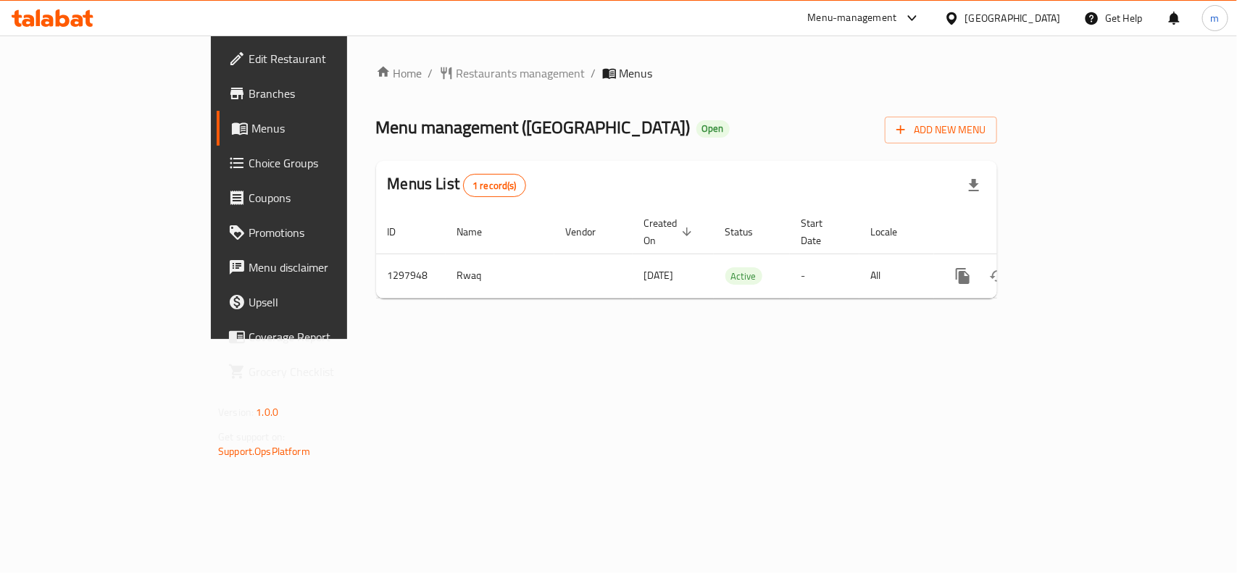
click at [573, 28] on div "Menu-management [GEOGRAPHIC_DATA] Get Help m" at bounding box center [618, 18] width 1237 height 35
click at [457, 80] on span "Restaurants management" at bounding box center [521, 73] width 129 height 17
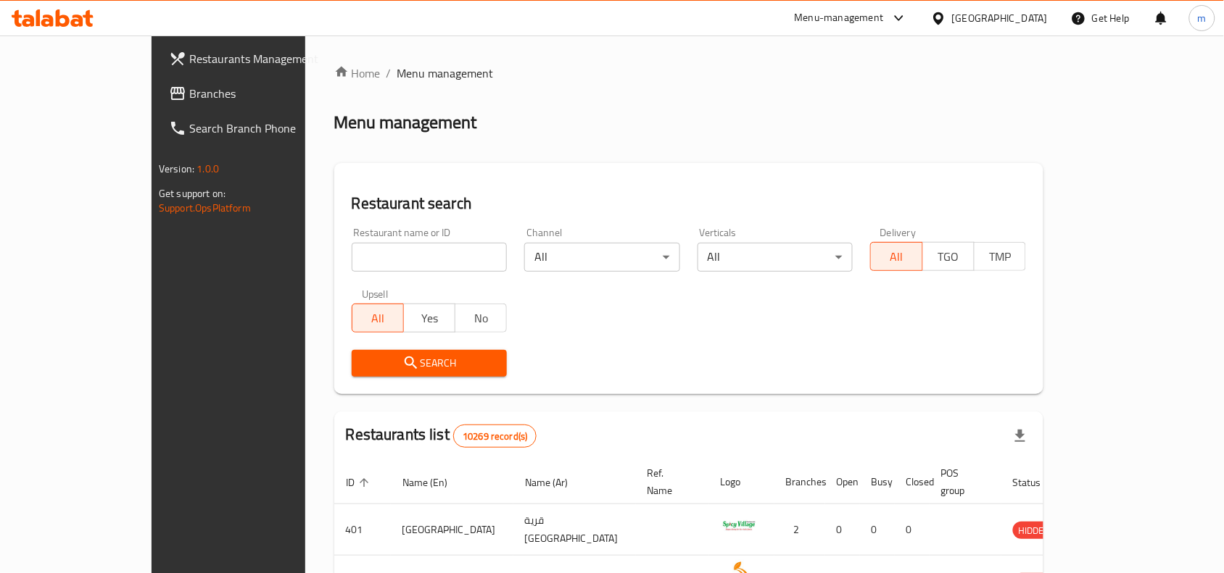
click at [352, 250] on input "search" at bounding box center [430, 257] width 156 height 29
paste input "700580"
type input "700580"
click button "Search" at bounding box center [430, 363] width 156 height 27
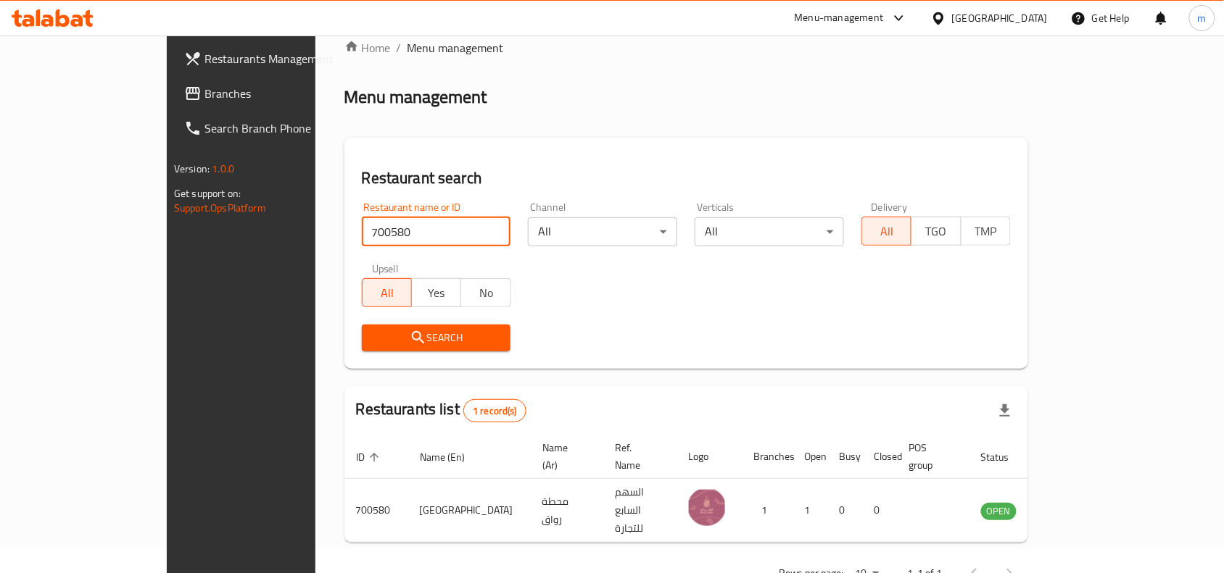
scroll to position [45, 0]
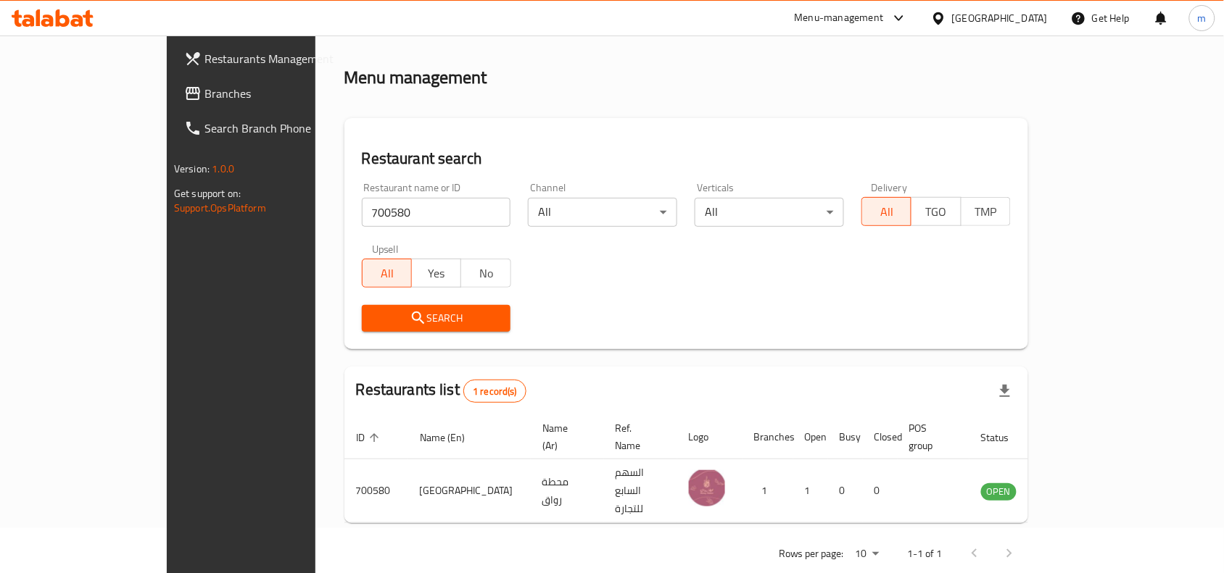
click at [952, 22] on div at bounding box center [941, 18] width 21 height 16
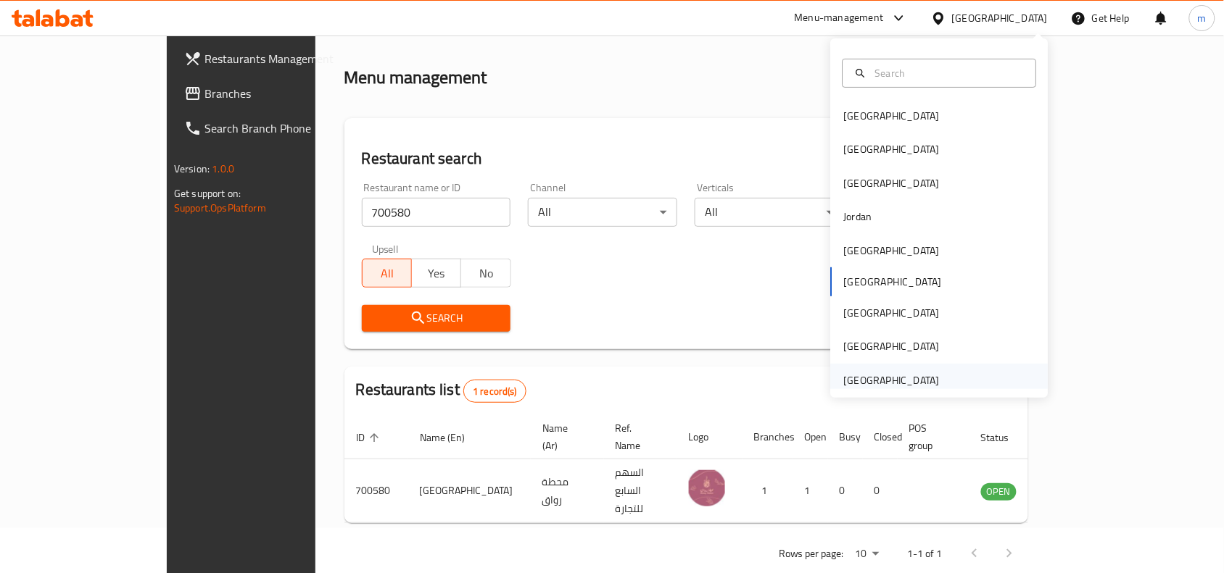
click at [916, 378] on div "[GEOGRAPHIC_DATA]" at bounding box center [892, 381] width 96 height 16
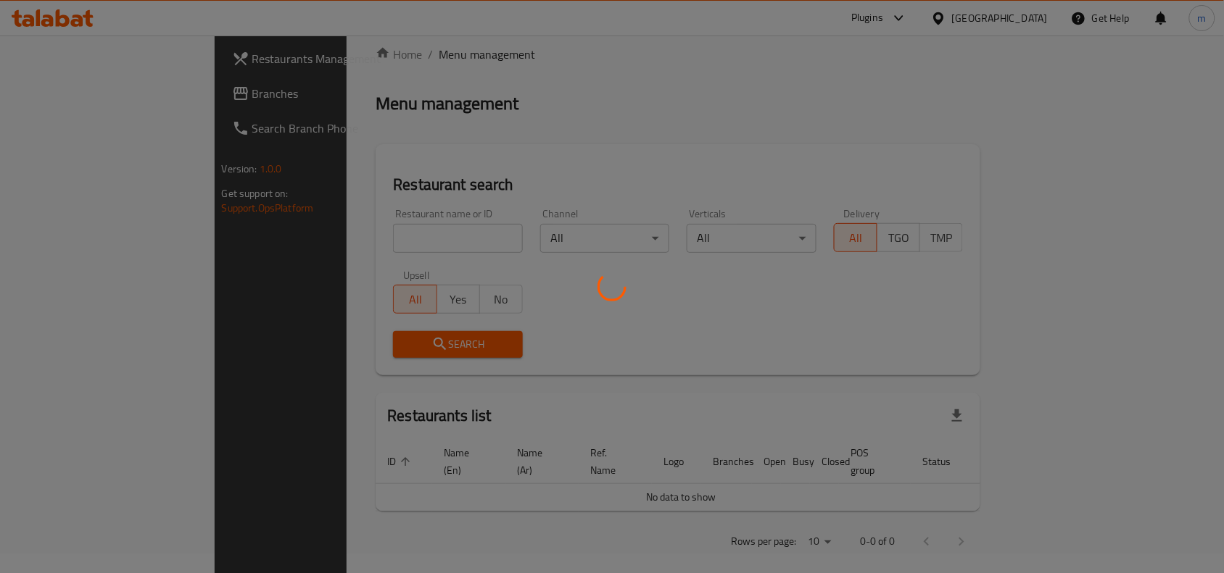
scroll to position [45, 0]
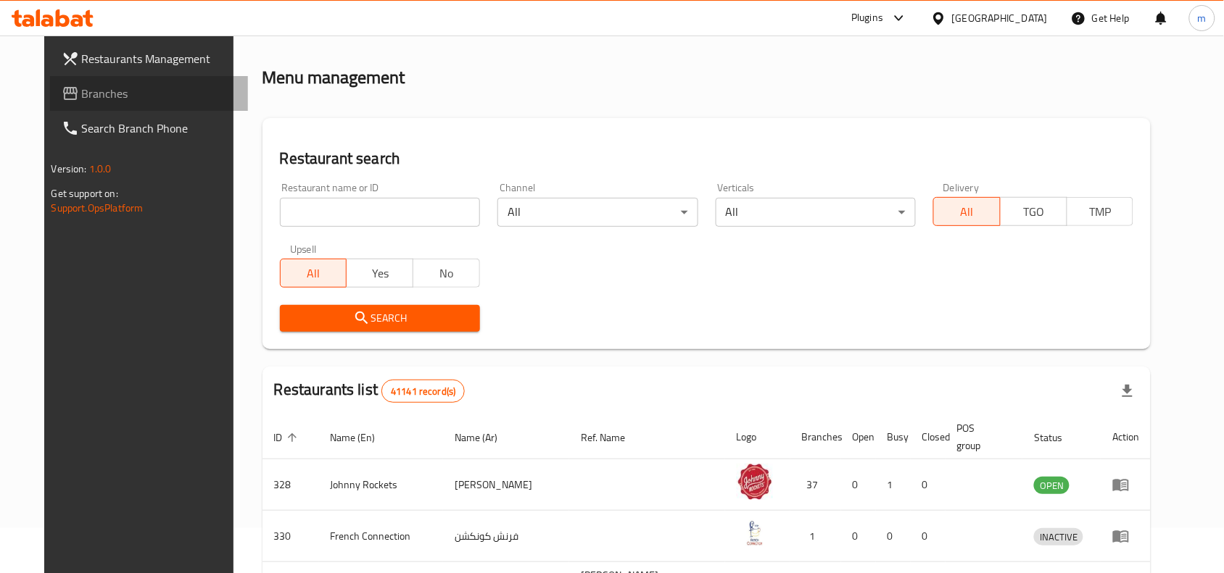
click at [82, 99] on span "Branches" at bounding box center [159, 93] width 155 height 17
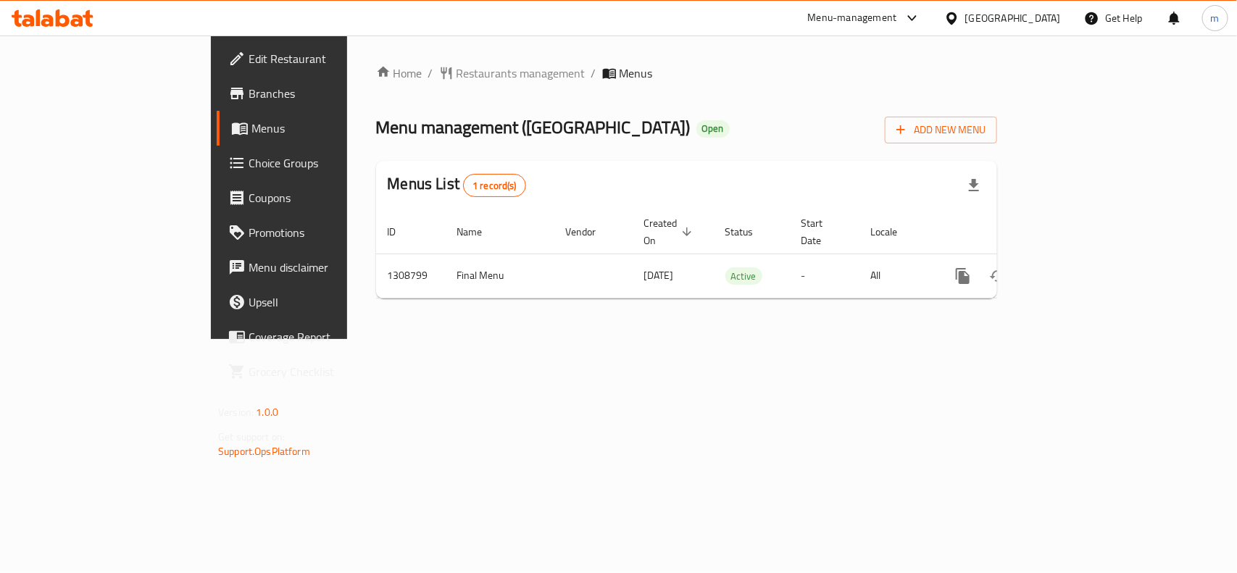
click at [961, 26] on div at bounding box center [955, 18] width 21 height 16
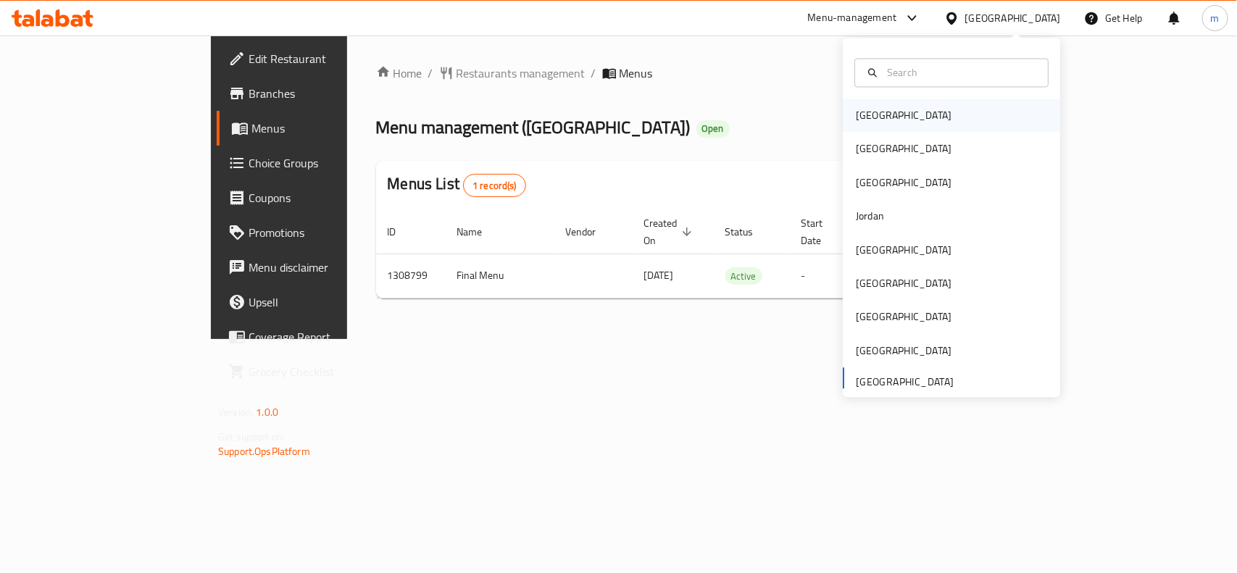
click at [863, 109] on div "Bahrain" at bounding box center [904, 116] width 96 height 16
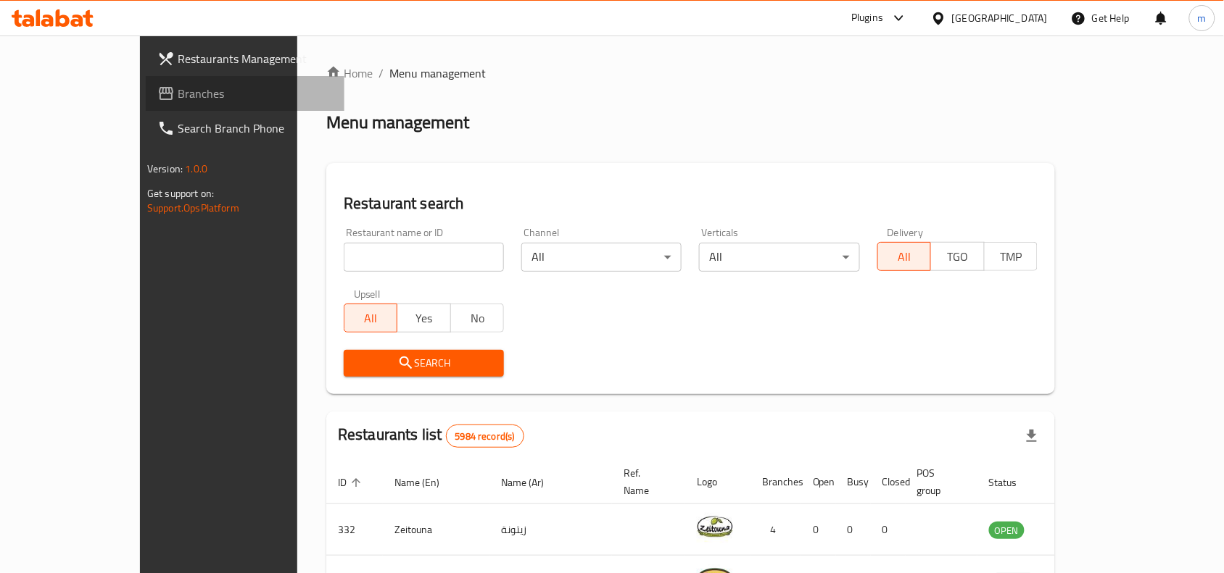
click at [178, 93] on span "Branches" at bounding box center [255, 93] width 155 height 17
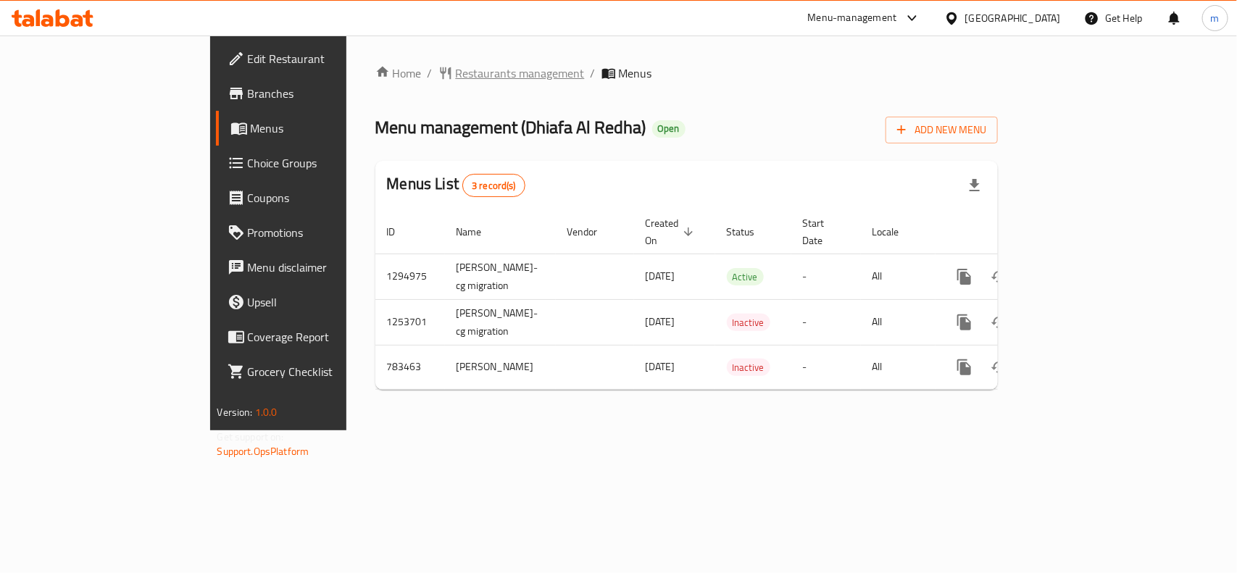
click at [456, 70] on span "Restaurants management" at bounding box center [520, 73] width 129 height 17
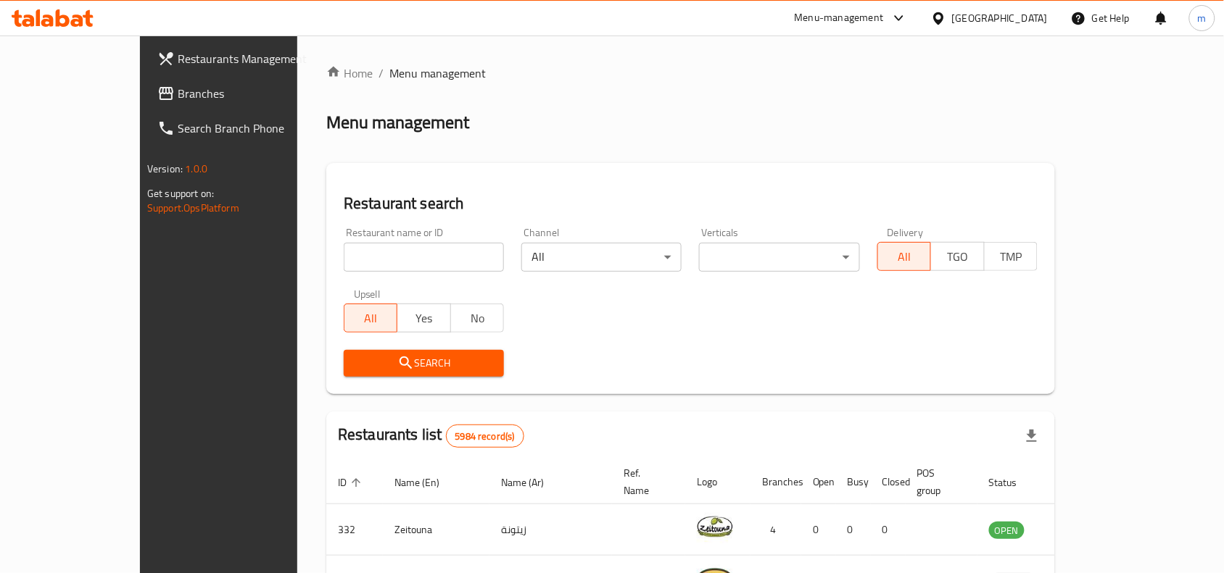
click at [344, 258] on input "search" at bounding box center [424, 257] width 160 height 29
paste input "652834"
type input "652834"
click button "Search" at bounding box center [424, 363] width 160 height 27
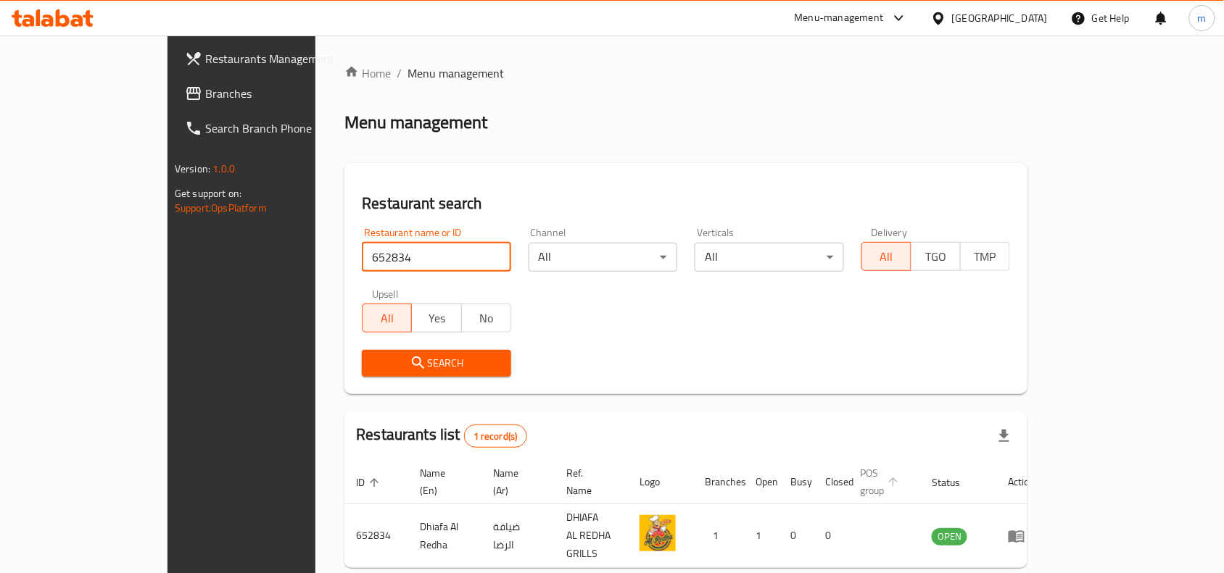
scroll to position [45, 0]
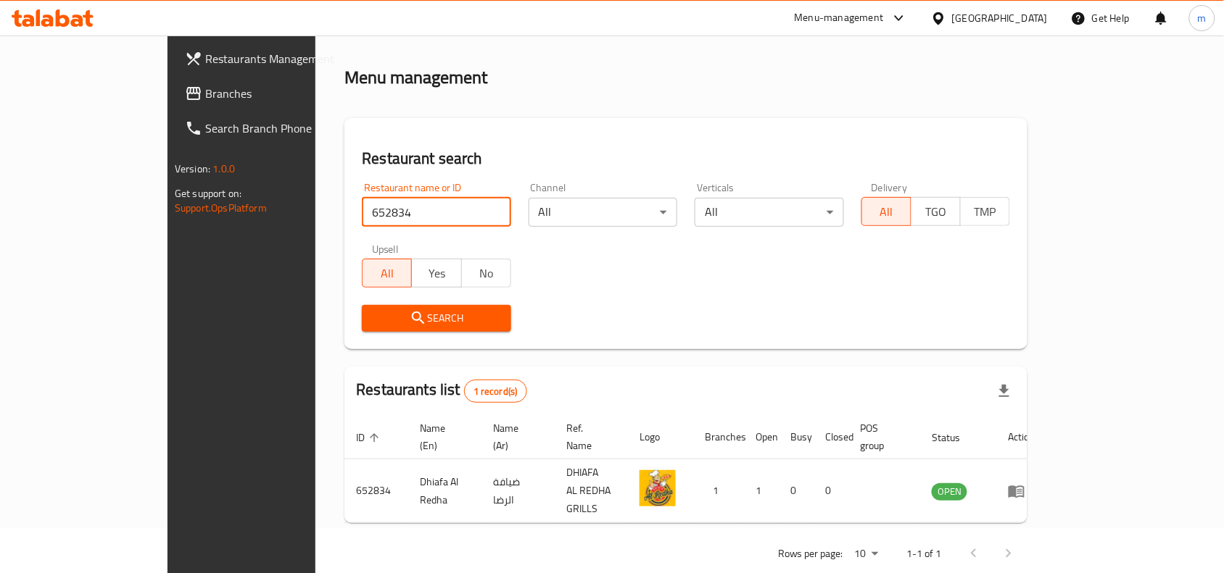
click at [946, 22] on icon at bounding box center [938, 18] width 15 height 15
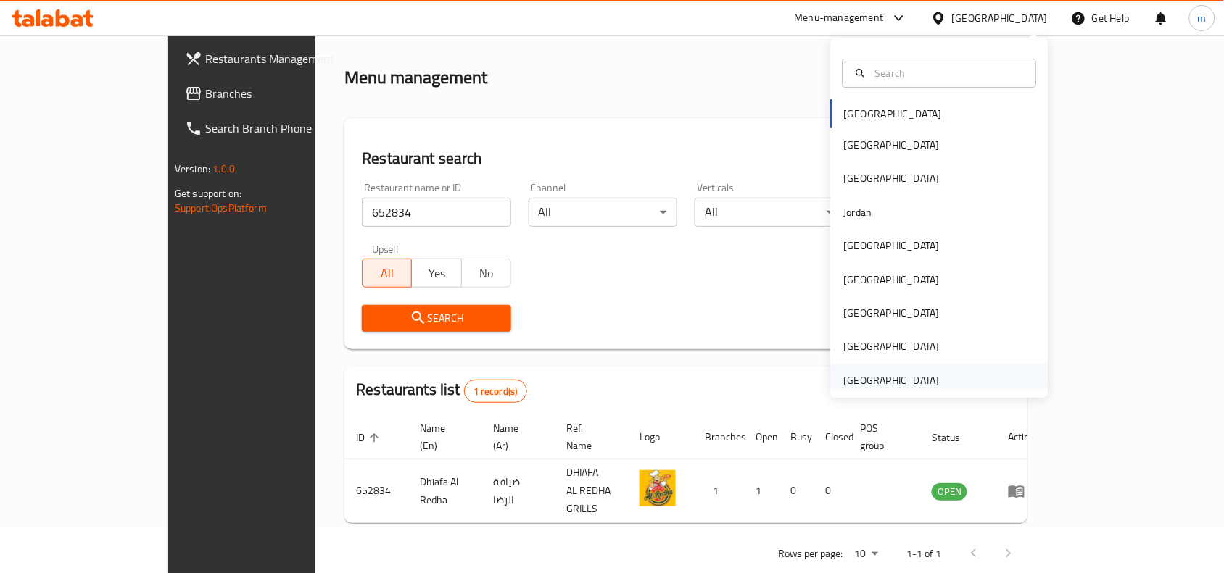
click at [854, 376] on div "[GEOGRAPHIC_DATA]" at bounding box center [892, 381] width 96 height 16
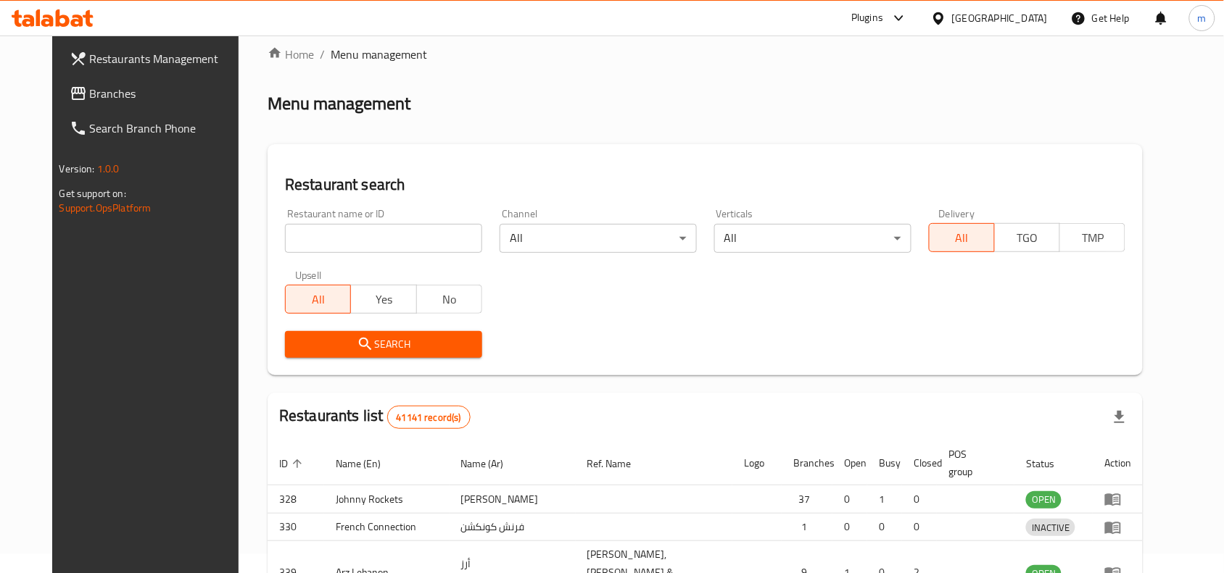
scroll to position [45, 0]
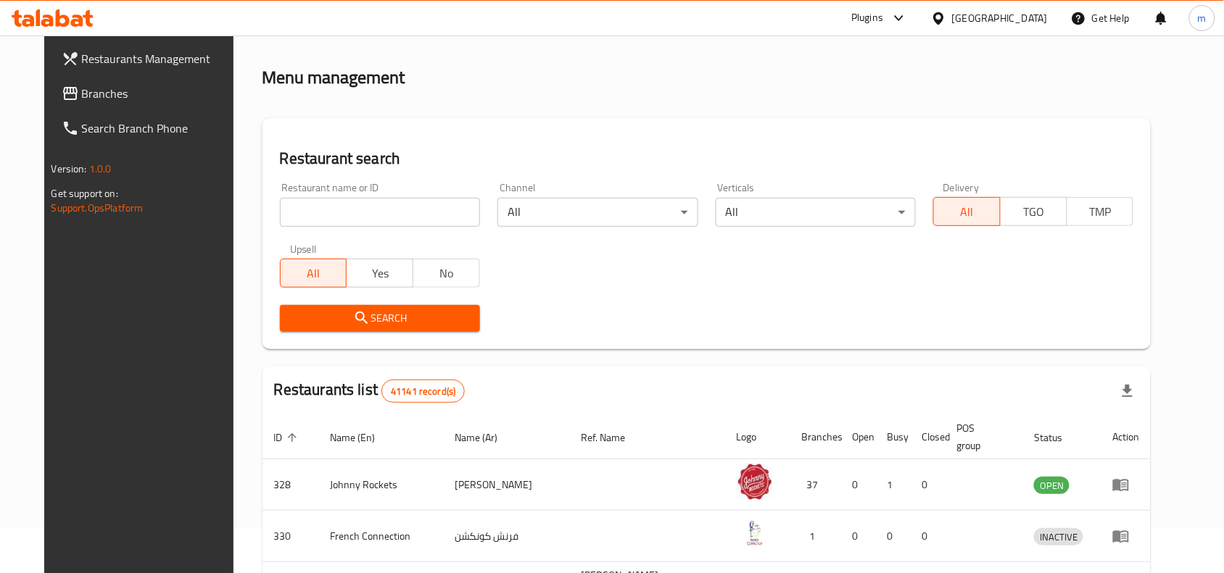
click at [88, 91] on span "Branches" at bounding box center [159, 93] width 155 height 17
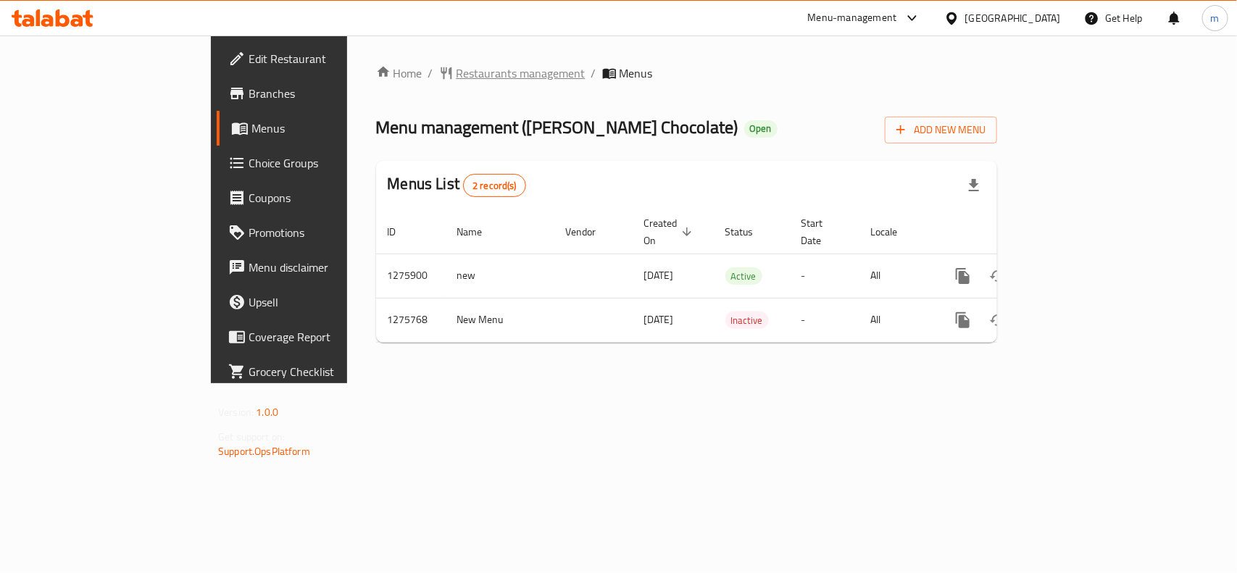
click at [457, 67] on span "Restaurants management" at bounding box center [521, 73] width 129 height 17
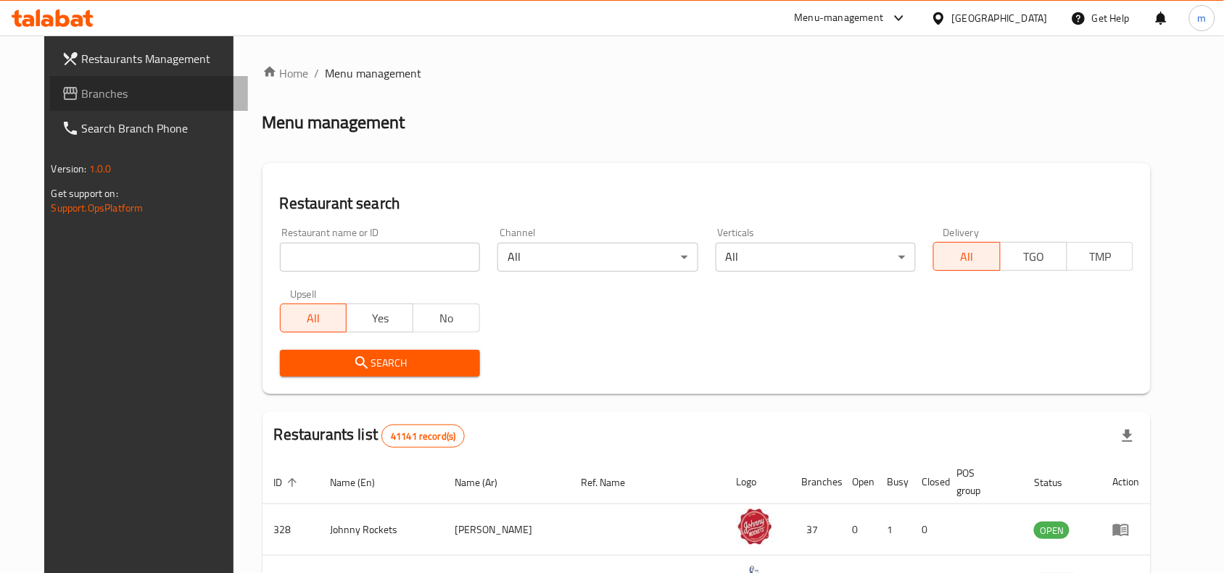
click at [82, 93] on span "Branches" at bounding box center [159, 93] width 155 height 17
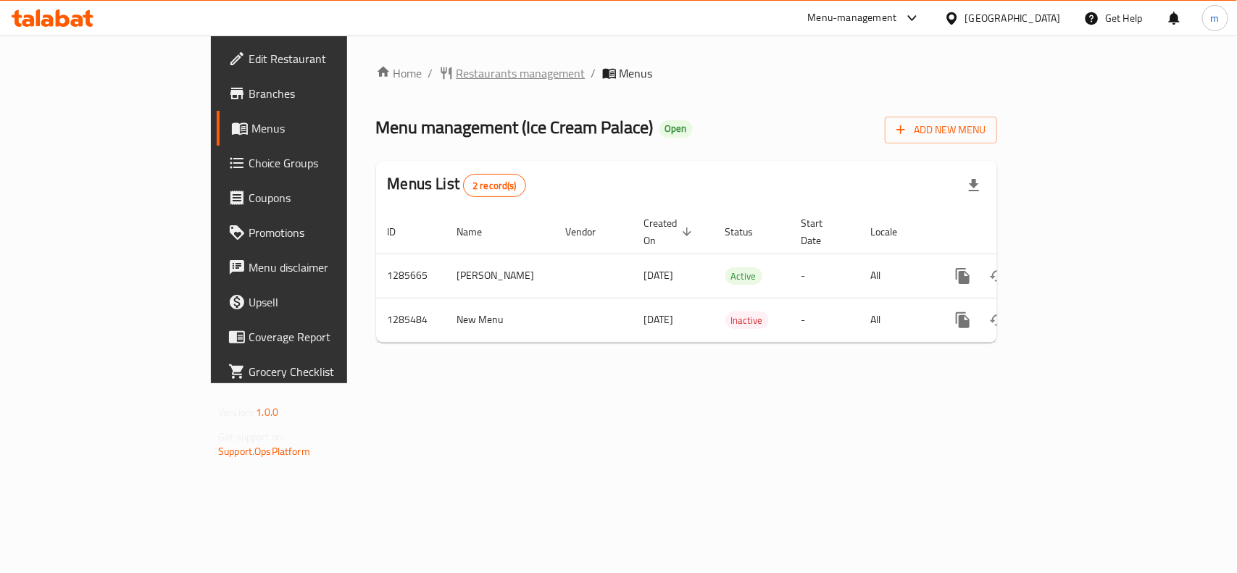
click at [457, 70] on span "Restaurants management" at bounding box center [521, 73] width 129 height 17
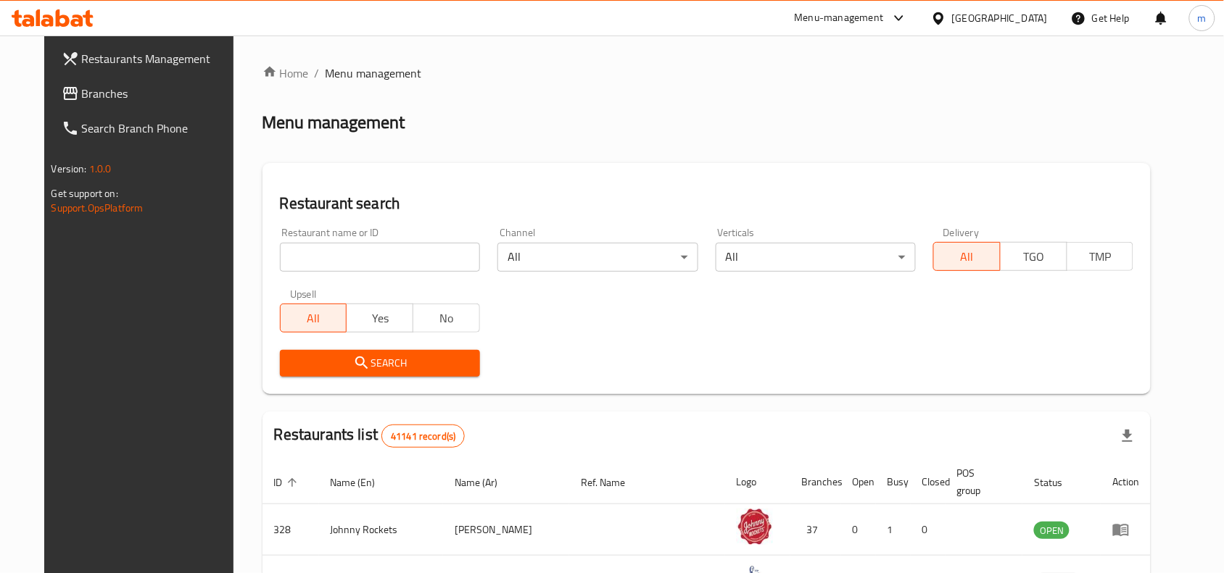
click at [103, 74] on link "Restaurants Management" at bounding box center [149, 58] width 199 height 35
click at [82, 98] on span "Branches" at bounding box center [159, 93] width 155 height 17
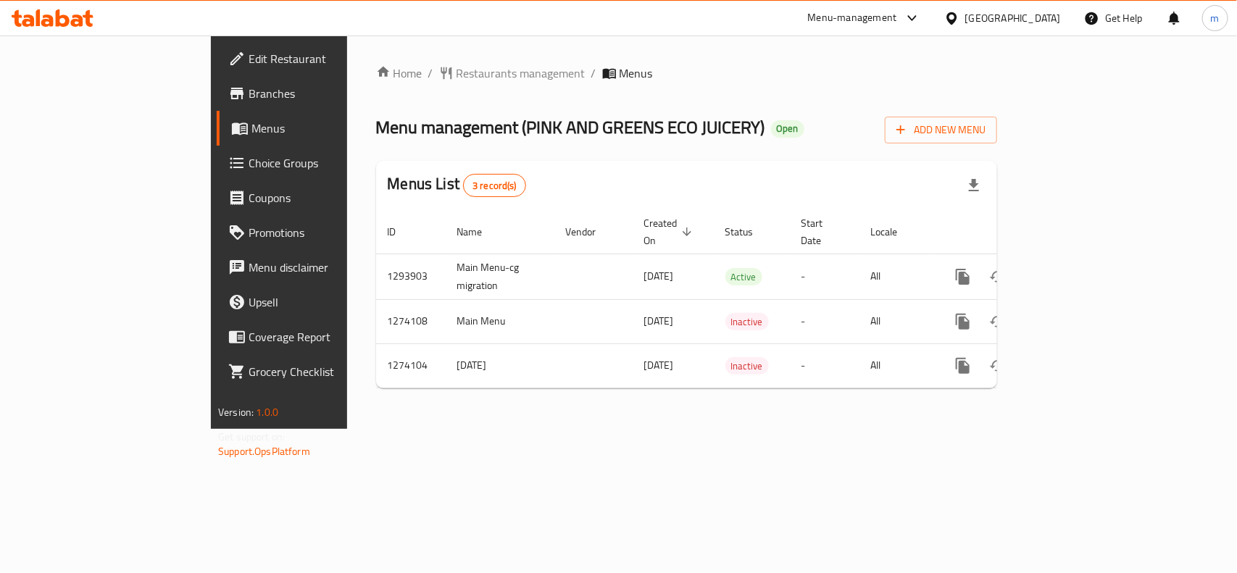
click at [979, 20] on div "[GEOGRAPHIC_DATA]" at bounding box center [1014, 18] width 96 height 16
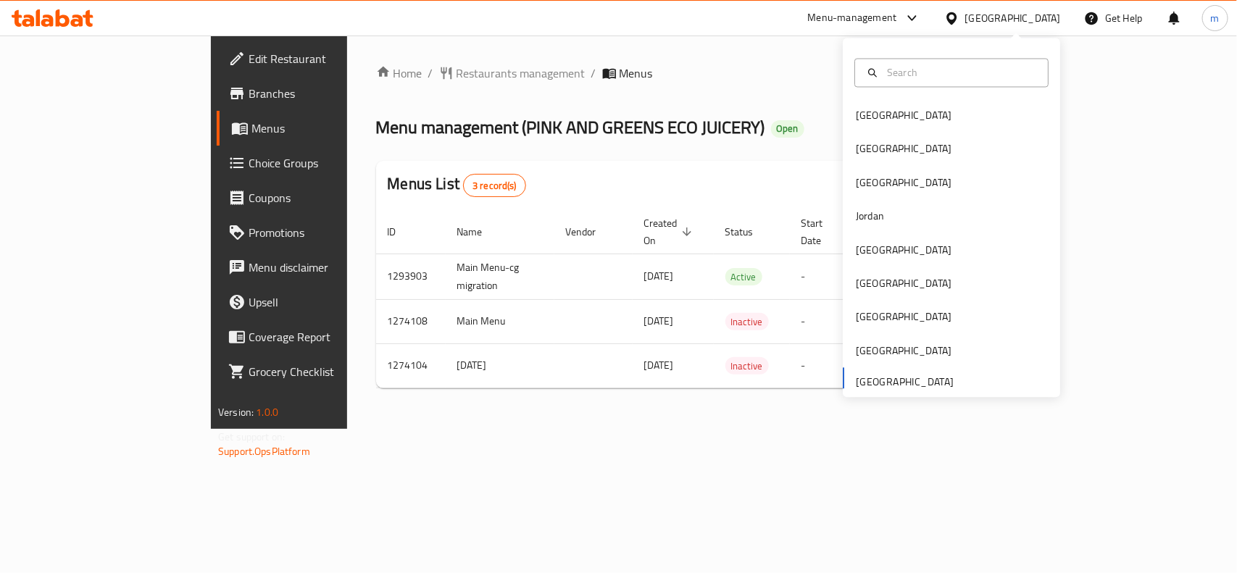
click at [665, 103] on div "Home / Restaurants management / Menus Menu management ( PINK AND GREENS ECO JUI…" at bounding box center [686, 233] width 621 height 336
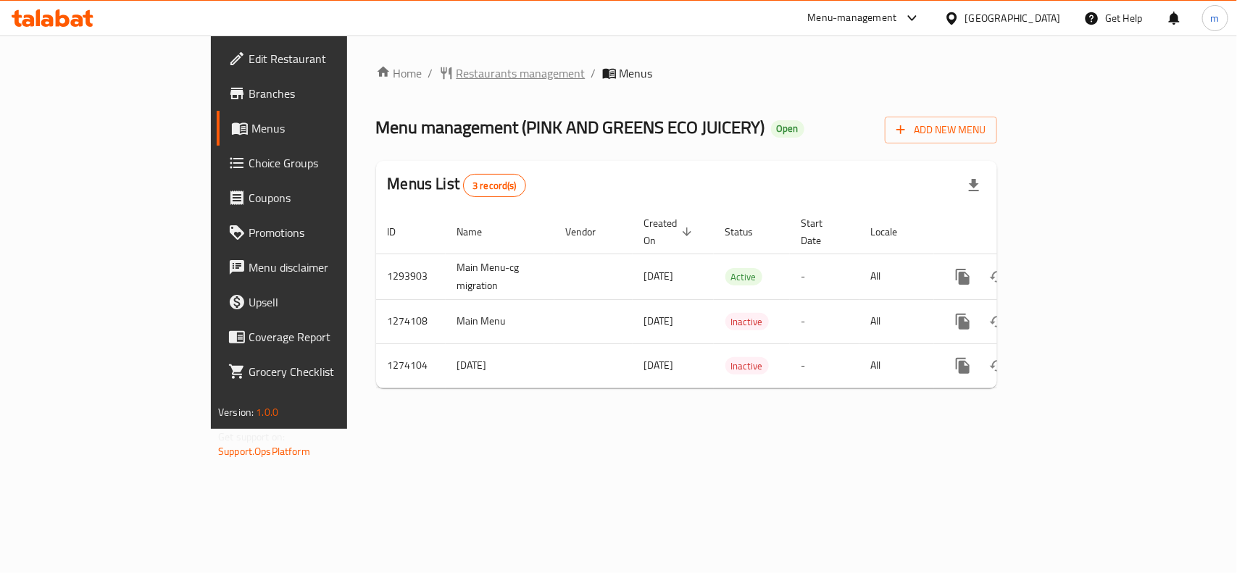
click at [457, 65] on span "Restaurants management" at bounding box center [521, 73] width 129 height 17
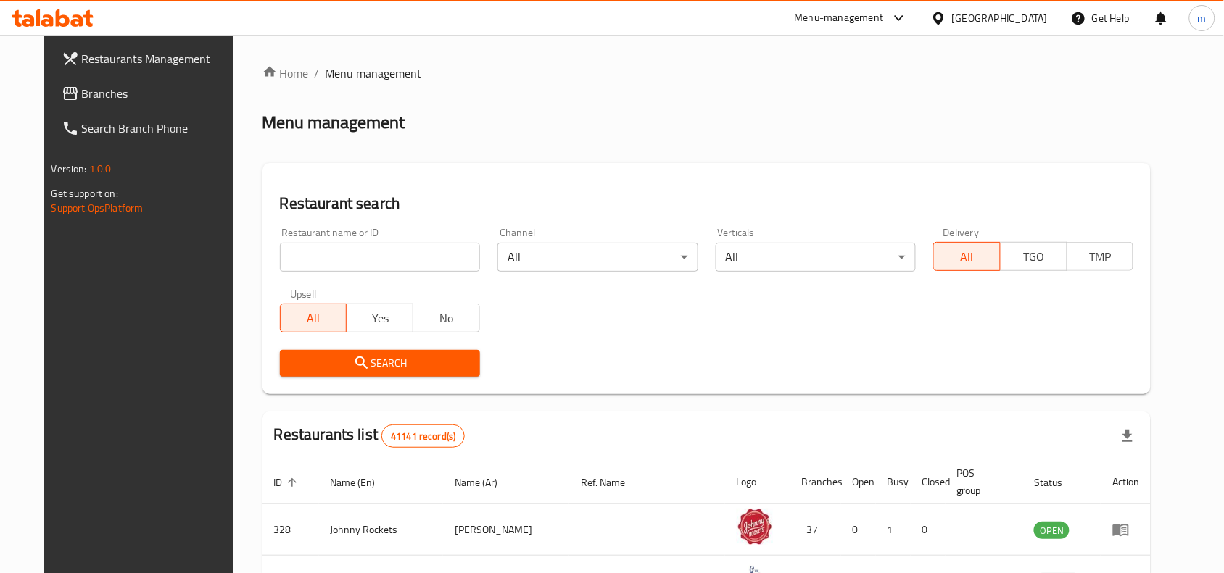
drag, startPoint x: 93, startPoint y: 95, endPoint x: 86, endPoint y: 94, distance: 7.3
click at [93, 95] on span "Branches" at bounding box center [159, 93] width 155 height 17
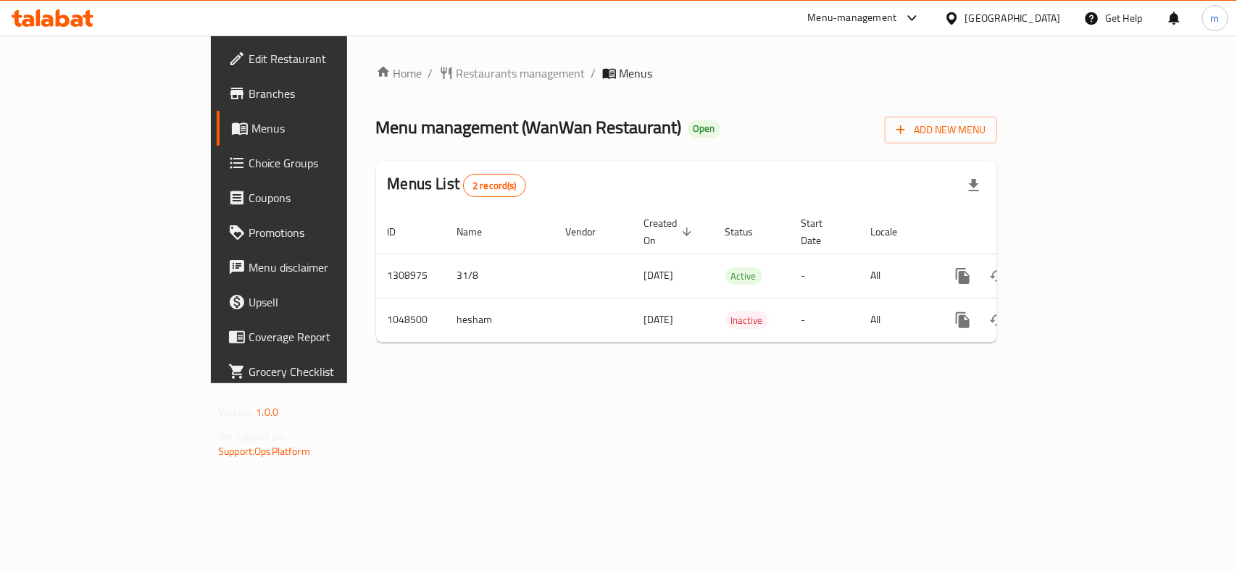
click at [991, 30] on div "[GEOGRAPHIC_DATA]" at bounding box center [1003, 18] width 140 height 35
click at [988, 20] on div "[GEOGRAPHIC_DATA]" at bounding box center [1014, 18] width 96 height 16
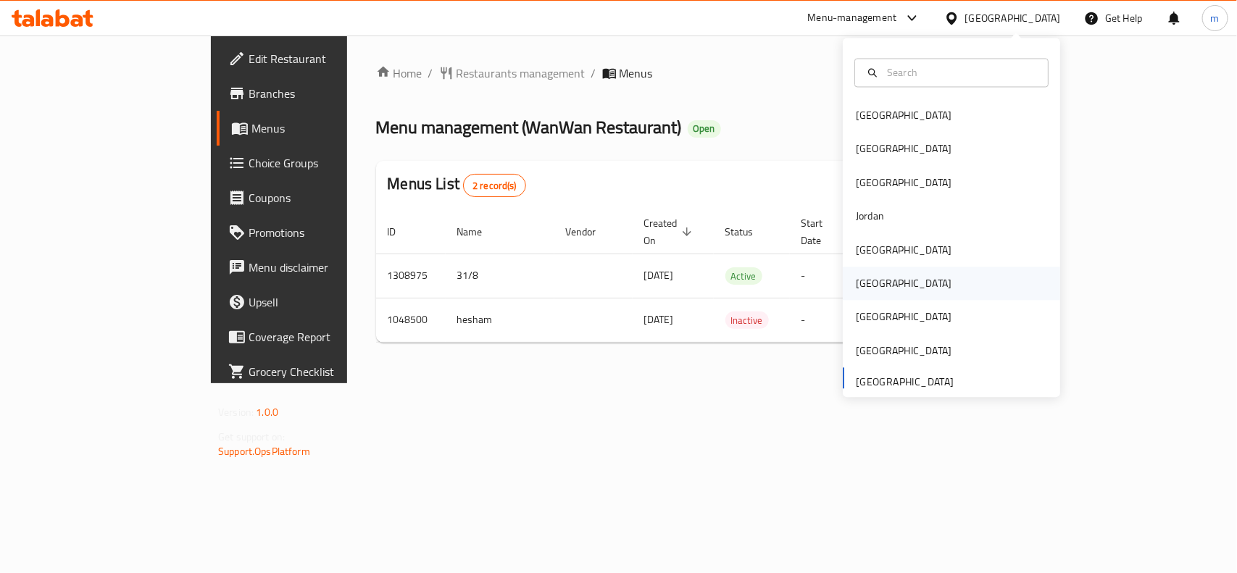
click at [856, 289] on div "Oman" at bounding box center [904, 284] width 96 height 16
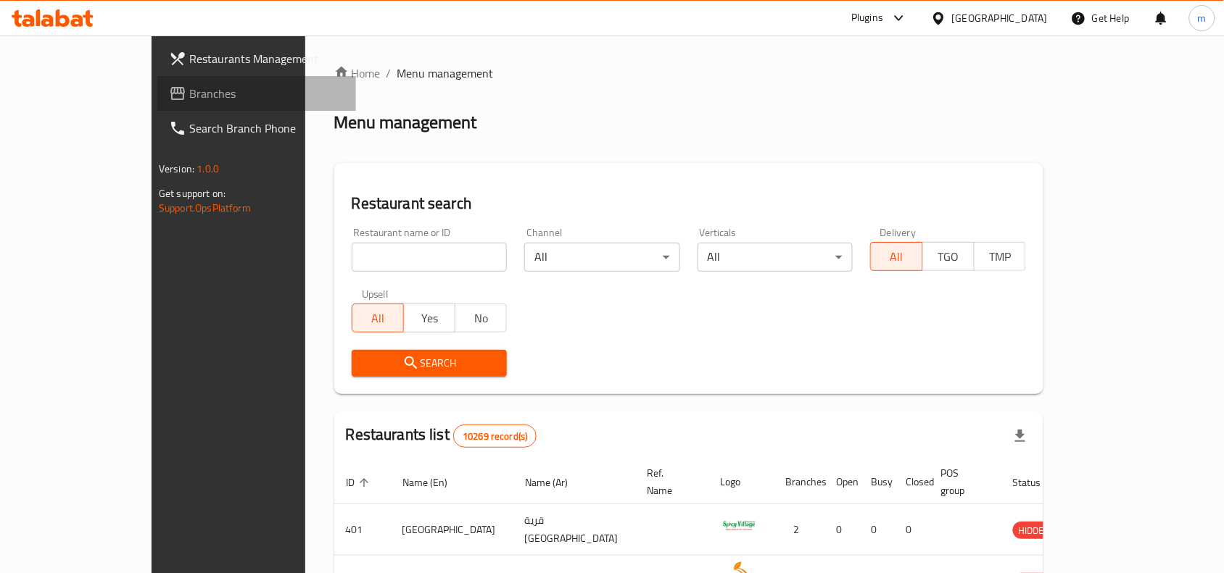
click at [189, 94] on span "Branches" at bounding box center [266, 93] width 155 height 17
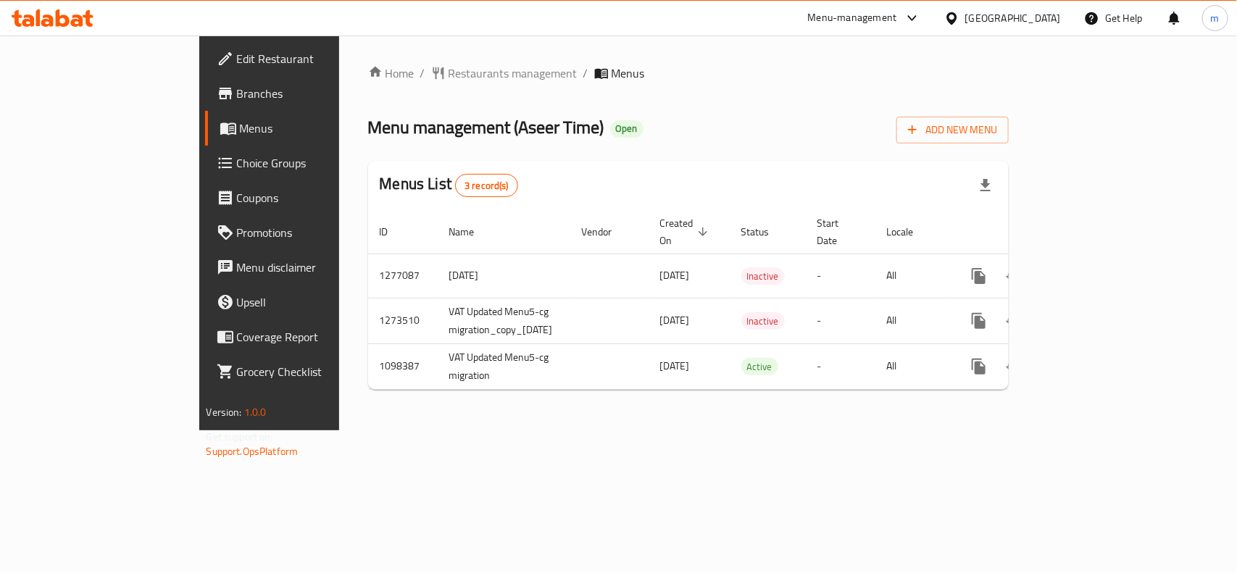
drag, startPoint x: 528, startPoint y: 75, endPoint x: 544, endPoint y: 84, distance: 18.5
click at [531, 80] on ol "Home / Restaurants management / Menus" at bounding box center [689, 73] width 642 height 17
click at [960, 24] on icon at bounding box center [952, 18] width 15 height 15
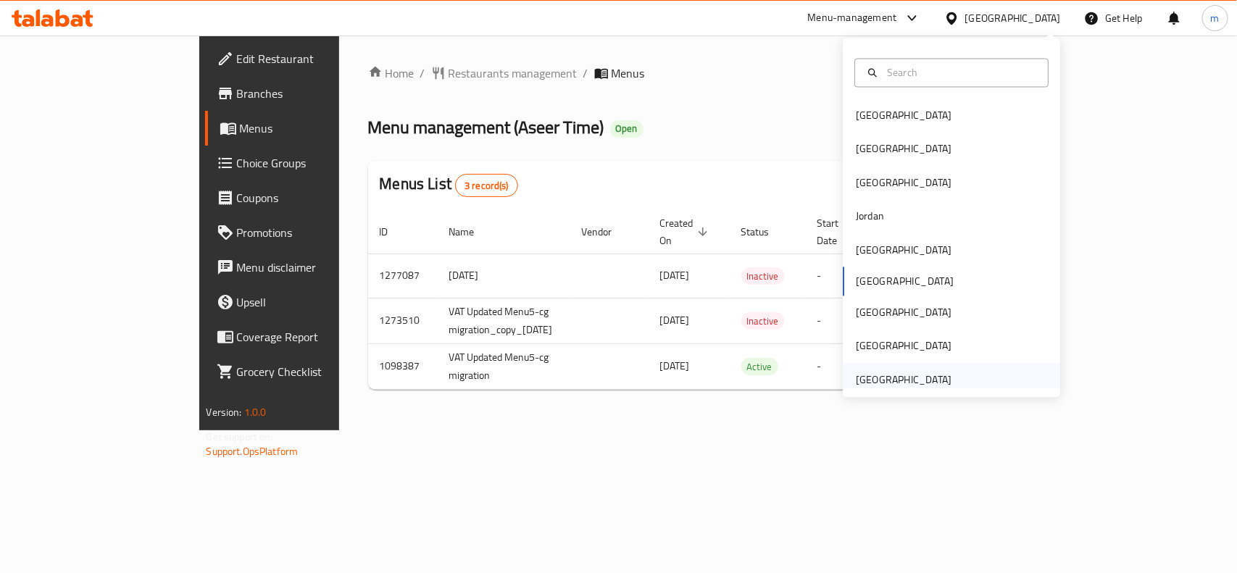
click at [892, 382] on div "[GEOGRAPHIC_DATA]" at bounding box center [904, 380] width 96 height 16
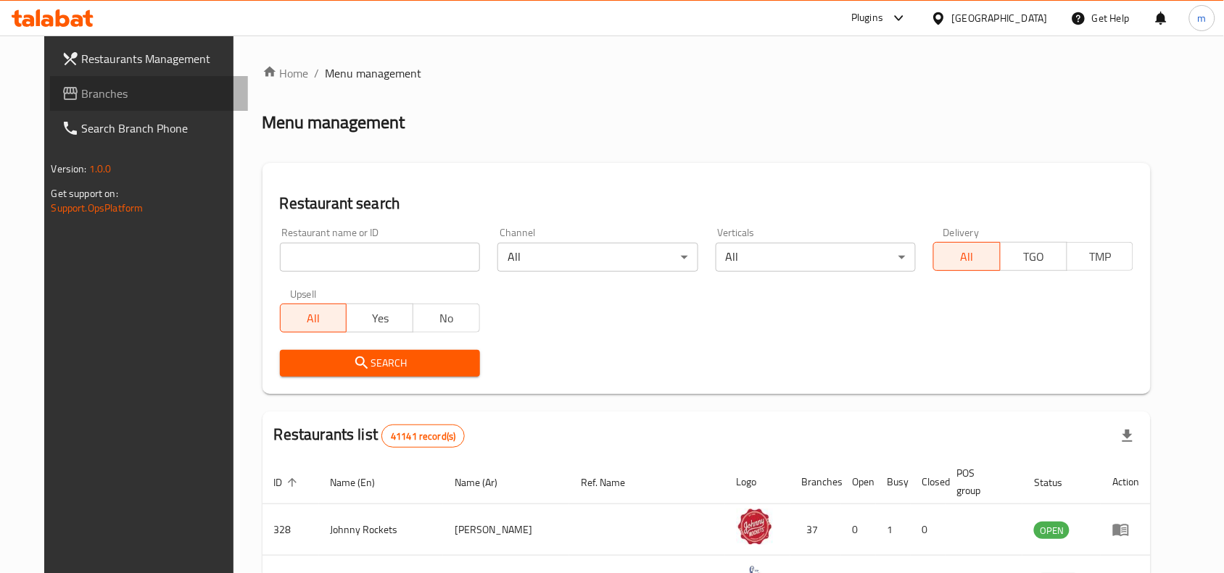
click at [91, 95] on span "Branches" at bounding box center [159, 93] width 155 height 17
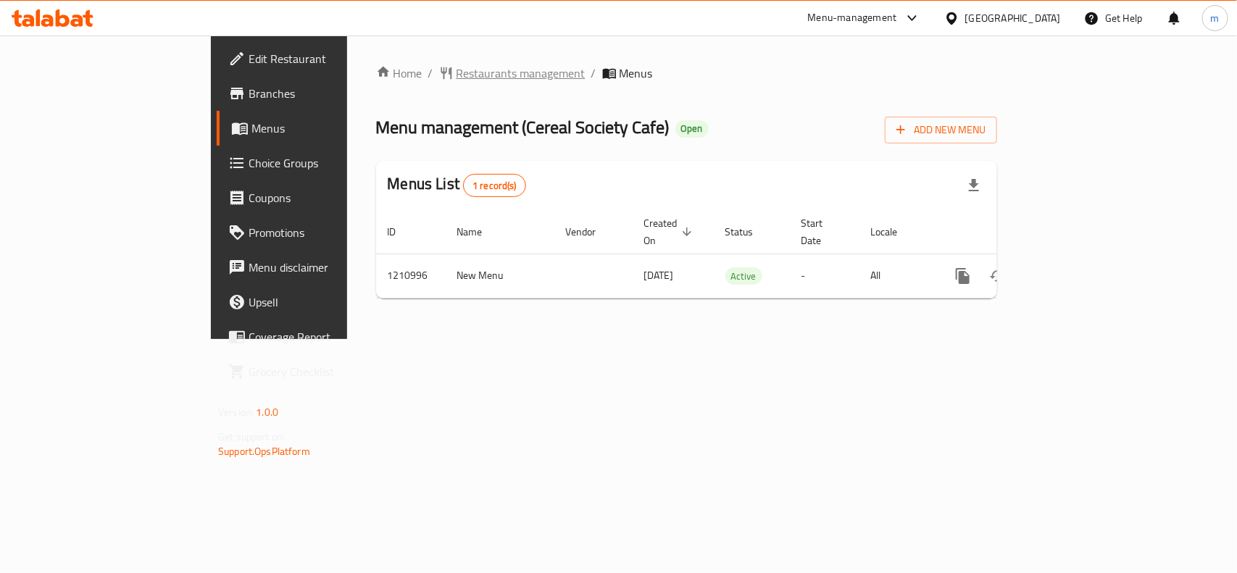
click at [457, 73] on span "Restaurants management" at bounding box center [521, 73] width 129 height 17
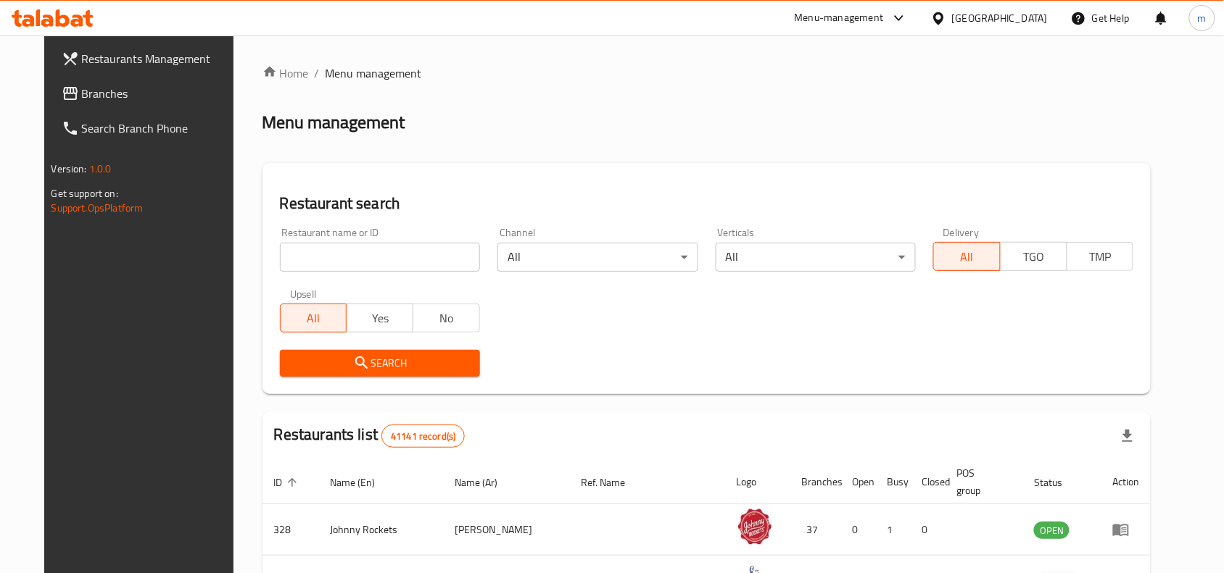
click at [82, 93] on span "Branches" at bounding box center [159, 93] width 155 height 17
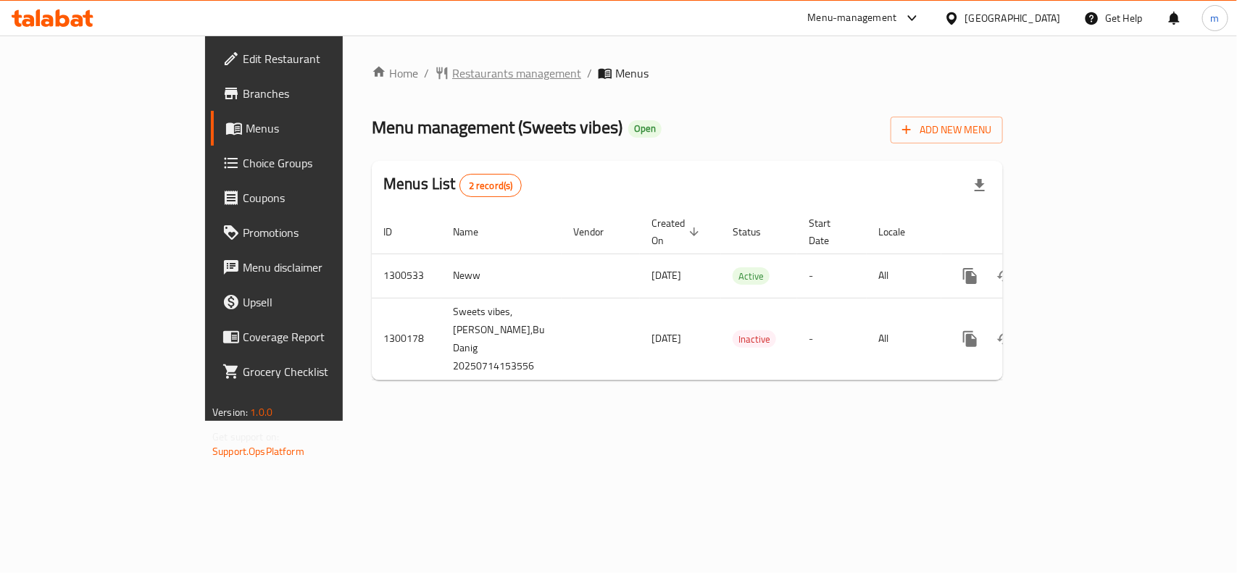
click at [452, 72] on span "Restaurants management" at bounding box center [516, 73] width 129 height 17
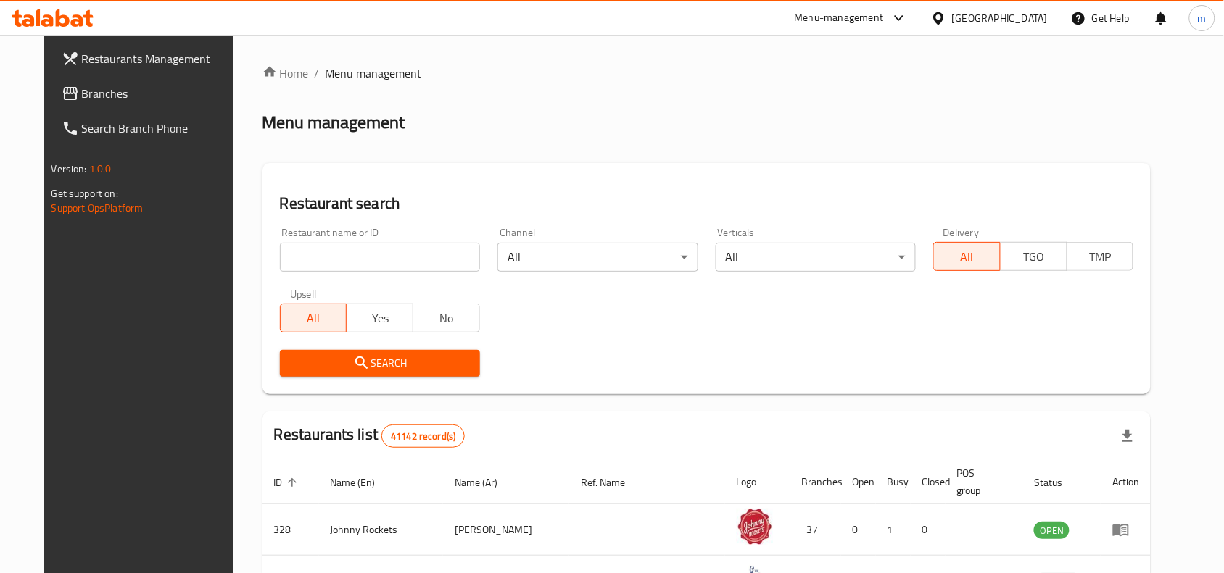
click at [82, 89] on span "Branches" at bounding box center [159, 93] width 155 height 17
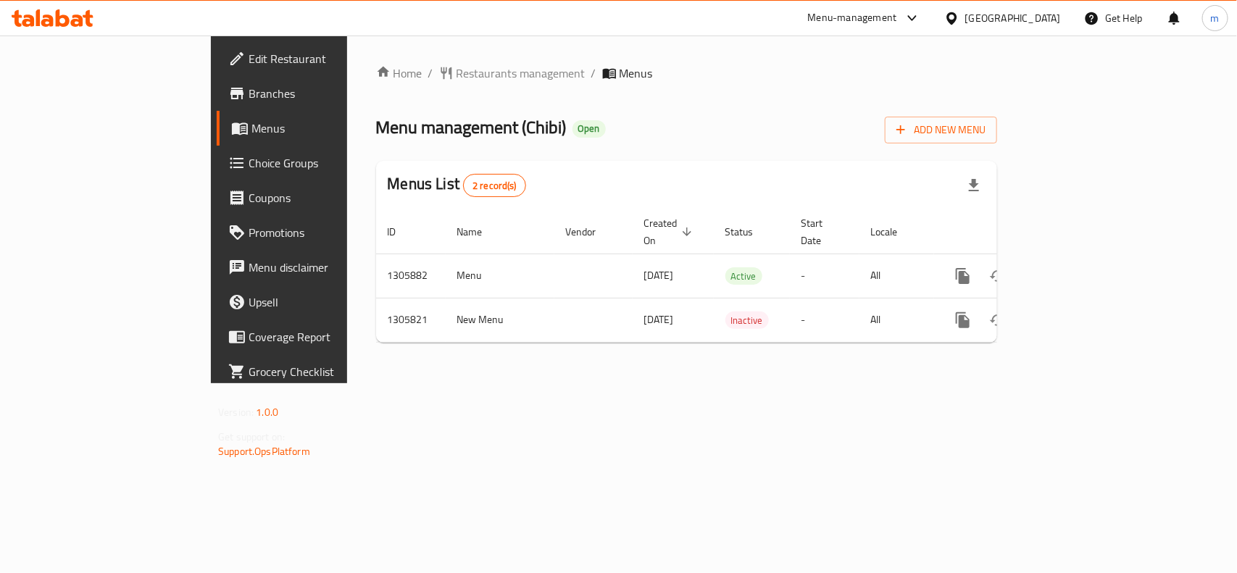
drag, startPoint x: 1012, startPoint y: 9, endPoint x: 990, endPoint y: 33, distance: 32.8
click at [1012, 9] on div "[GEOGRAPHIC_DATA]" at bounding box center [1003, 18] width 140 height 35
click at [963, 15] on div at bounding box center [955, 18] width 21 height 16
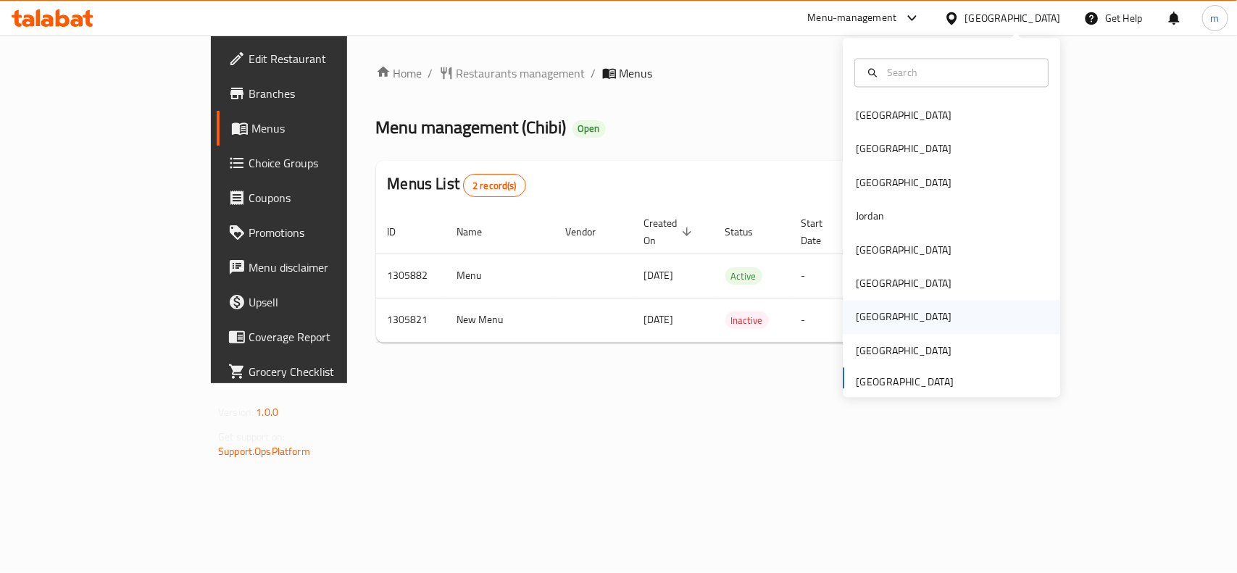
click at [865, 316] on div "[GEOGRAPHIC_DATA]" at bounding box center [904, 318] width 96 height 16
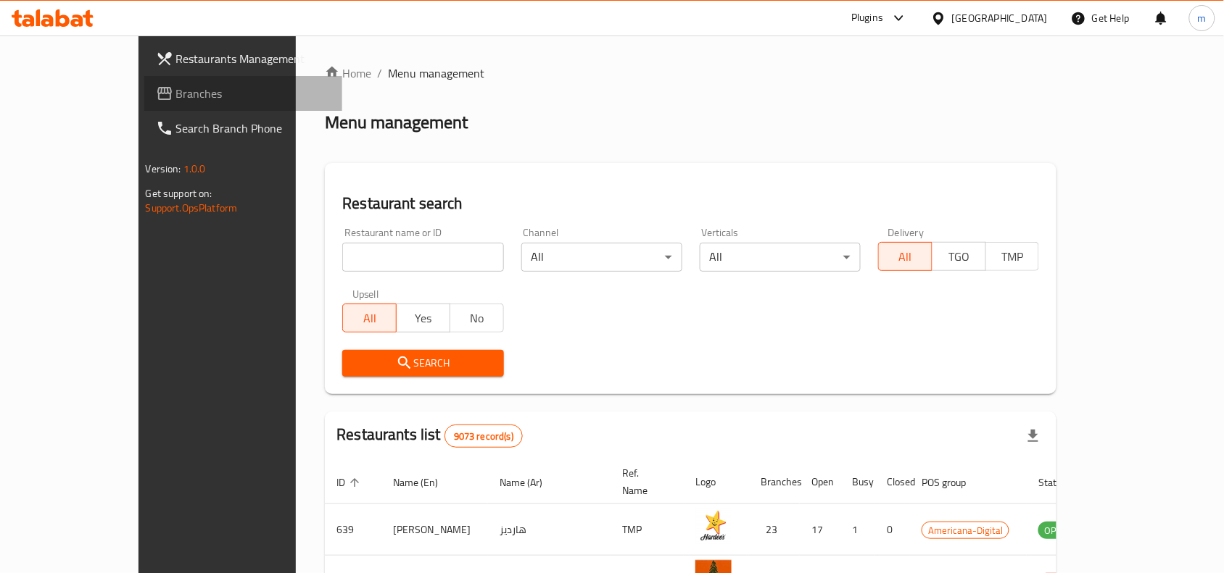
click at [176, 87] on span "Branches" at bounding box center [253, 93] width 155 height 17
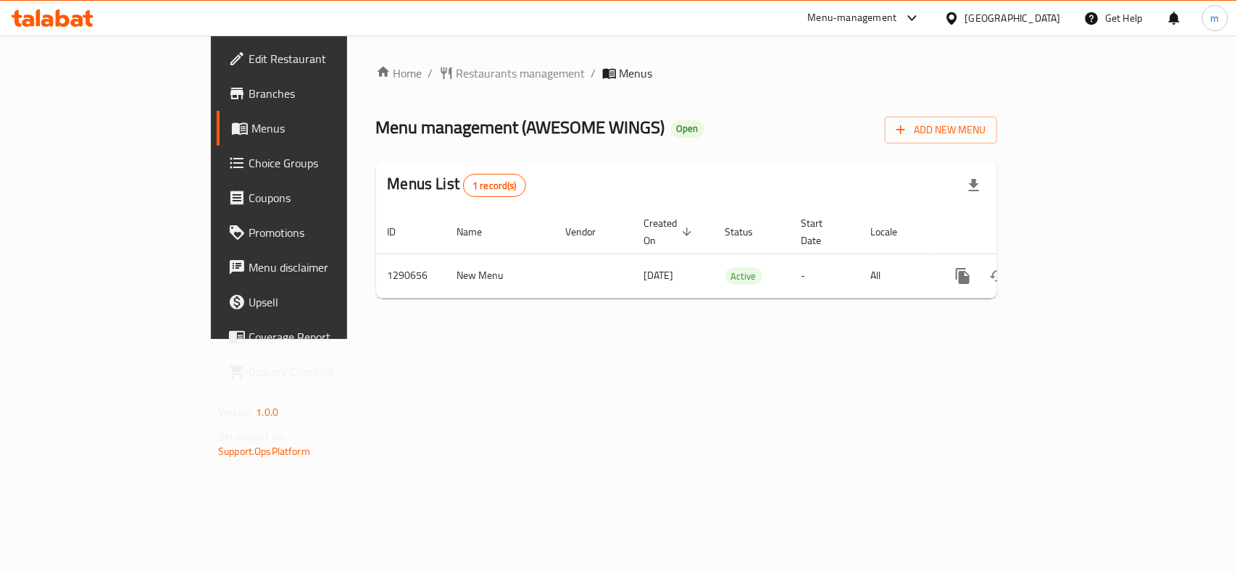
click at [966, 16] on div at bounding box center [955, 18] width 21 height 16
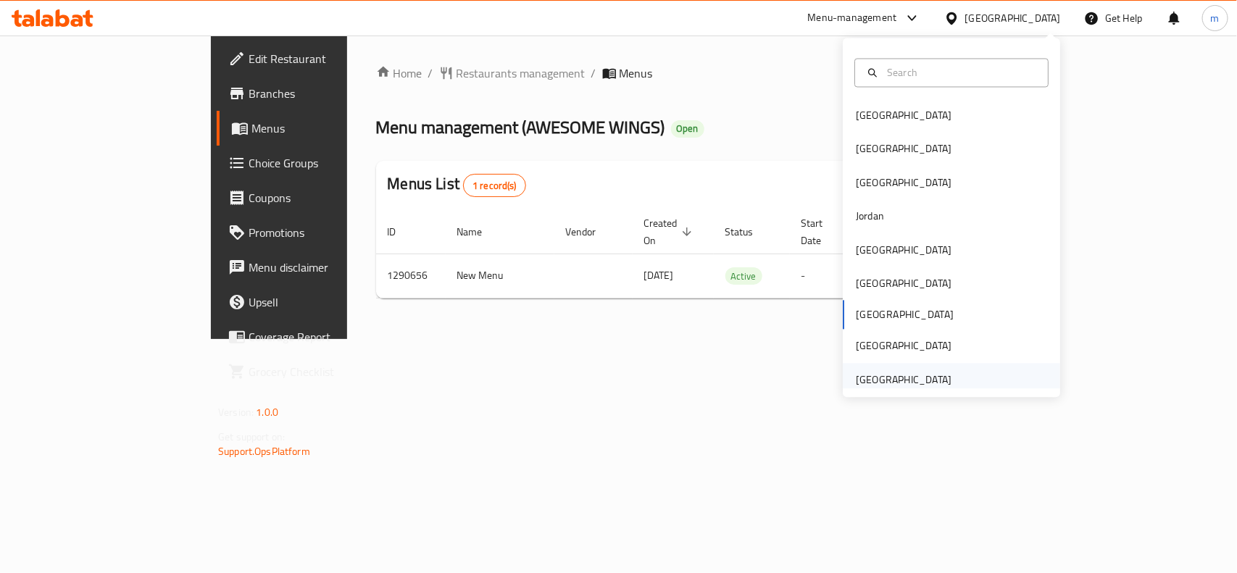
click at [893, 375] on div "[GEOGRAPHIC_DATA]" at bounding box center [904, 380] width 96 height 16
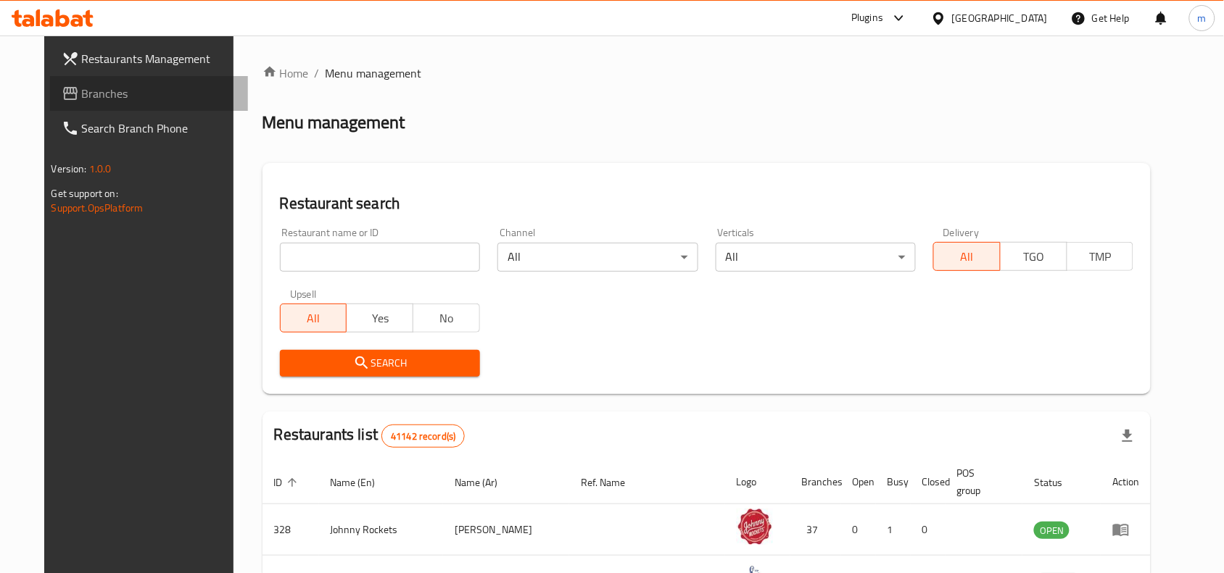
click at [91, 99] on span "Branches" at bounding box center [159, 93] width 155 height 17
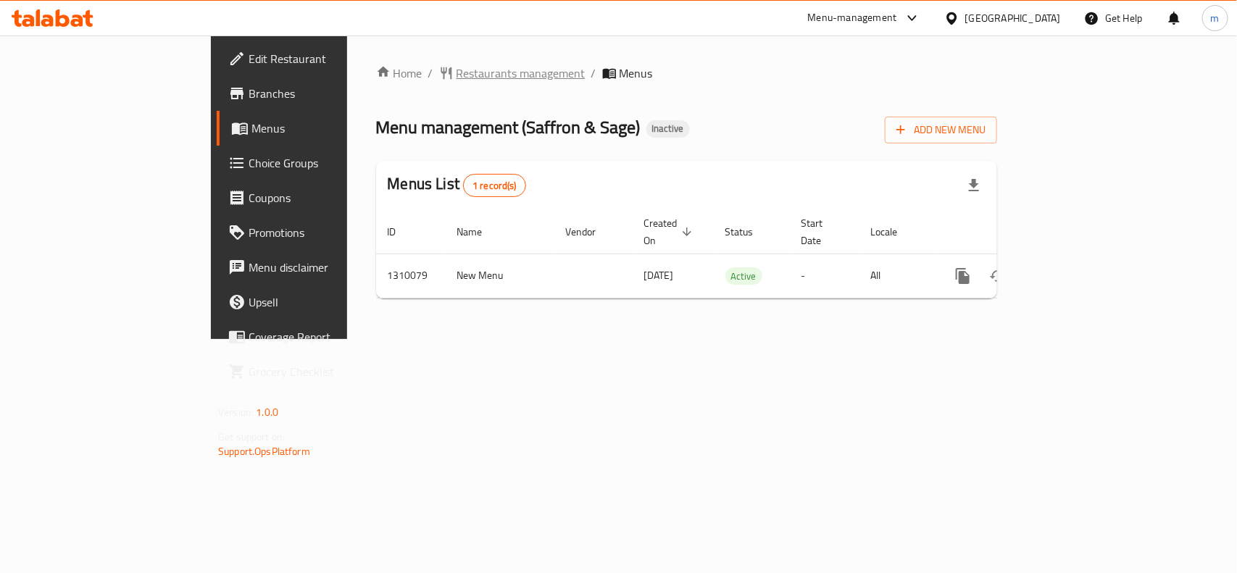
click at [457, 70] on span "Restaurants management" at bounding box center [521, 73] width 129 height 17
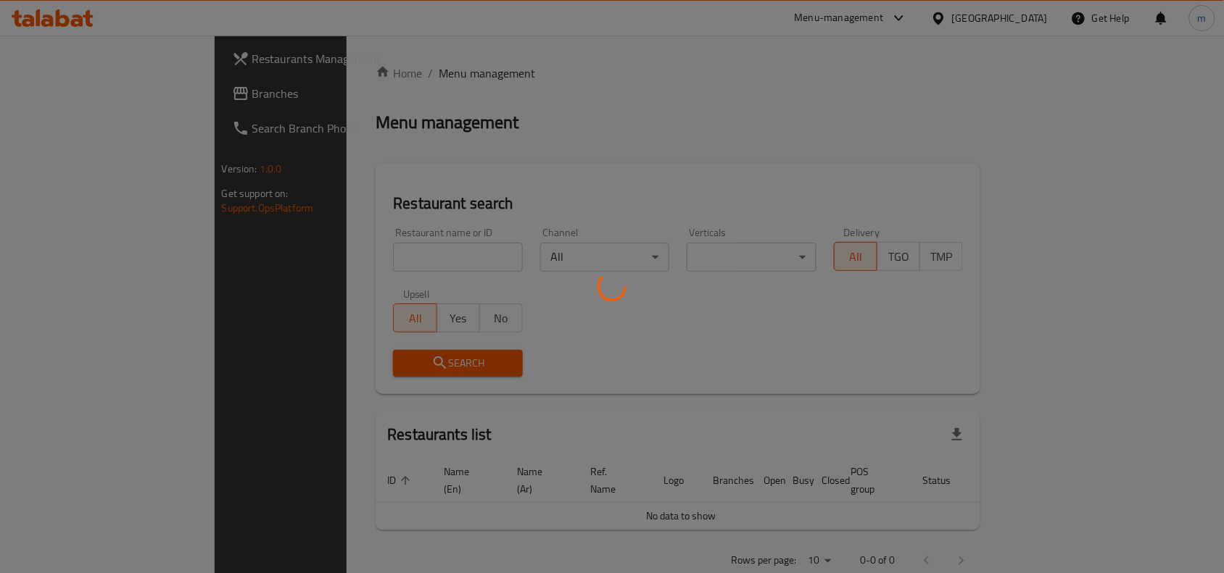
click at [315, 252] on div at bounding box center [612, 286] width 1224 height 573
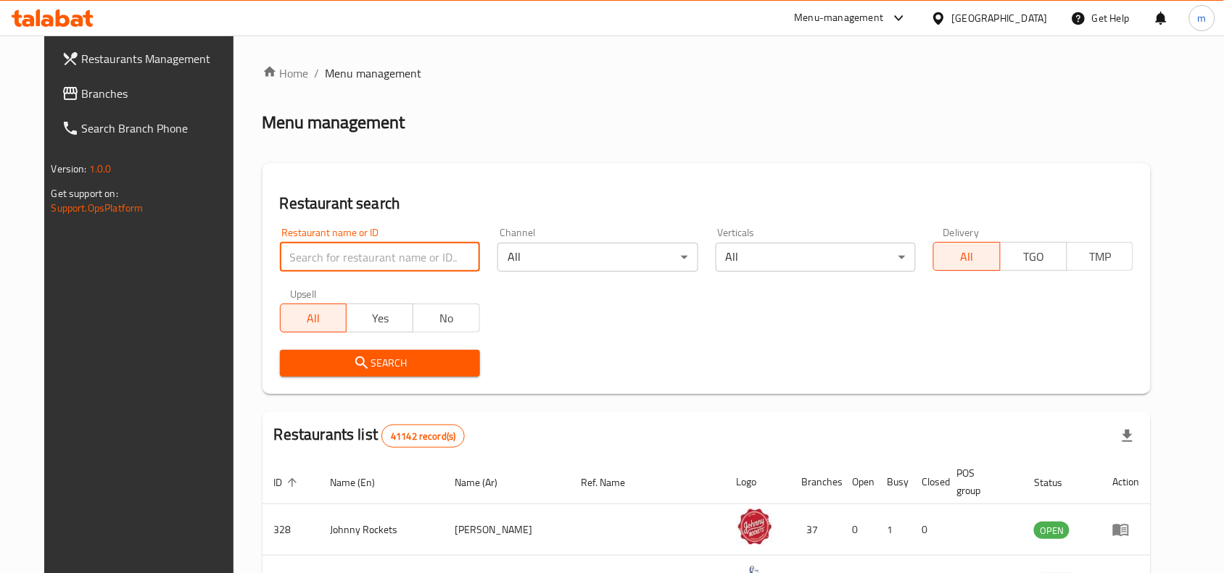
click at [308, 256] on input "search" at bounding box center [380, 257] width 200 height 29
paste input "705343"
type input "705343"
click button "Search" at bounding box center [380, 363] width 200 height 27
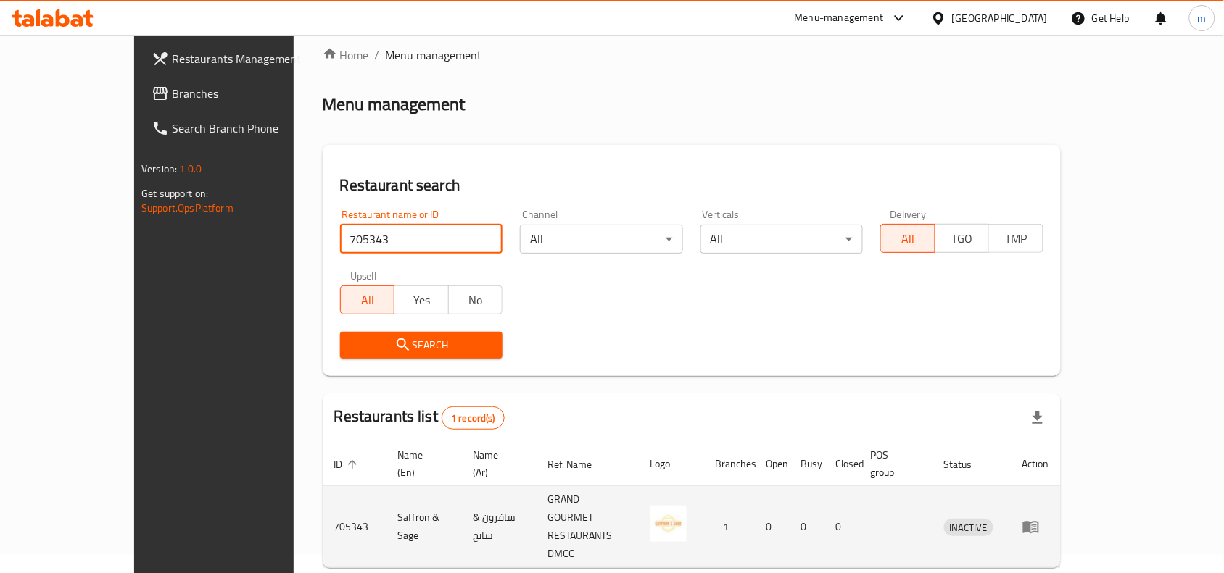
scroll to position [45, 0]
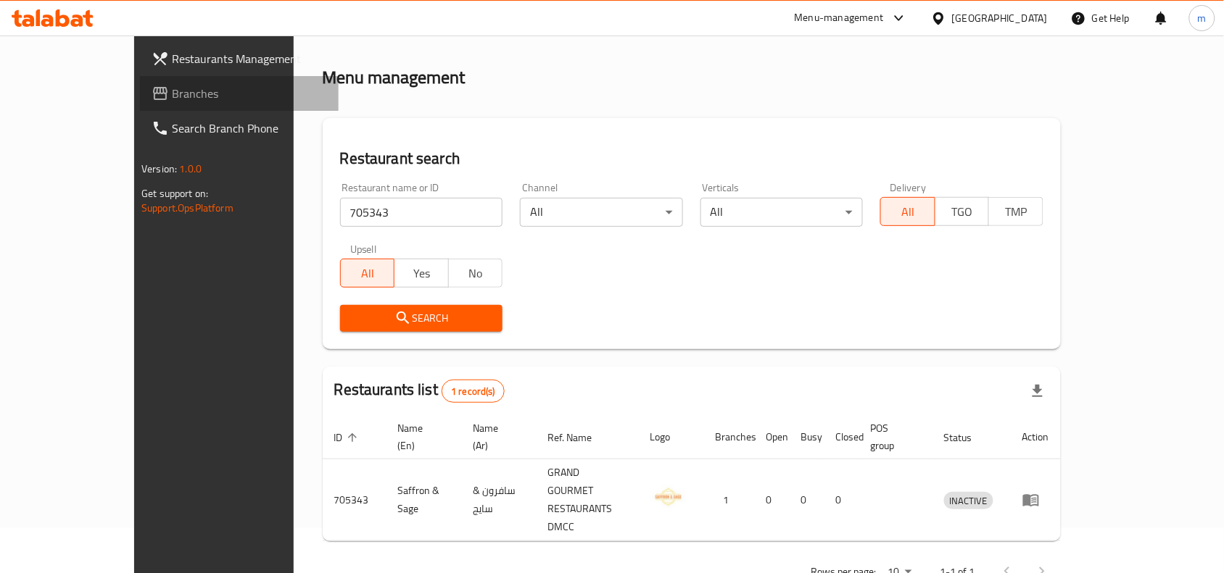
click at [172, 102] on span "Branches" at bounding box center [249, 93] width 155 height 17
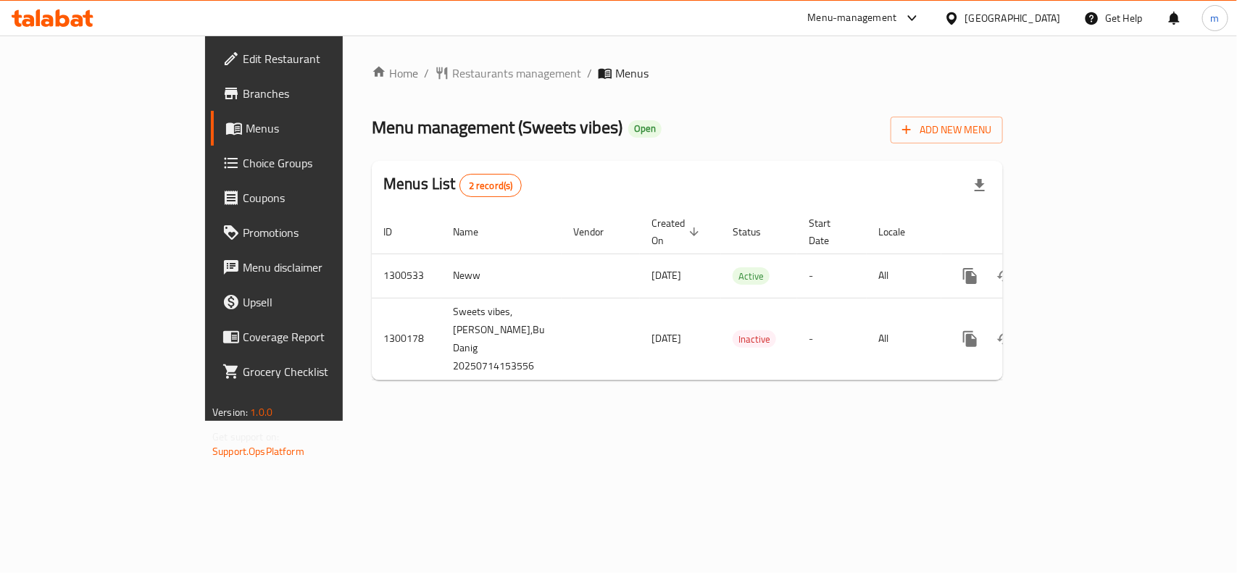
drag, startPoint x: 531, startPoint y: 93, endPoint x: 470, endPoint y: 96, distance: 61.7
click at [508, 96] on div "Home / Restaurants management / Menus Menu management ( Sweets vibes ) Open Add…" at bounding box center [687, 229] width 631 height 328
click at [452, 73] on span "Restaurants management" at bounding box center [516, 73] width 129 height 17
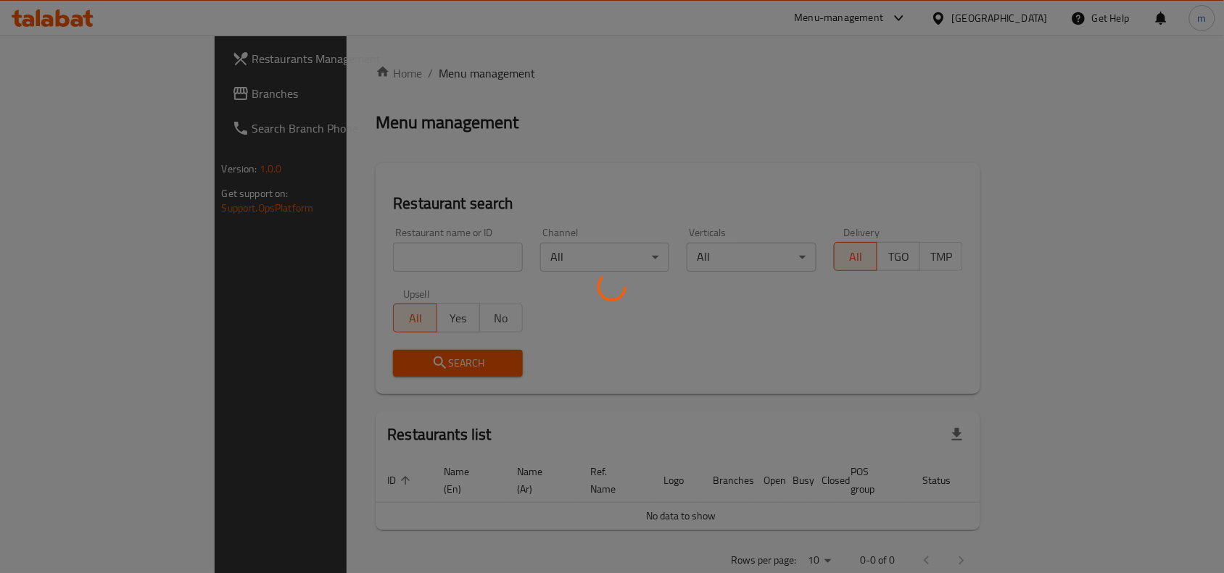
click at [279, 252] on div at bounding box center [612, 286] width 1224 height 573
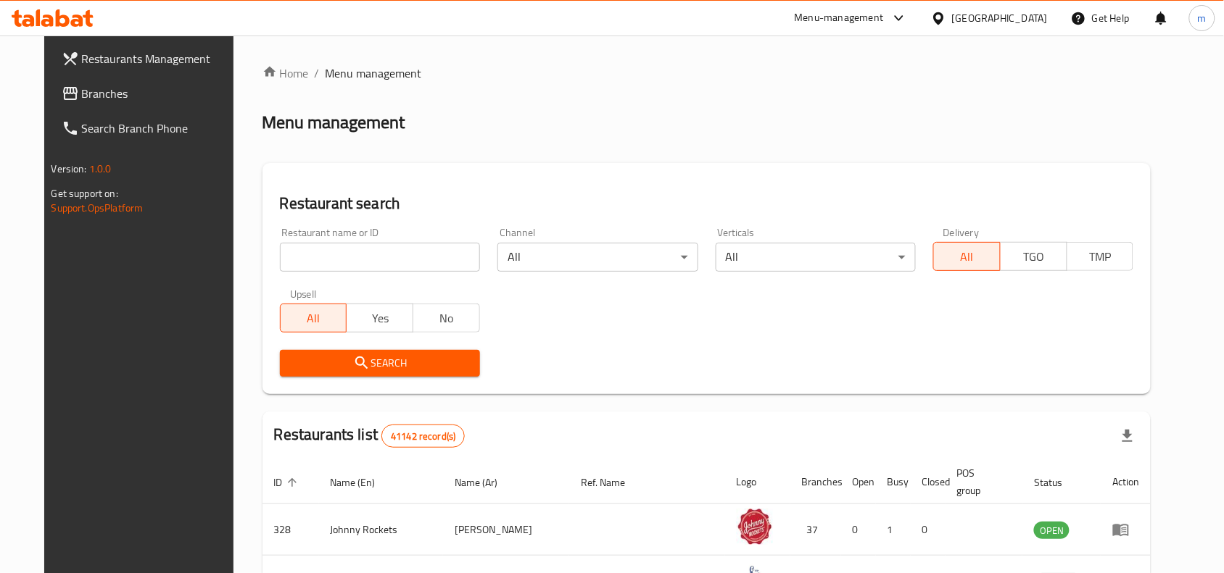
click at [281, 248] on input "search" at bounding box center [380, 257] width 200 height 29
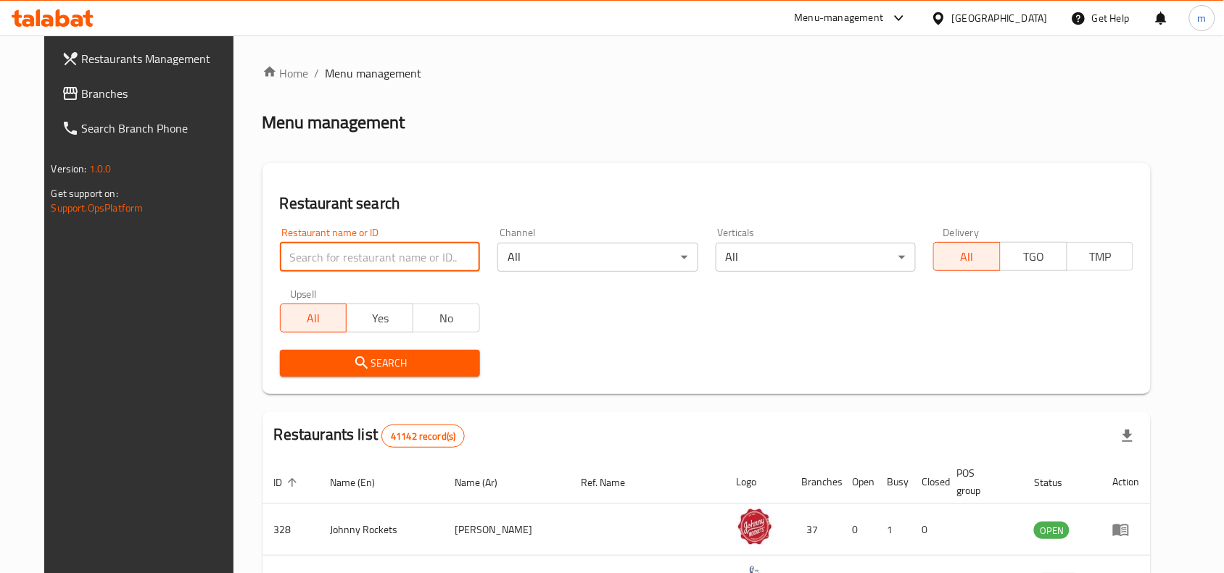
paste input "701656"
type input "701656"
click button "Search" at bounding box center [380, 363] width 200 height 27
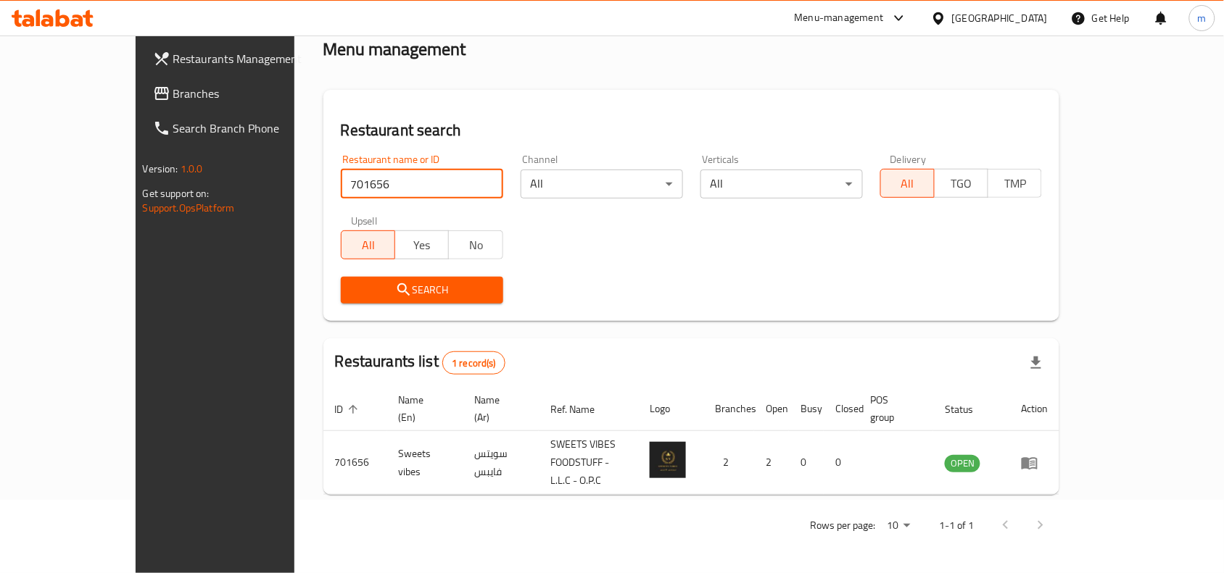
scroll to position [45, 0]
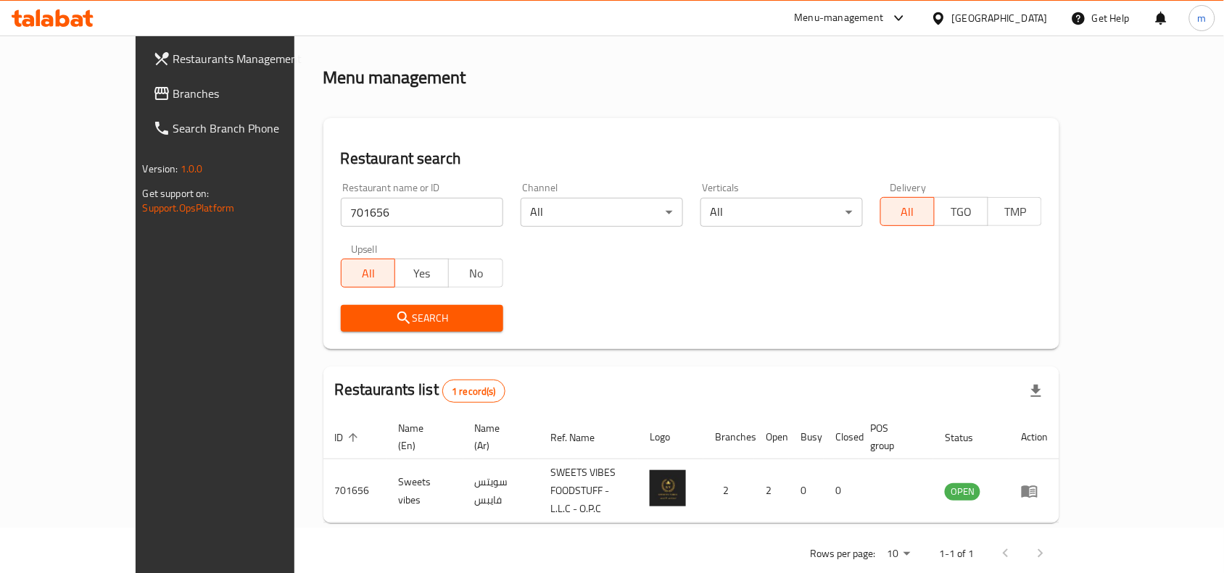
click at [173, 88] on span "Branches" at bounding box center [250, 93] width 155 height 17
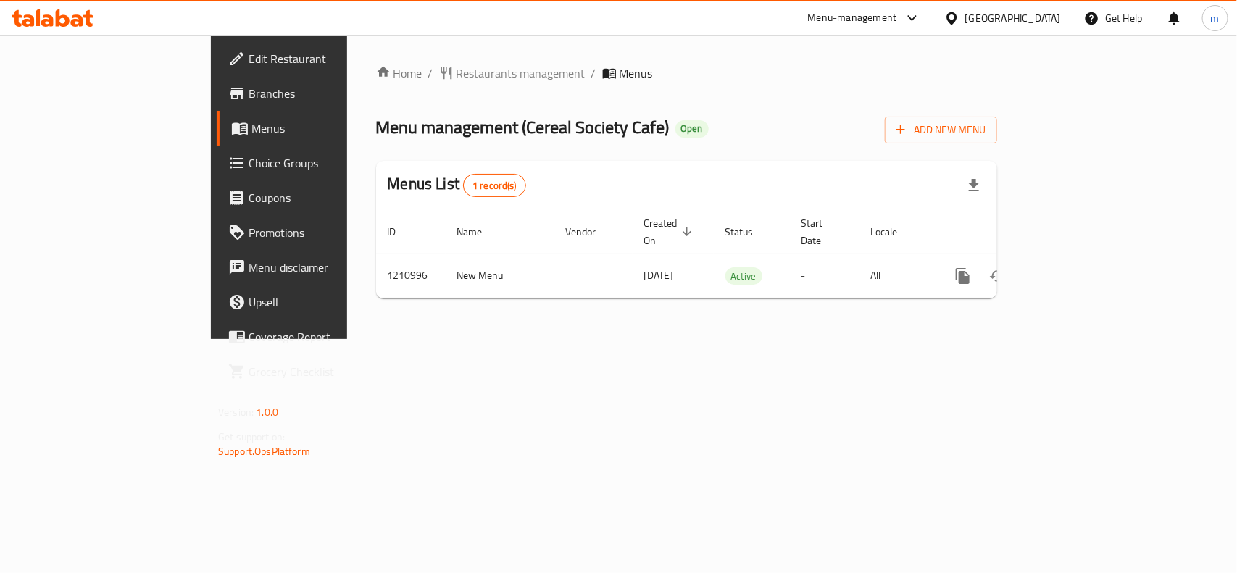
click at [987, 12] on div "United Arab Emirates" at bounding box center [1014, 18] width 96 height 16
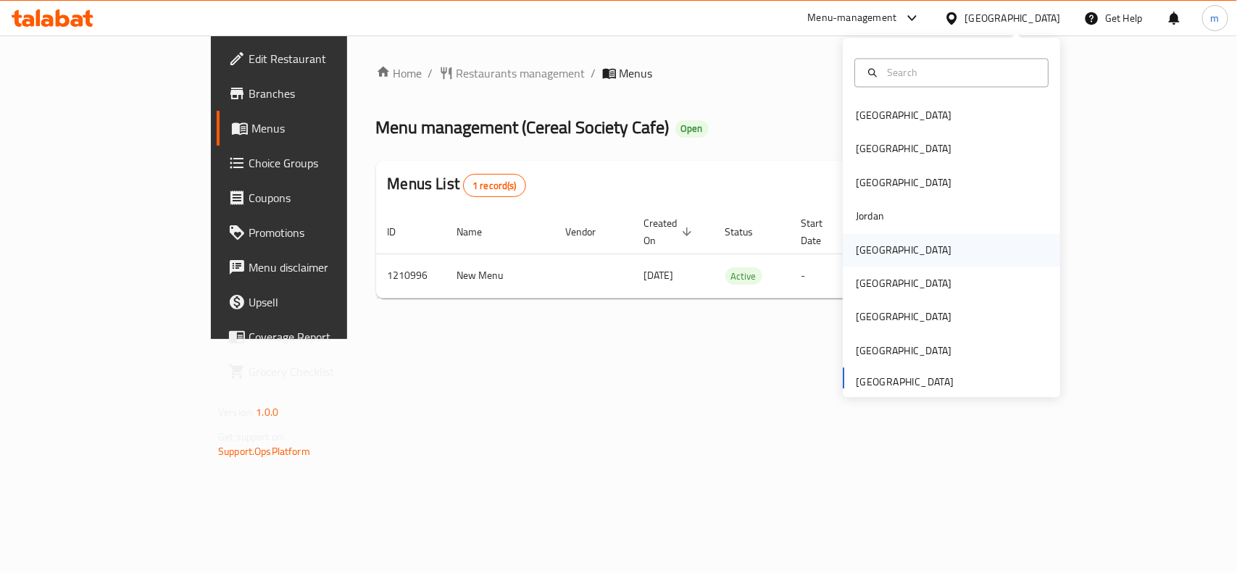
click at [859, 254] on div "[GEOGRAPHIC_DATA]" at bounding box center [904, 250] width 96 height 16
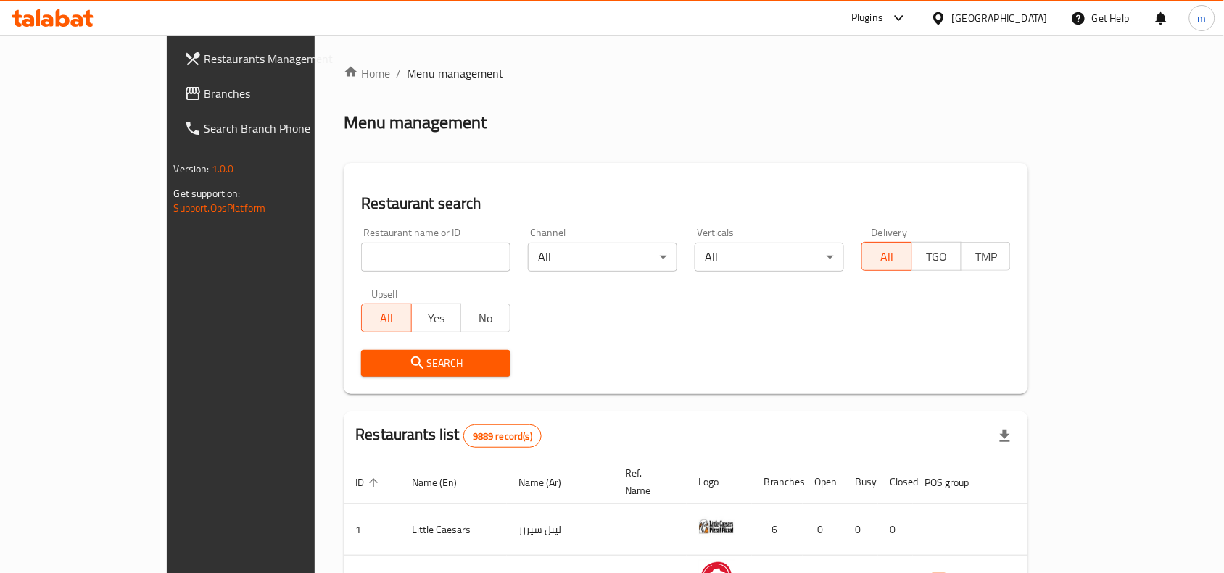
click at [204, 88] on span "Branches" at bounding box center [281, 93] width 155 height 17
